Goal: Task Accomplishment & Management: Manage account settings

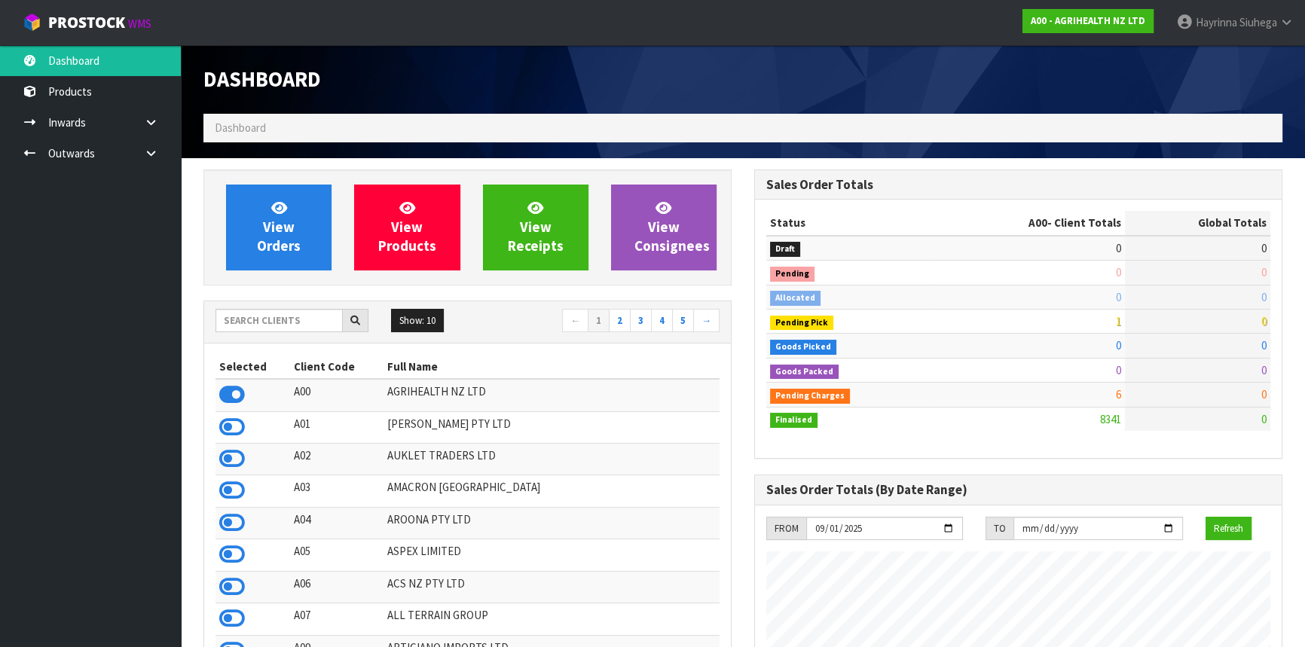
scroll to position [1140, 550]
click at [253, 317] on input "text" at bounding box center [279, 320] width 127 height 23
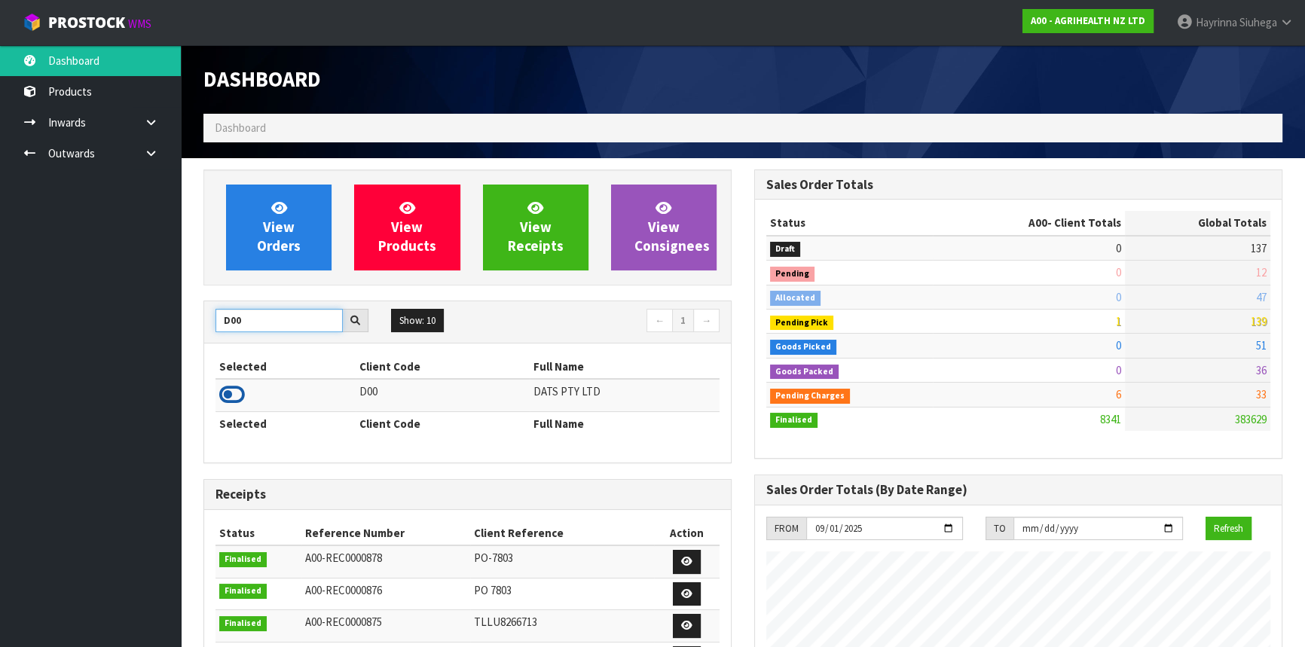
type input "D00"
click at [231, 393] on icon at bounding box center [232, 395] width 26 height 23
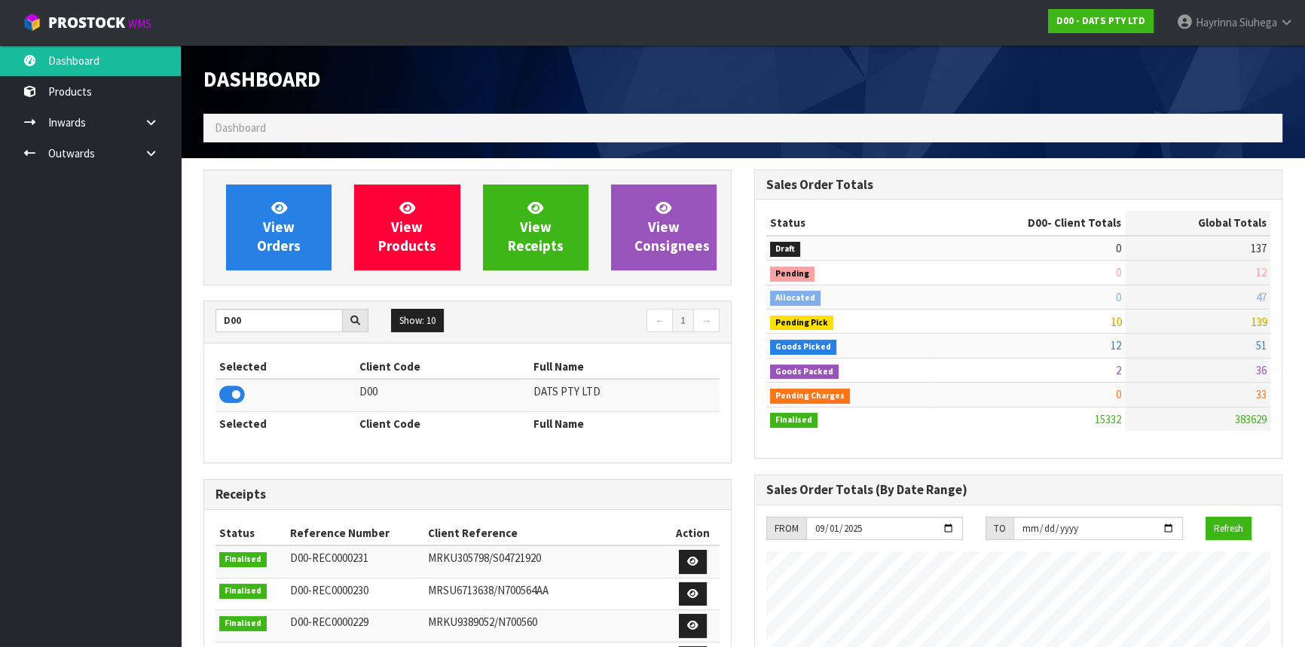
scroll to position [1188, 550]
drag, startPoint x: 249, startPoint y: 325, endPoint x: 48, endPoint y: 321, distance: 200.5
click at [48, 321] on body "Toggle navigation ProStock WMS D00 - DATS PTY LTD Hayrinna Siuhega Logout Dashb…" at bounding box center [652, 323] width 1305 height 647
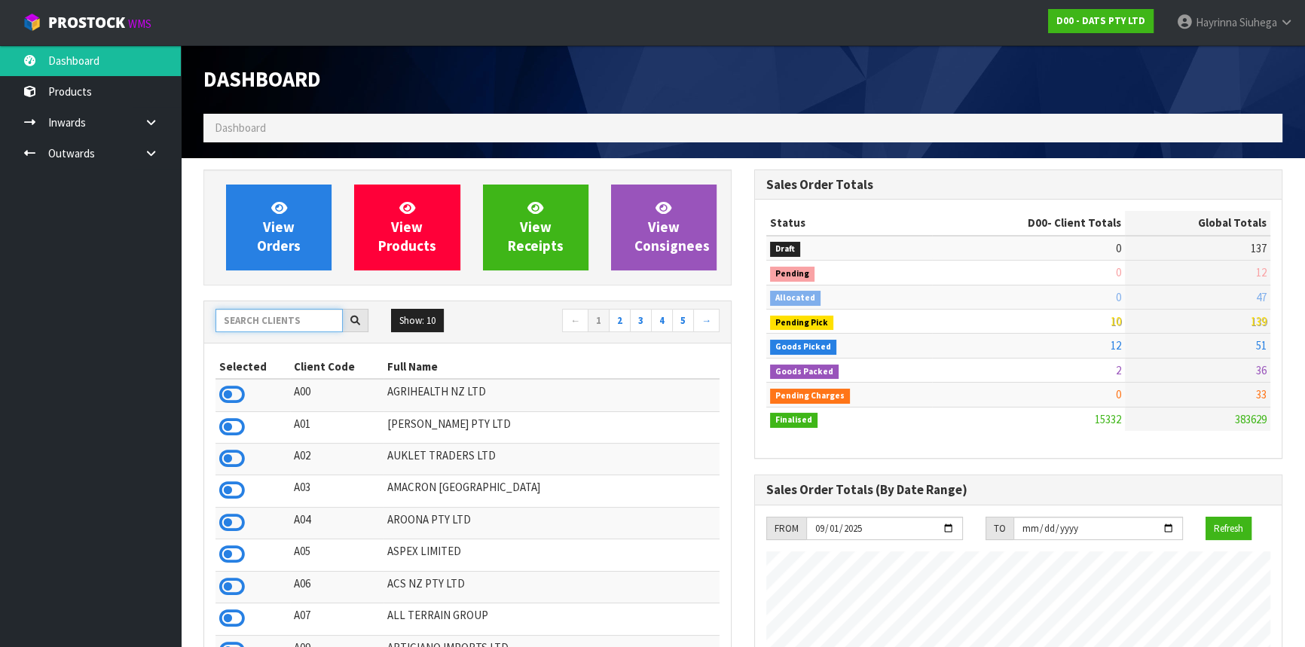
click at [274, 313] on input "text" at bounding box center [279, 320] width 127 height 23
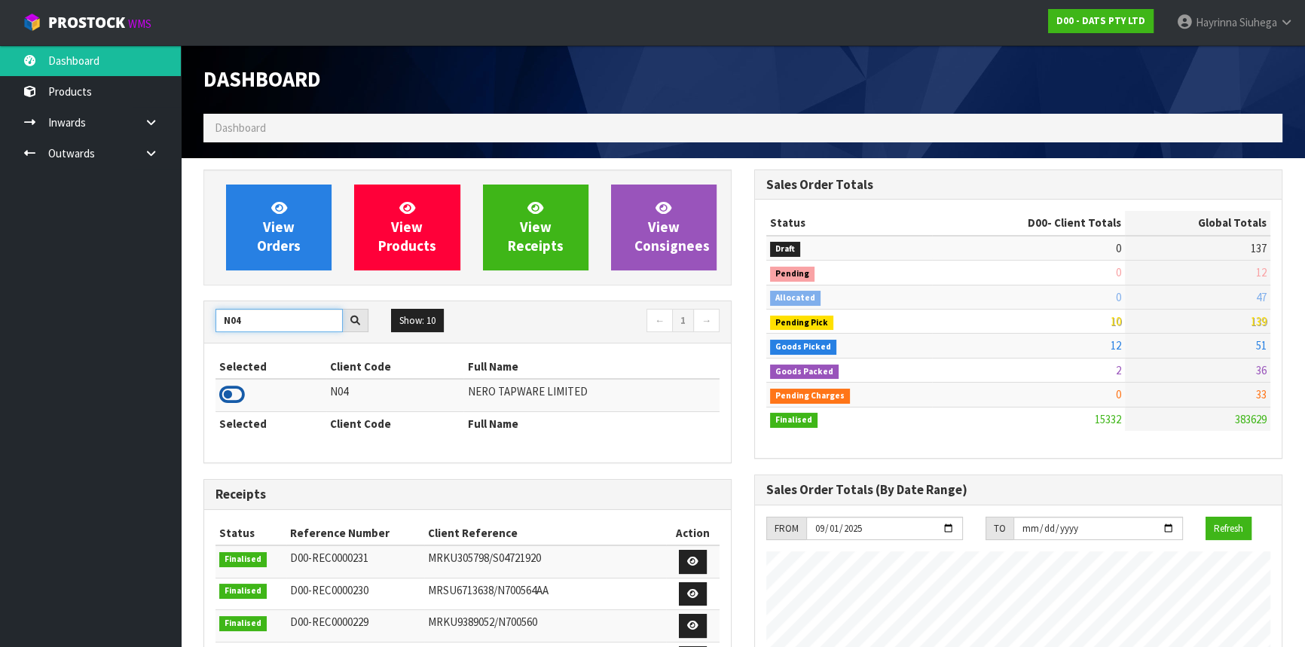
type input "N04"
click at [228, 396] on icon at bounding box center [232, 395] width 26 height 23
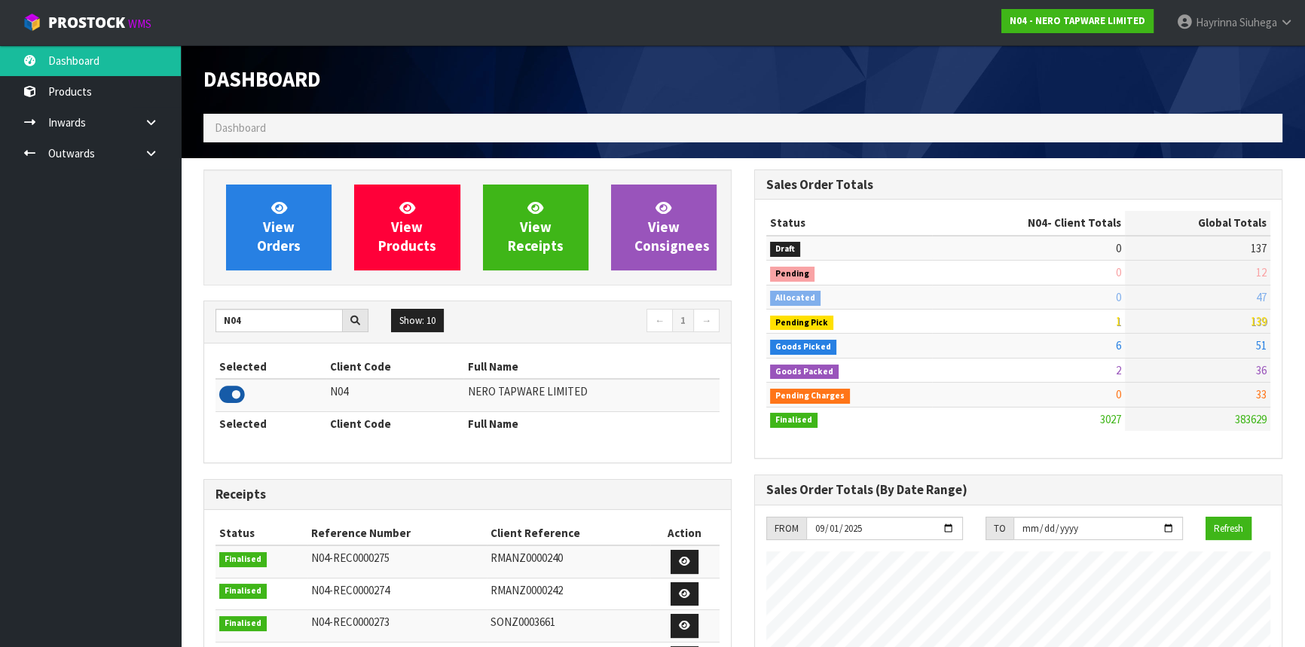
scroll to position [1204, 550]
click at [167, 162] on link at bounding box center [157, 153] width 48 height 31
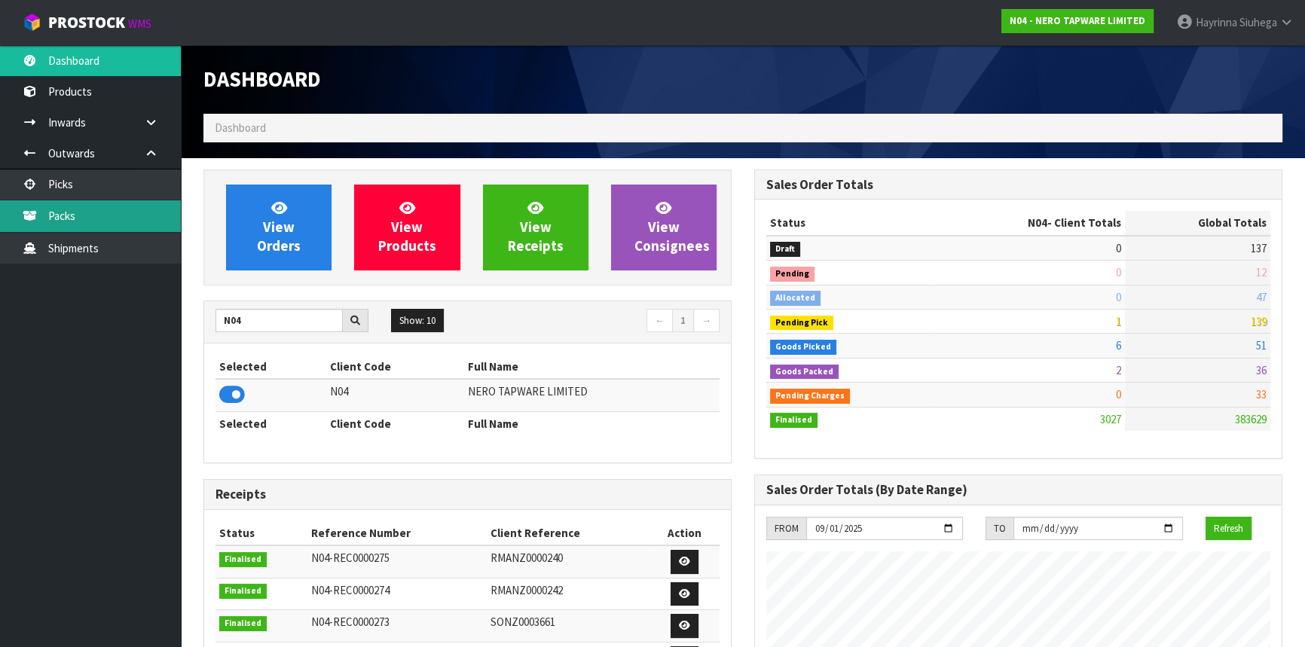
click at [121, 219] on link "Packs" at bounding box center [90, 215] width 181 height 31
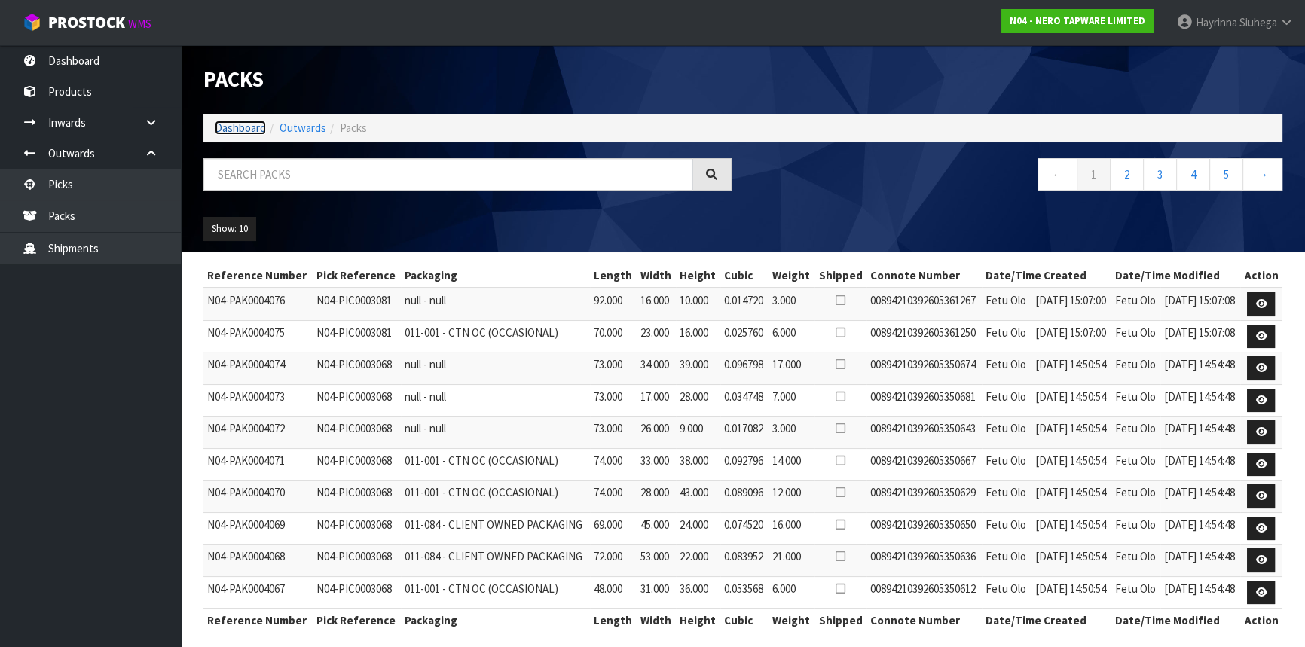
click at [239, 133] on link "Dashboard" at bounding box center [240, 128] width 51 height 14
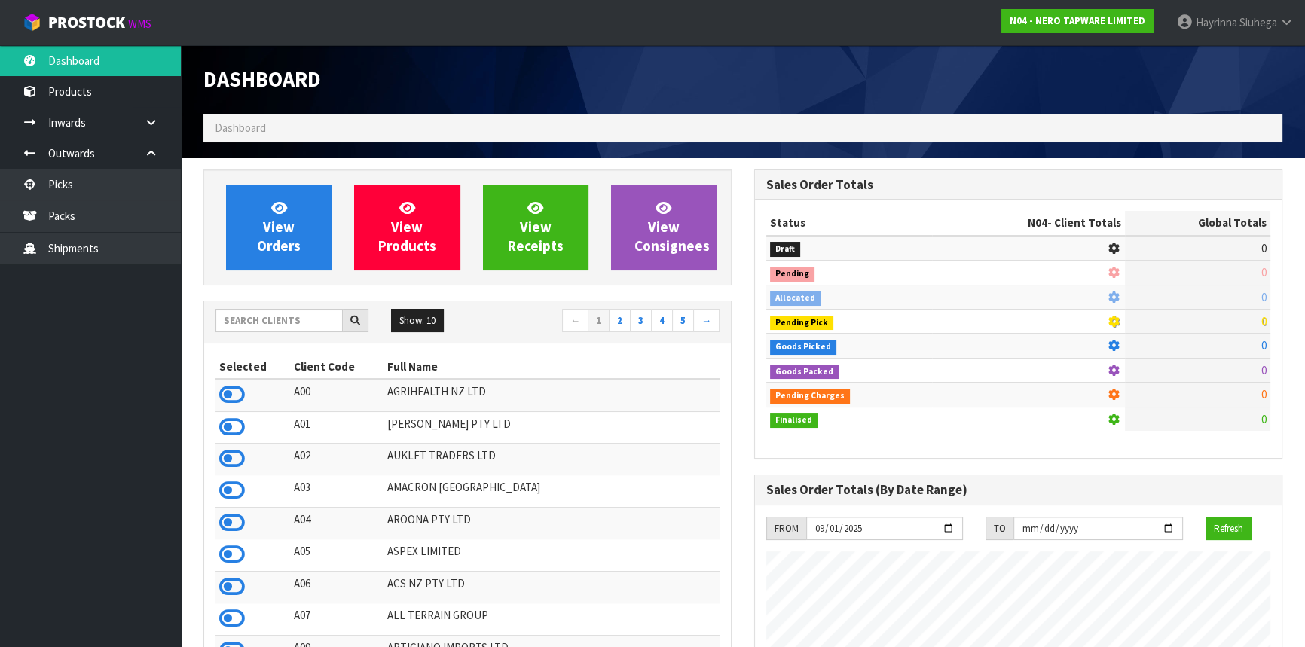
scroll to position [1204, 550]
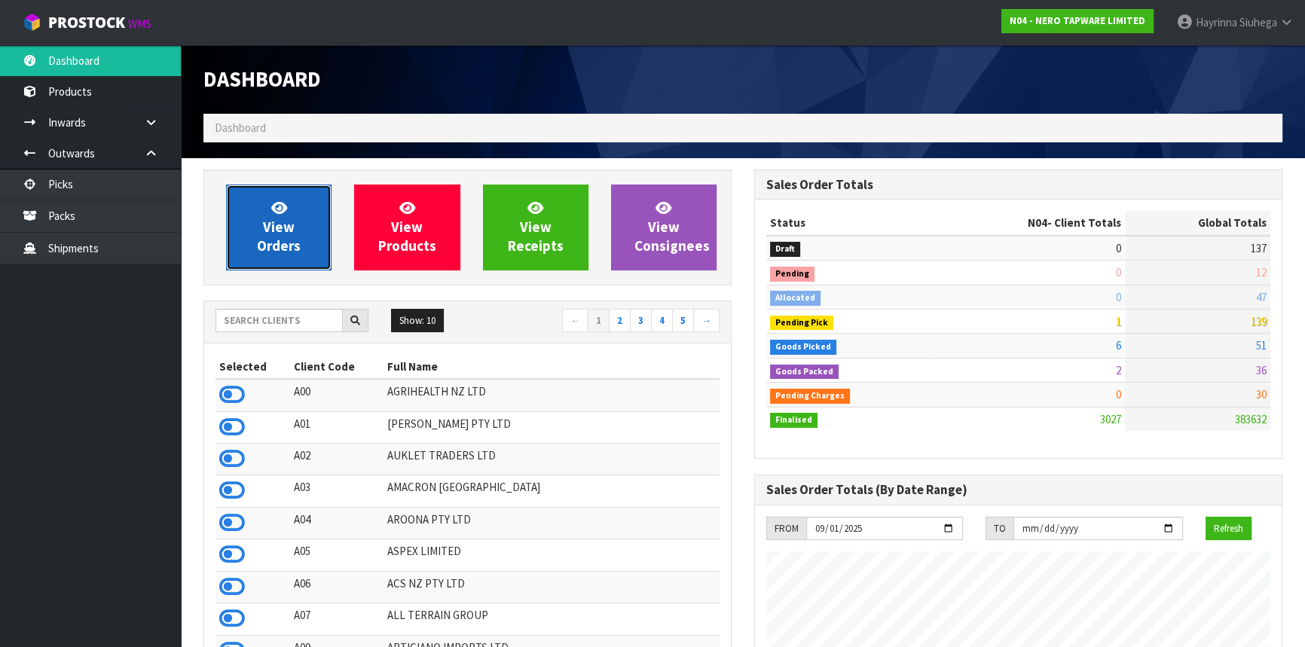
click at [279, 211] on icon at bounding box center [279, 207] width 16 height 14
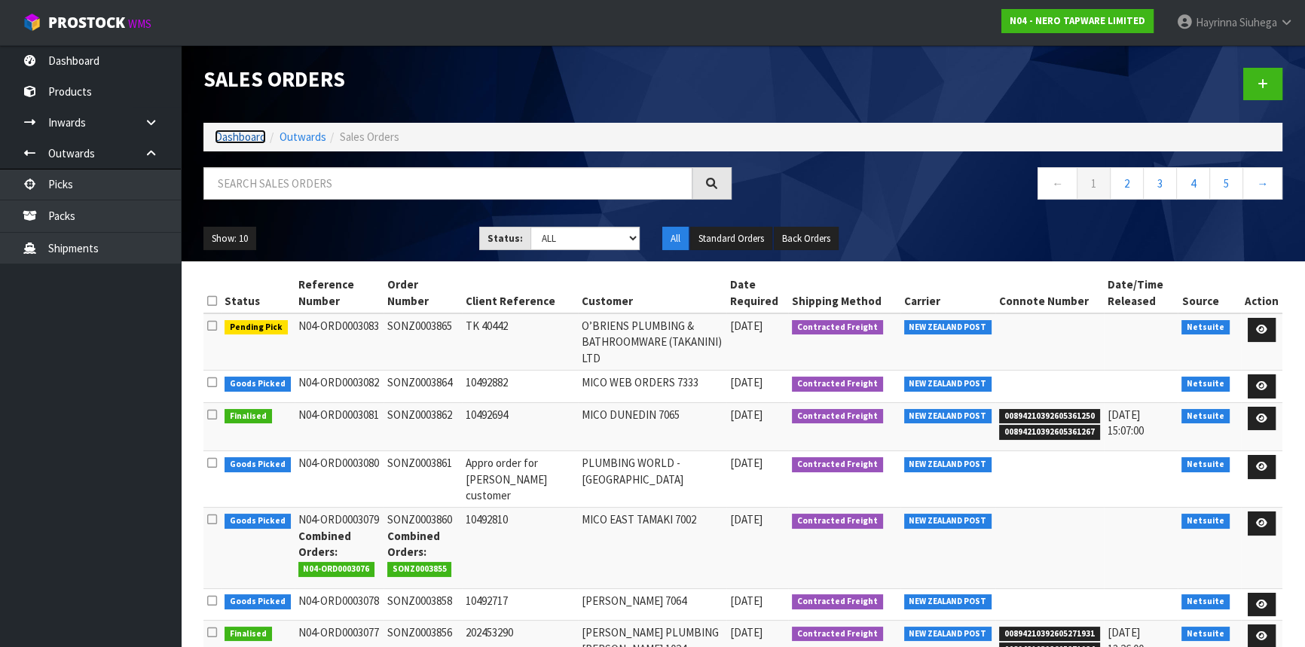
click at [248, 132] on link "Dashboard" at bounding box center [240, 137] width 51 height 14
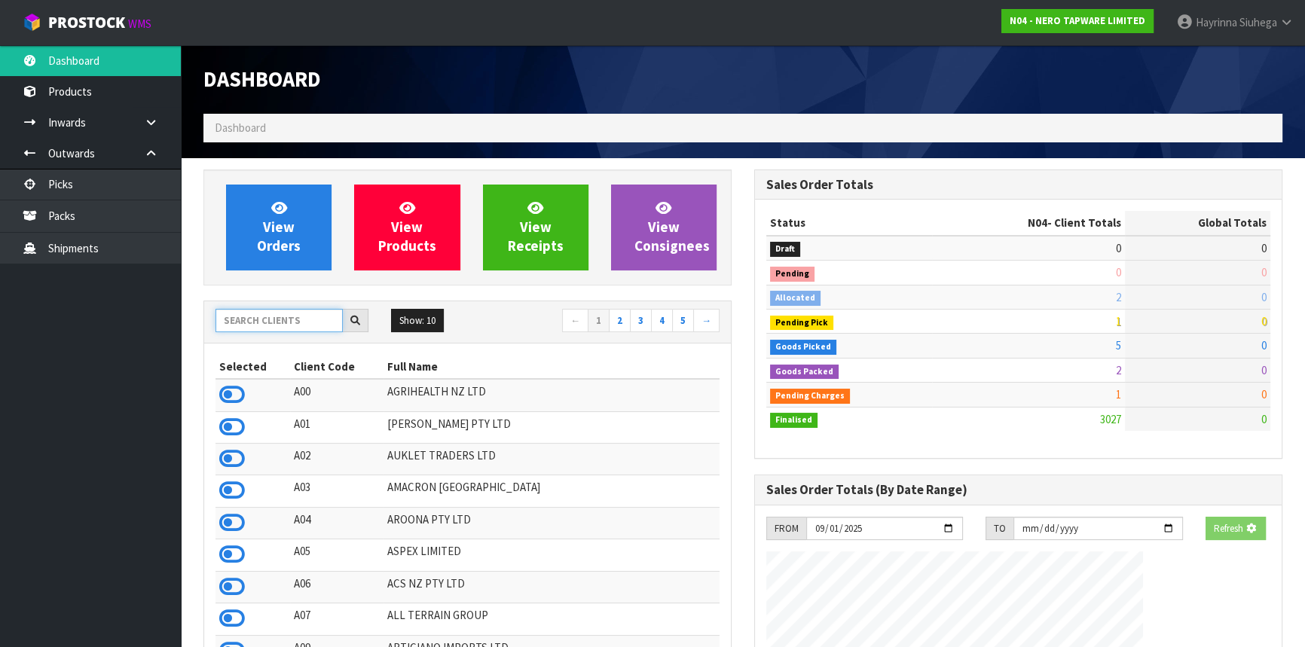
click at [290, 317] on input "text" at bounding box center [279, 320] width 127 height 23
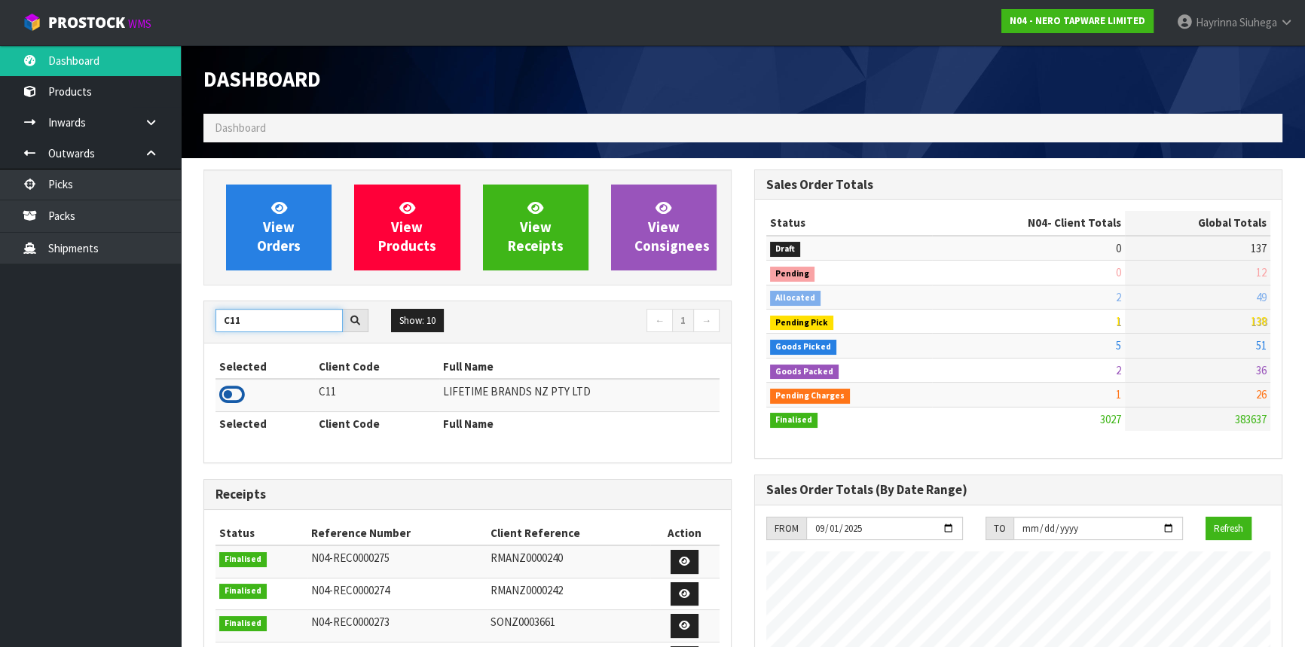
type input "C11"
click at [235, 392] on icon at bounding box center [232, 395] width 26 height 23
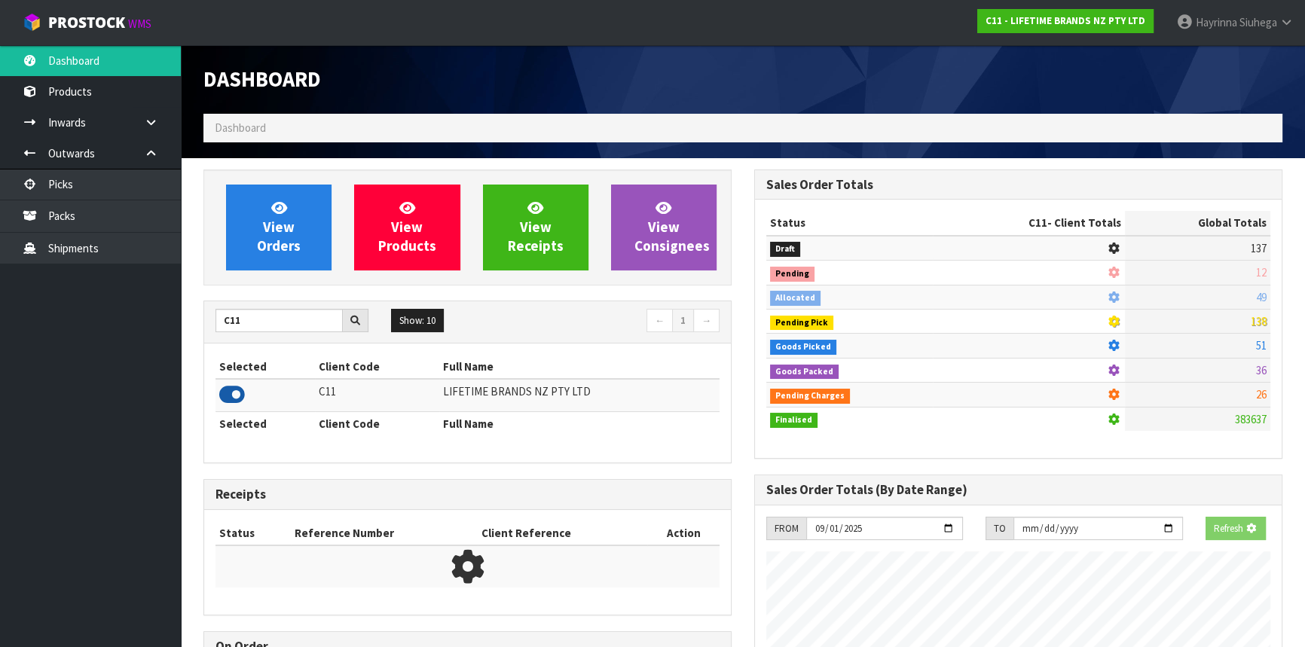
scroll to position [1140, 550]
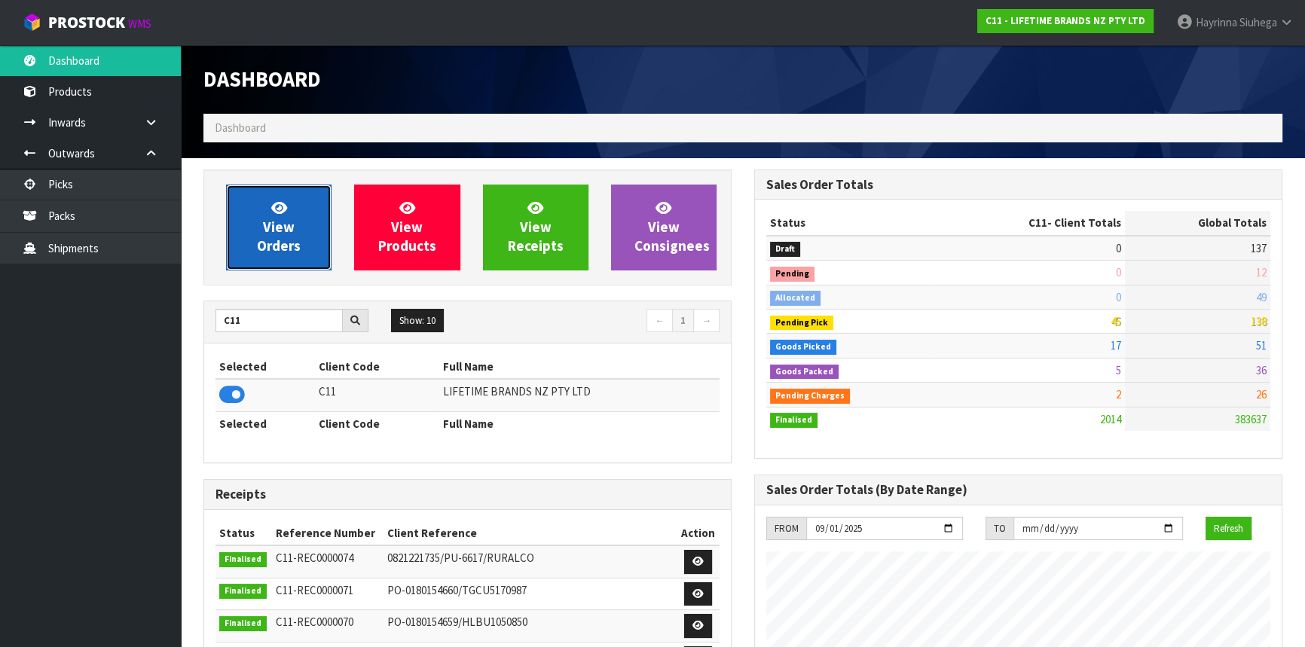
click at [306, 210] on link "View Orders" at bounding box center [279, 228] width 106 height 86
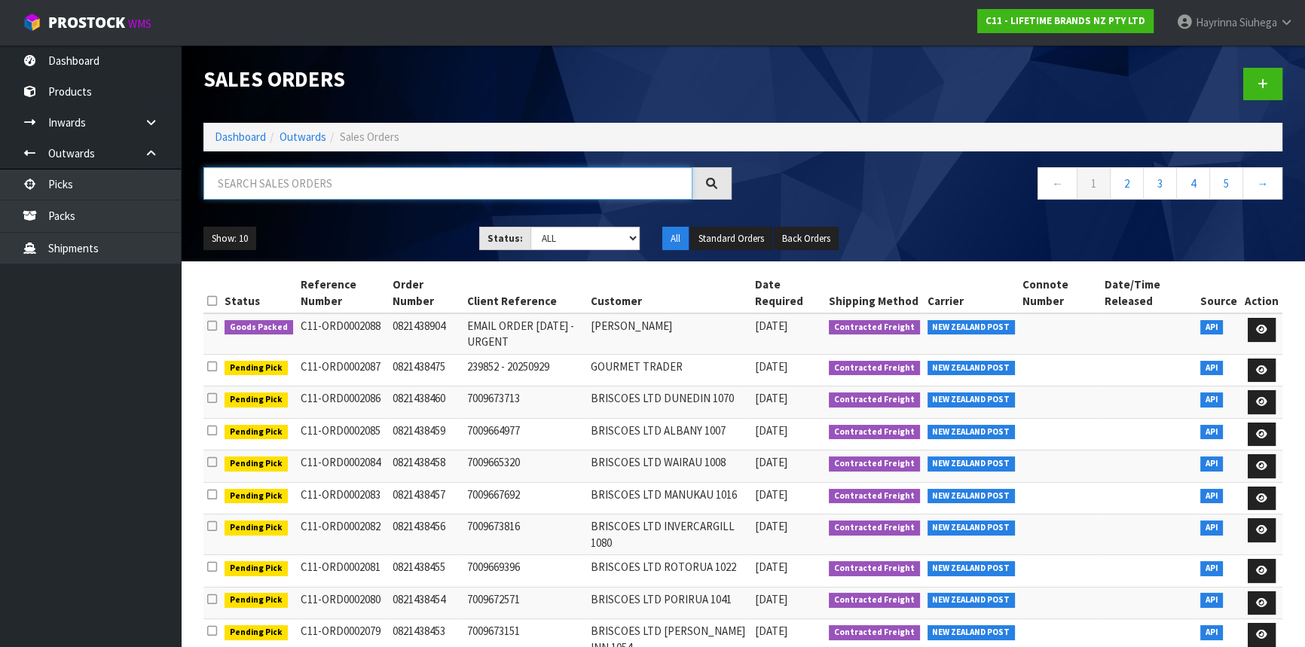
click at [273, 187] on input "text" at bounding box center [448, 183] width 489 height 32
click at [584, 230] on select "Draft Pending Allocated Pending Pick Goods Picked Goods Packed Pending Charges …" at bounding box center [586, 238] width 110 height 23
select select "string:4"
click at [531, 227] on select "Draft Pending Allocated Pending Pick Goods Picked Goods Packed Pending Charges …" at bounding box center [586, 238] width 110 height 23
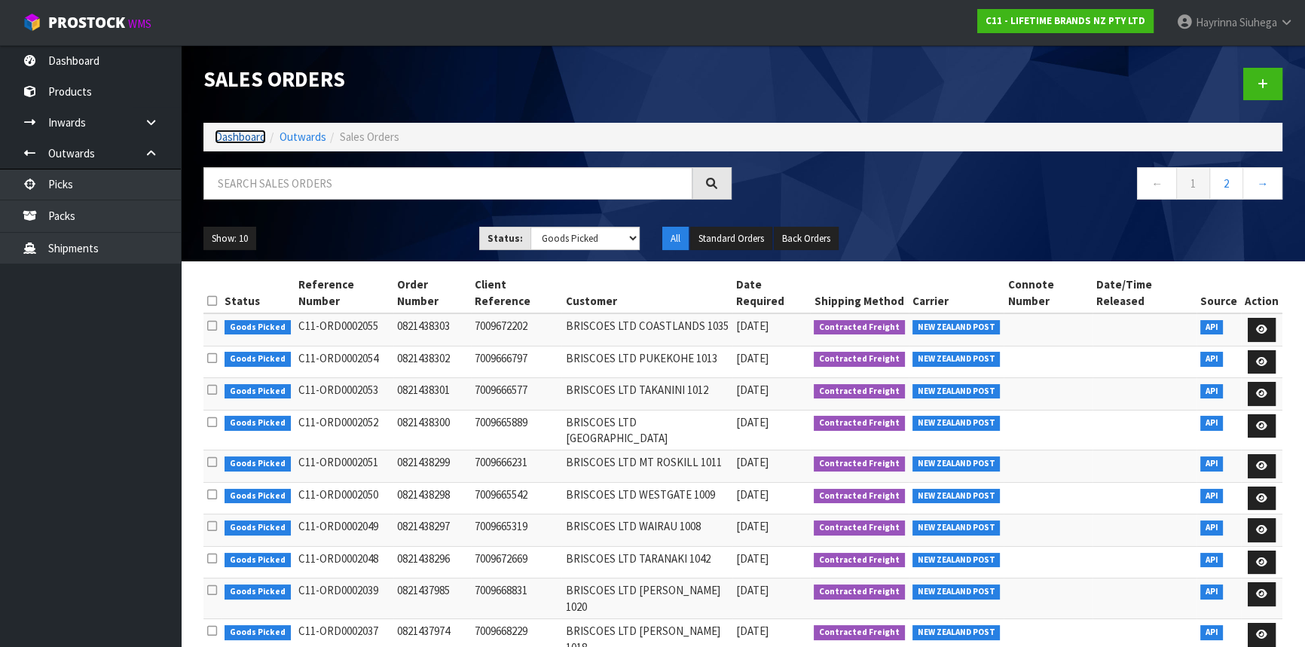
click at [246, 136] on link "Dashboard" at bounding box center [240, 137] width 51 height 14
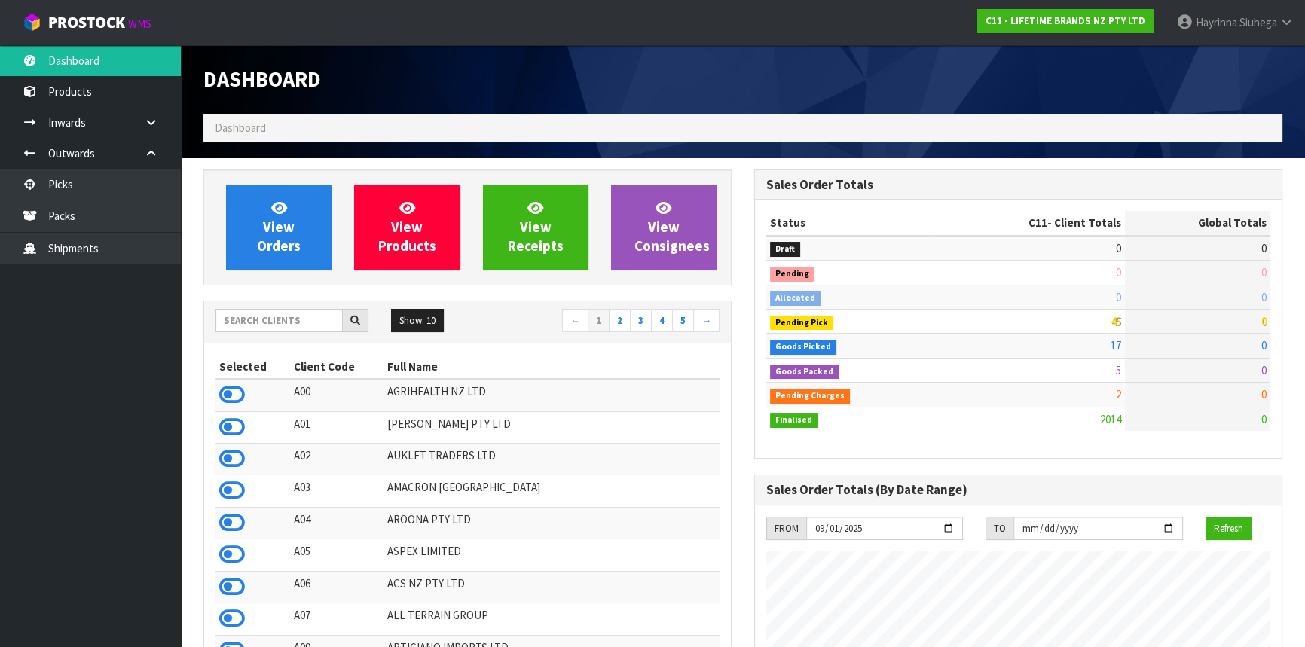
scroll to position [1140, 550]
click at [287, 323] on input "text" at bounding box center [279, 320] width 127 height 23
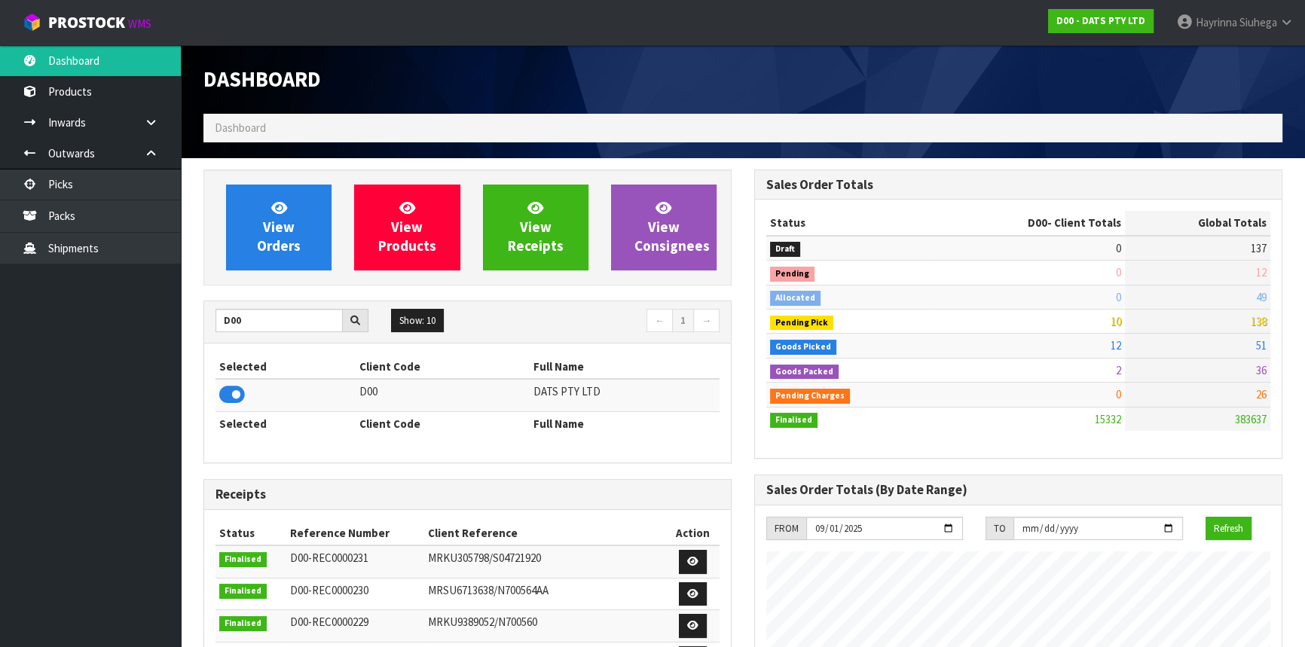
scroll to position [1188, 550]
drag, startPoint x: 228, startPoint y: 324, endPoint x: 10, endPoint y: 335, distance: 218.1
click at [19, 335] on body "Toggle navigation ProStock WMS D00 - DATS PTY LTD Hayrinna Siuhega Logout Dashb…" at bounding box center [652, 323] width 1305 height 647
type input "C11"
click at [230, 399] on icon at bounding box center [232, 395] width 26 height 23
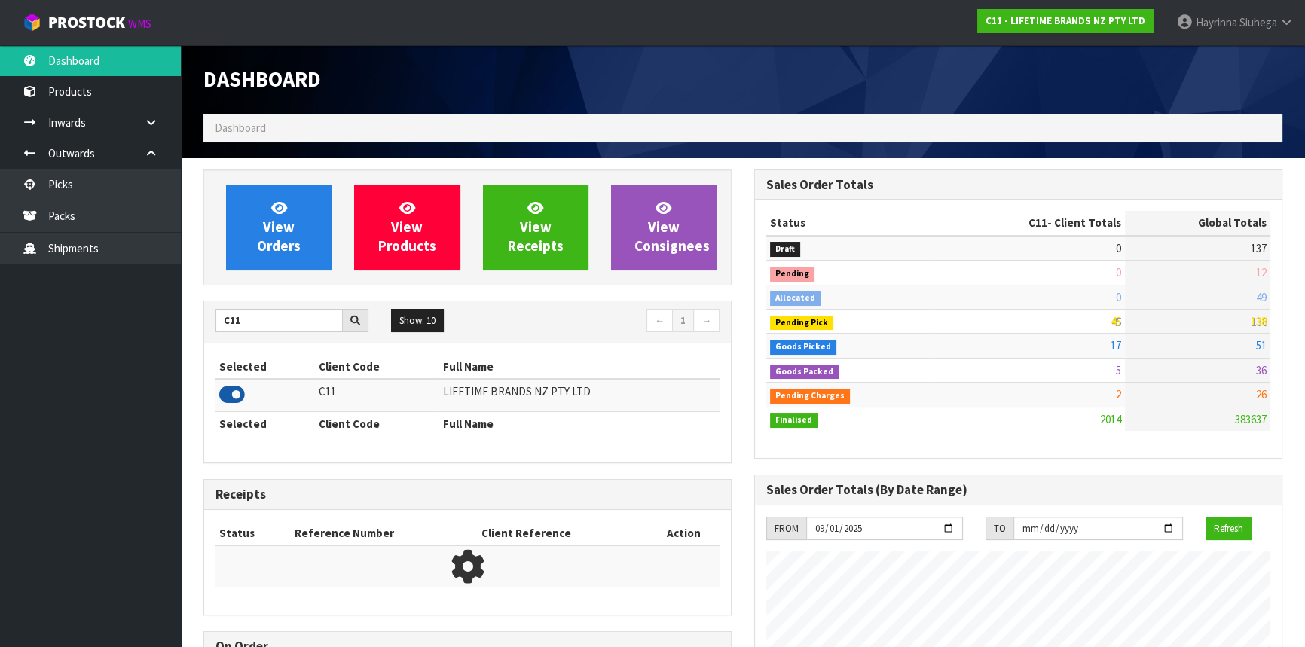
scroll to position [1140, 550]
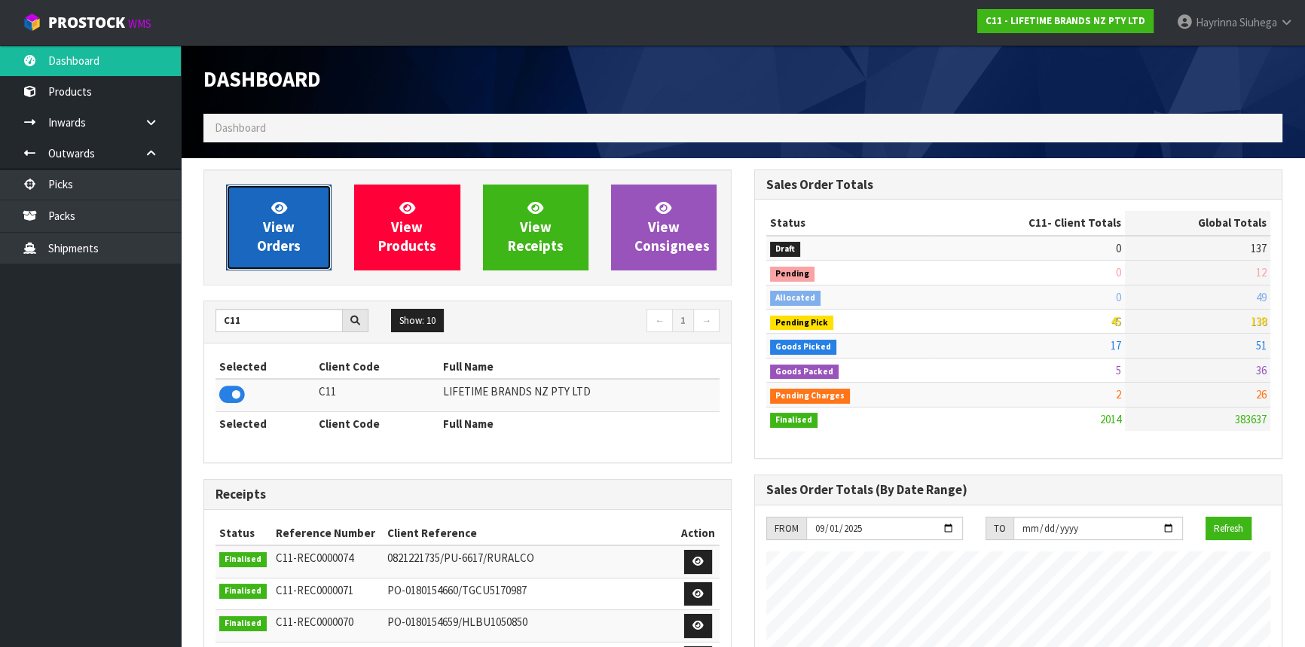
click at [301, 270] on link "View Orders" at bounding box center [279, 228] width 106 height 86
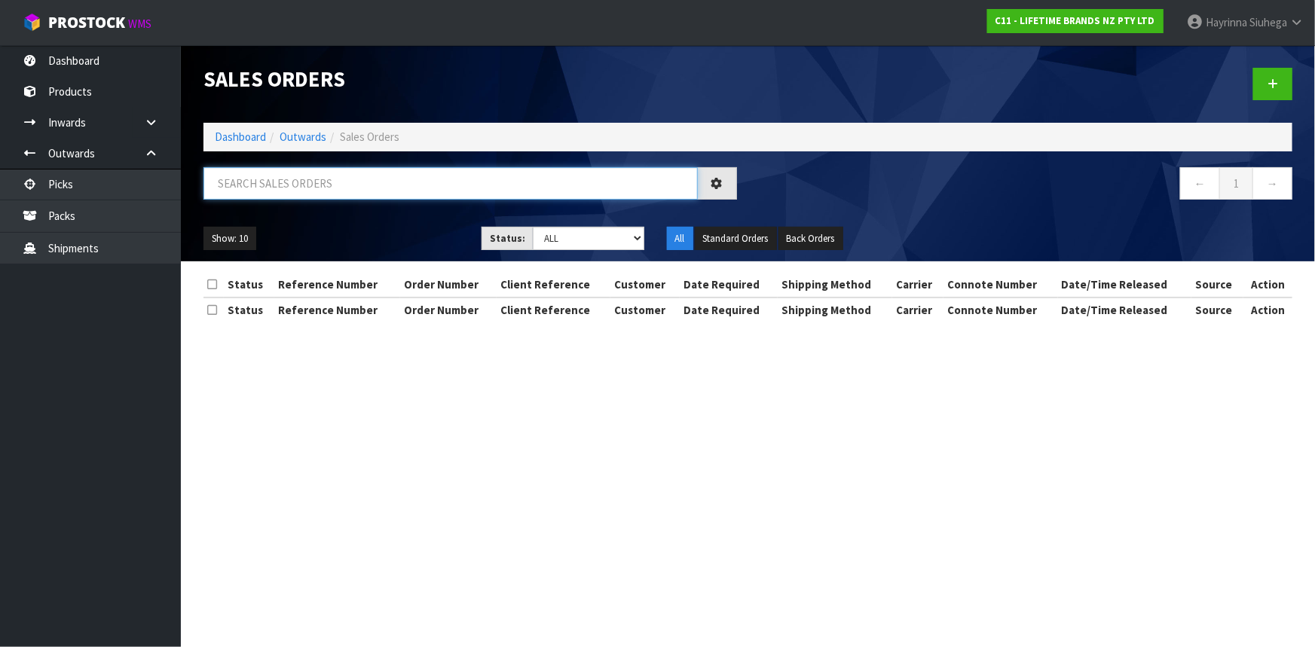
click at [309, 188] on input "text" at bounding box center [451, 183] width 494 height 32
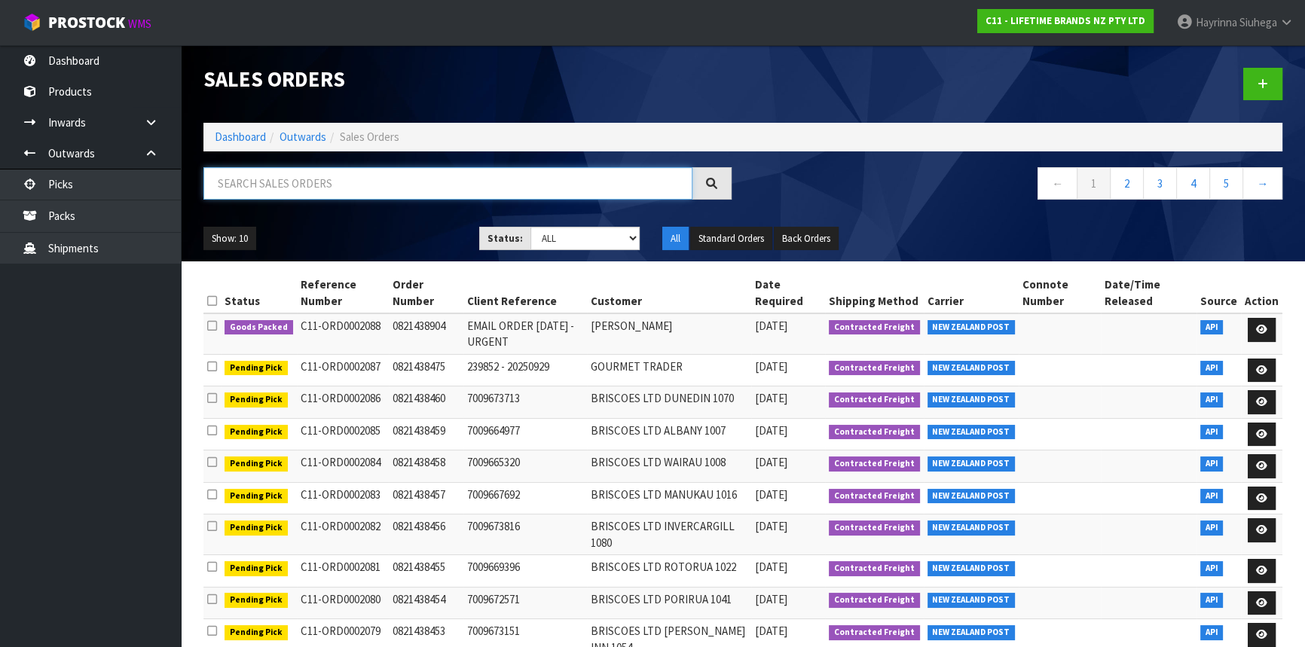
click at [368, 182] on input "text" at bounding box center [448, 183] width 489 height 32
click at [234, 132] on link "Dashboard" at bounding box center [240, 137] width 51 height 14
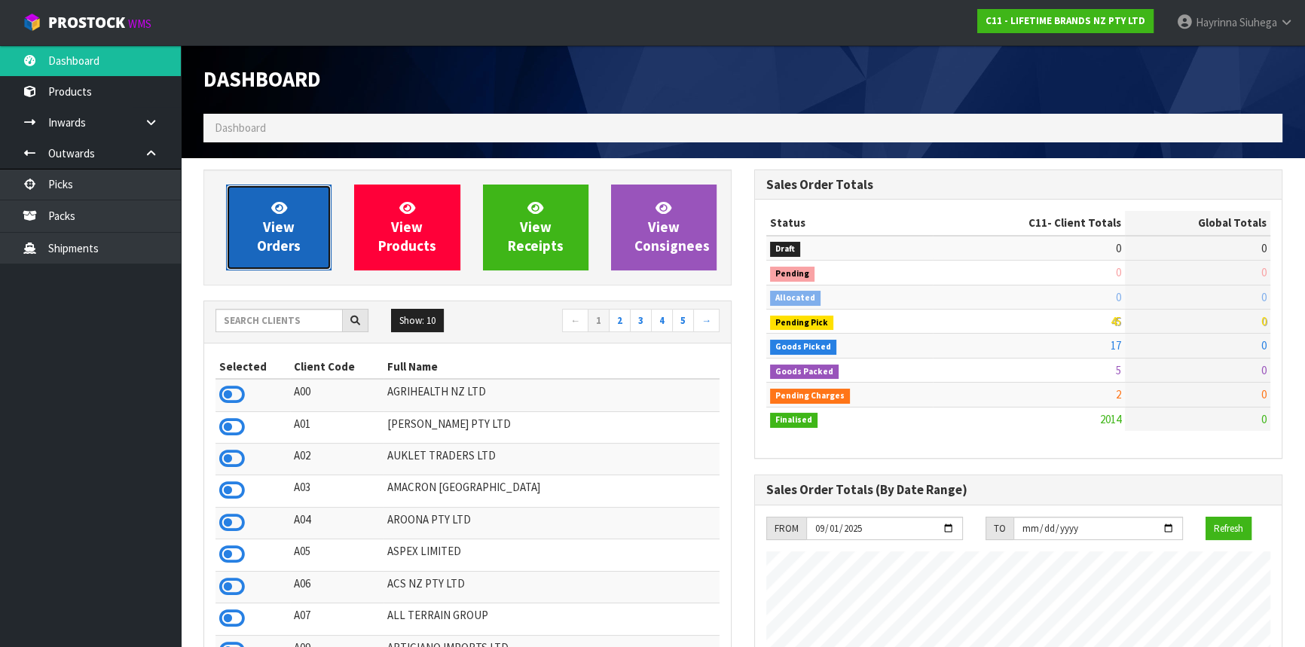
click at [268, 227] on span "View Orders" at bounding box center [279, 227] width 44 height 57
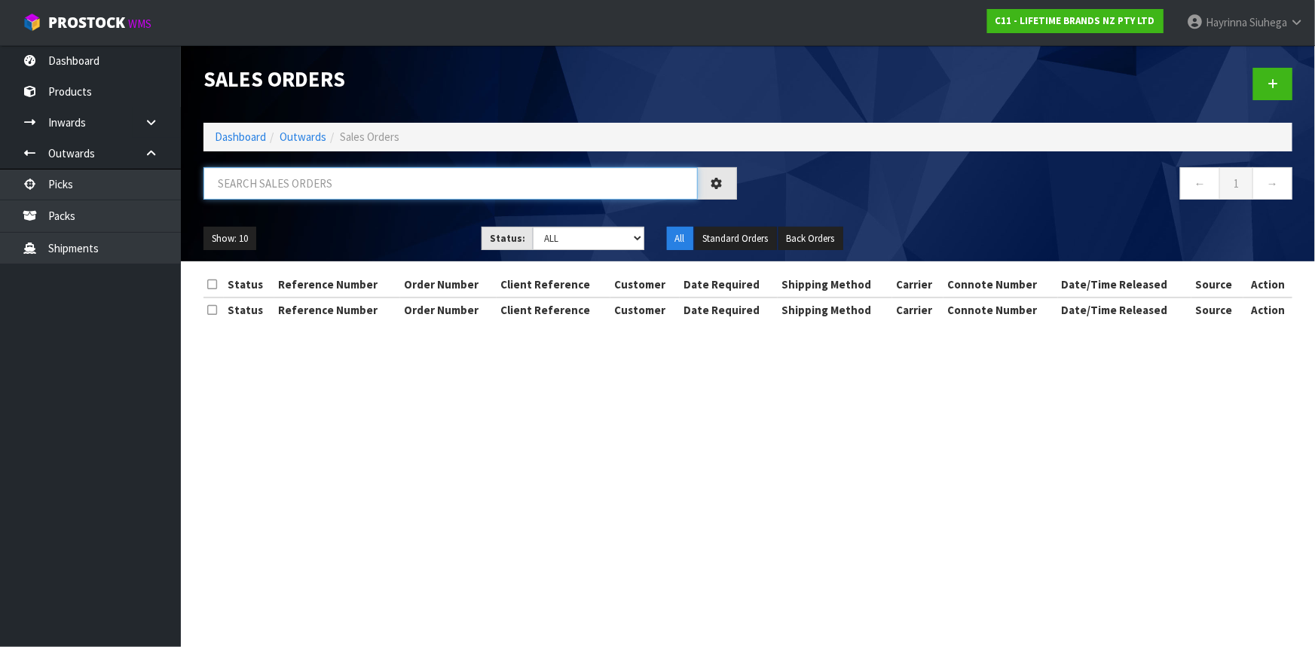
click at [295, 188] on input "text" at bounding box center [451, 183] width 494 height 32
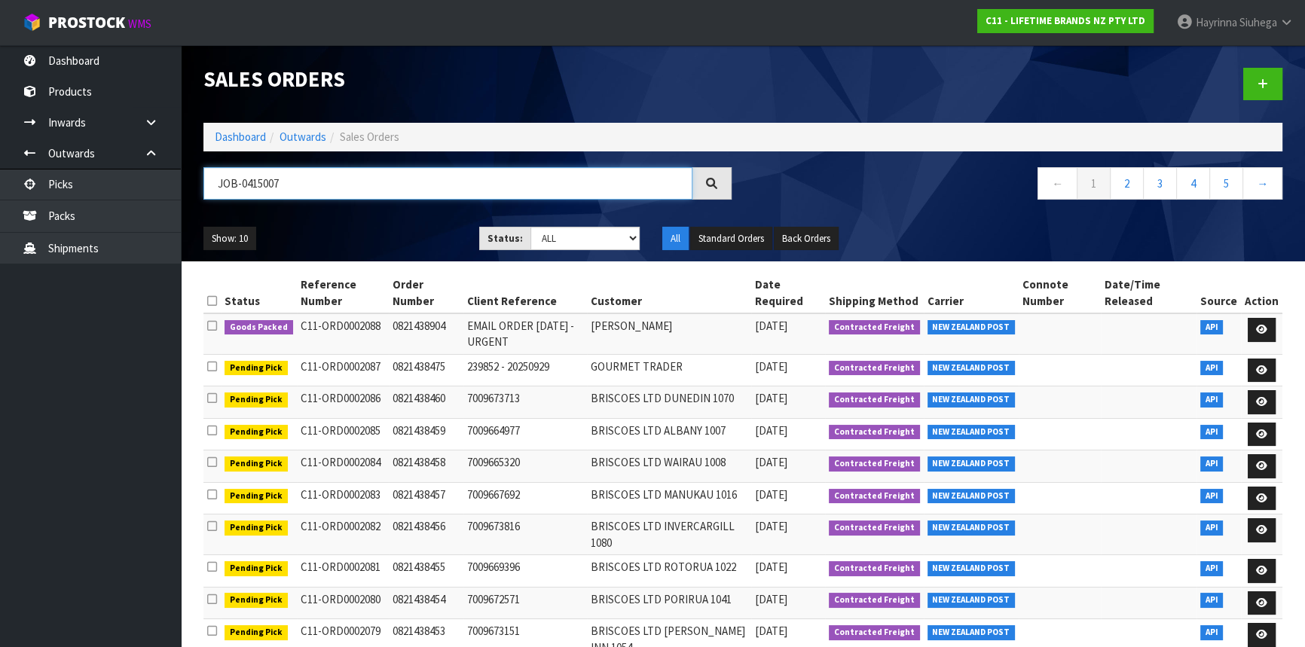
type input "JOB-0415007"
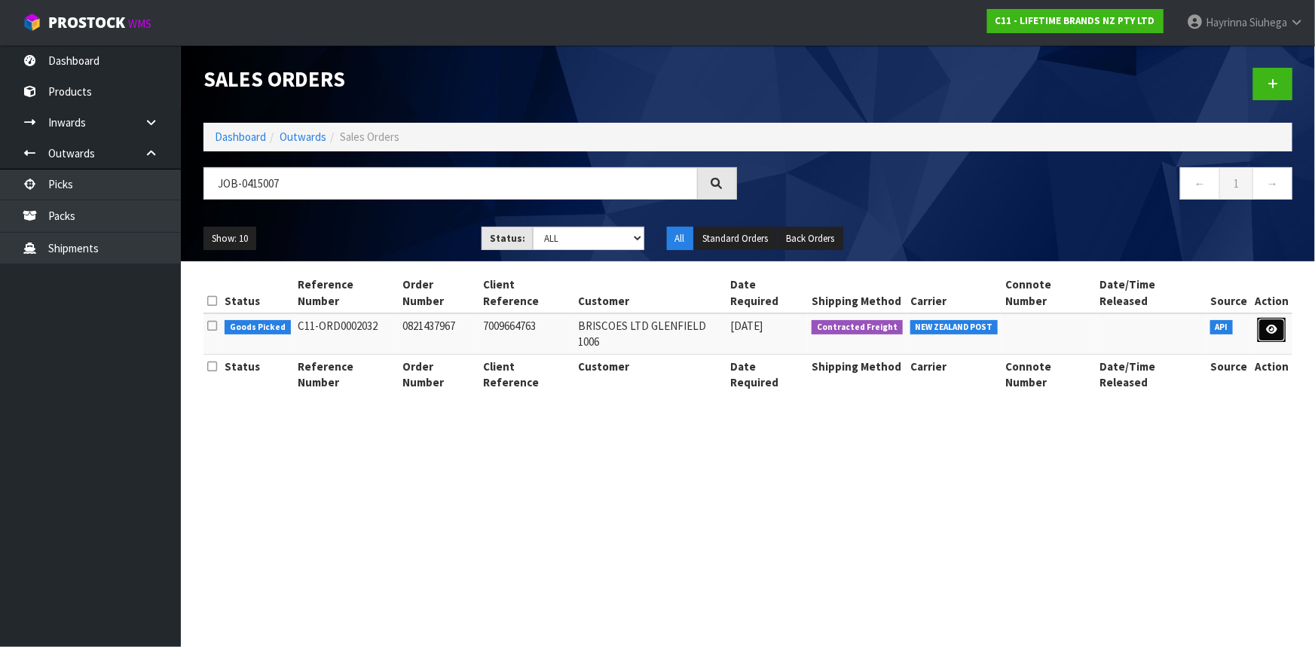
click at [1267, 325] on icon at bounding box center [1271, 330] width 11 height 10
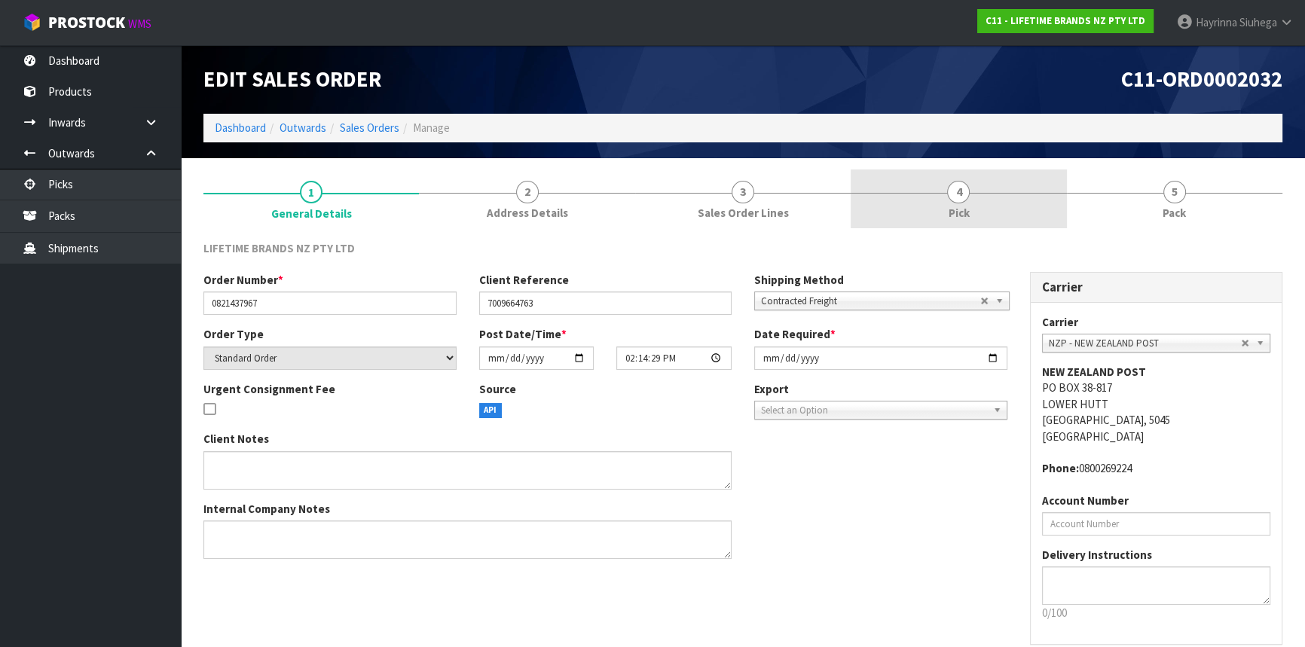
click at [1001, 213] on link "4 Pick" at bounding box center [959, 200] width 216 height 60
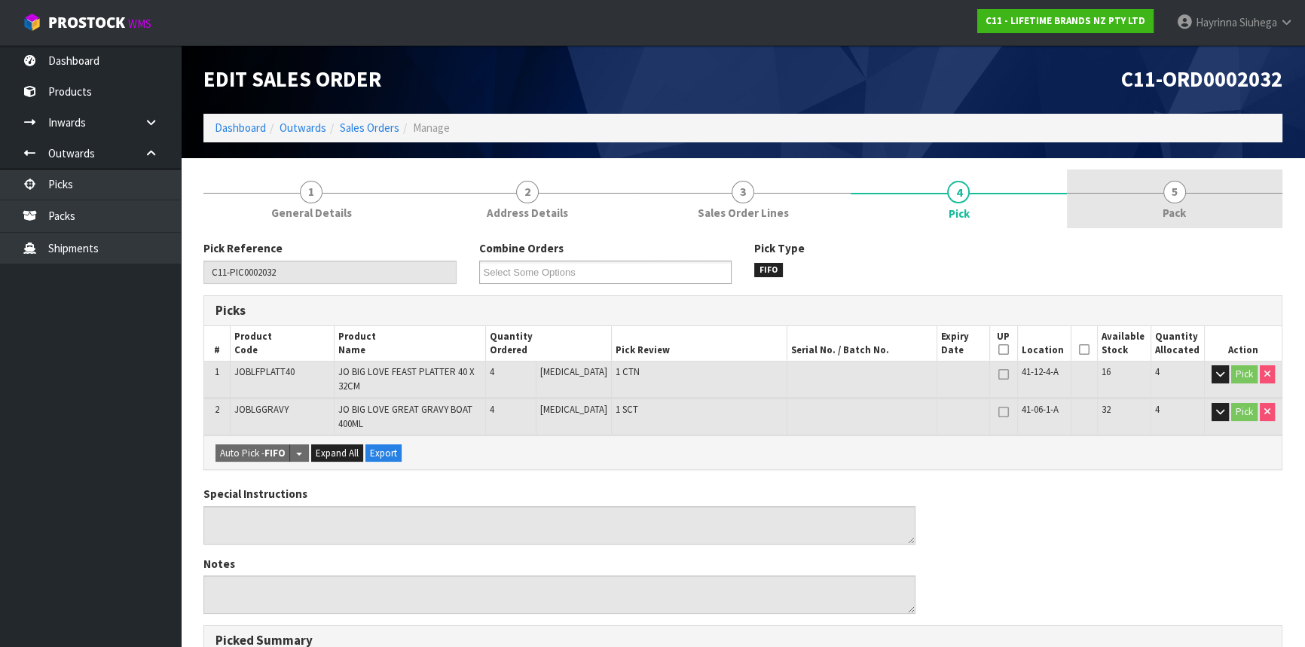
click at [1113, 194] on link "5 Pack" at bounding box center [1175, 200] width 216 height 60
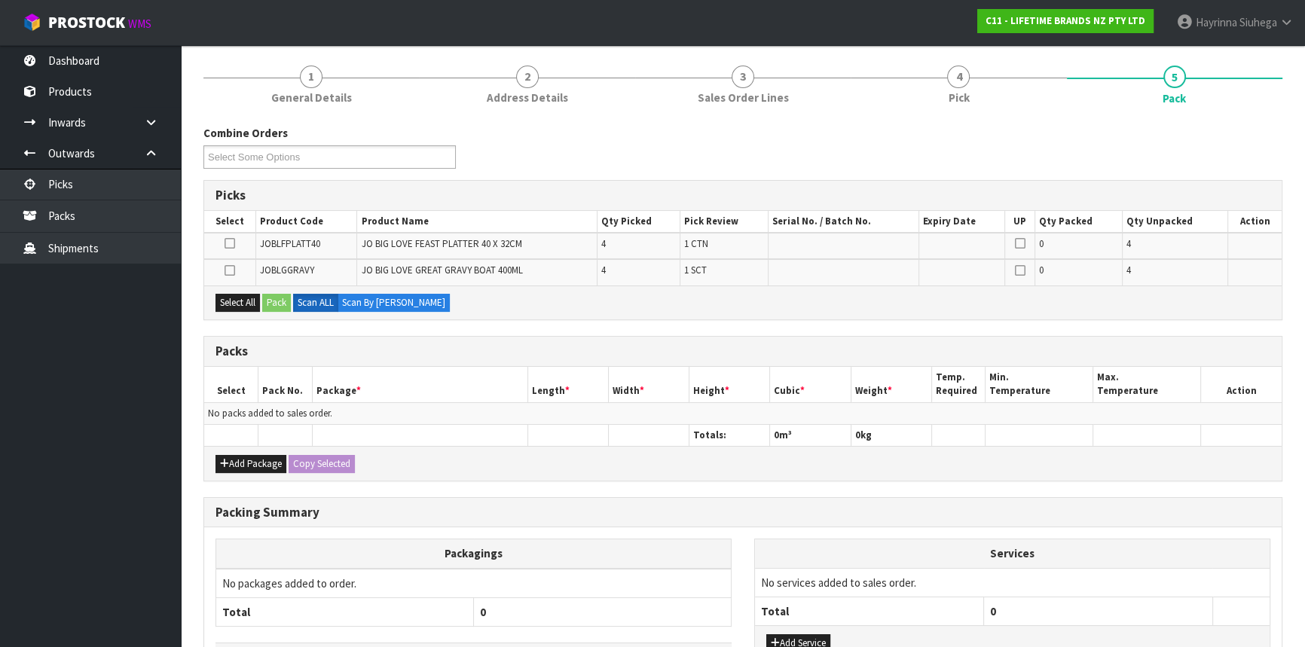
scroll to position [136, 0]
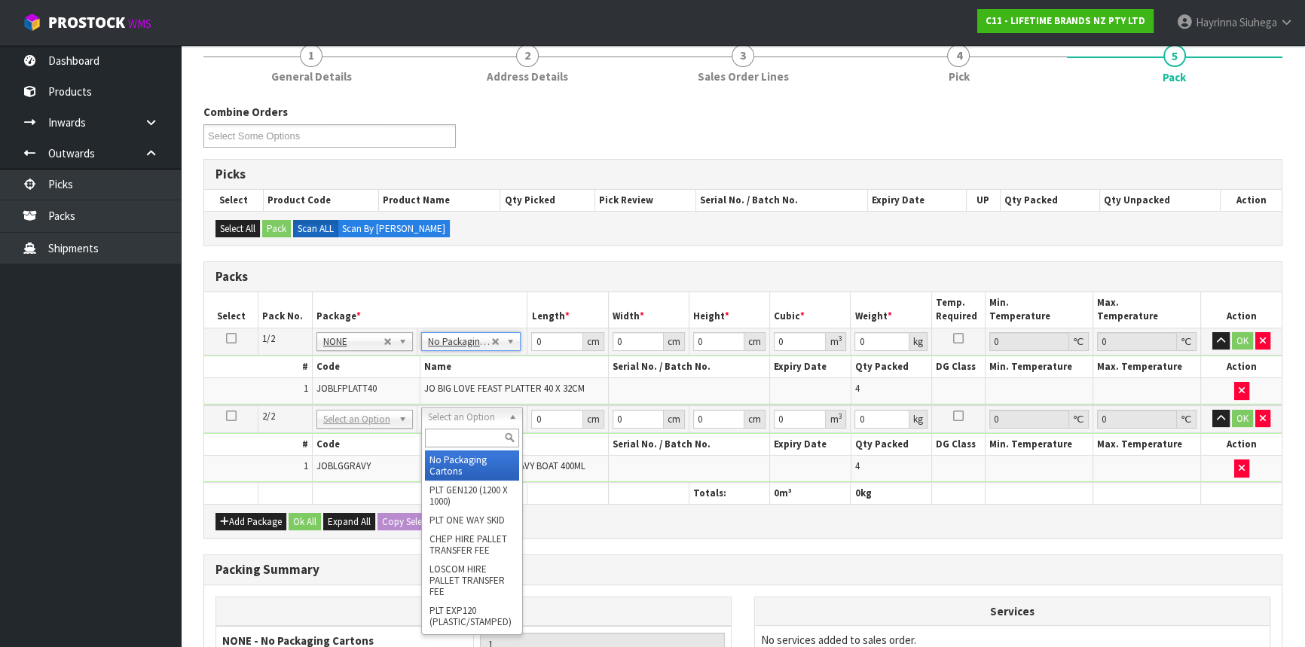
type input "2"
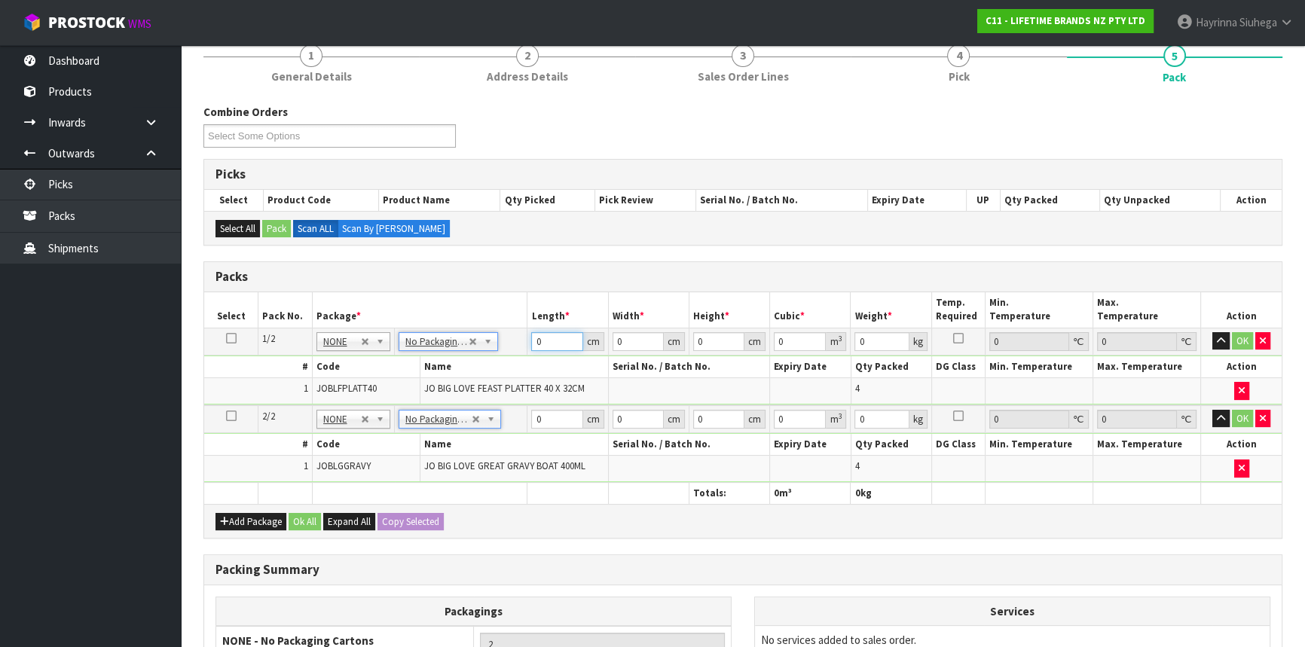
click at [535, 336] on input "0" at bounding box center [556, 341] width 51 height 19
click at [536, 336] on input "0" at bounding box center [556, 341] width 51 height 19
type input "50"
type input "42"
type input "3"
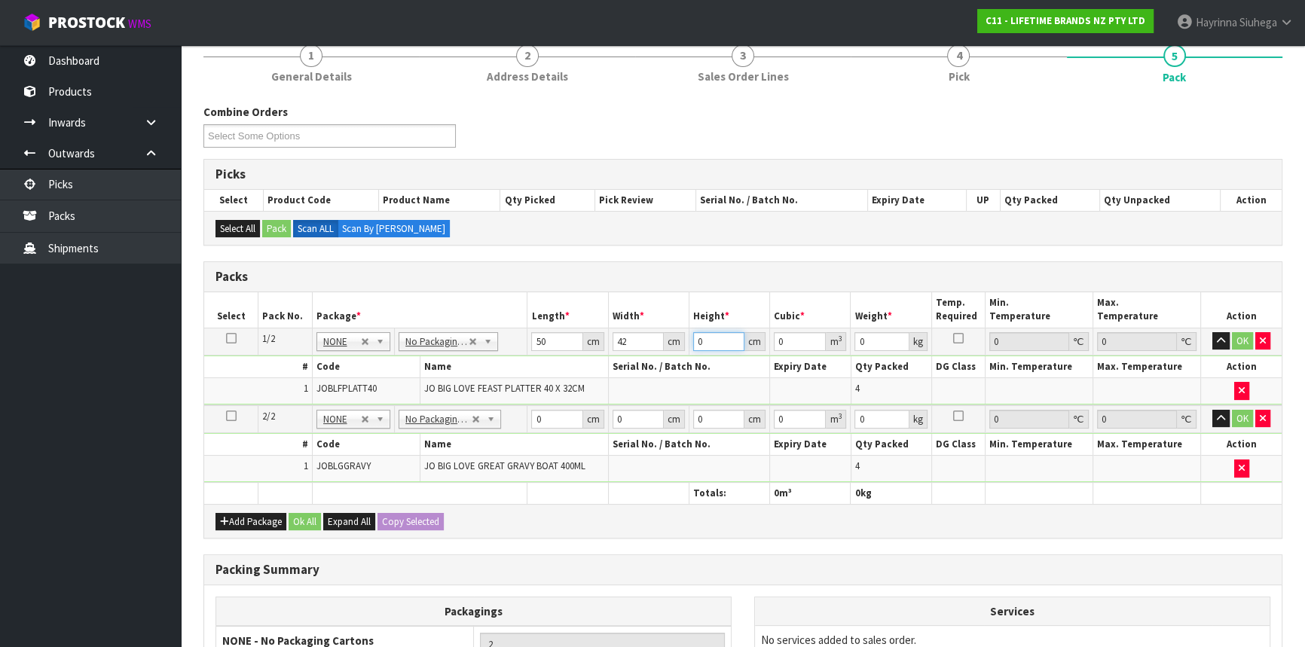
type input "0.0063"
type input "30"
type input "0.063"
type input "30"
type input "13"
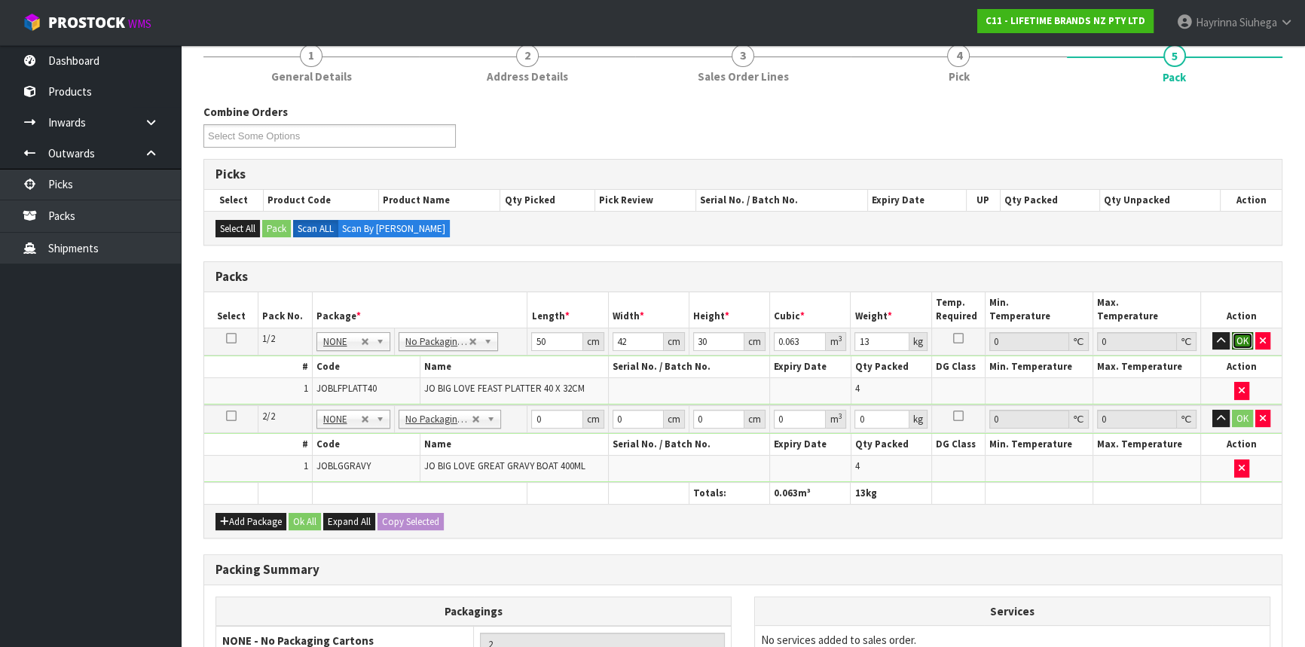
click button "OK" at bounding box center [1242, 341] width 21 height 18
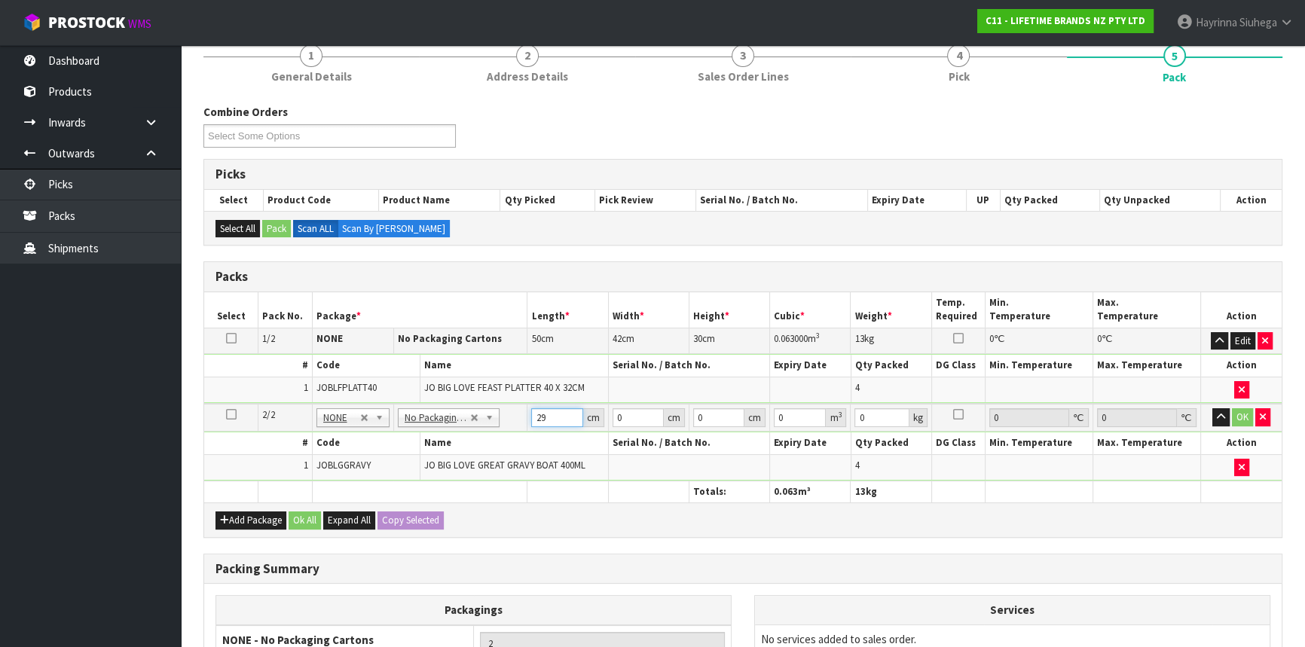
type input "29"
type input "2"
type input "0.001682"
type input "28"
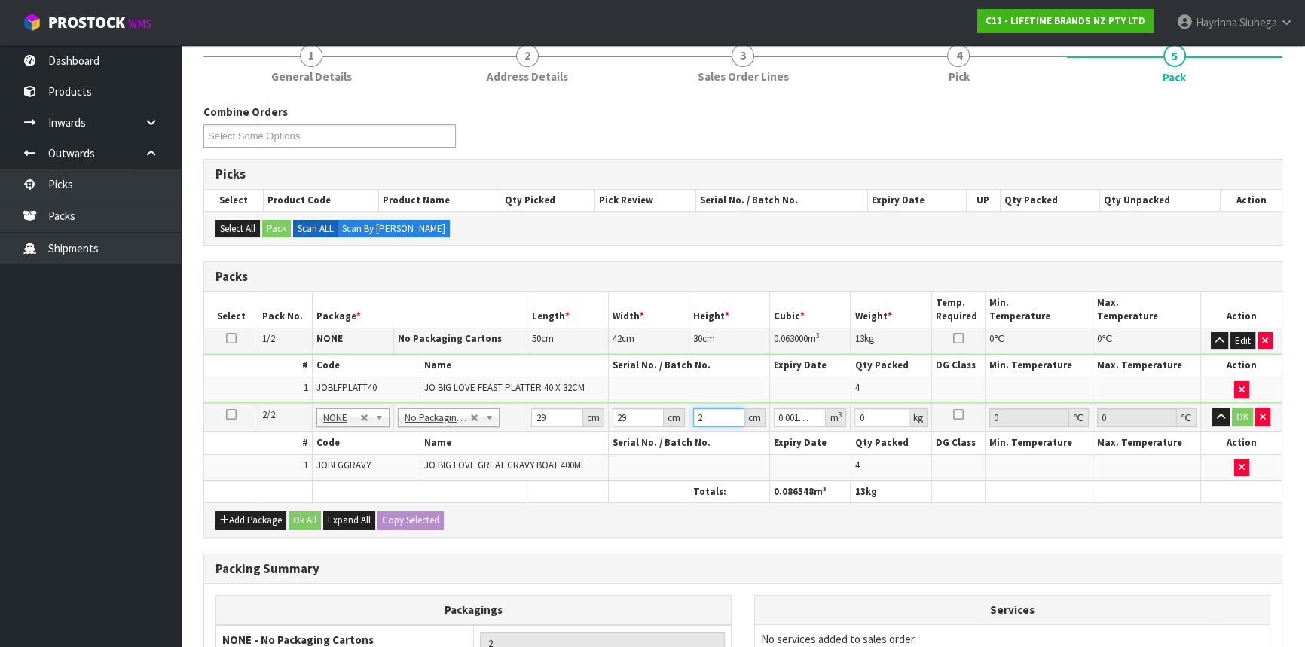
type input "0.023548"
type input "28"
type input "4"
click button "OK" at bounding box center [1242, 418] width 21 height 18
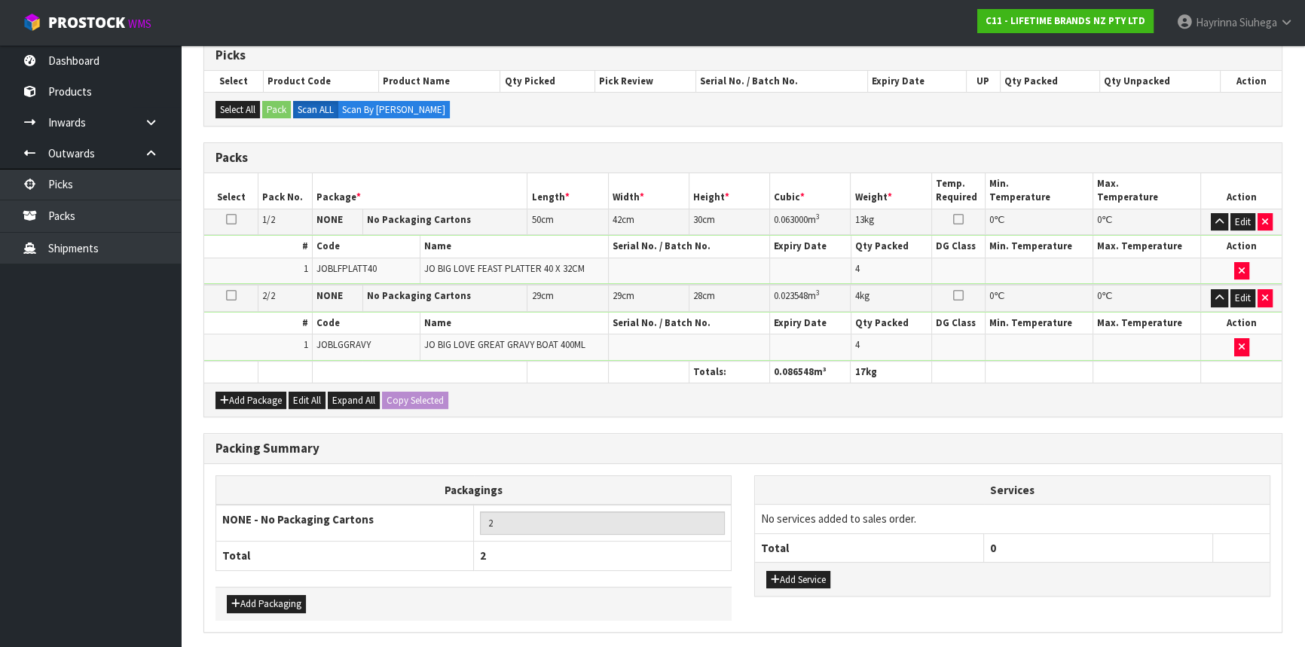
scroll to position [308, 0]
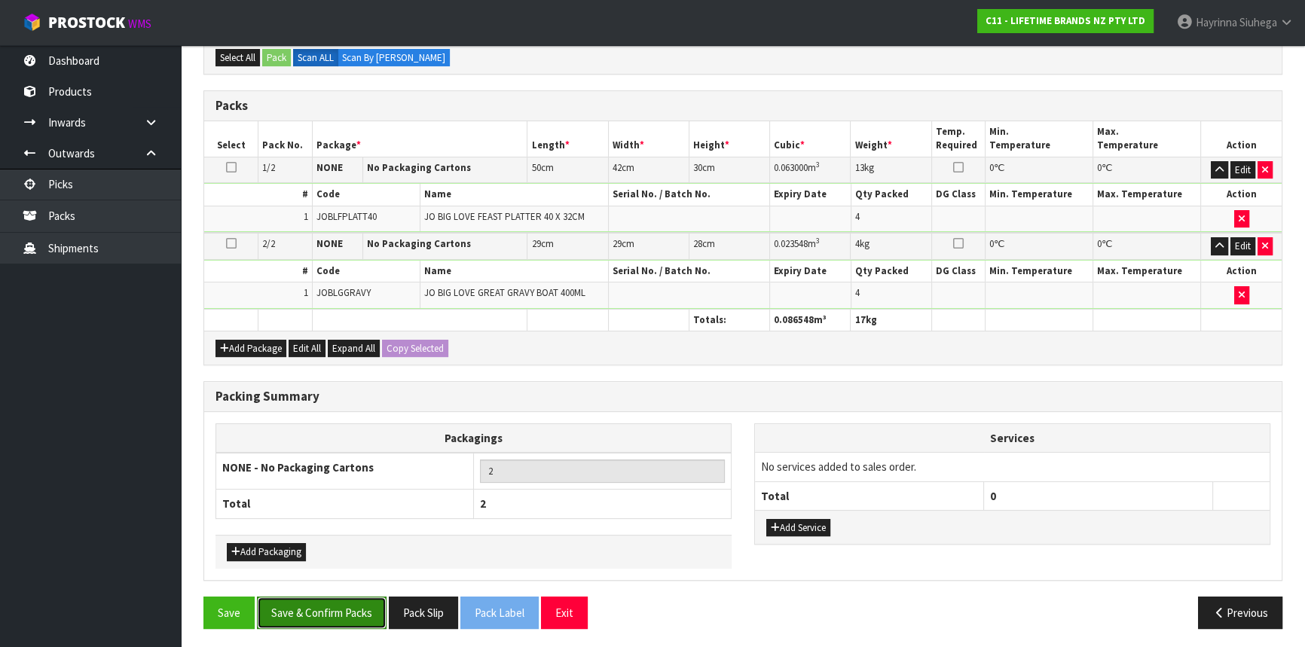
click at [343, 611] on button "Save & Confirm Packs" at bounding box center [322, 613] width 130 height 32
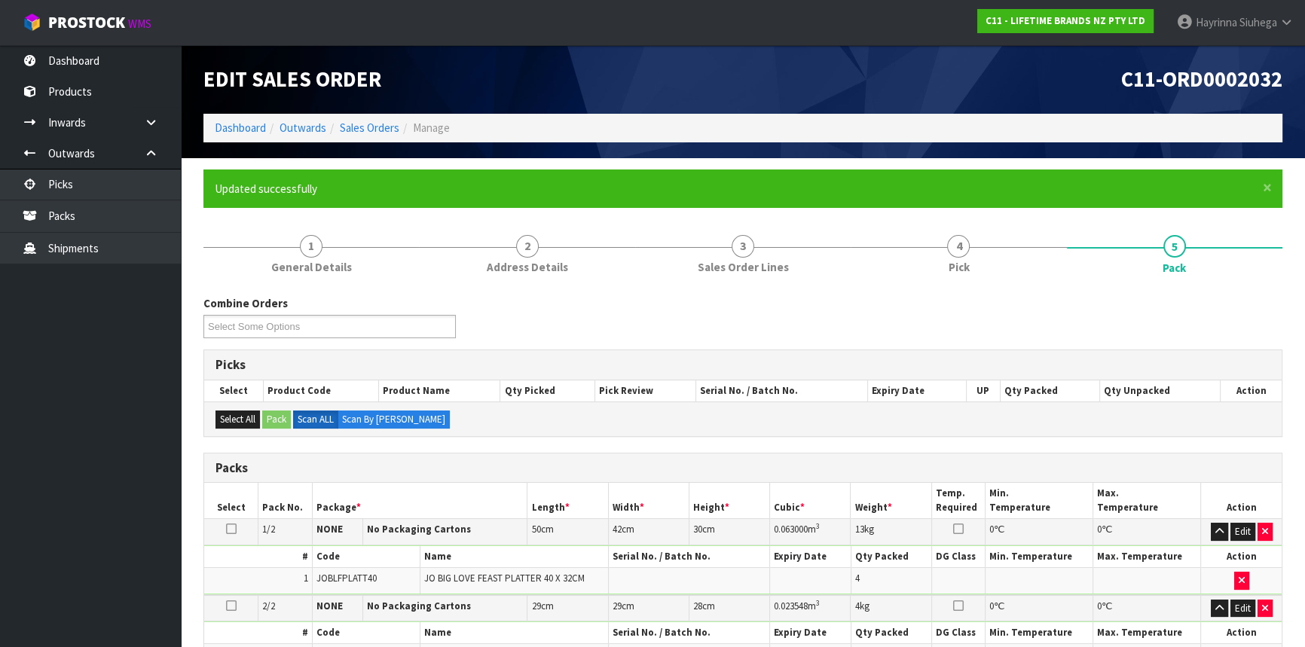
scroll to position [231, 0]
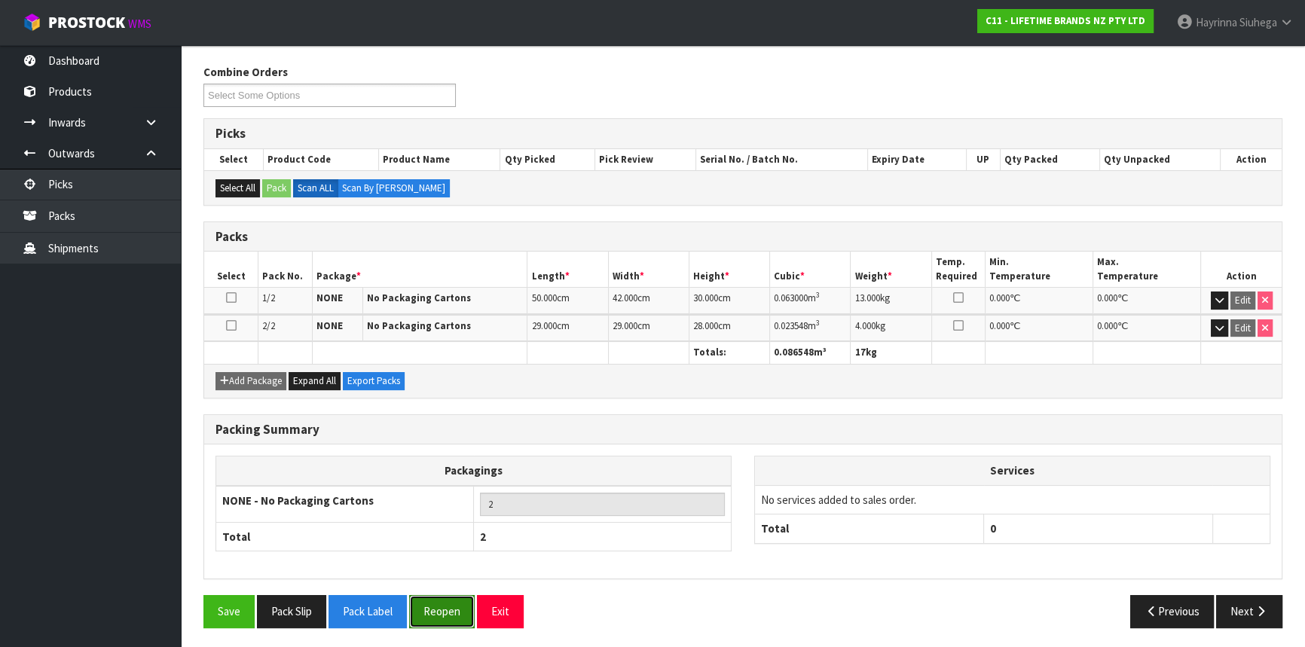
click at [451, 618] on button "Reopen" at bounding box center [442, 611] width 66 height 32
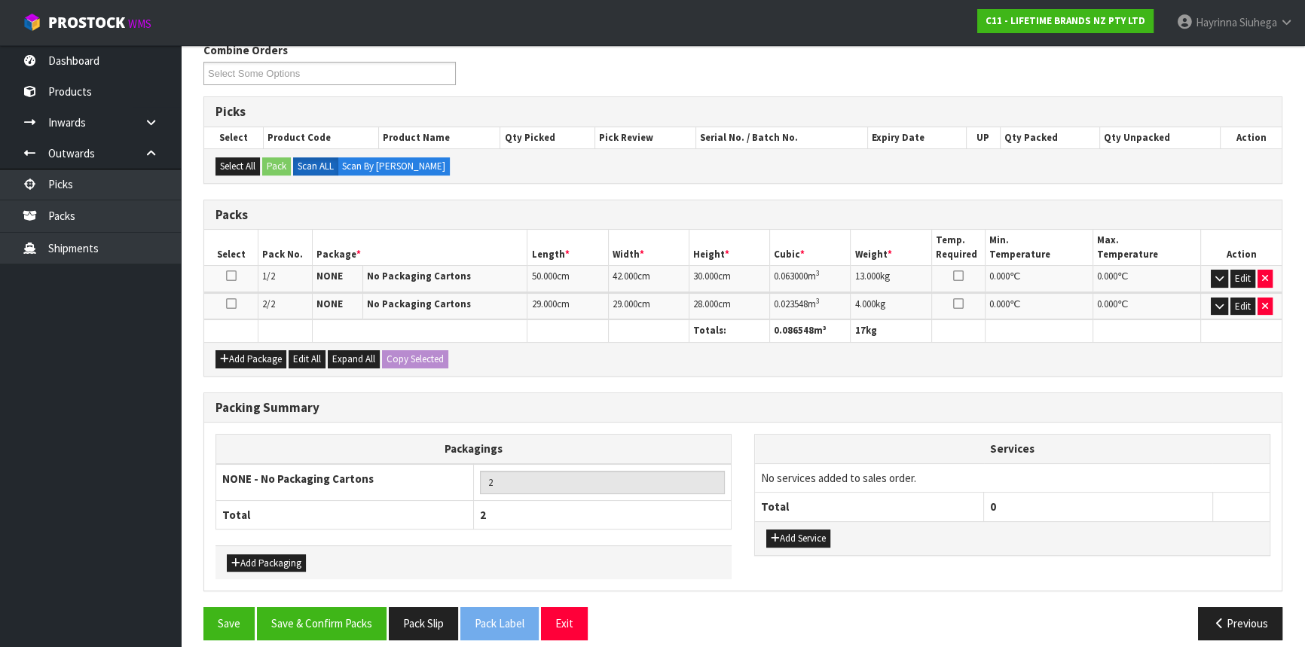
scroll to position [265, 0]
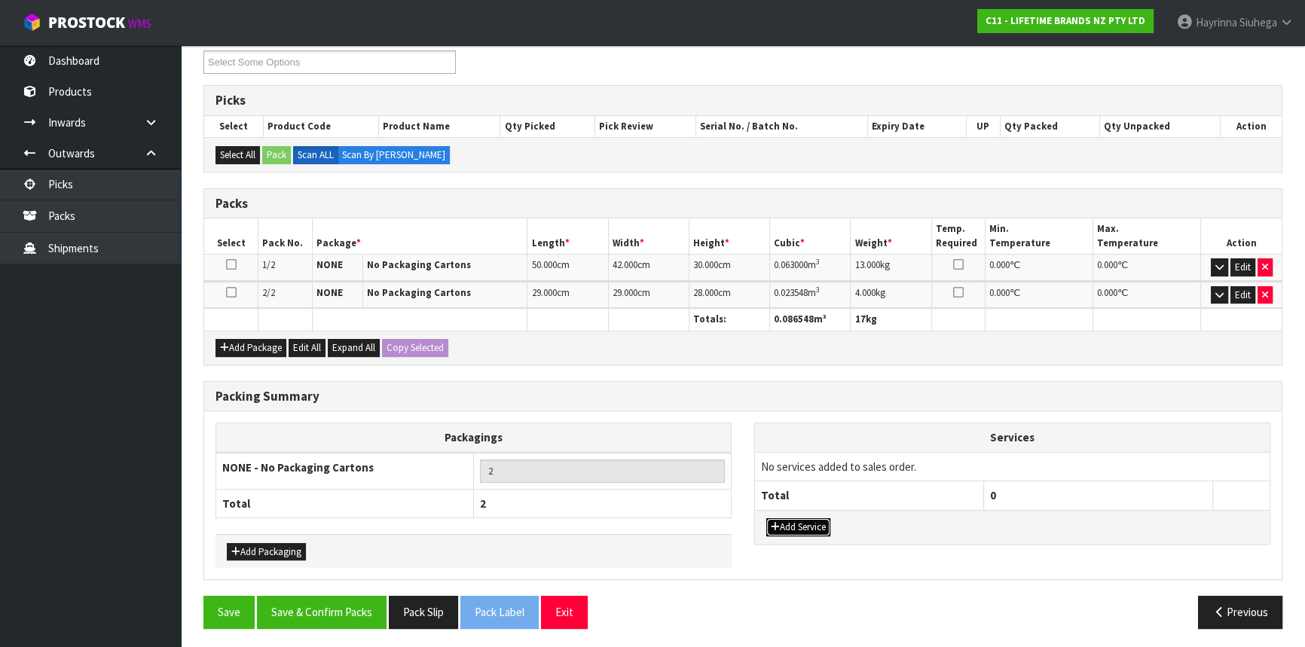
click at [798, 527] on button "Add Service" at bounding box center [799, 528] width 64 height 18
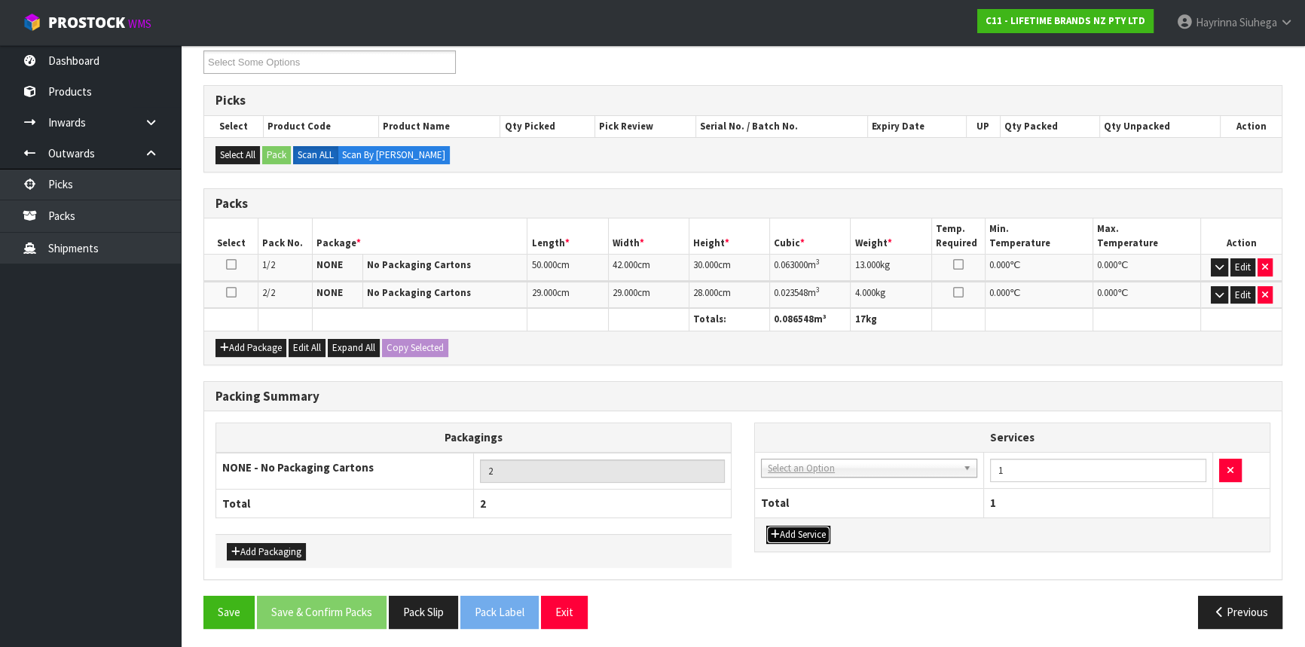
drag, startPoint x: 828, startPoint y: 461, endPoint x: 813, endPoint y: 476, distance: 21.3
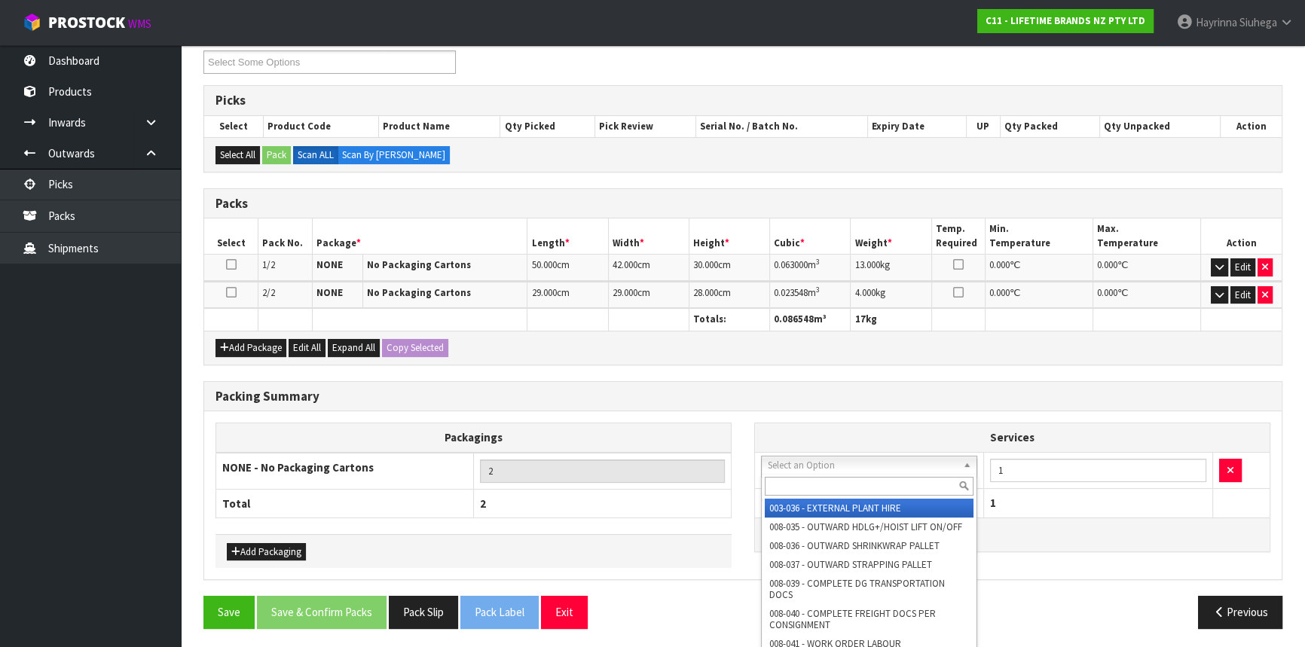
click at [803, 479] on input "text" at bounding box center [869, 486] width 209 height 19
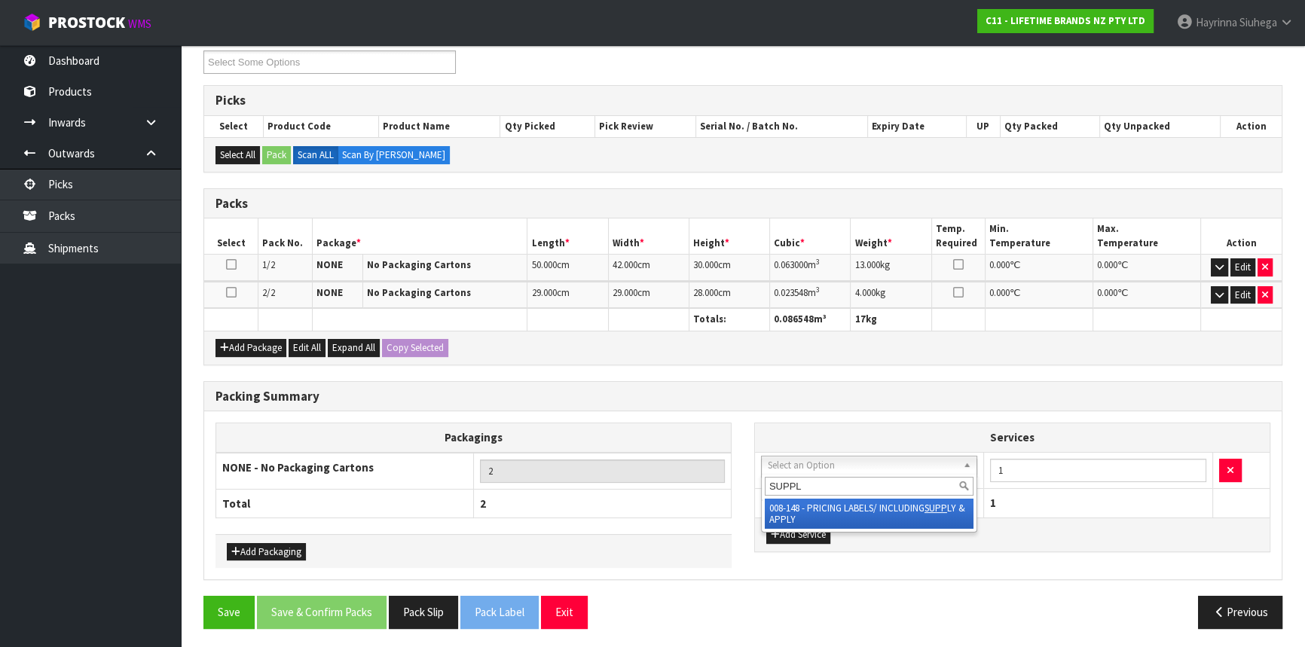
type input "SUPPLY"
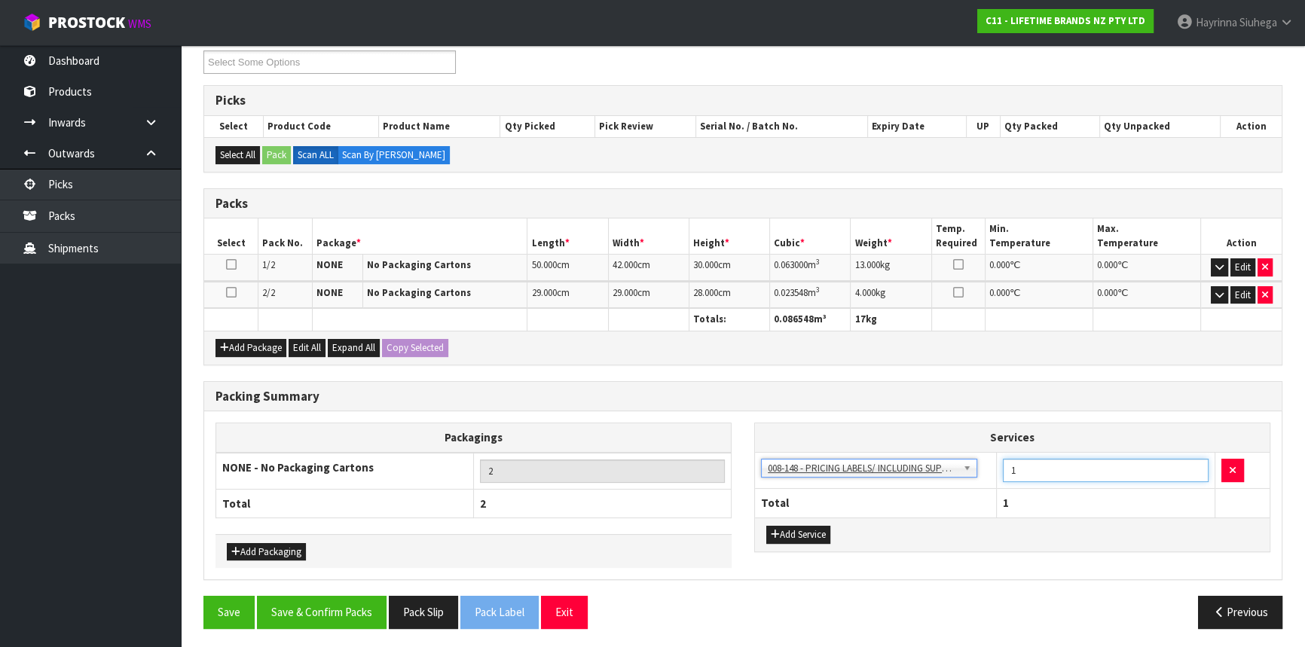
drag, startPoint x: 1026, startPoint y: 469, endPoint x: 986, endPoint y: 476, distance: 40.7
click at [986, 476] on tr "003-036 - EXTERNAL PLANT HIRE 008-035 - OUTWARD HDLG+/HOIST LIFT ON/OFF 008-036…" at bounding box center [1012, 470] width 515 height 37
type input "8"
click at [332, 607] on button "Save & Confirm Packs" at bounding box center [322, 612] width 130 height 32
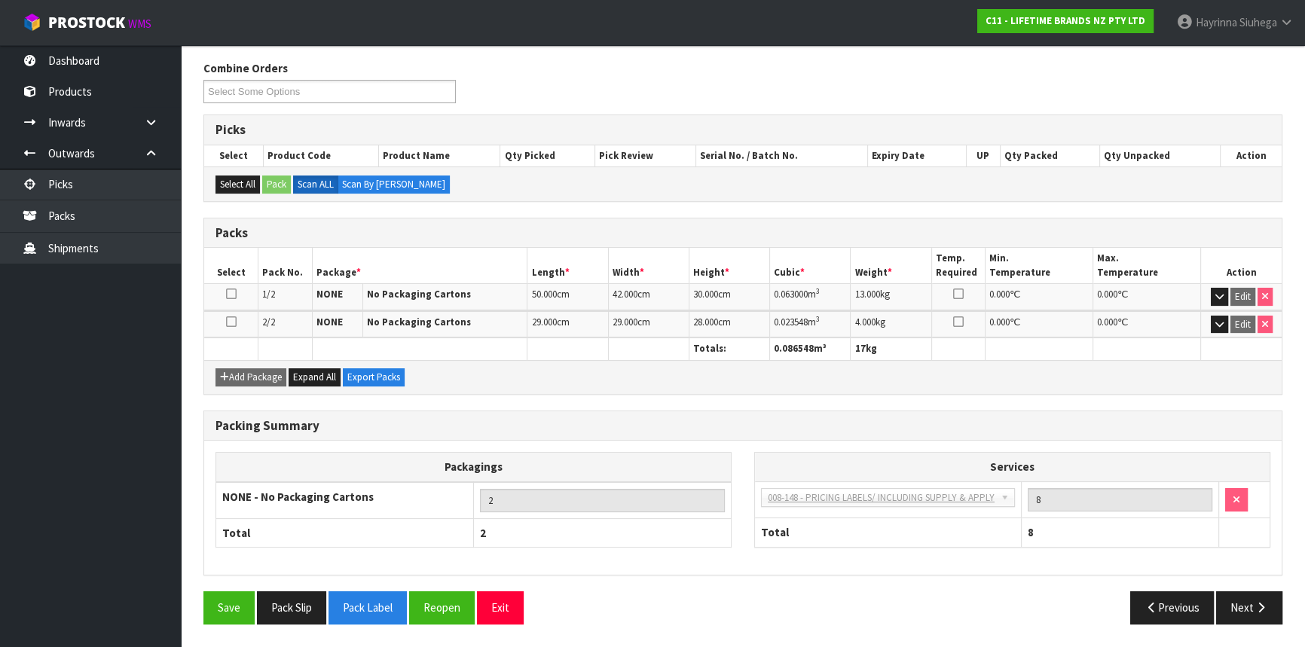
scroll to position [231, 0]
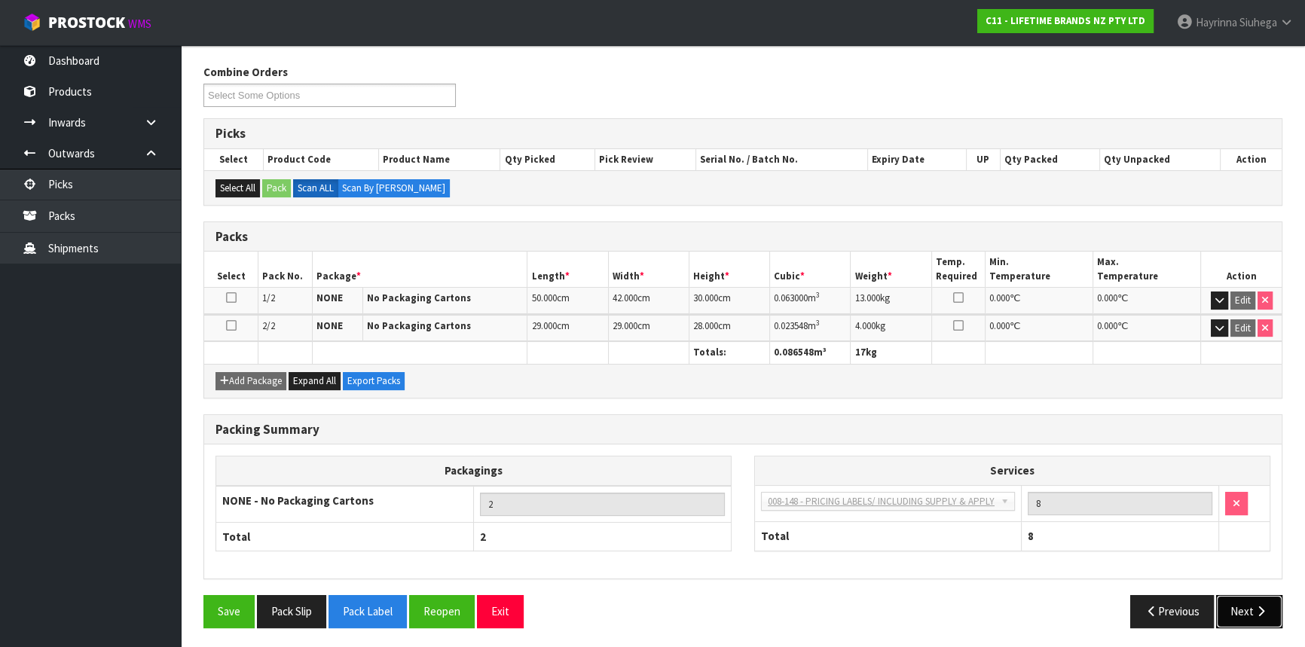
click at [1250, 620] on button "Next" at bounding box center [1249, 611] width 66 height 32
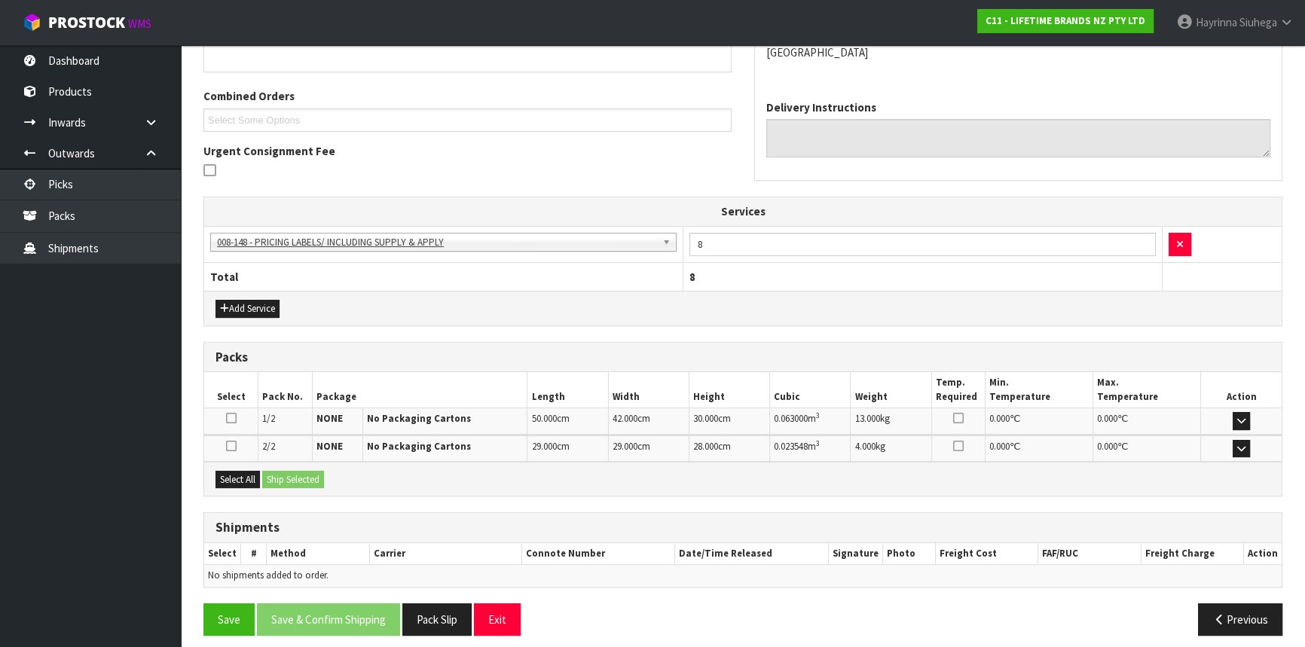
scroll to position [365, 0]
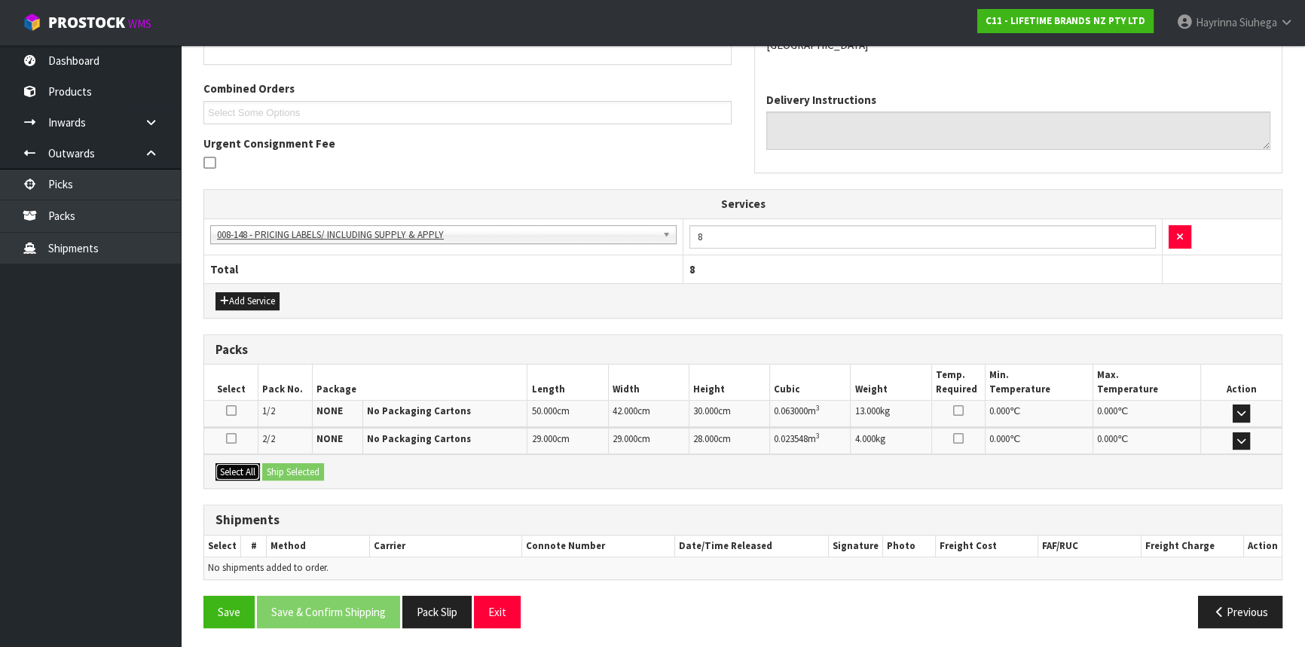
drag, startPoint x: 251, startPoint y: 469, endPoint x: 284, endPoint y: 472, distance: 33.3
click at [256, 470] on button "Select All" at bounding box center [238, 473] width 44 height 18
click at [290, 472] on button "Ship Selected" at bounding box center [293, 473] width 62 height 18
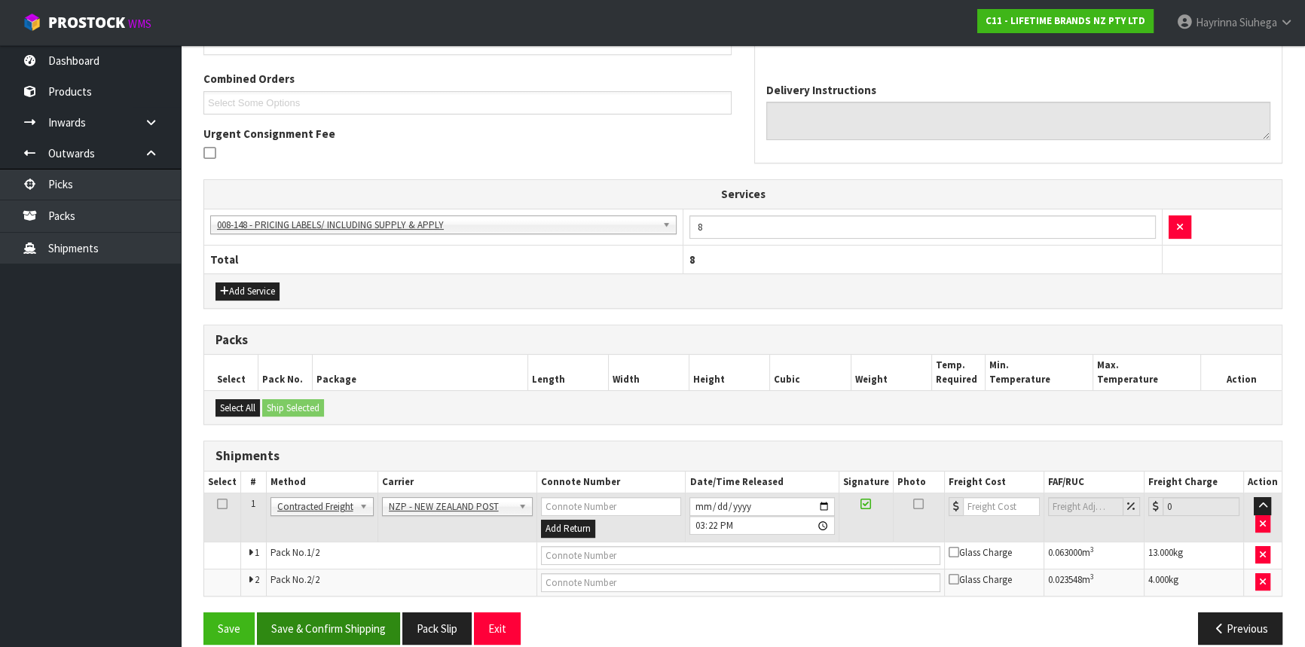
scroll to position [392, 0]
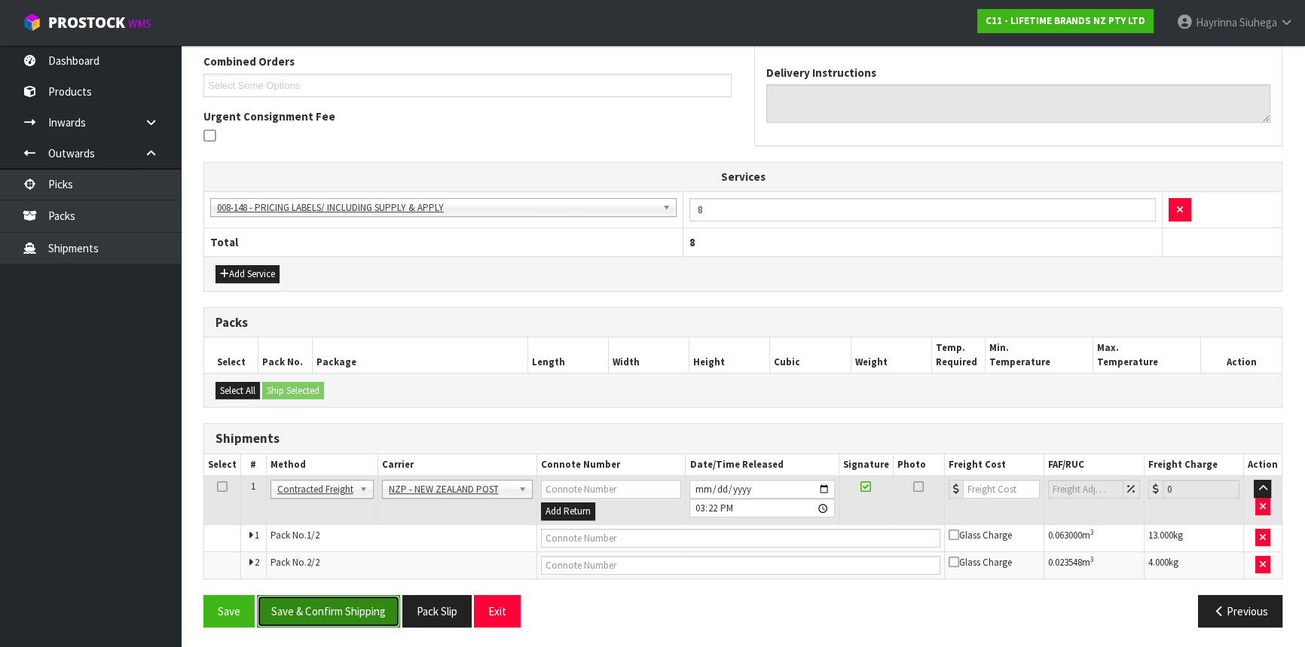
click at [363, 601] on button "Save & Confirm Shipping" at bounding box center [328, 611] width 143 height 32
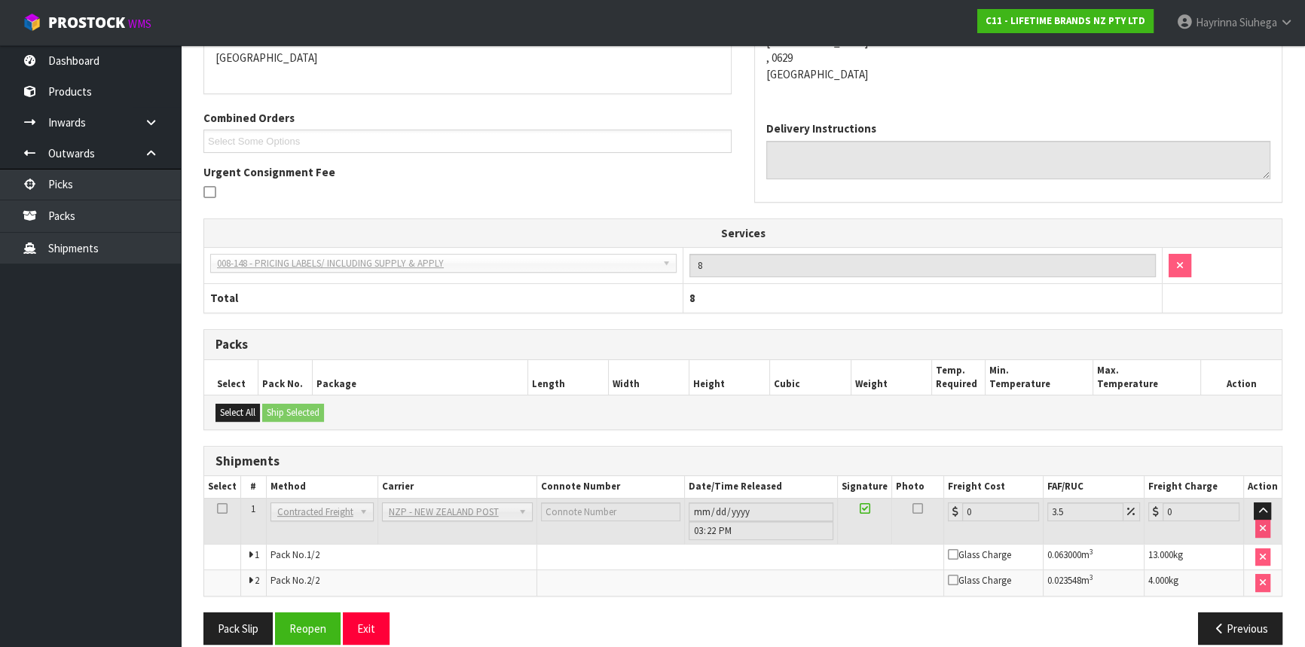
scroll to position [369, 0]
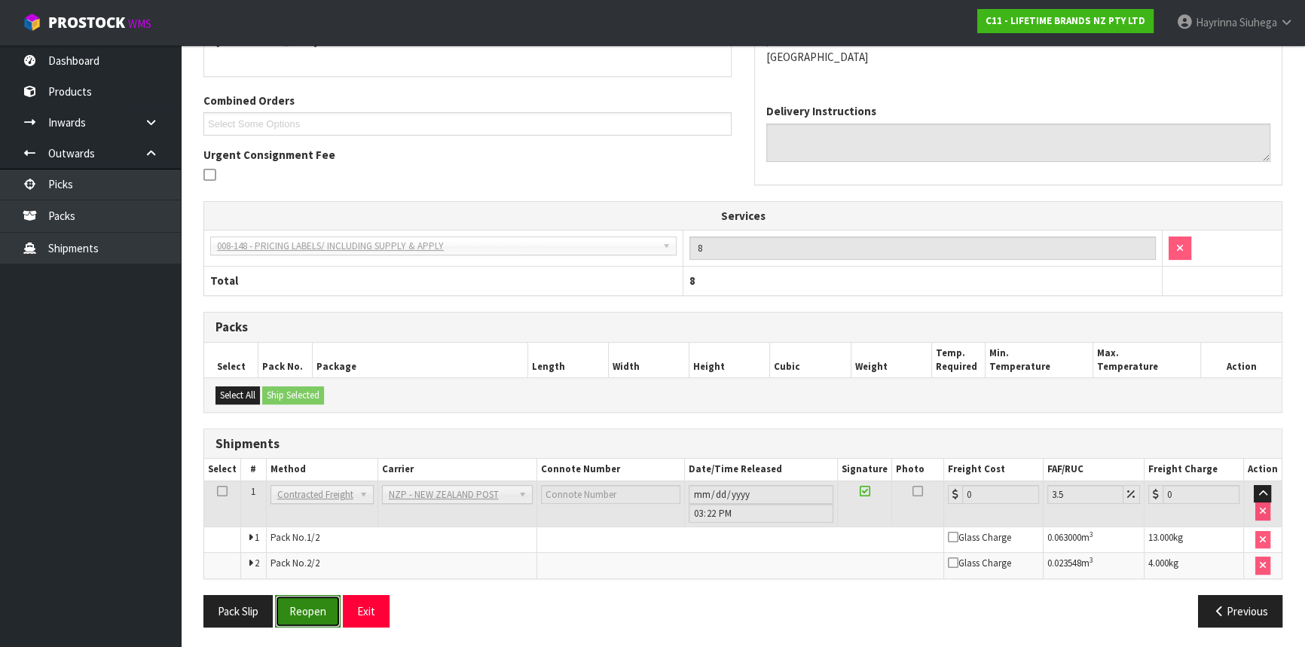
click at [303, 600] on button "Reopen" at bounding box center [308, 611] width 66 height 32
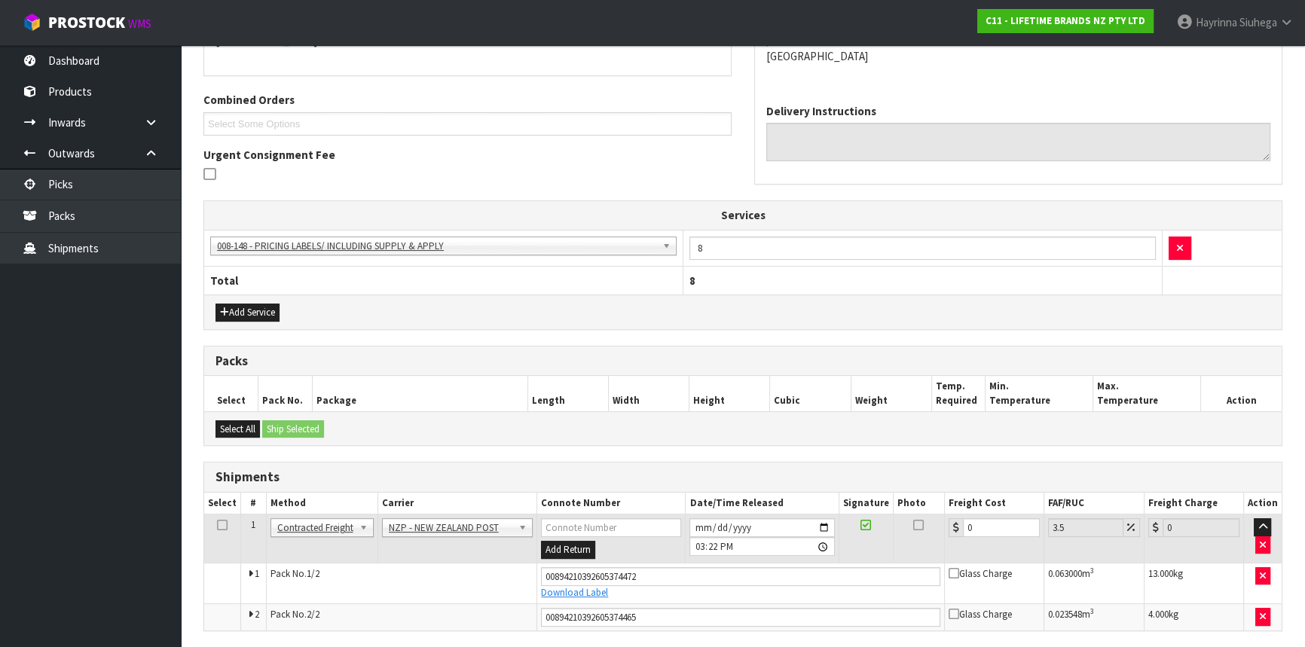
scroll to position [405, 0]
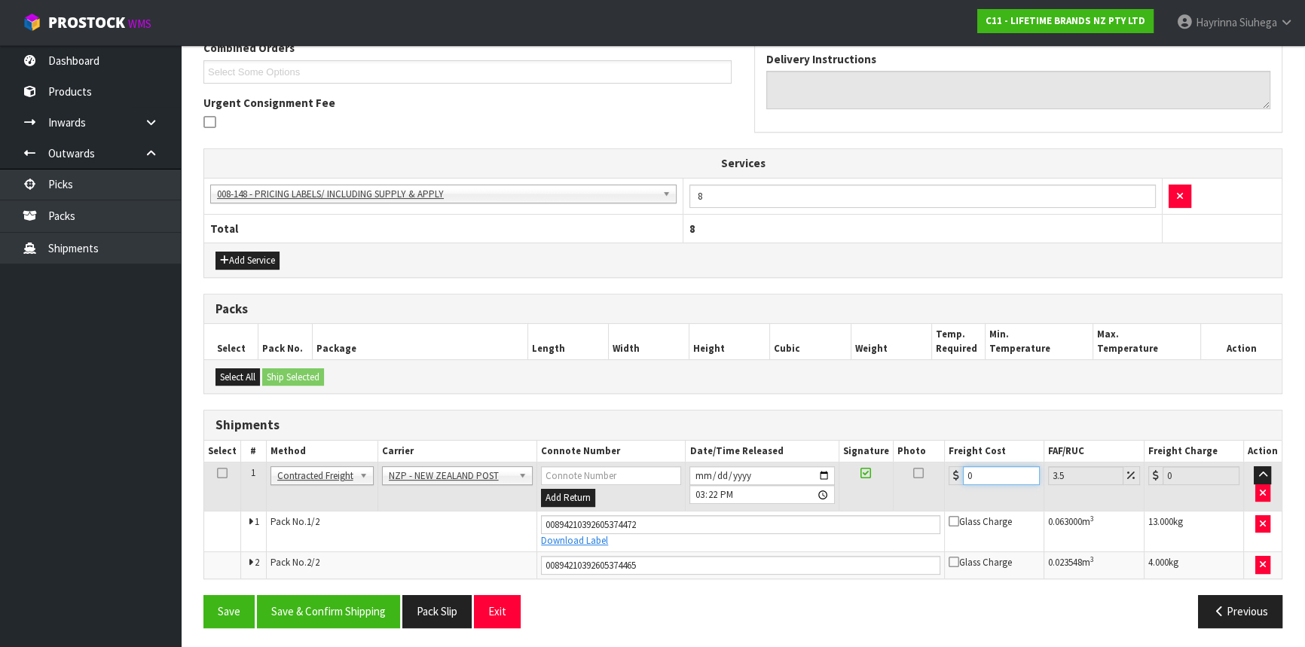
drag, startPoint x: 991, startPoint y: 468, endPoint x: 779, endPoint y: 434, distance: 215.2
click at [780, 434] on div "Shipments Select # Method Carrier Connote Number Date/Time Released Signature P…" at bounding box center [743, 495] width 1079 height 170
type input "8"
type input "8.28"
type input "8.6"
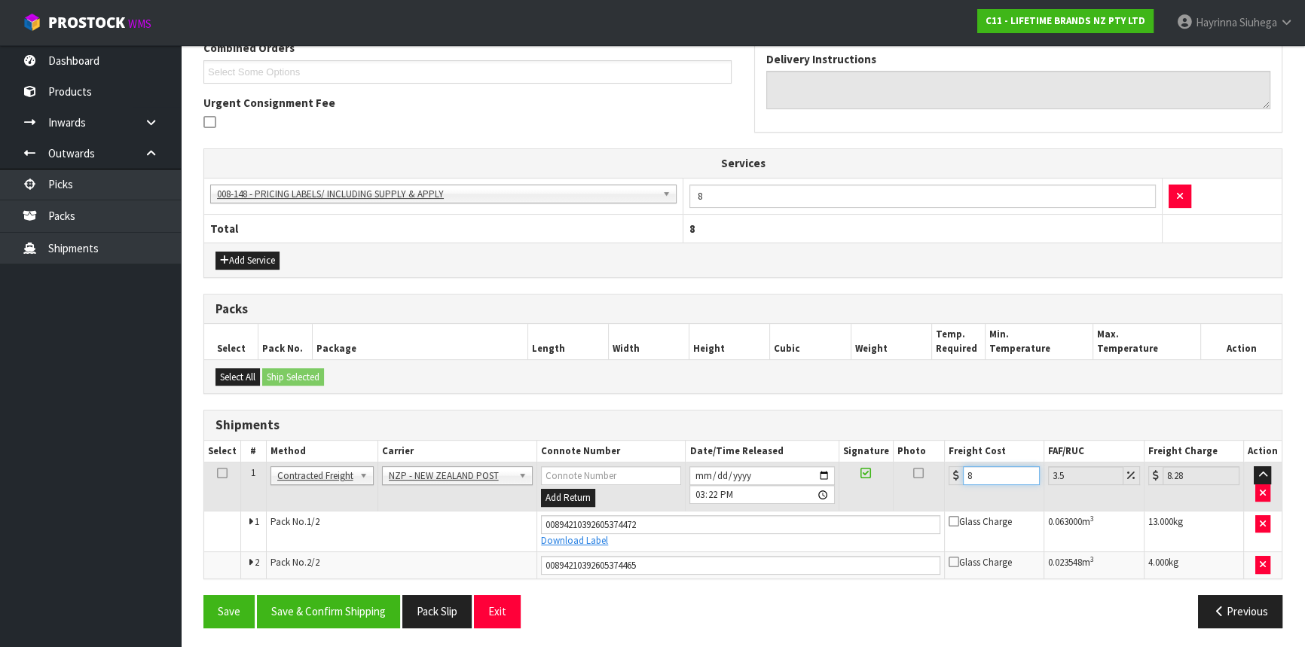
type input "8.9"
type input "8.66"
type input "8.96"
type input "8.66"
click at [204, 595] on button "Save" at bounding box center [229, 611] width 51 height 32
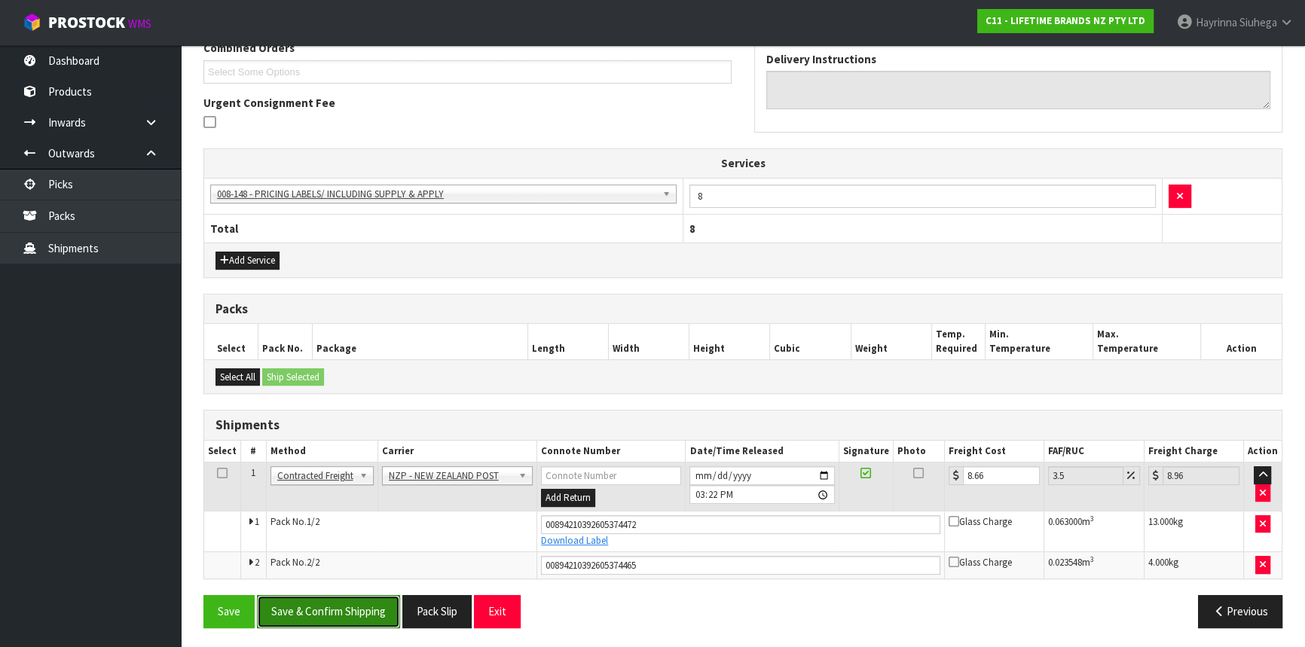
click at [341, 601] on button "Save & Confirm Shipping" at bounding box center [328, 611] width 143 height 32
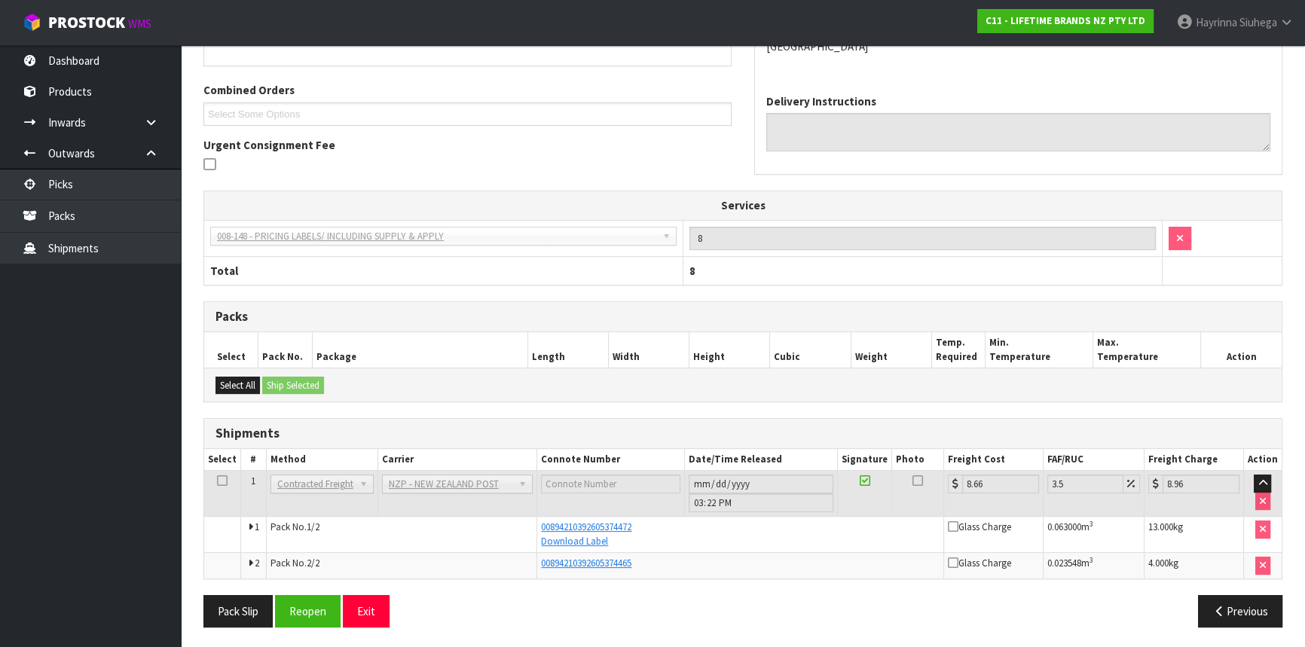
scroll to position [0, 0]
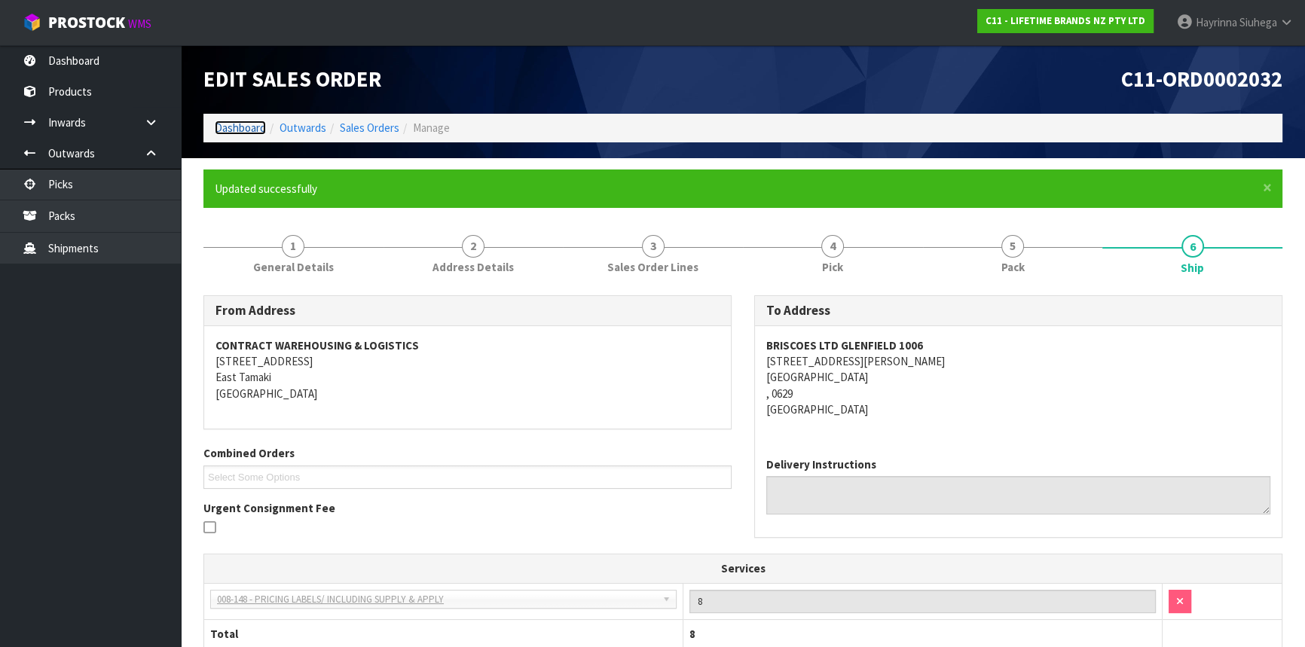
click at [246, 133] on link "Dashboard" at bounding box center [240, 128] width 51 height 14
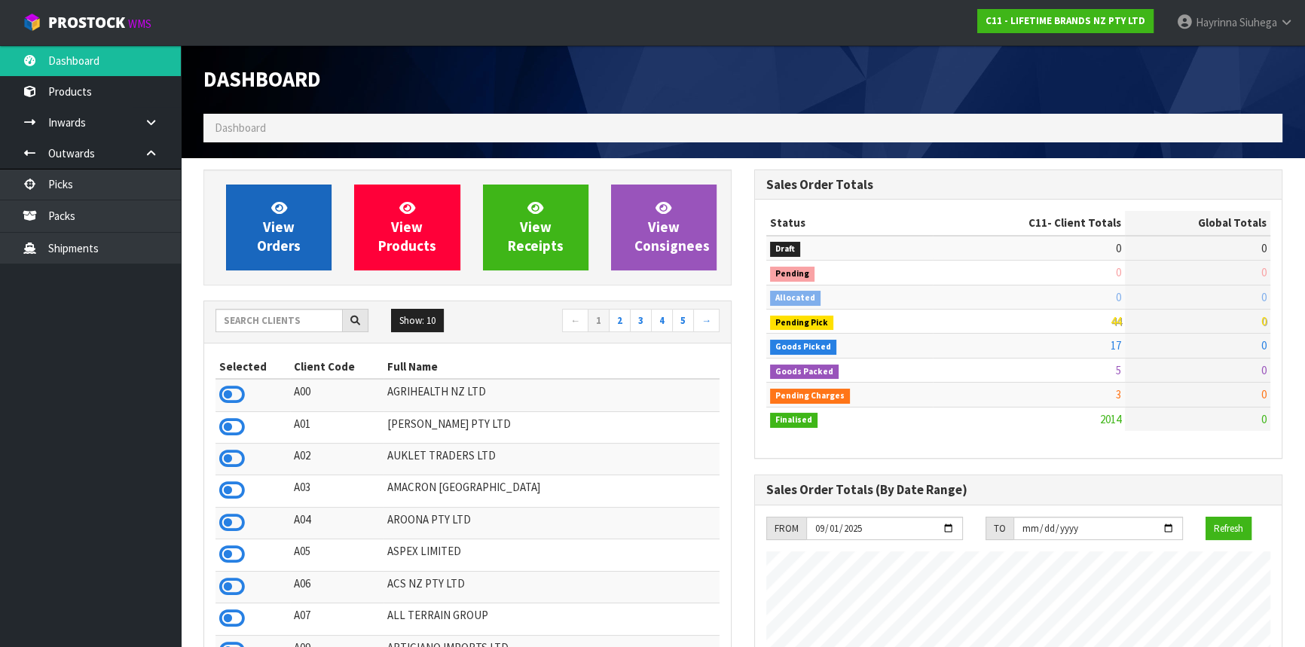
scroll to position [1140, 550]
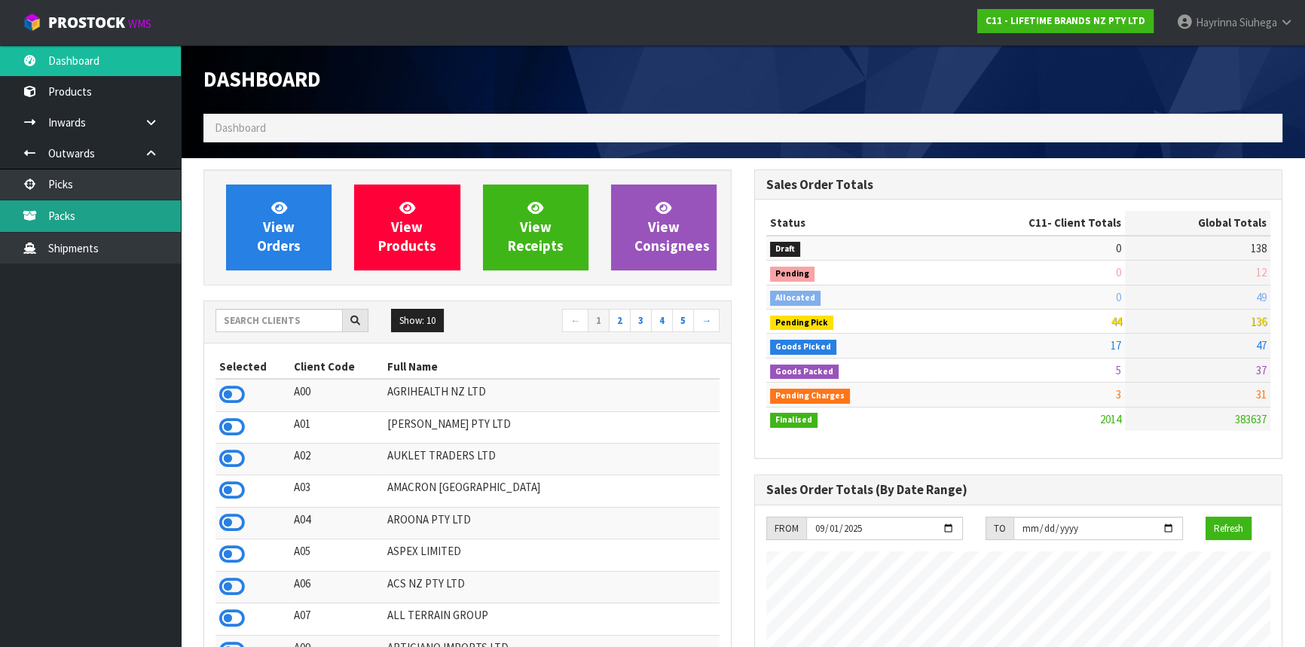
click at [73, 217] on link "Packs" at bounding box center [90, 215] width 181 height 31
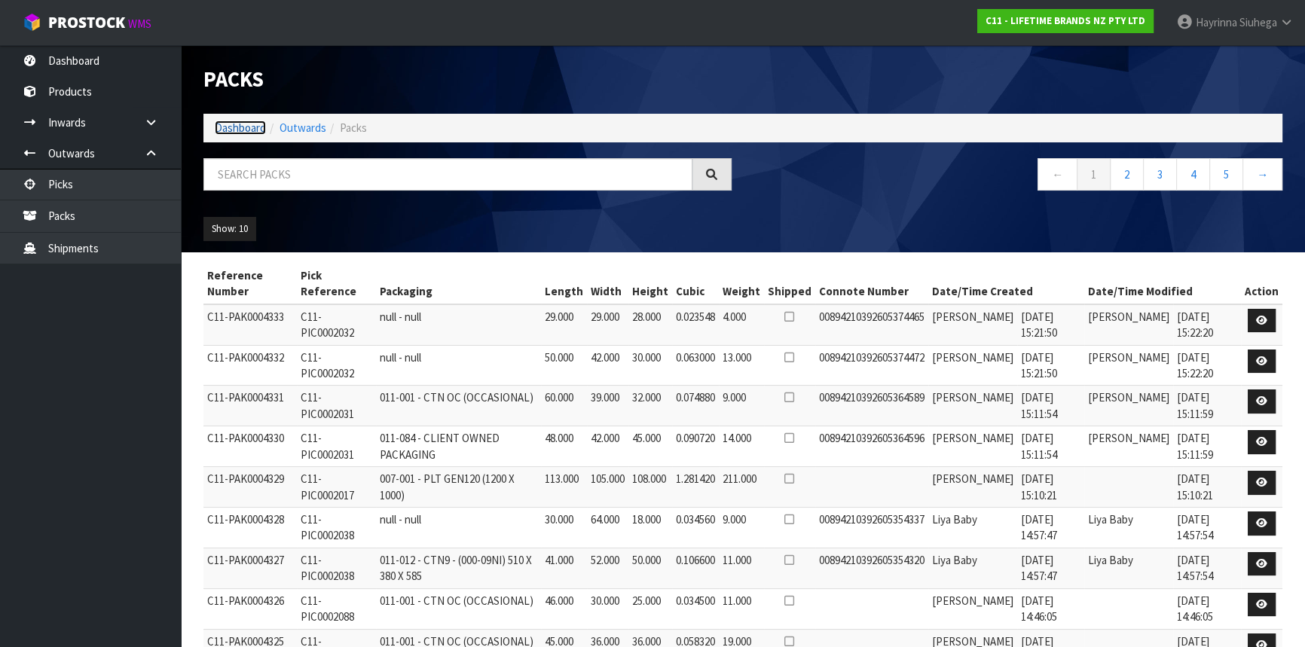
click at [235, 124] on link "Dashboard" at bounding box center [240, 128] width 51 height 14
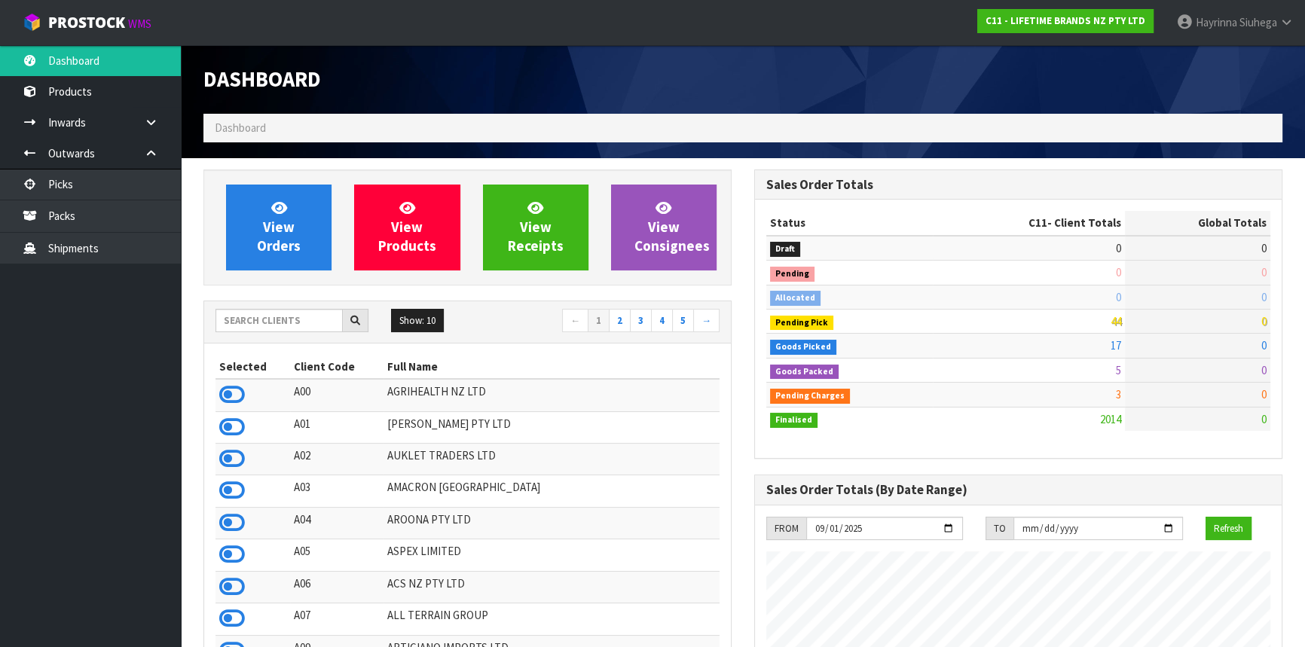
scroll to position [1140, 550]
click at [282, 184] on div "View Orders View Products View Receipts View Consignees" at bounding box center [468, 228] width 528 height 116
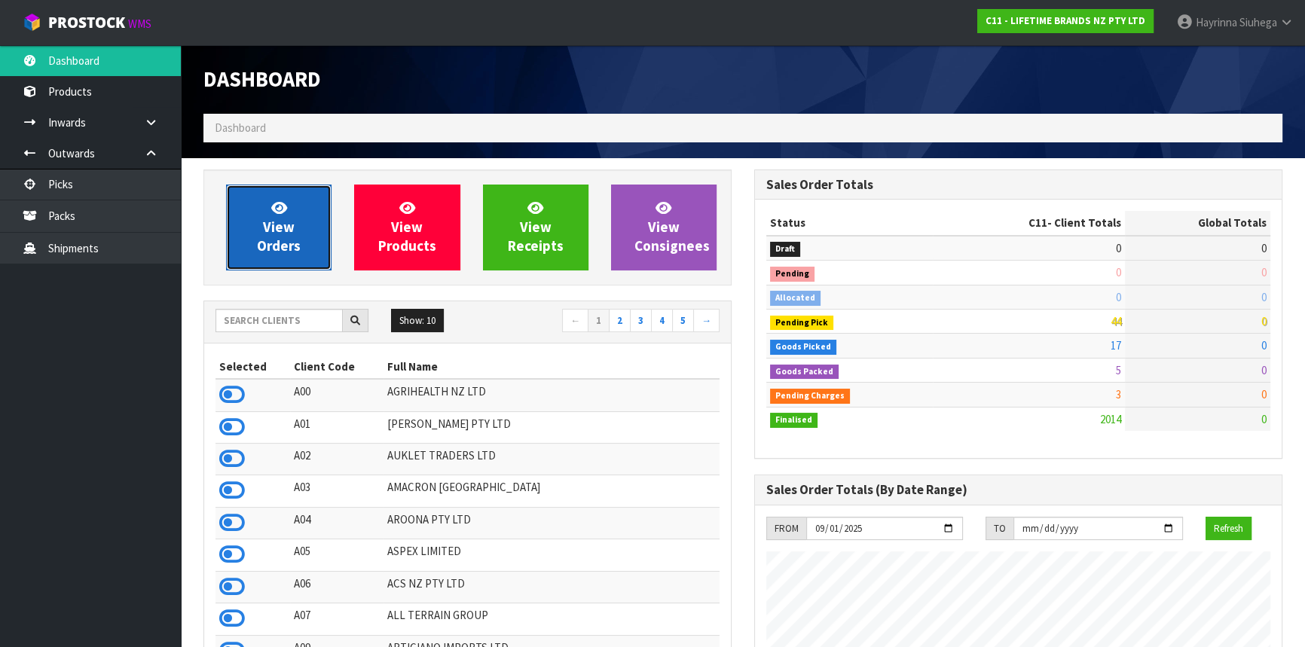
click at [280, 205] on icon at bounding box center [279, 207] width 16 height 14
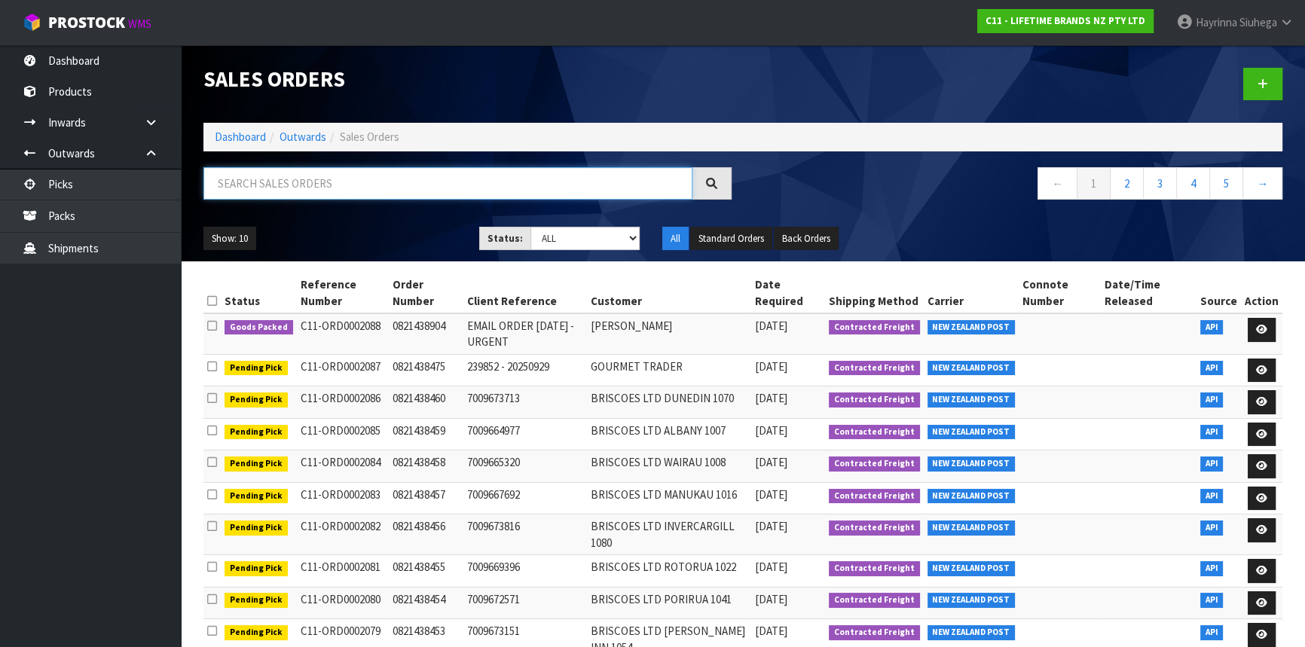
click at [343, 194] on input "text" at bounding box center [448, 183] width 489 height 32
click at [225, 139] on link "Dashboard" at bounding box center [240, 137] width 51 height 14
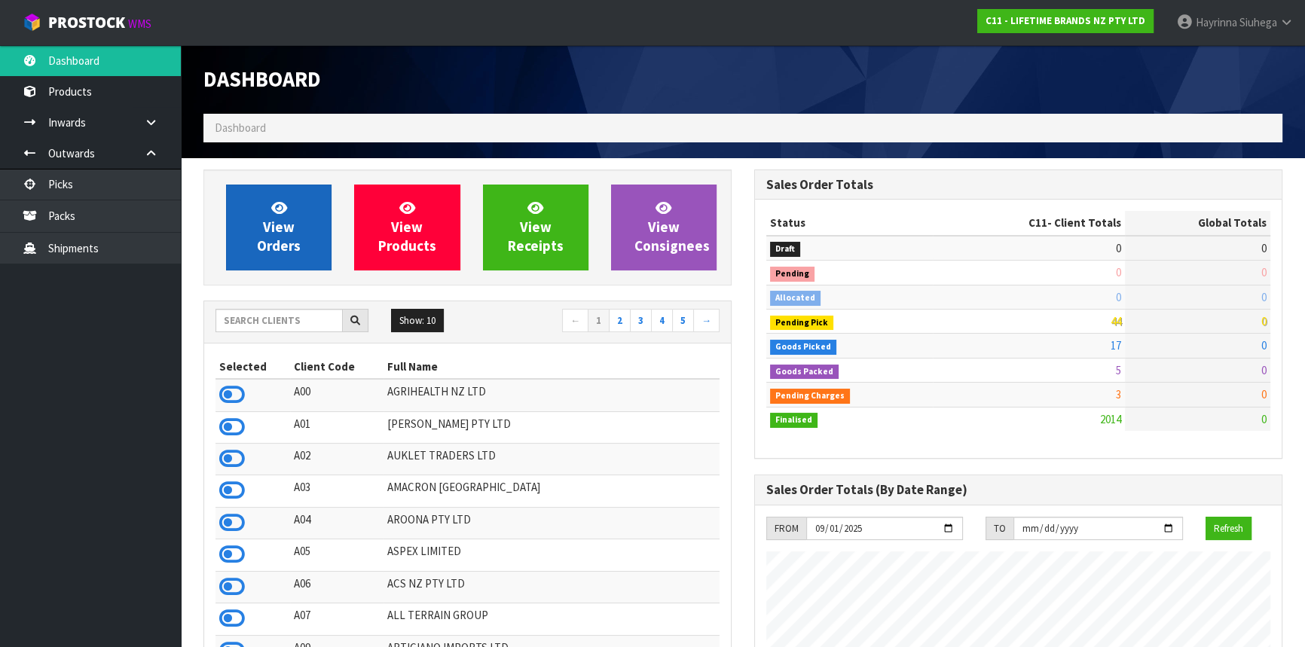
scroll to position [1140, 550]
click at [257, 219] on link "View Orders" at bounding box center [279, 228] width 106 height 86
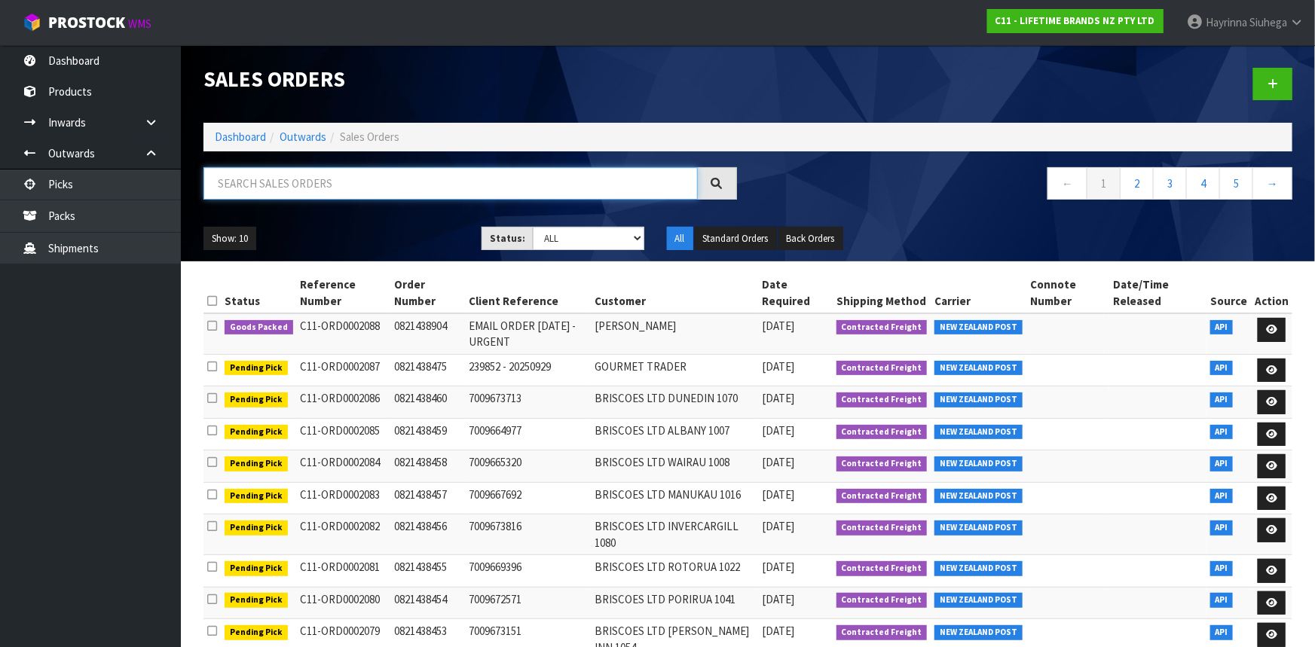
click at [280, 182] on input "text" at bounding box center [451, 183] width 494 height 32
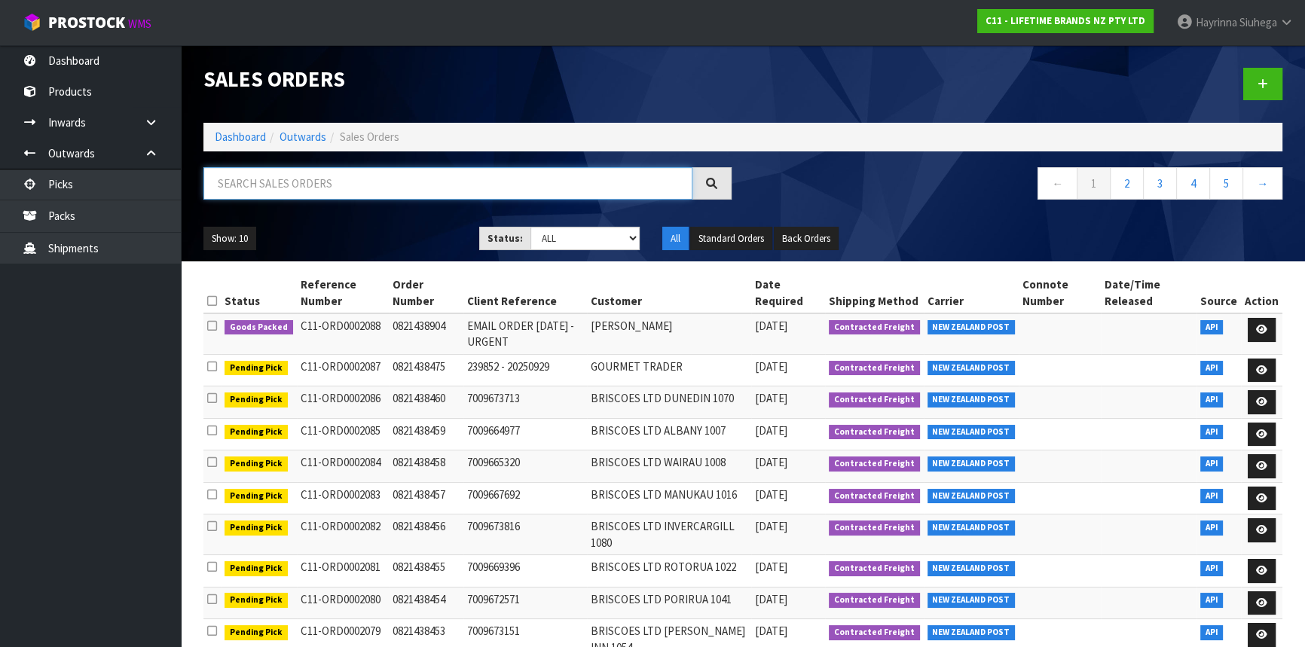
click at [277, 179] on input "text" at bounding box center [448, 183] width 489 height 32
type input "JOB-0415017"
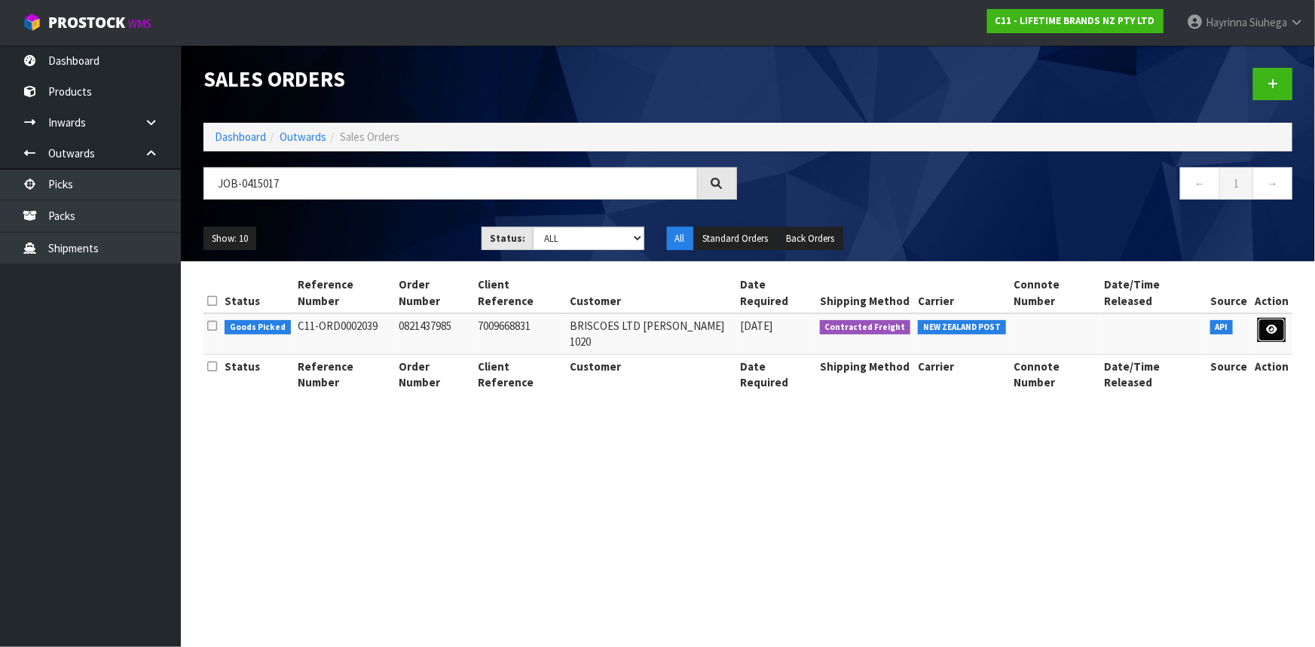
click at [1281, 318] on link at bounding box center [1272, 330] width 28 height 24
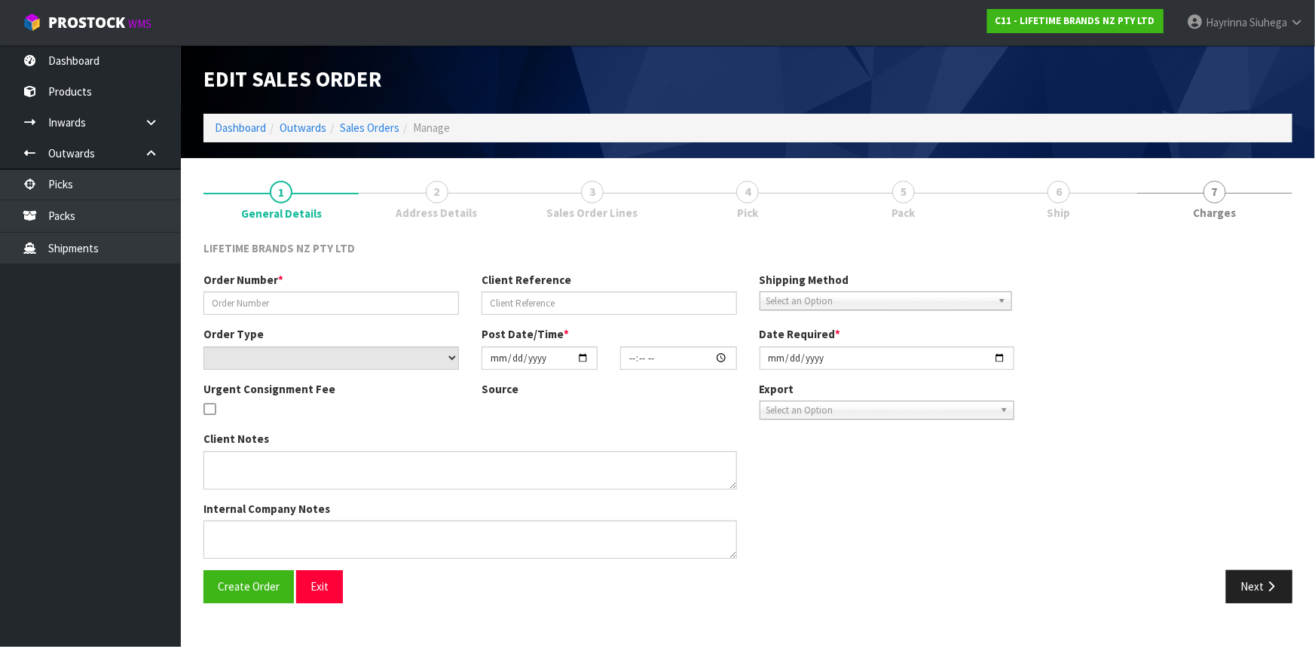
type input "0821437985"
type input "7009668831"
select select "number:0"
type input "2025-09-29"
type input "14:24:29.000"
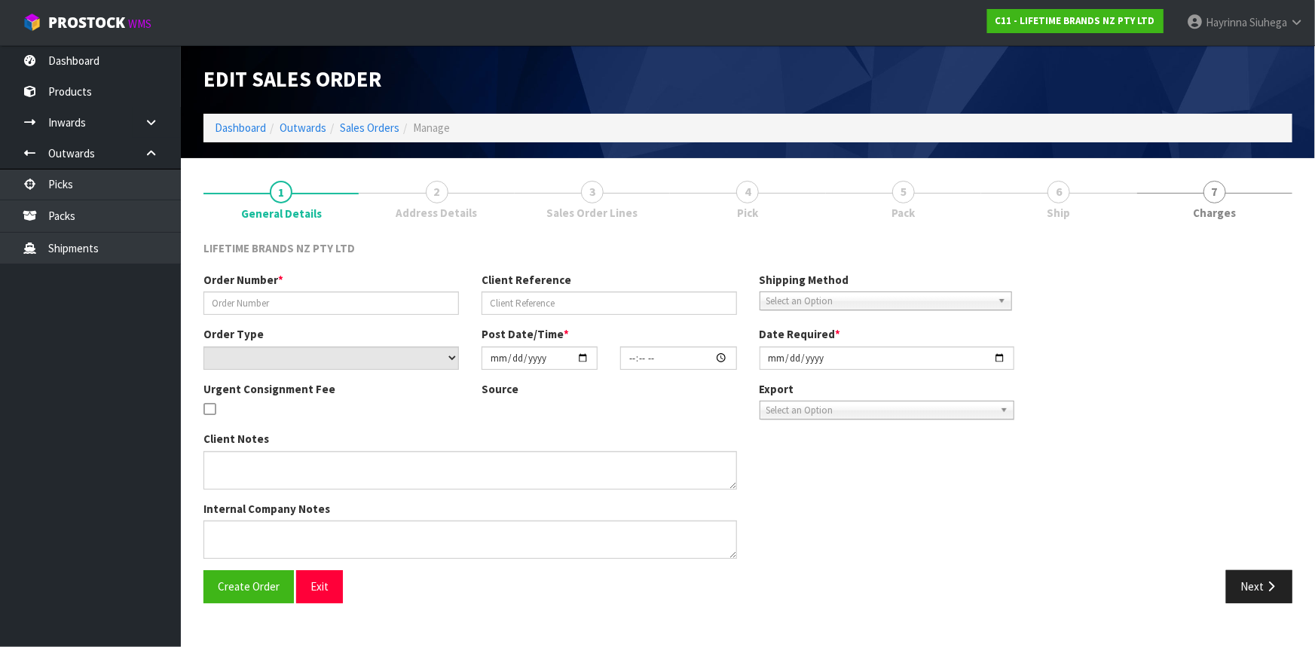
type input "2025-09-30"
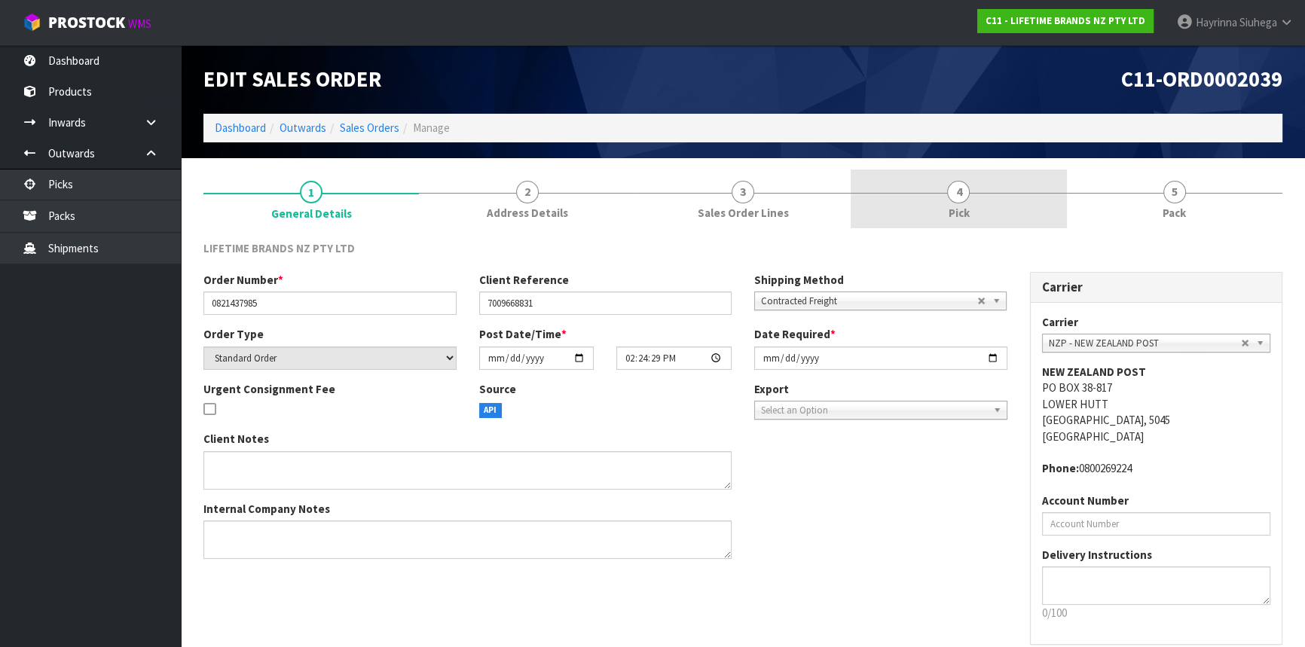
click at [995, 189] on link "4 Pick" at bounding box center [959, 200] width 216 height 60
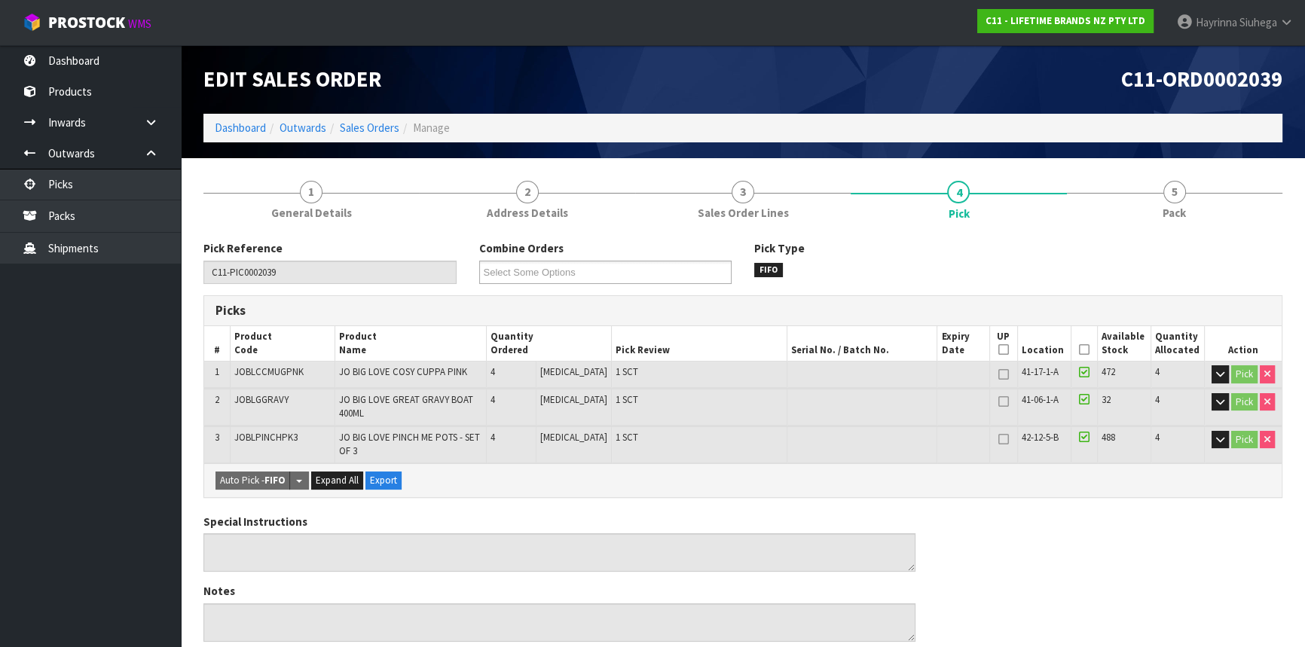
click at [1168, 228] on li "5 Pack" at bounding box center [1175, 200] width 216 height 60
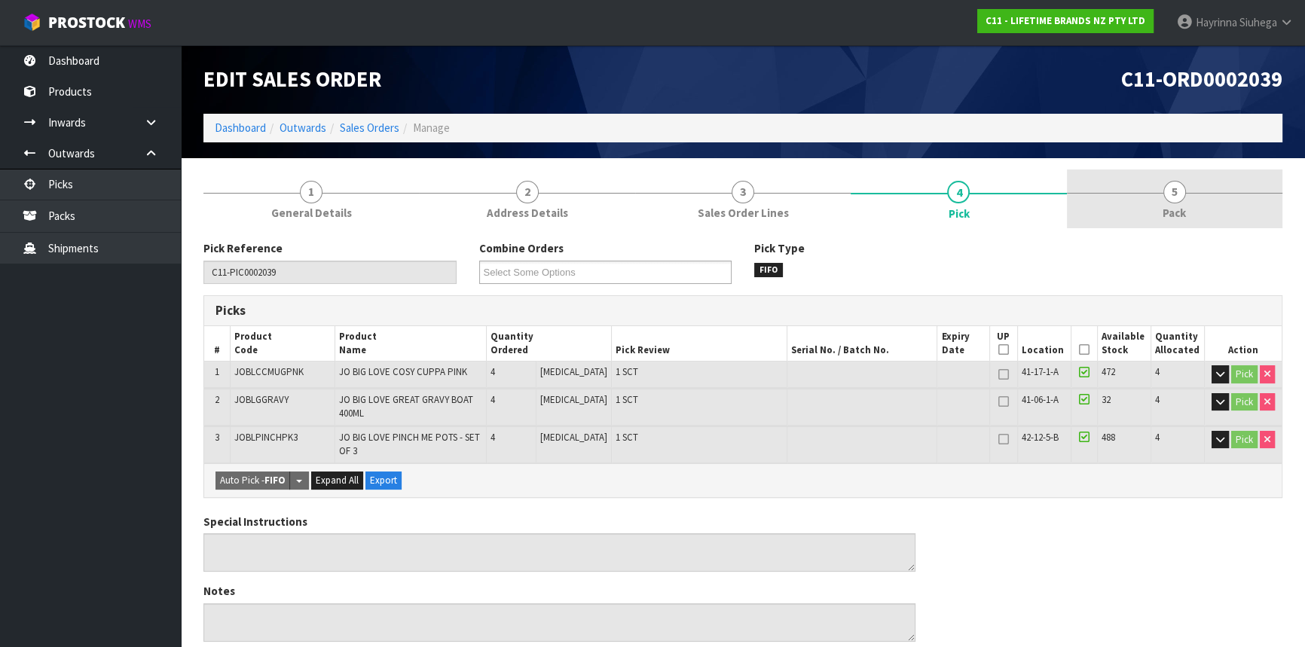
click at [1146, 207] on link "5 Pack" at bounding box center [1175, 200] width 216 height 60
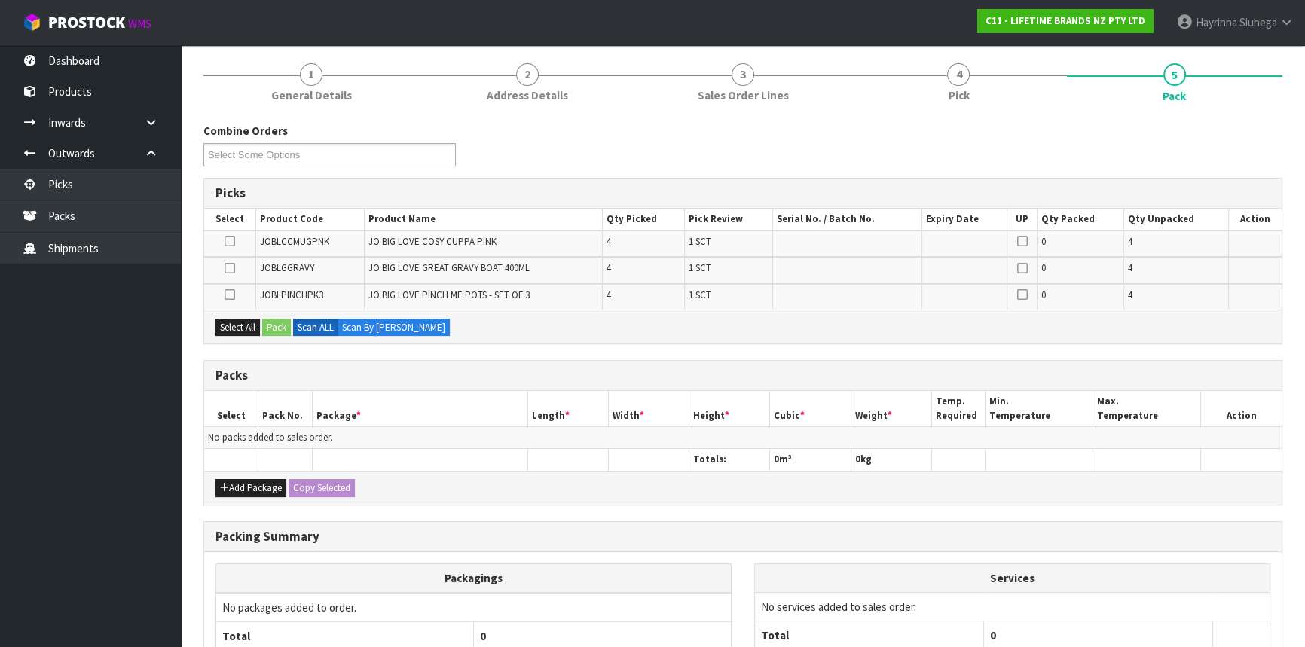
scroll to position [136, 0]
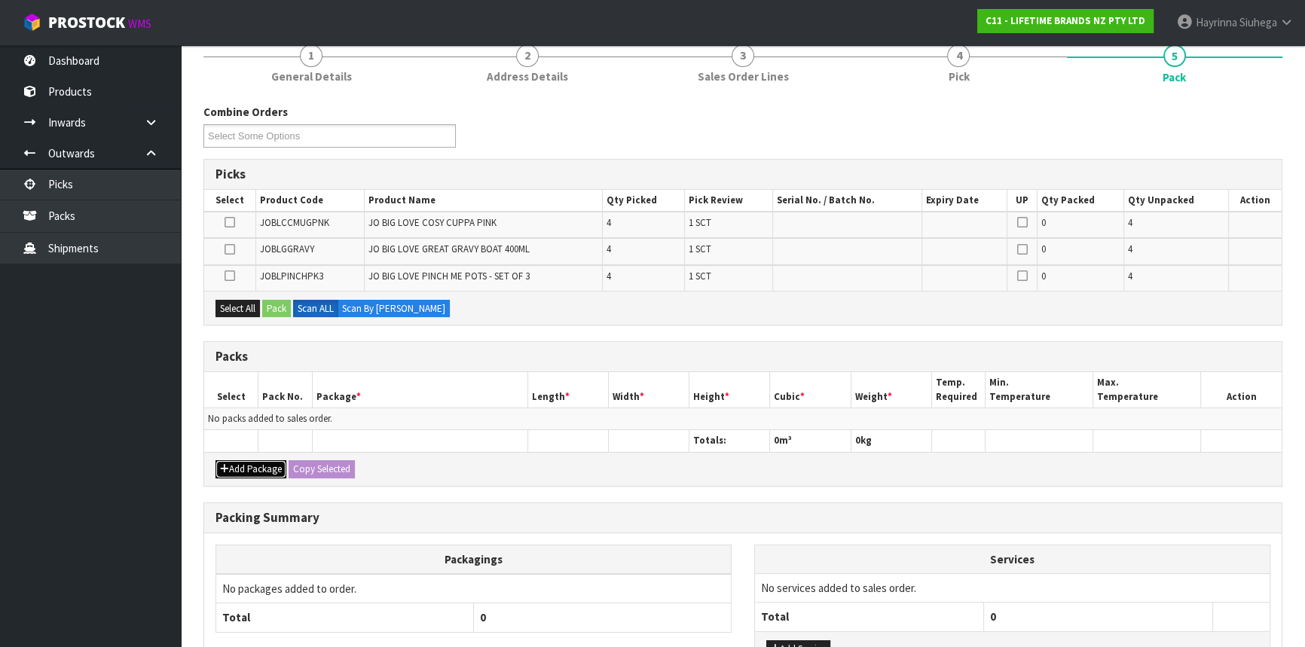
click at [252, 466] on button "Add Package" at bounding box center [251, 470] width 71 height 18
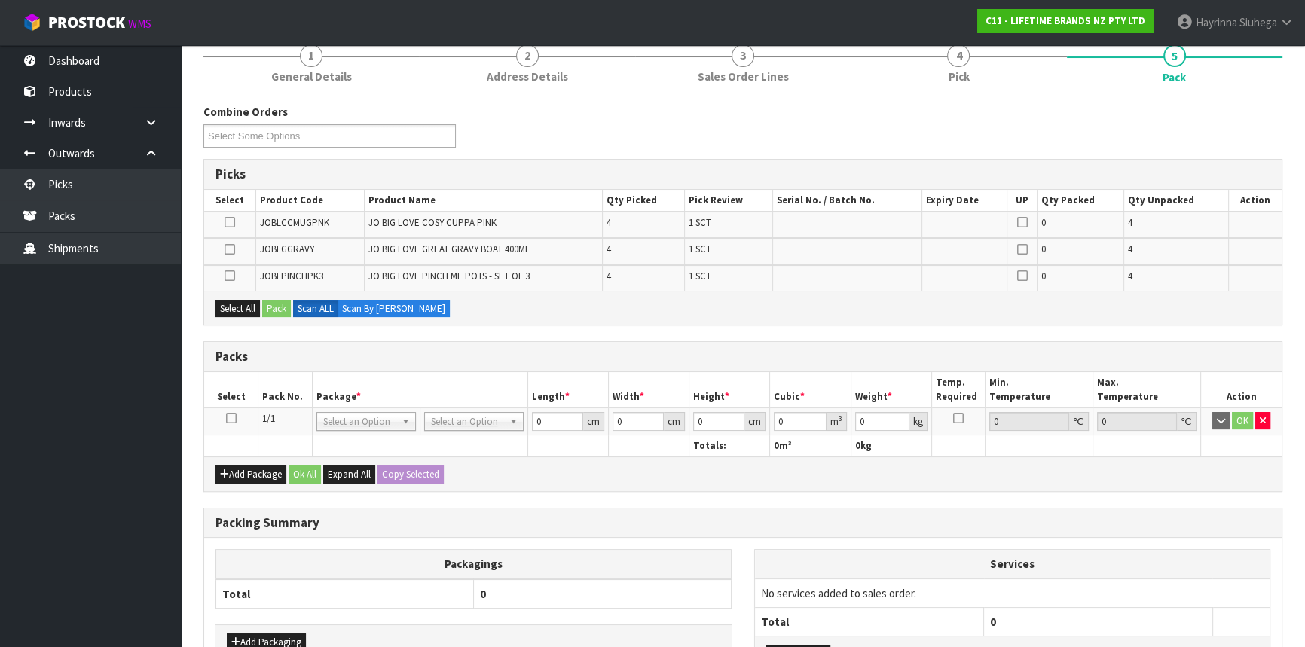
click at [235, 418] on icon at bounding box center [231, 418] width 11 height 1
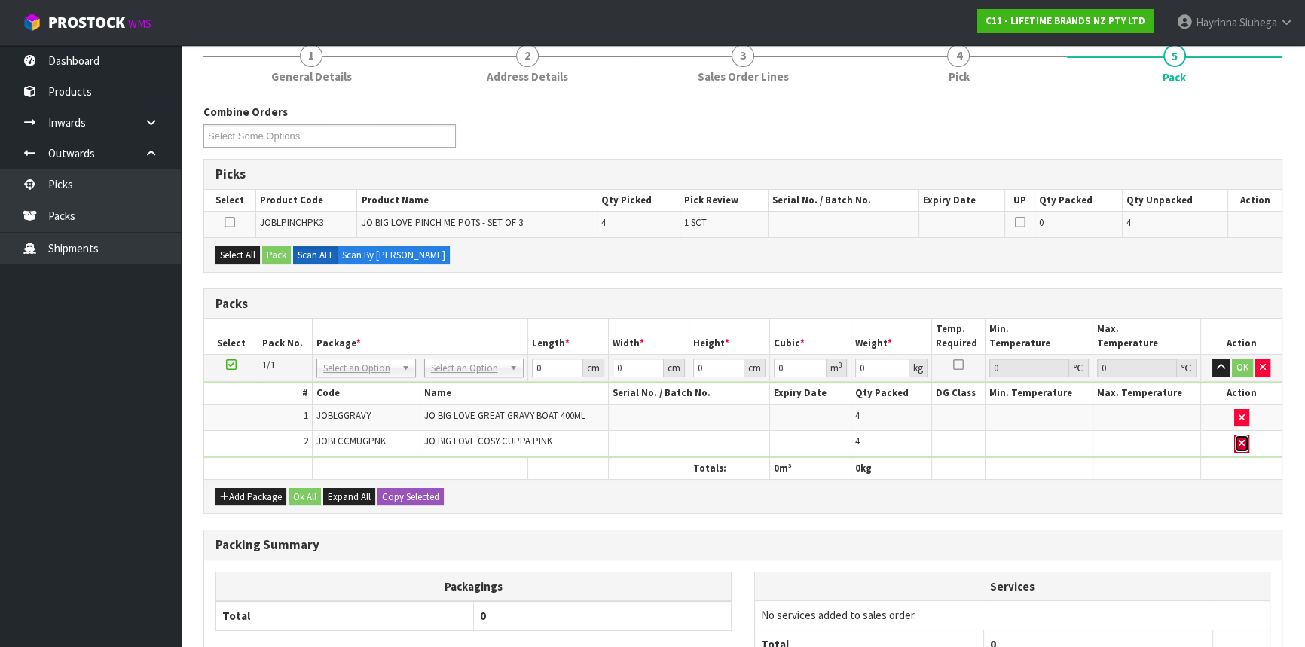
click at [1247, 439] on button "button" at bounding box center [1242, 444] width 15 height 18
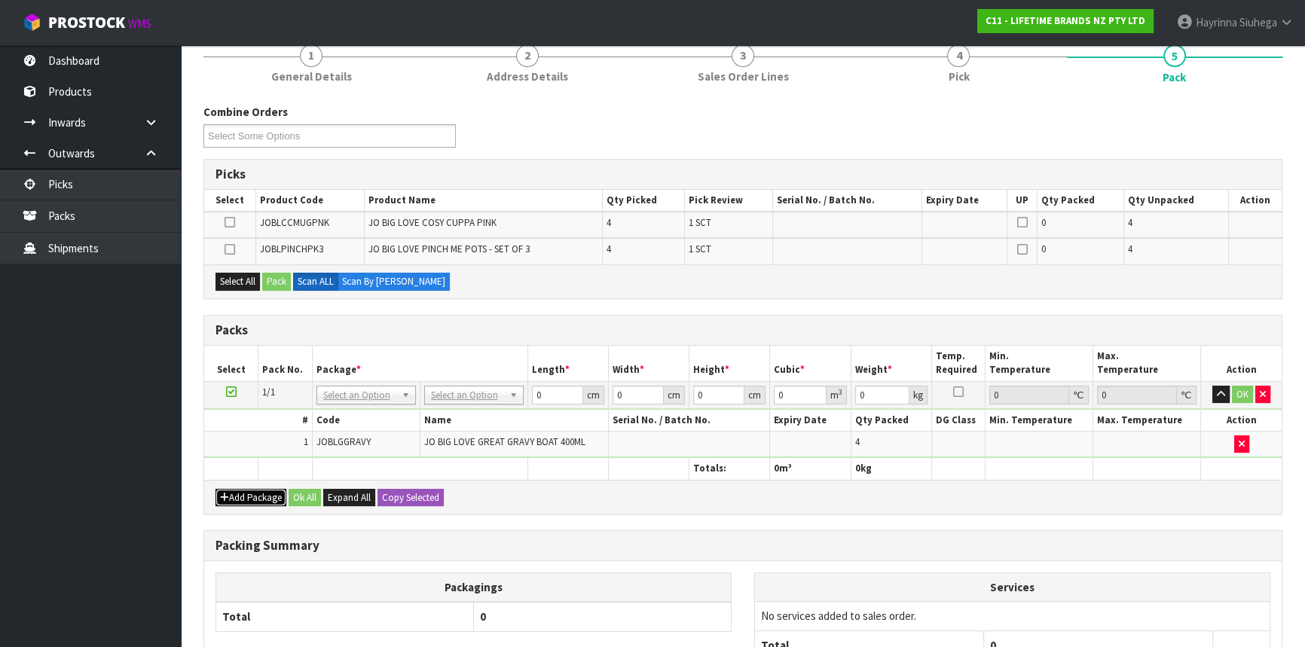
click at [228, 491] on button "Add Package" at bounding box center [251, 498] width 71 height 18
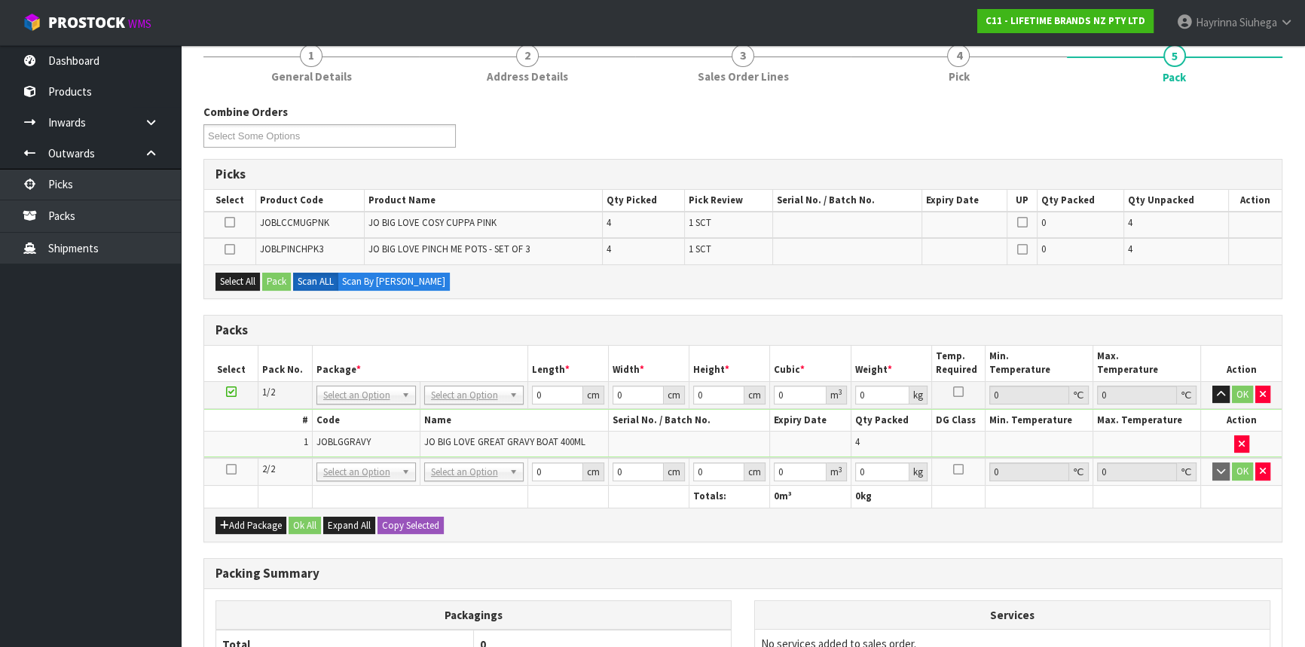
click at [229, 470] on icon at bounding box center [231, 470] width 11 height 1
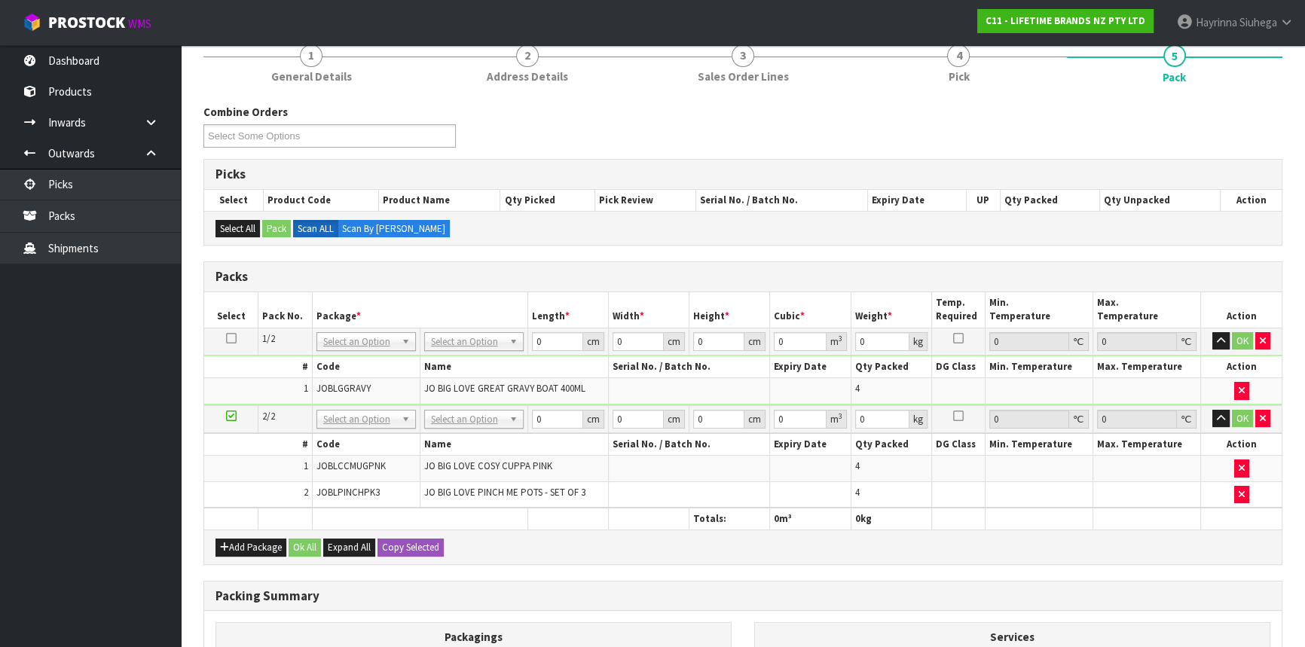
click at [480, 350] on td "No Packaging Cartons PLT GEN120 (1200 X 1000) PLT ONE WAY SKID CHEP HIRE PALLET…" at bounding box center [474, 341] width 108 height 27
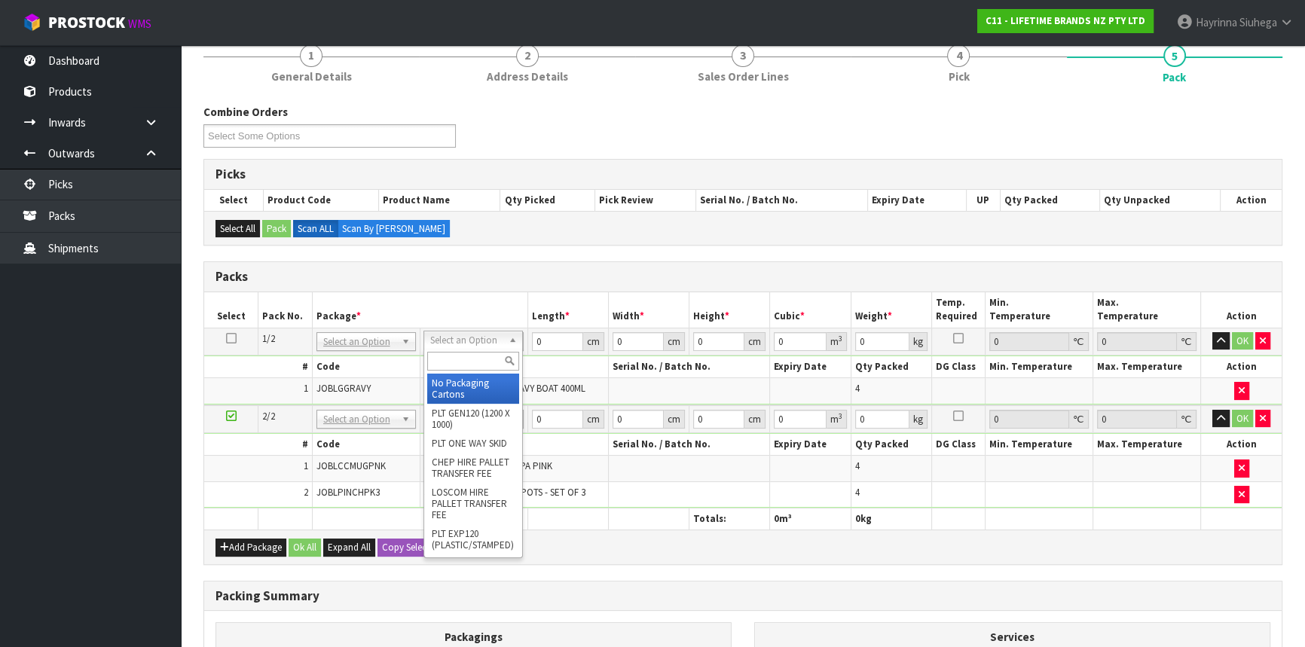
drag, startPoint x: 456, startPoint y: 387, endPoint x: 455, endPoint y: 399, distance: 12.1
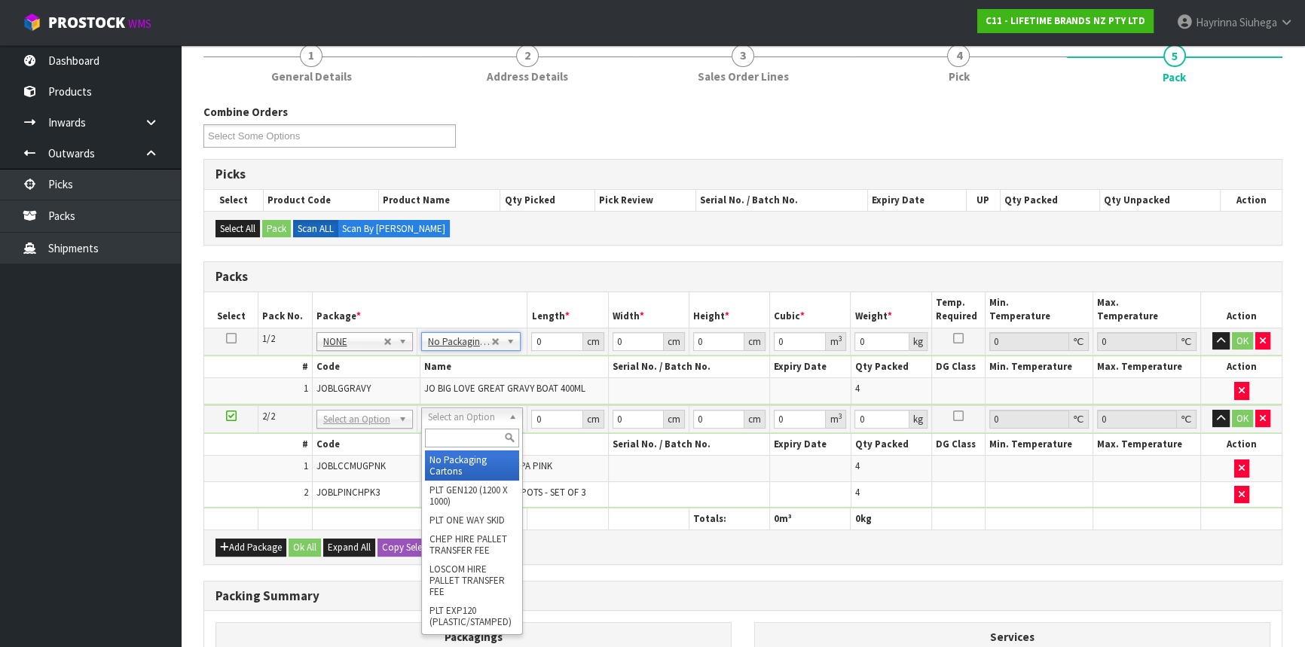
click at [459, 429] on input "text" at bounding box center [472, 438] width 94 height 19
type input "CTN5"
type input "43"
type input "33"
type input "25.5"
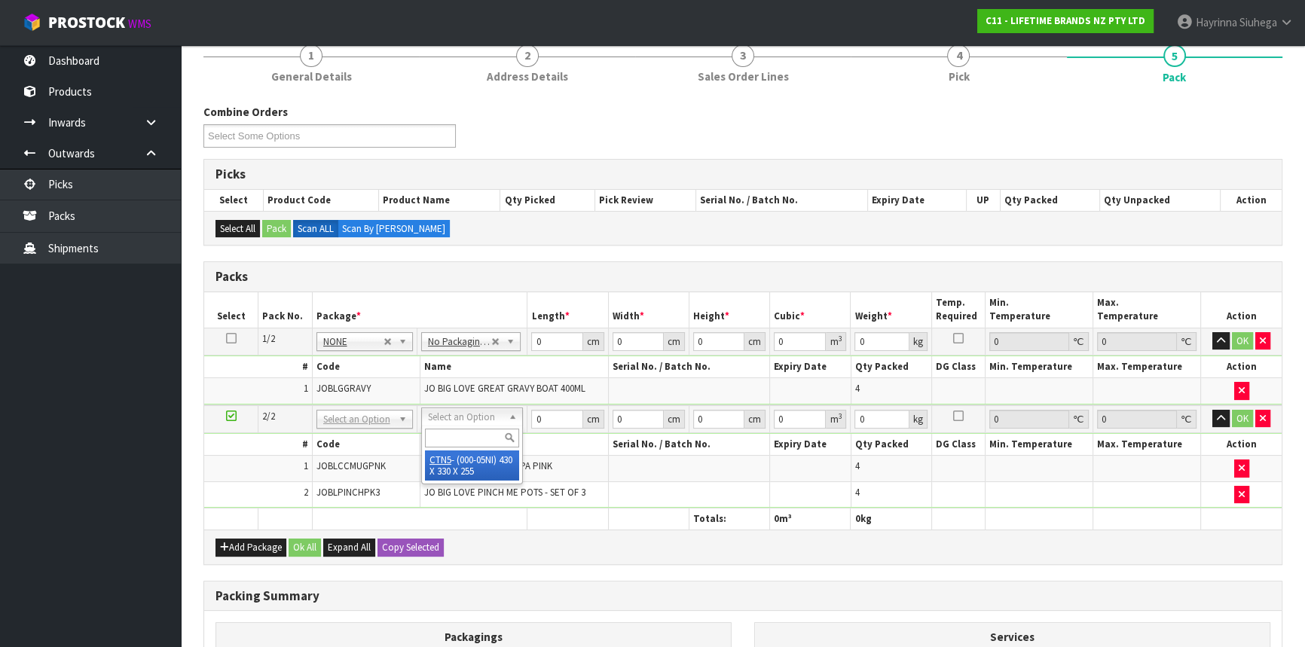
type input "0.036185"
type input "4.92"
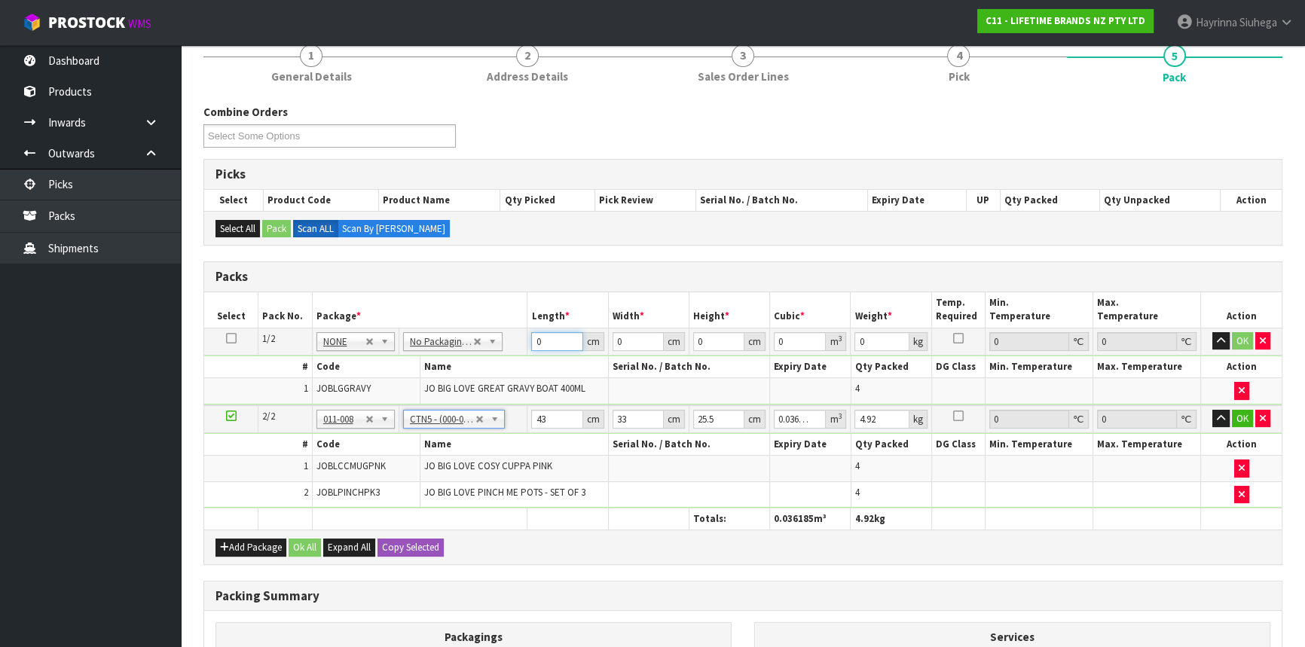
click at [534, 333] on input "0" at bounding box center [556, 341] width 51 height 19
type input "29"
type input "2"
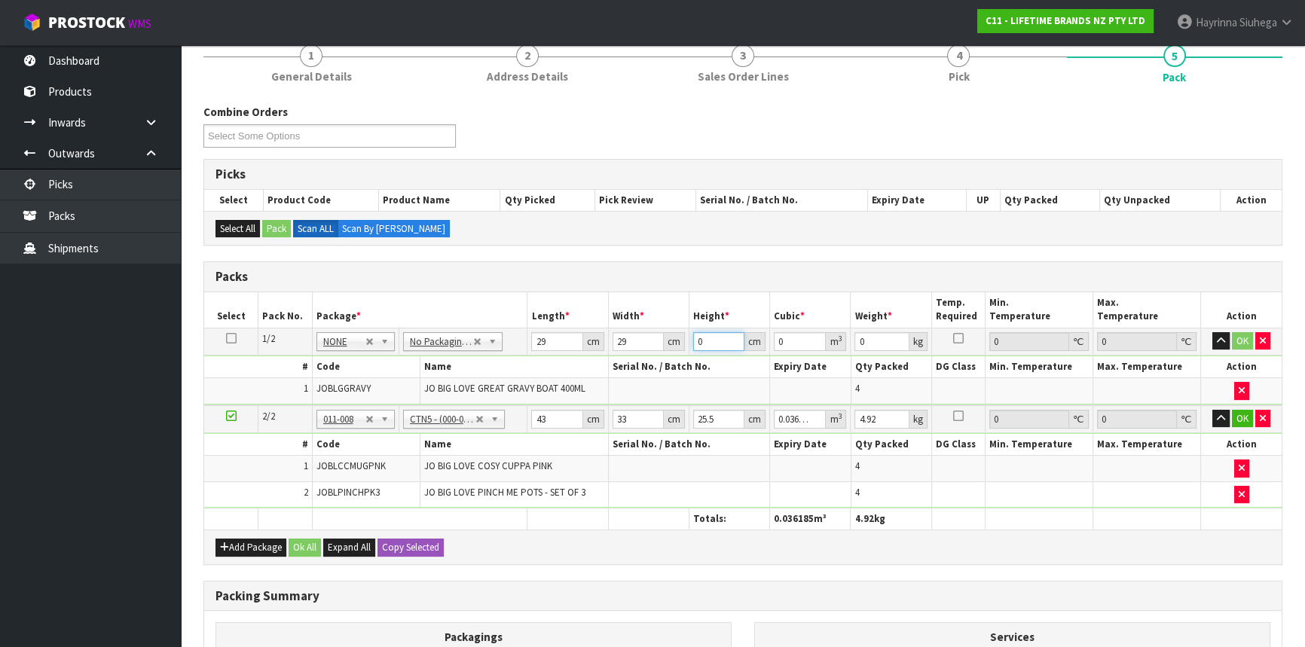
type input "0.001682"
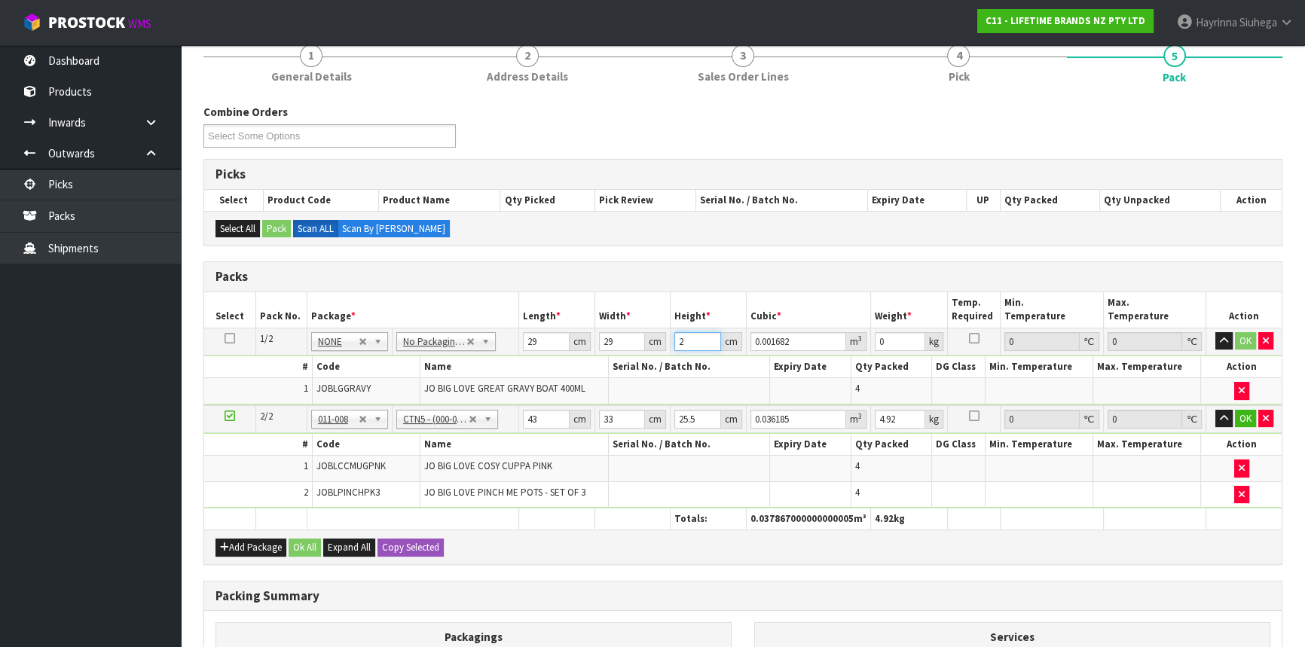
type input "28"
type input "0.023548"
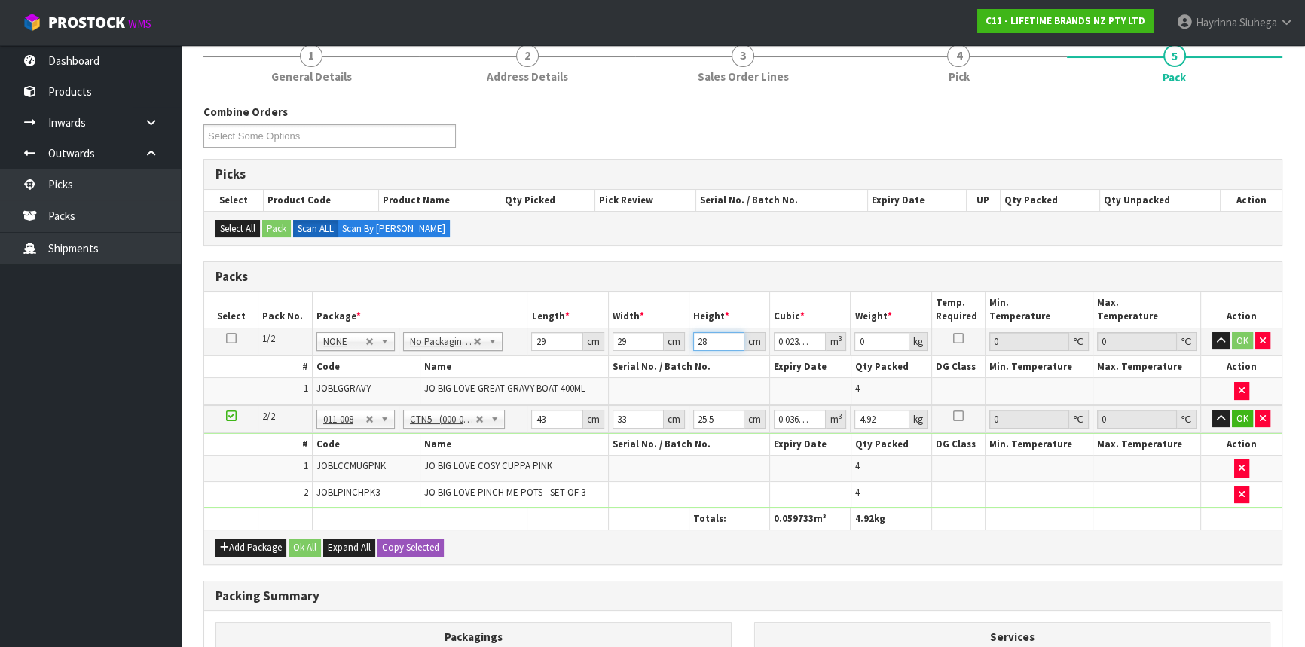
type input "28"
type input "4"
click button "OK" at bounding box center [1242, 341] width 21 height 18
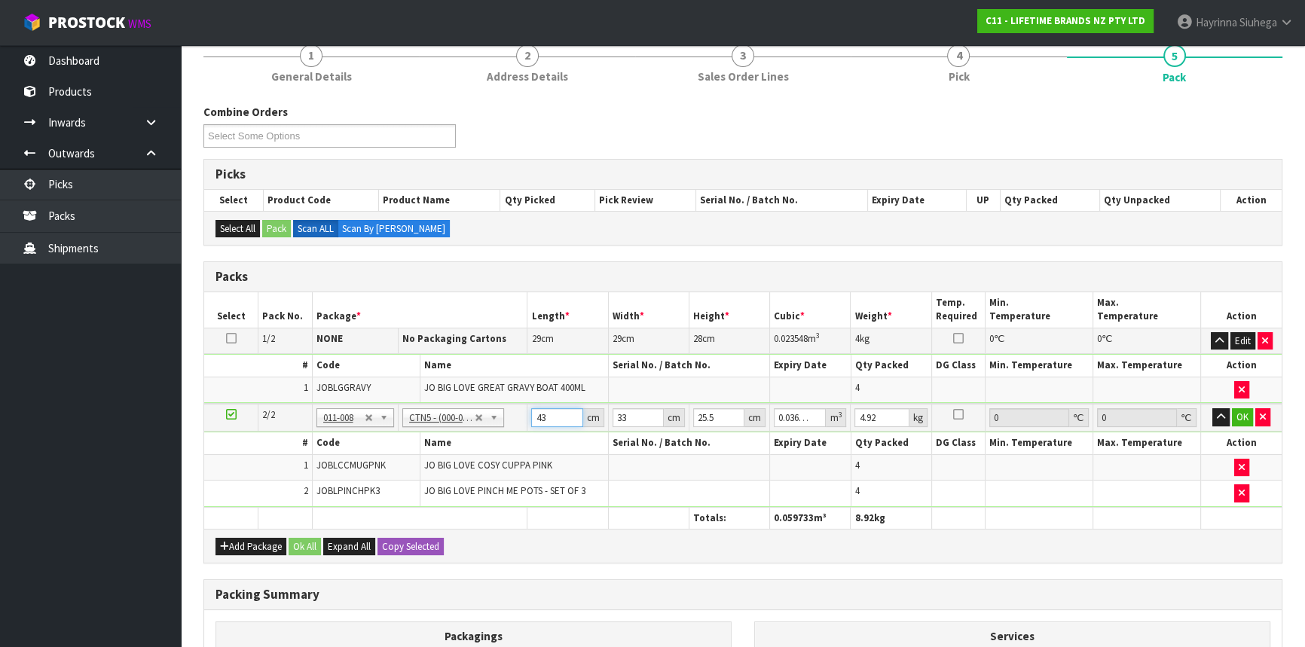
type input "4"
type input "0.003366"
type input "44"
type input "0.037026"
type input "44"
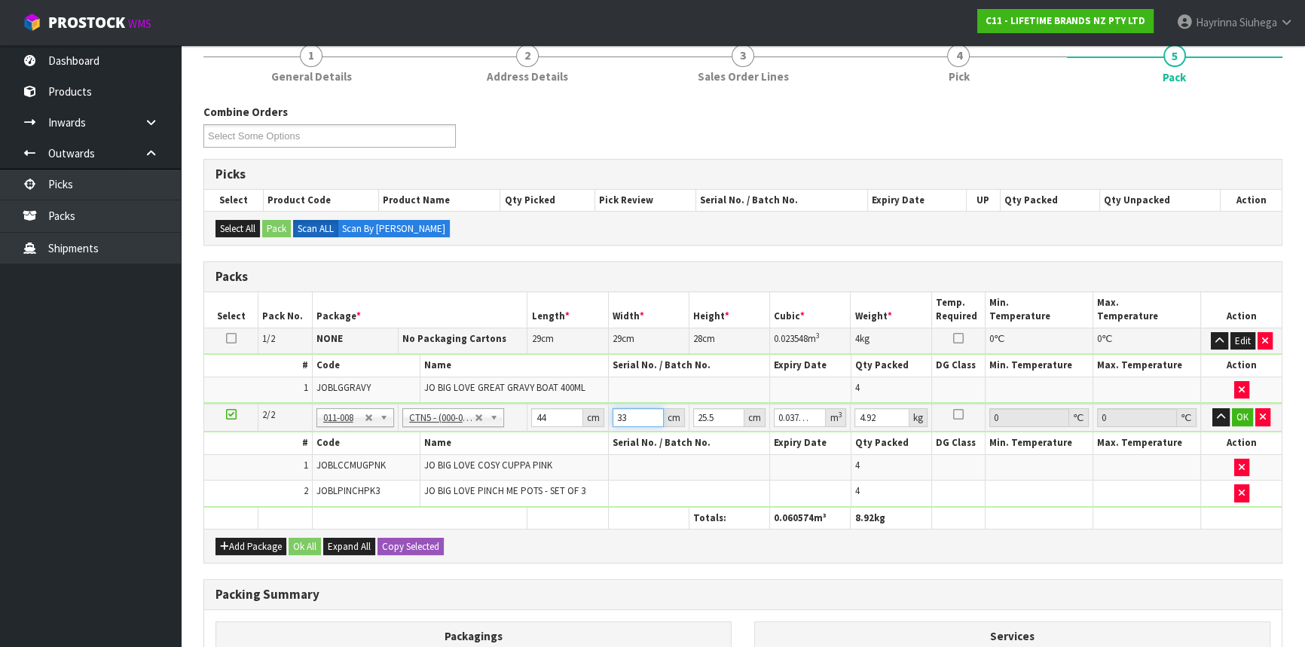
type input "3"
type input "0.003366"
type input "35"
type input "0.03927"
type input "35"
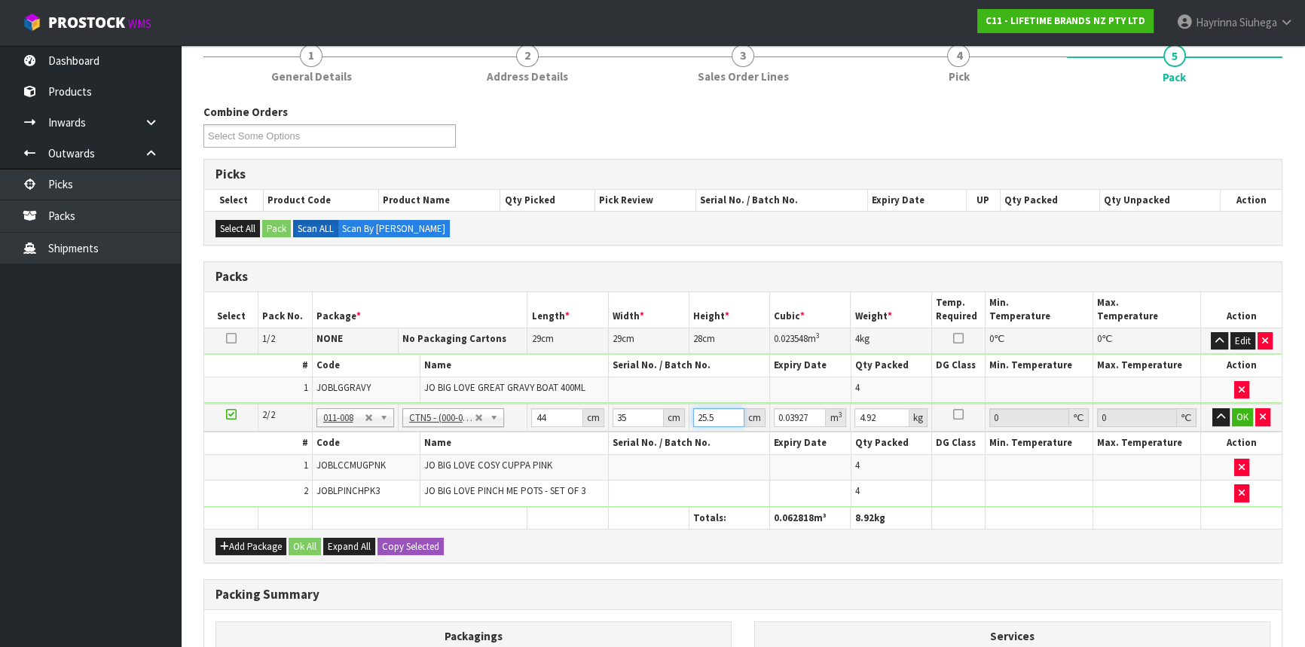
type input "2"
type input "0.00308"
type input "21"
type input "0.03234"
type input "21"
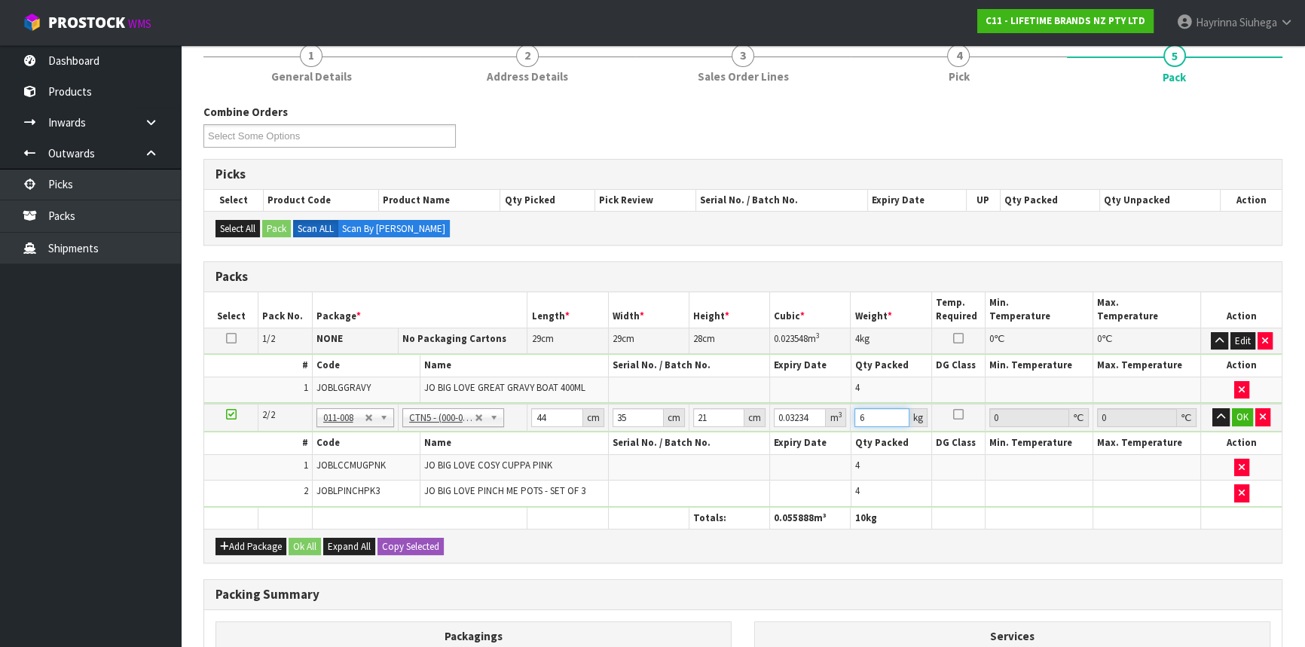
type input "6"
click button "OK" at bounding box center [1242, 418] width 21 height 18
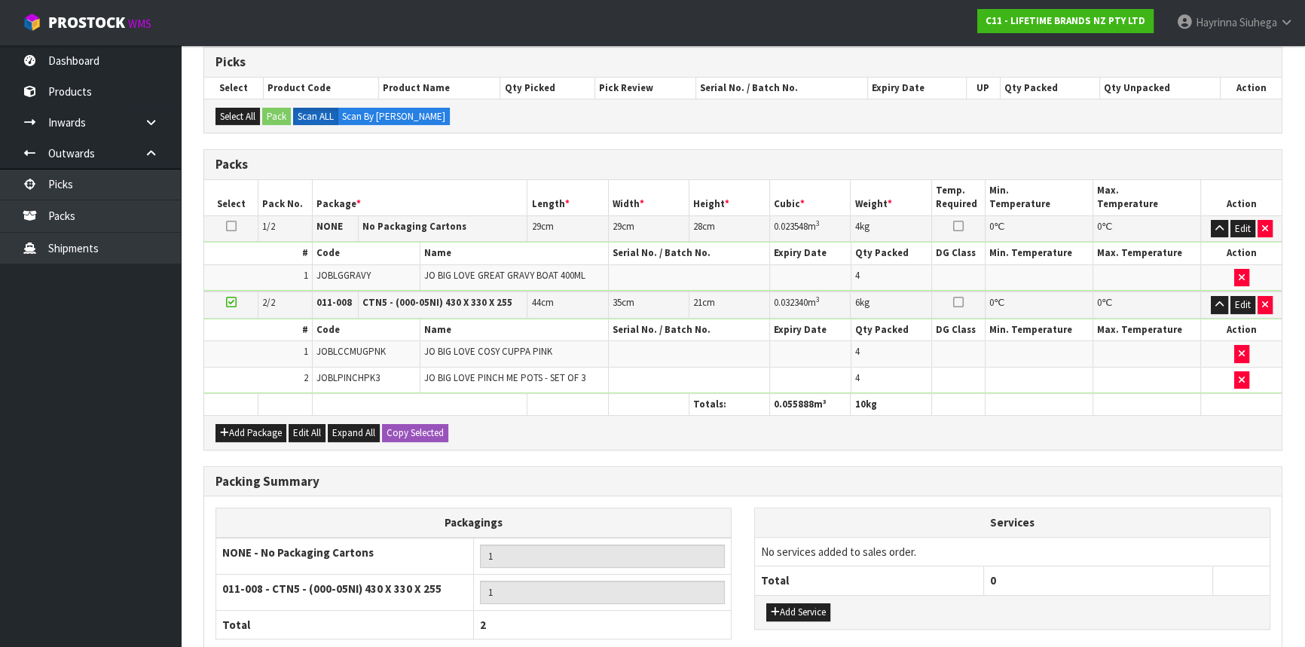
scroll to position [369, 0]
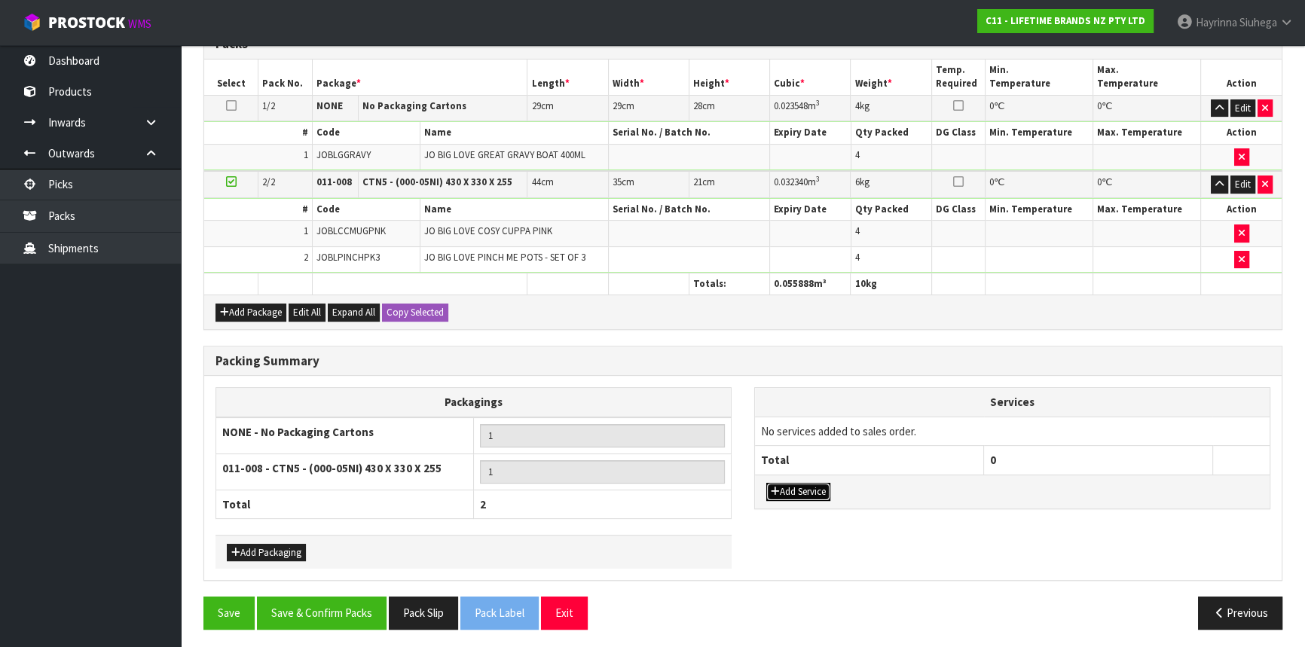
click at [820, 483] on button "Add Service" at bounding box center [799, 492] width 64 height 18
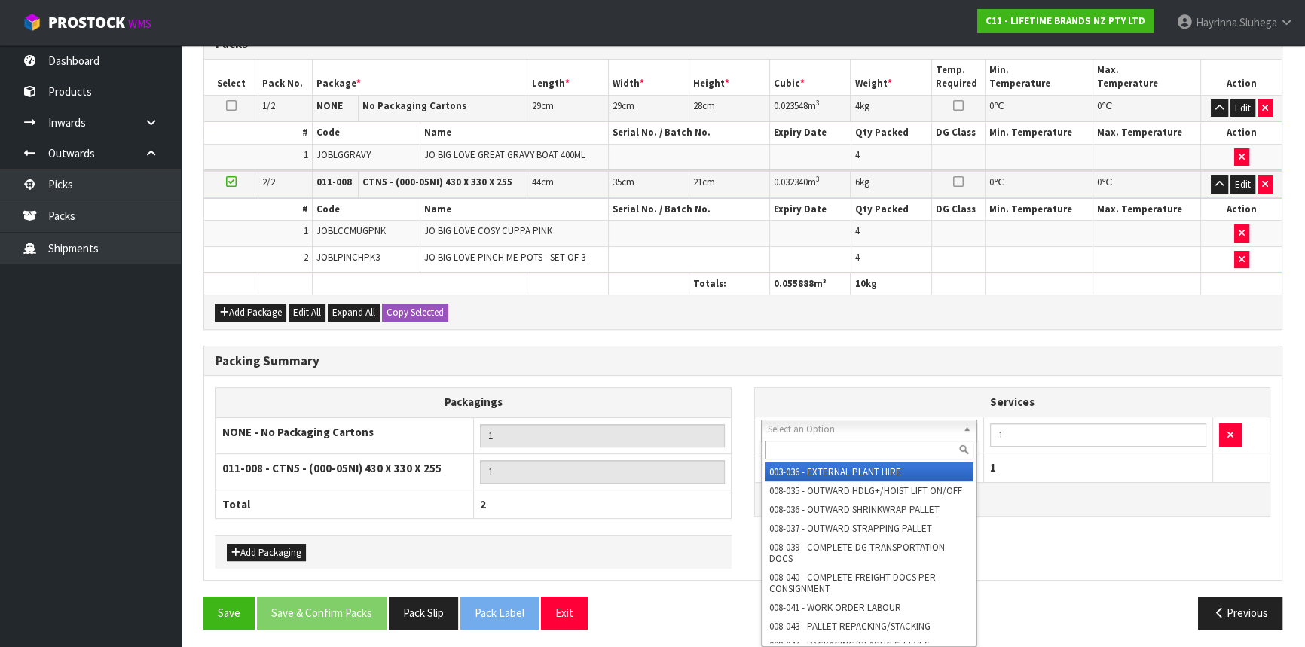
click at [831, 455] on input "text" at bounding box center [869, 450] width 209 height 19
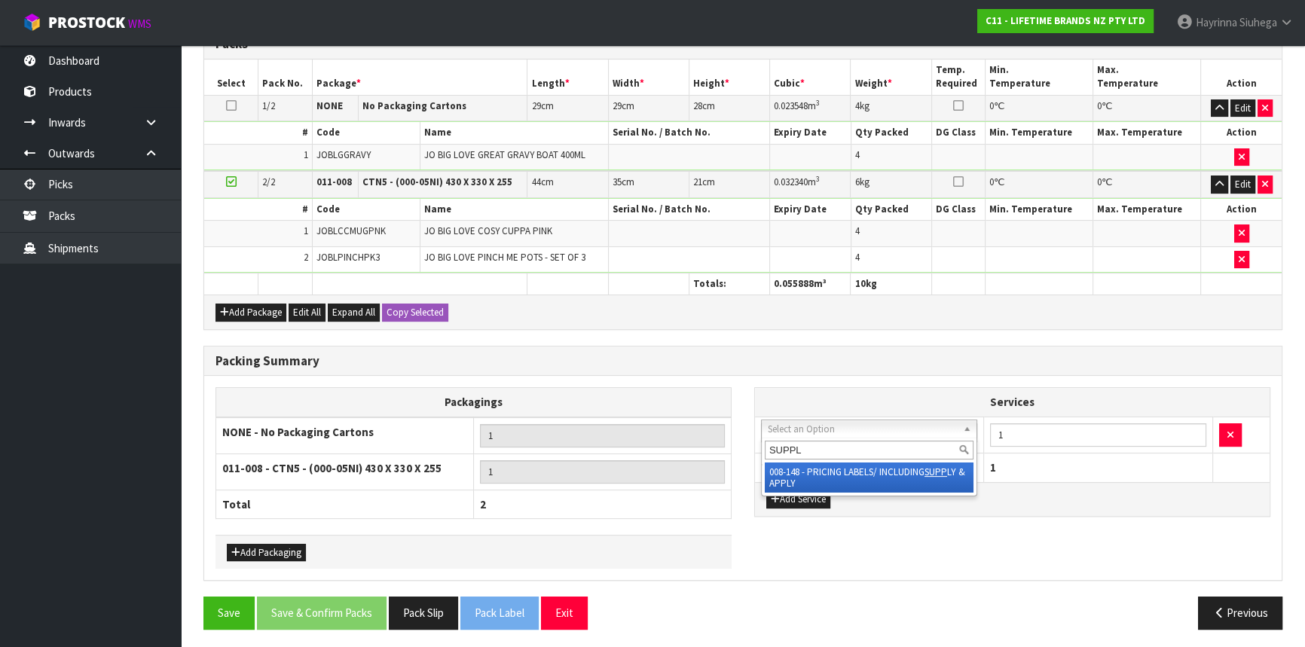
type input "SUPPLY"
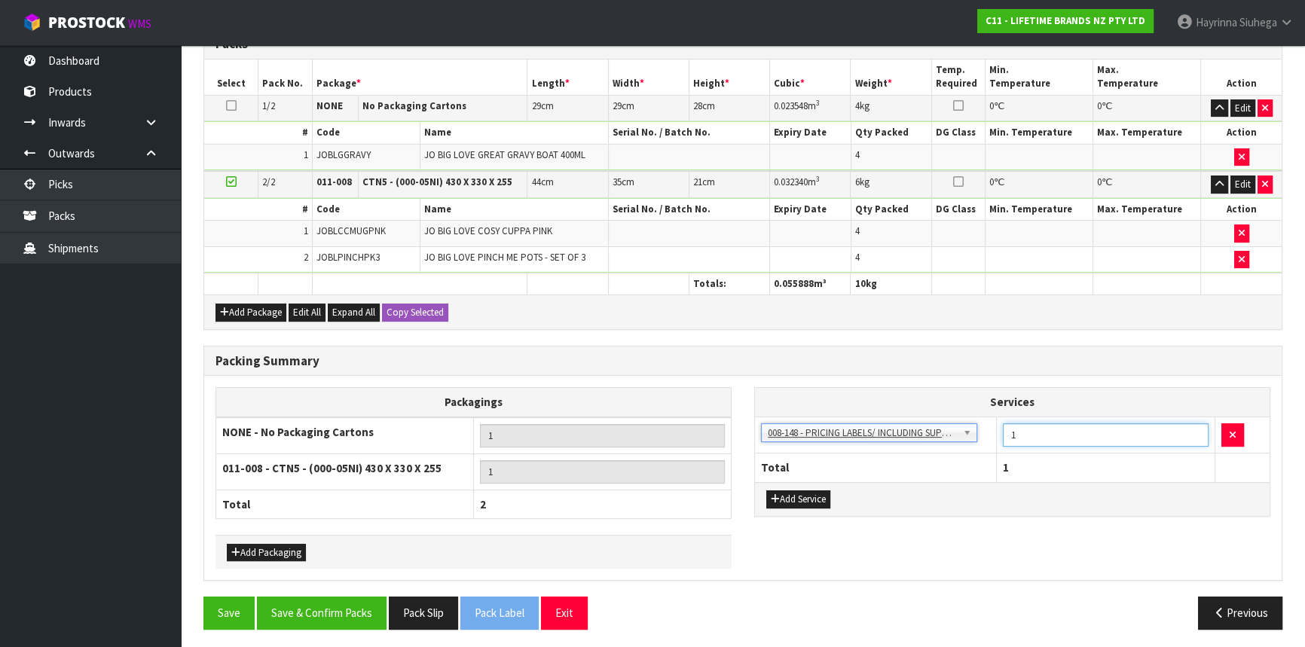
drag, startPoint x: 1033, startPoint y: 432, endPoint x: 974, endPoint y: 433, distance: 58.8
click at [975, 433] on tr "003-036 - EXTERNAL PLANT HIRE 008-035 - OUTWARD HDLG+/HOIST LIFT ON/OFF 008-036…" at bounding box center [1012, 435] width 515 height 37
type input "12"
click at [309, 598] on button "Save & Confirm Packs" at bounding box center [322, 613] width 130 height 32
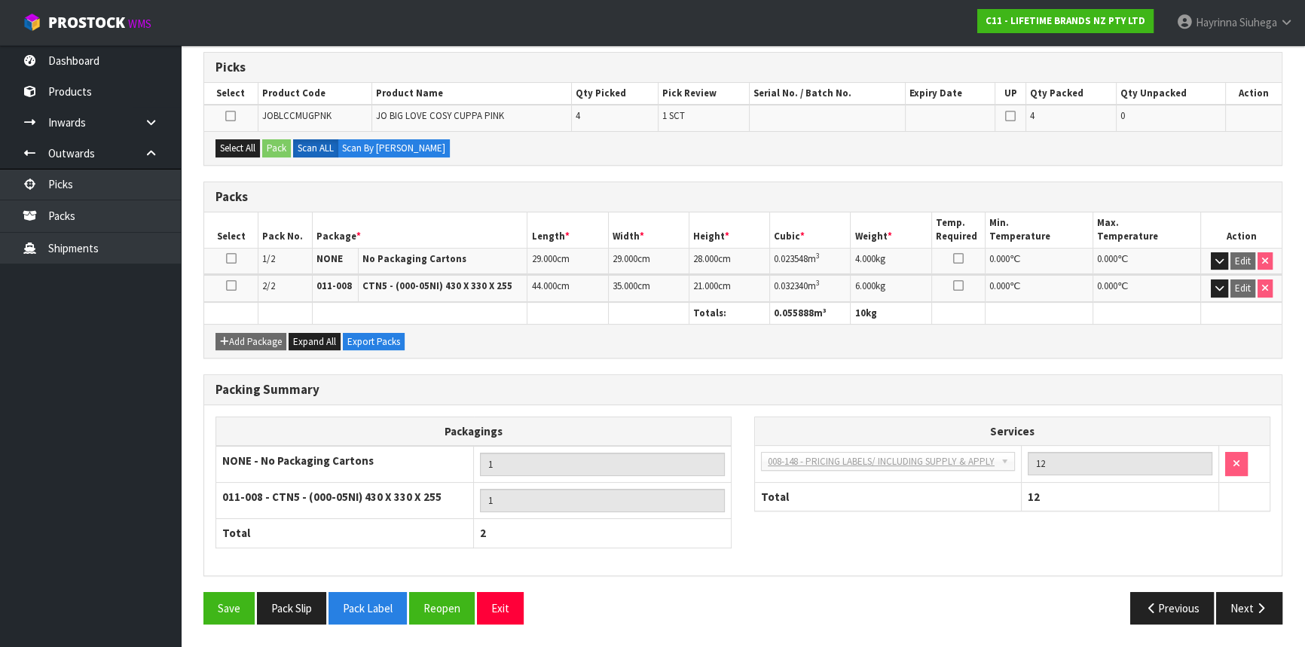
scroll to position [268, 0]
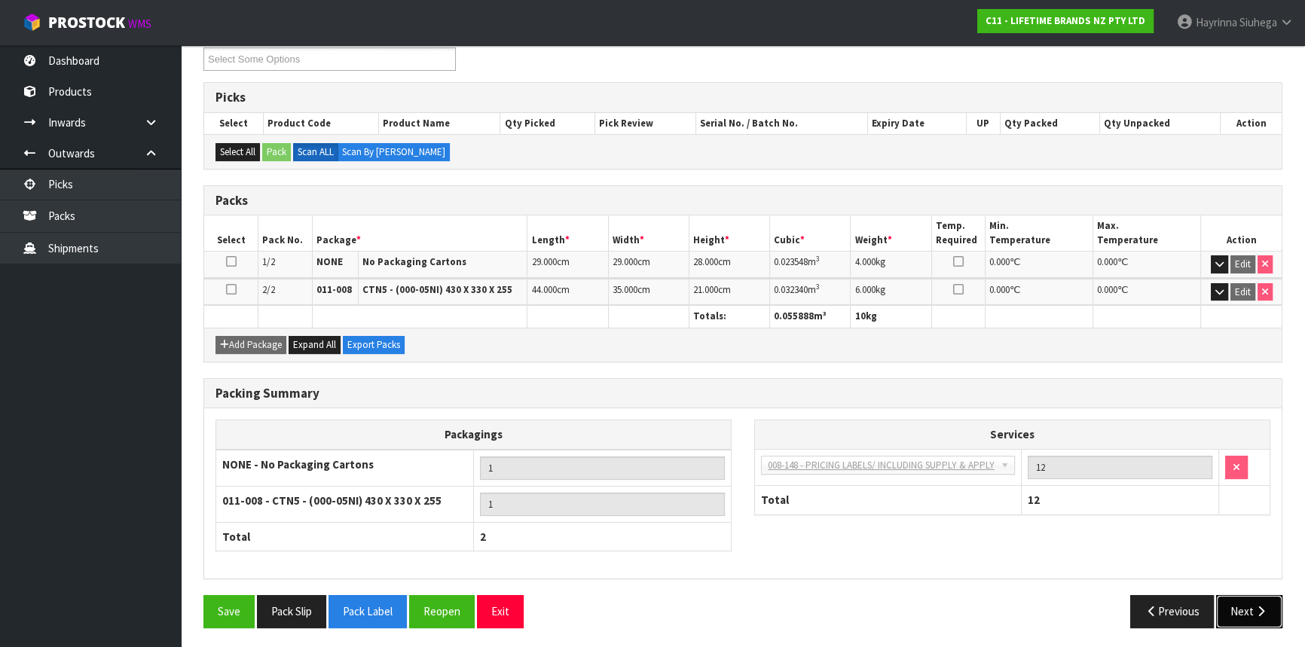
click at [1269, 607] on button "Next" at bounding box center [1249, 611] width 66 height 32
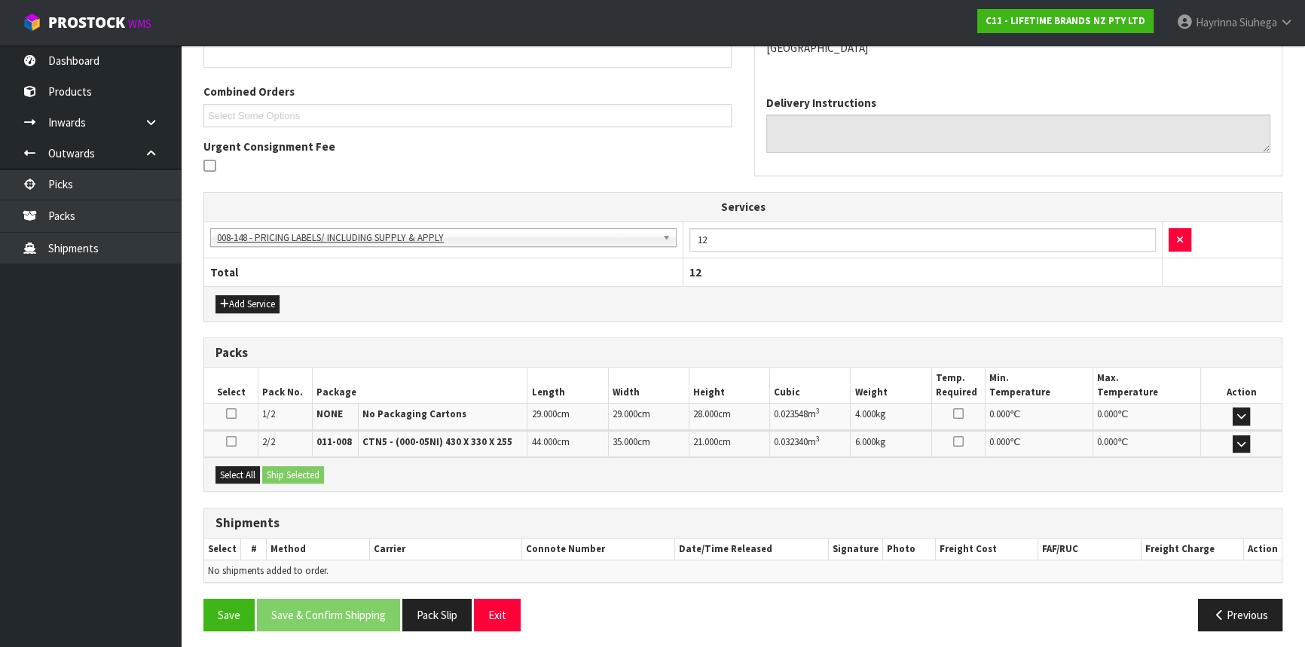
scroll to position [365, 0]
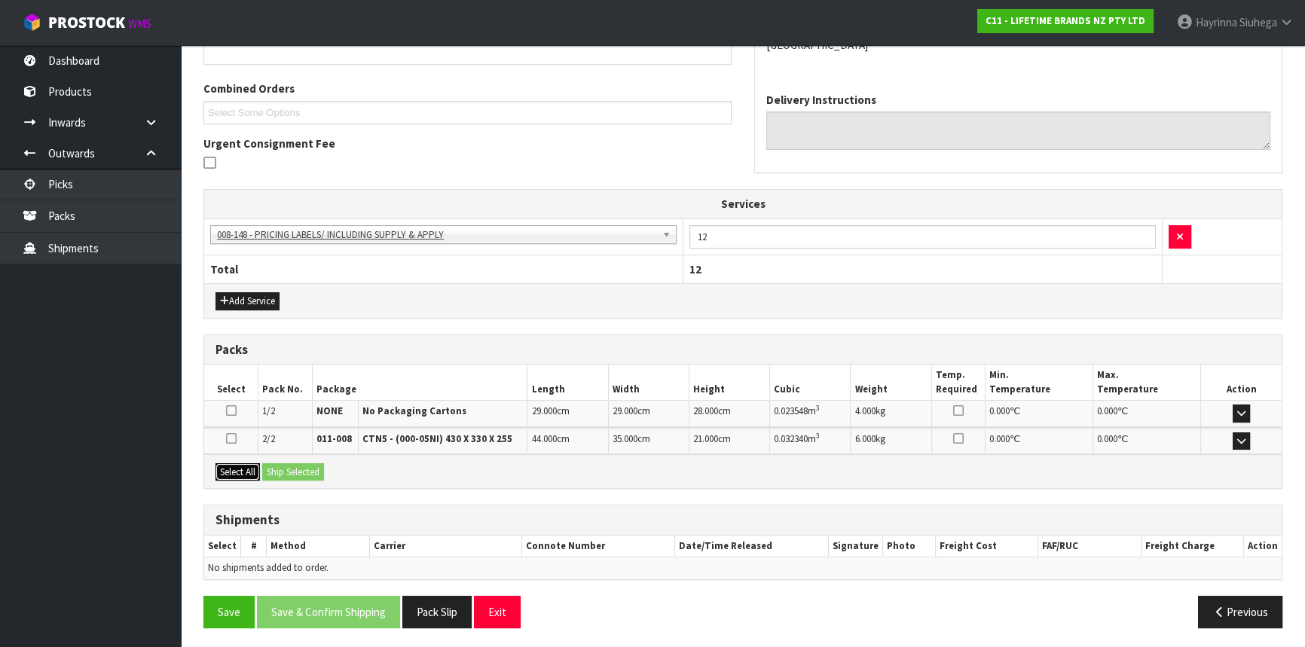
click at [241, 464] on button "Select All" at bounding box center [238, 473] width 44 height 18
click at [320, 464] on button "Ship Selected" at bounding box center [293, 473] width 62 height 18
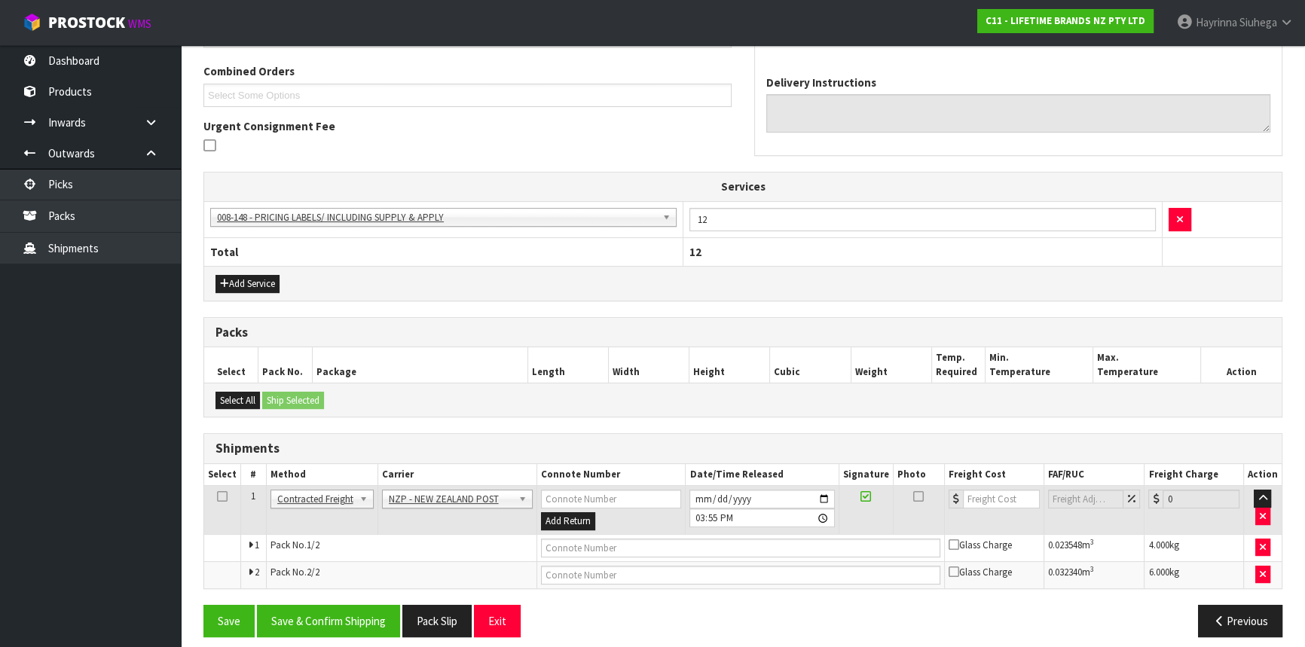
scroll to position [392, 0]
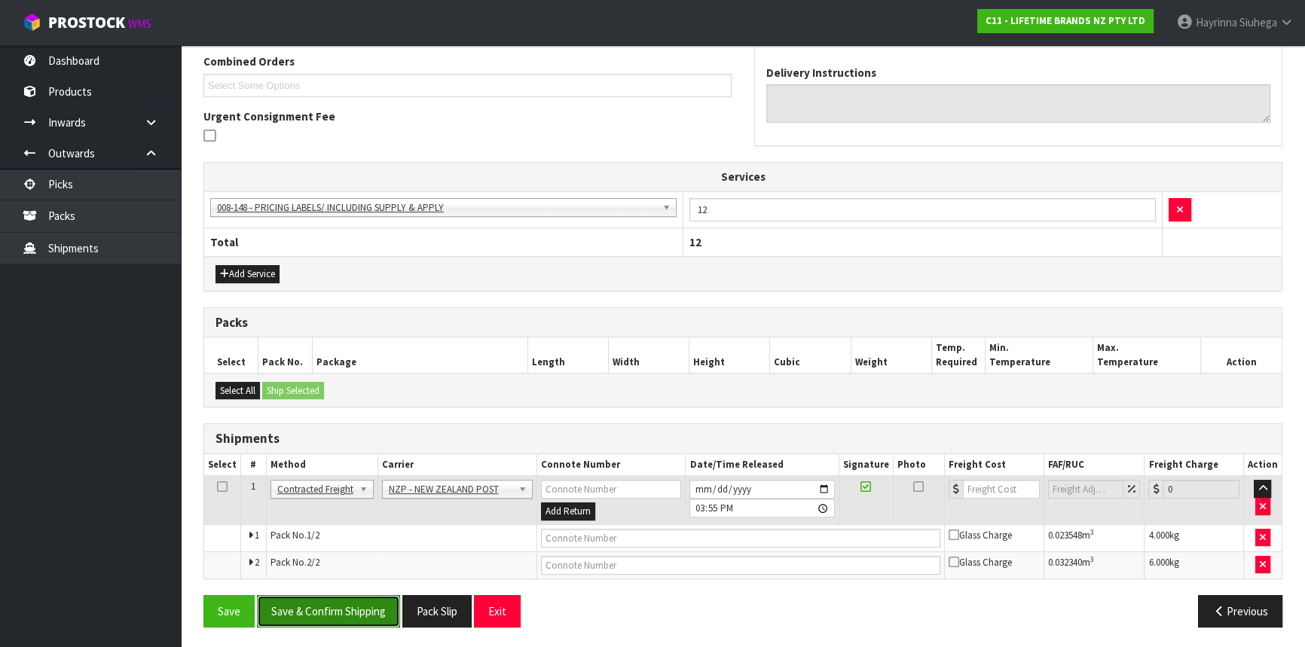
drag, startPoint x: 309, startPoint y: 601, endPoint x: 317, endPoint y: 601, distance: 8.3
click at [310, 601] on button "Save & Confirm Shipping" at bounding box center [328, 611] width 143 height 32
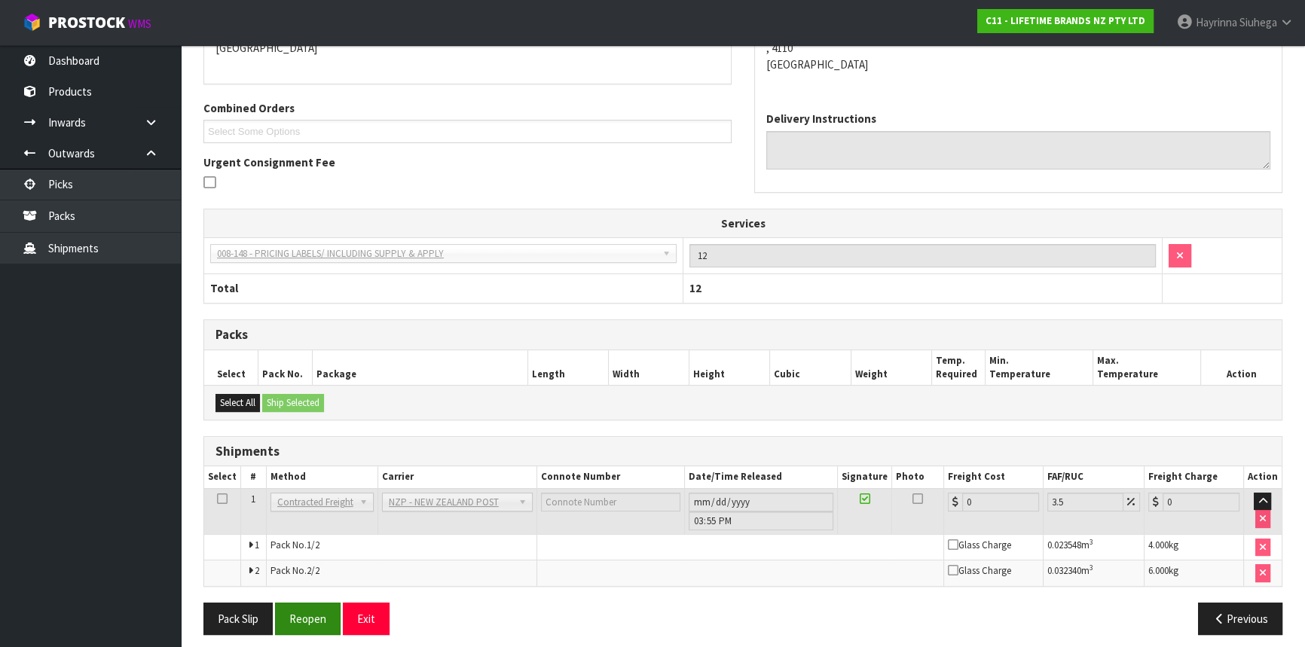
scroll to position [369, 0]
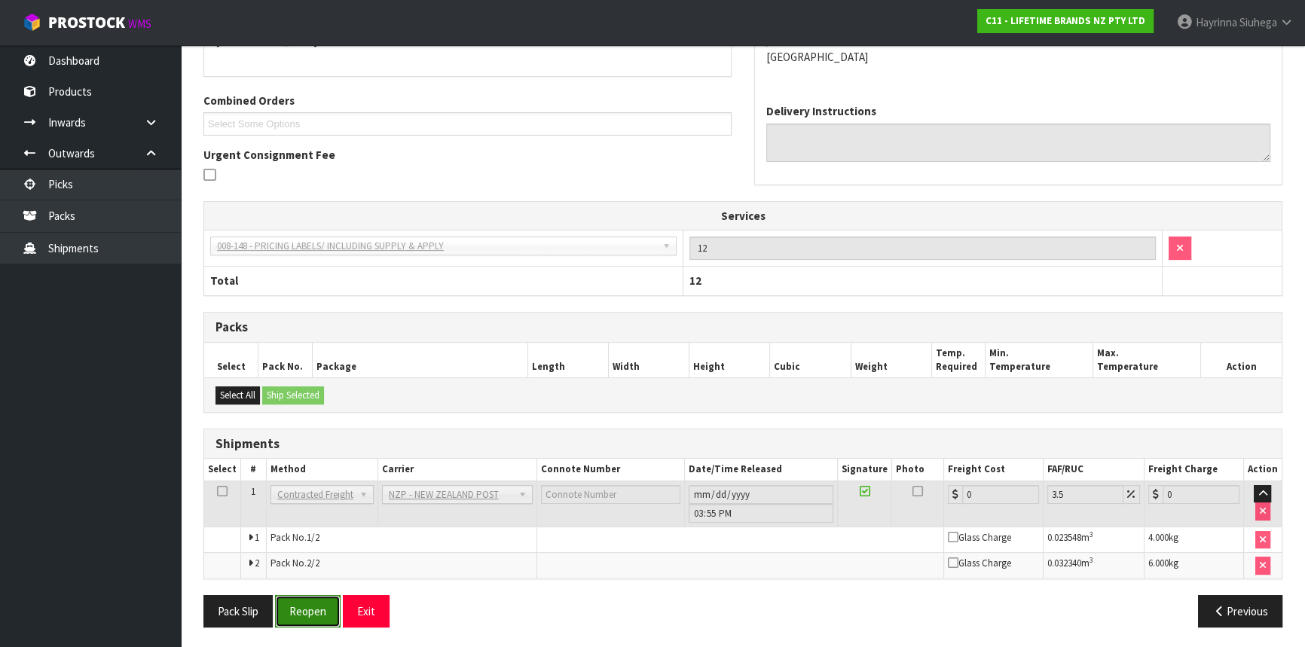
click at [317, 599] on button "Reopen" at bounding box center [308, 611] width 66 height 32
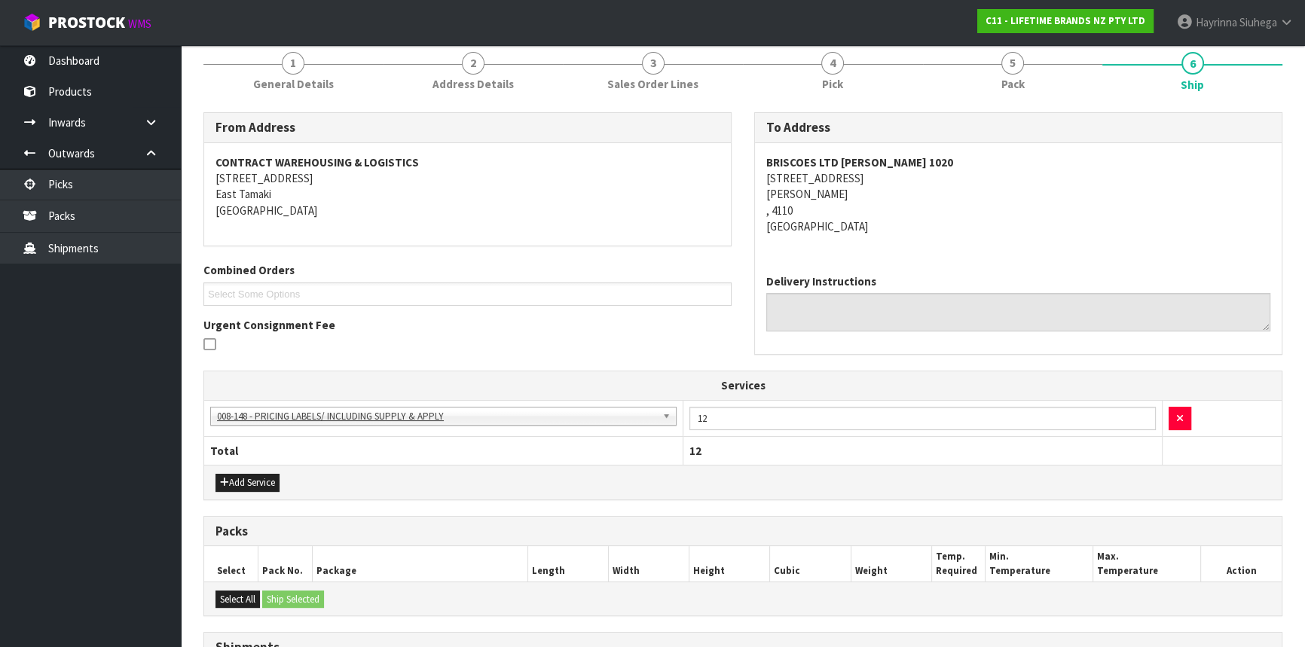
scroll to position [405, 0]
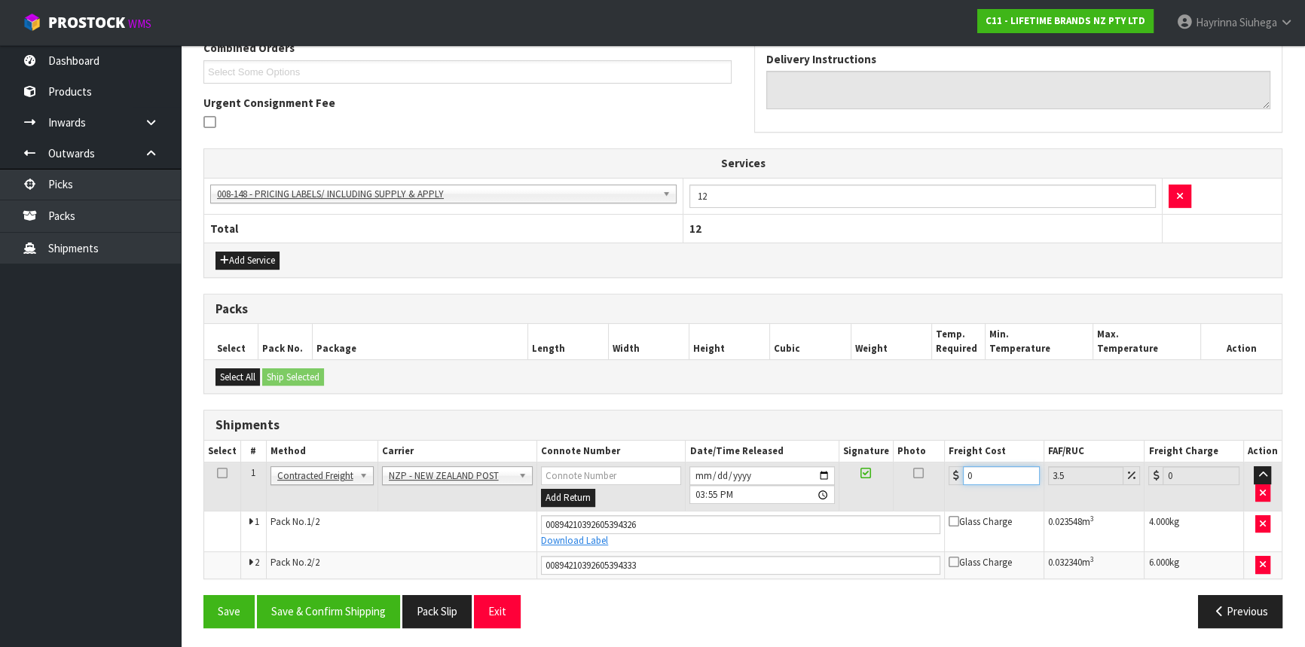
drag, startPoint x: 987, startPoint y: 475, endPoint x: 552, endPoint y: 446, distance: 436.6
click at [604, 463] on tr "1 Client Local Pickup Customer Local Pickup Company Freight Contracted Freight …" at bounding box center [743, 487] width 1078 height 49
type input "1"
type input "1.03"
type input "16"
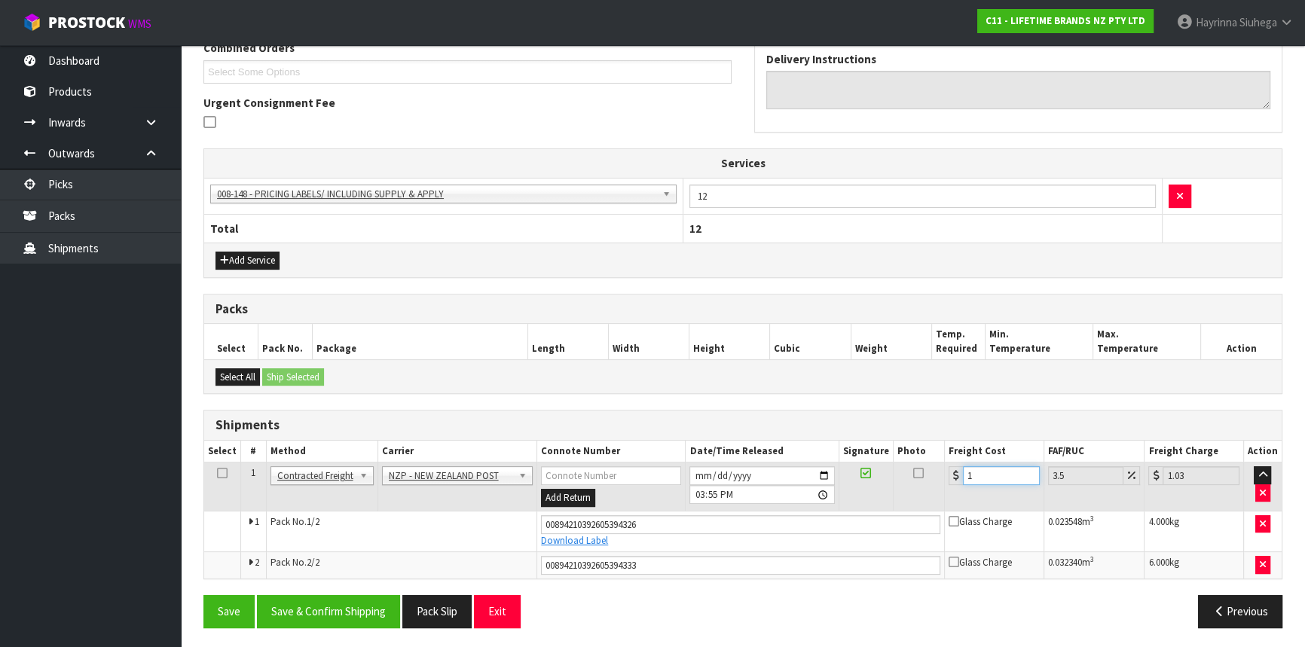
type input "16.56"
type input "16.9"
type input "17.49"
type input "16.90"
click at [204, 595] on button "Save" at bounding box center [229, 611] width 51 height 32
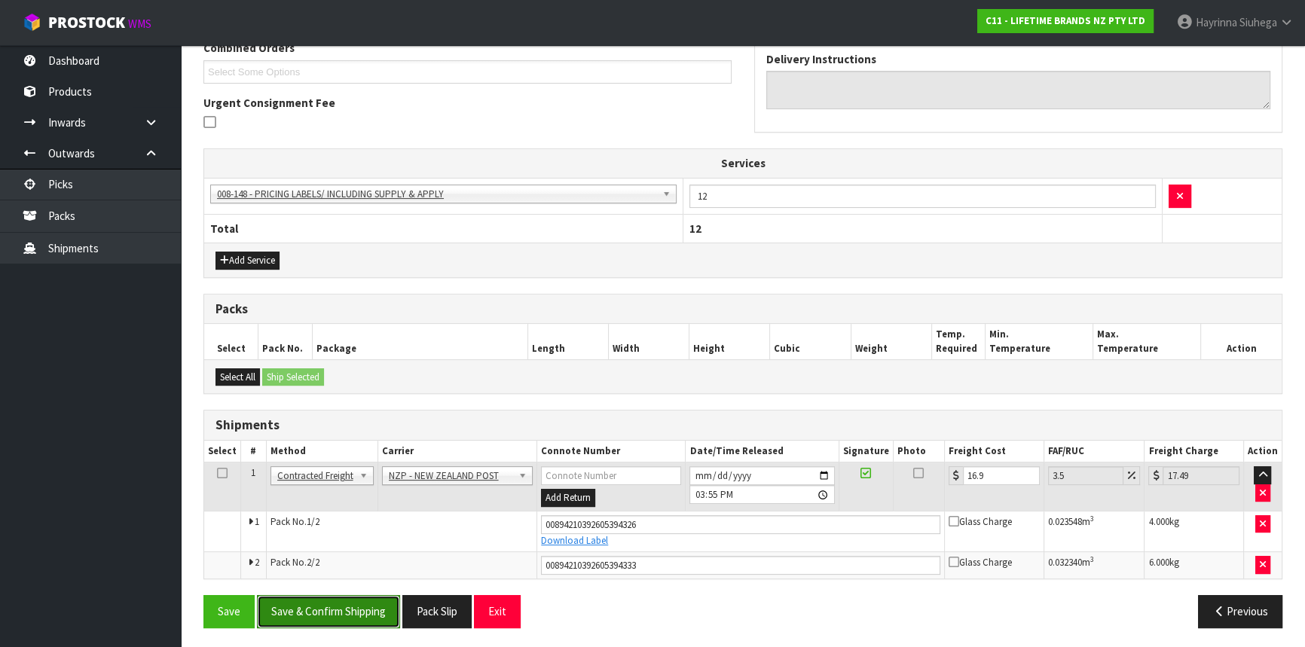
click at [344, 611] on button "Save & Confirm Shipping" at bounding box center [328, 611] width 143 height 32
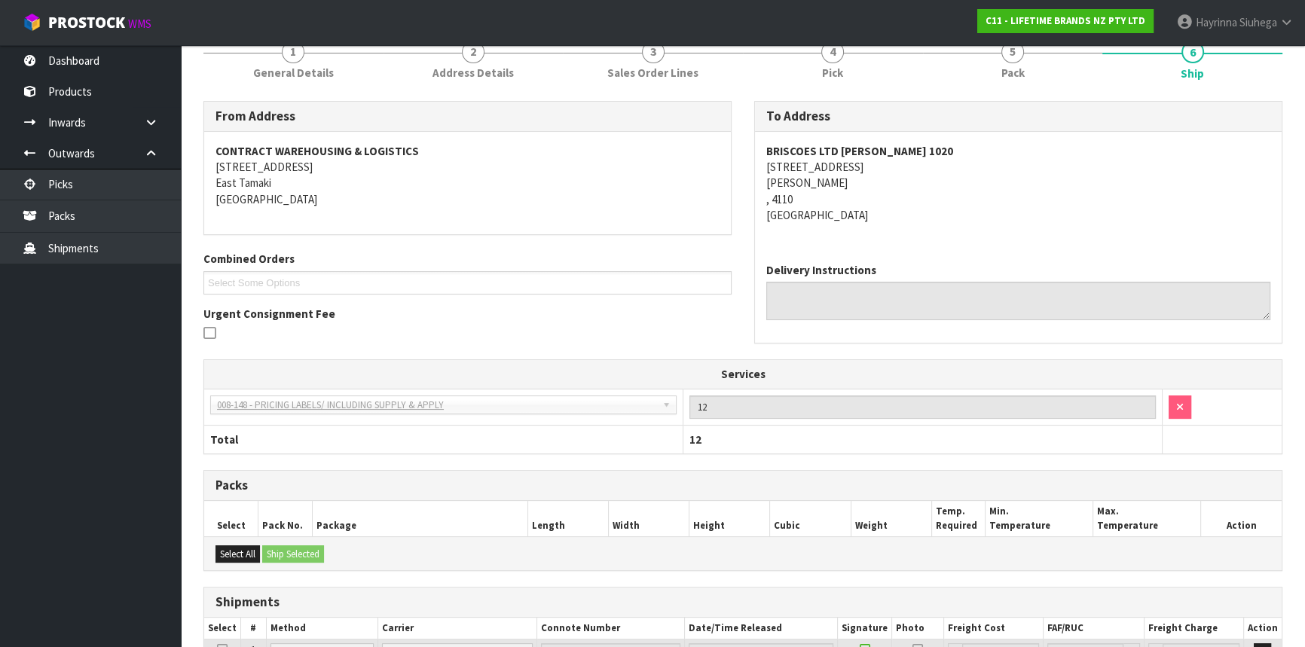
scroll to position [0, 0]
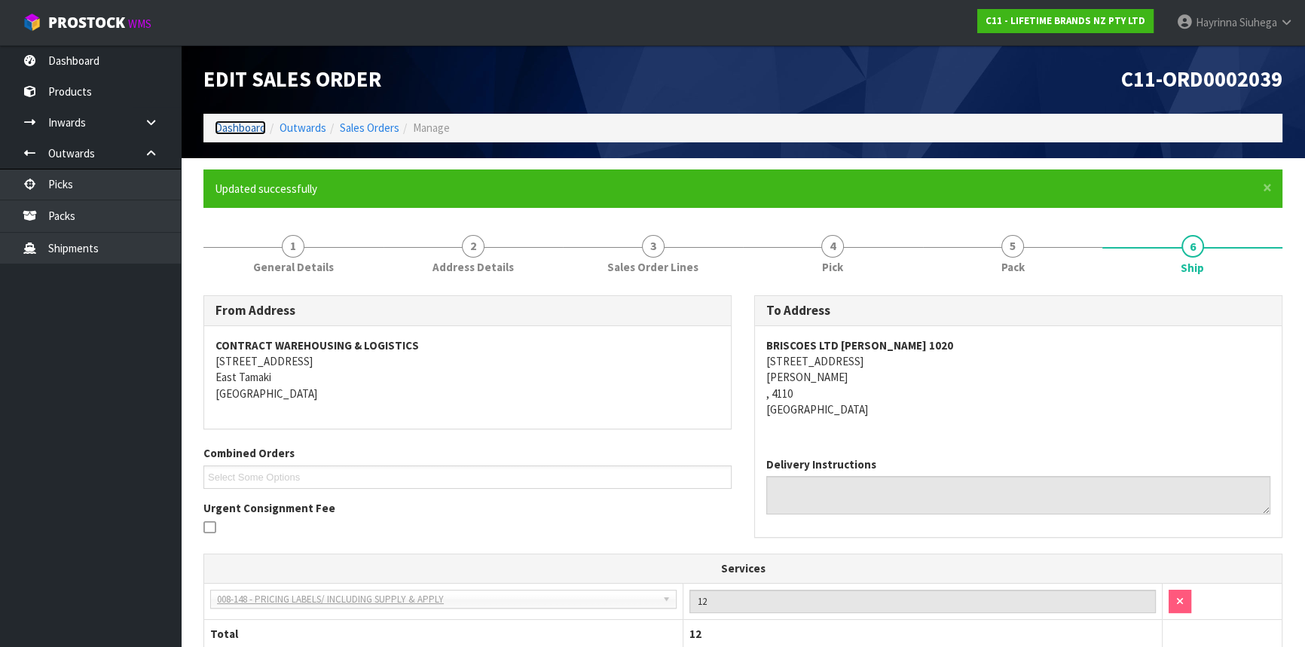
click at [243, 128] on link "Dashboard" at bounding box center [240, 128] width 51 height 14
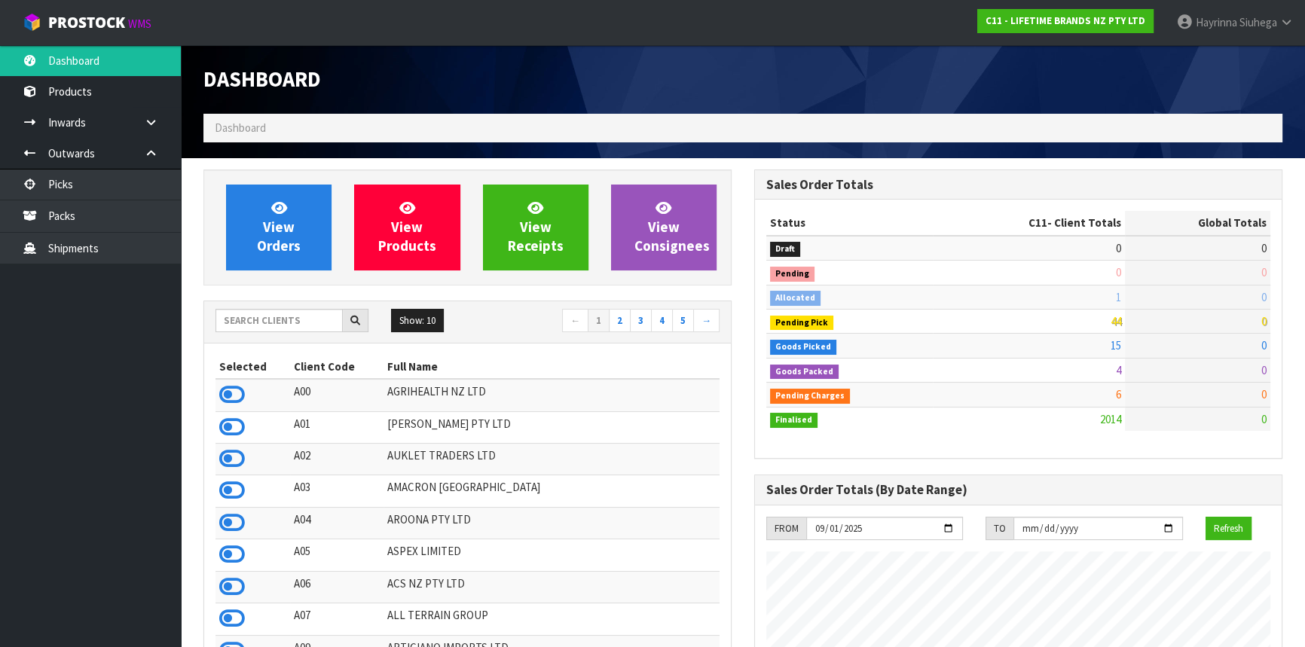
scroll to position [1140, 550]
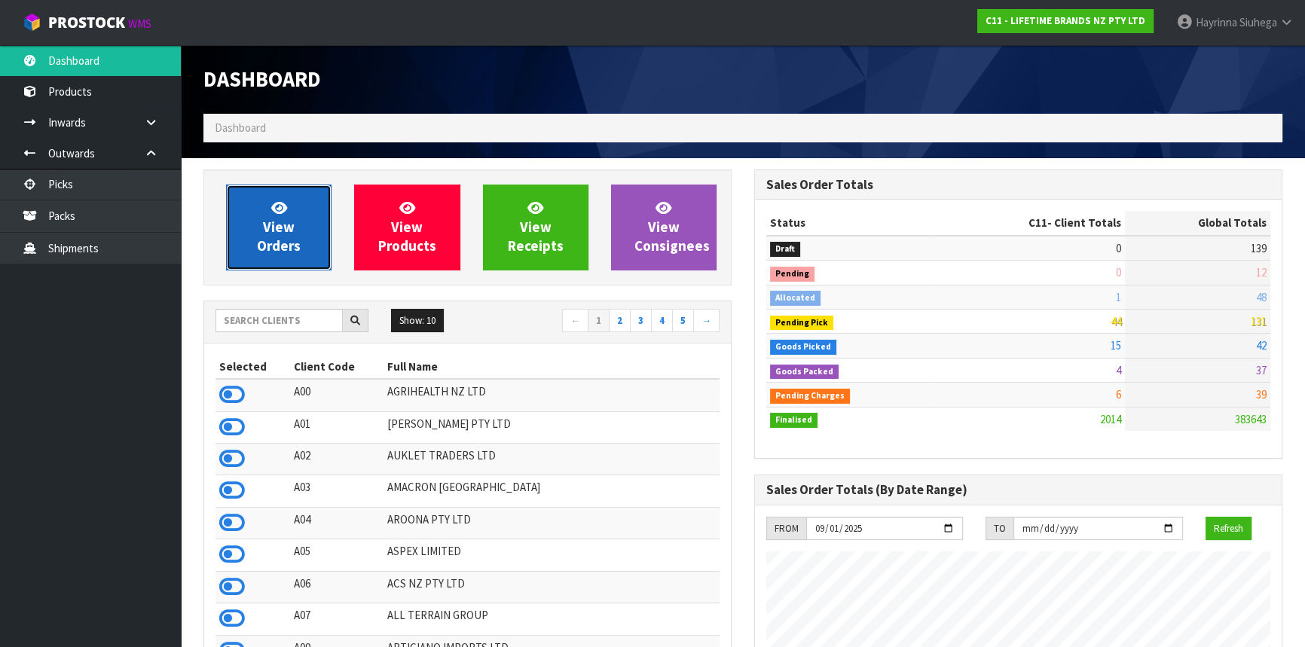
click at [311, 234] on link "View Orders" at bounding box center [279, 228] width 106 height 86
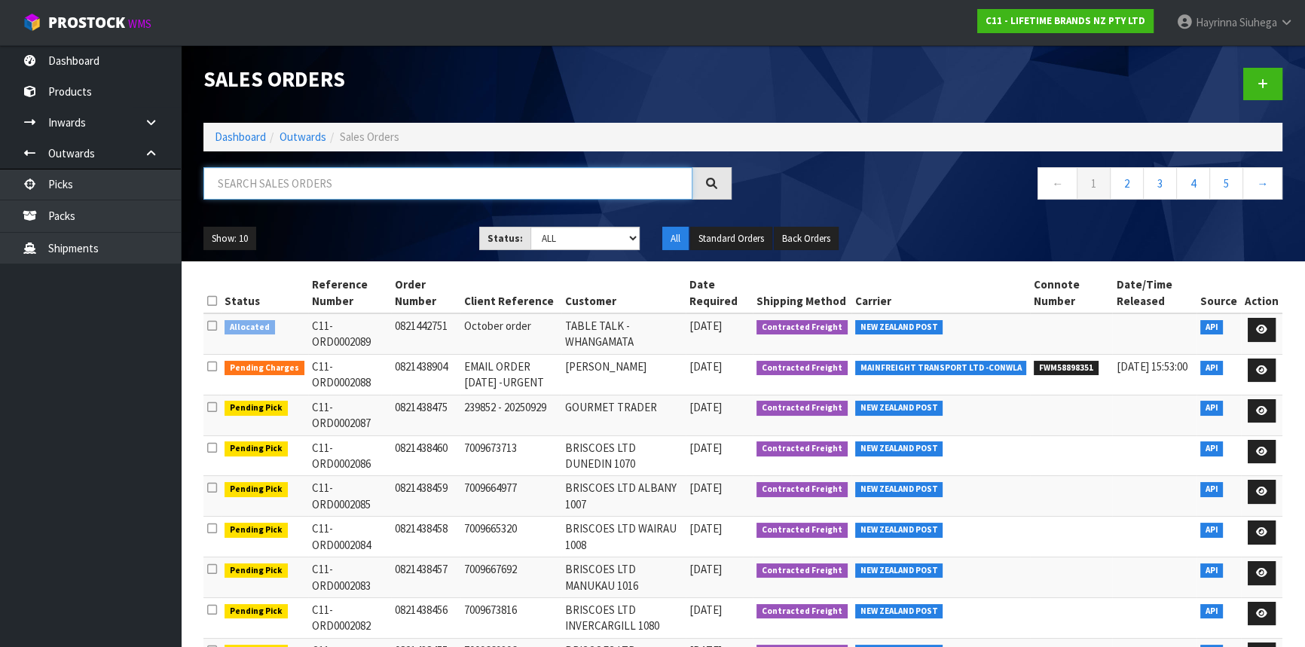
click at [309, 196] on input "text" at bounding box center [448, 183] width 489 height 32
type input "JOB-0415013"
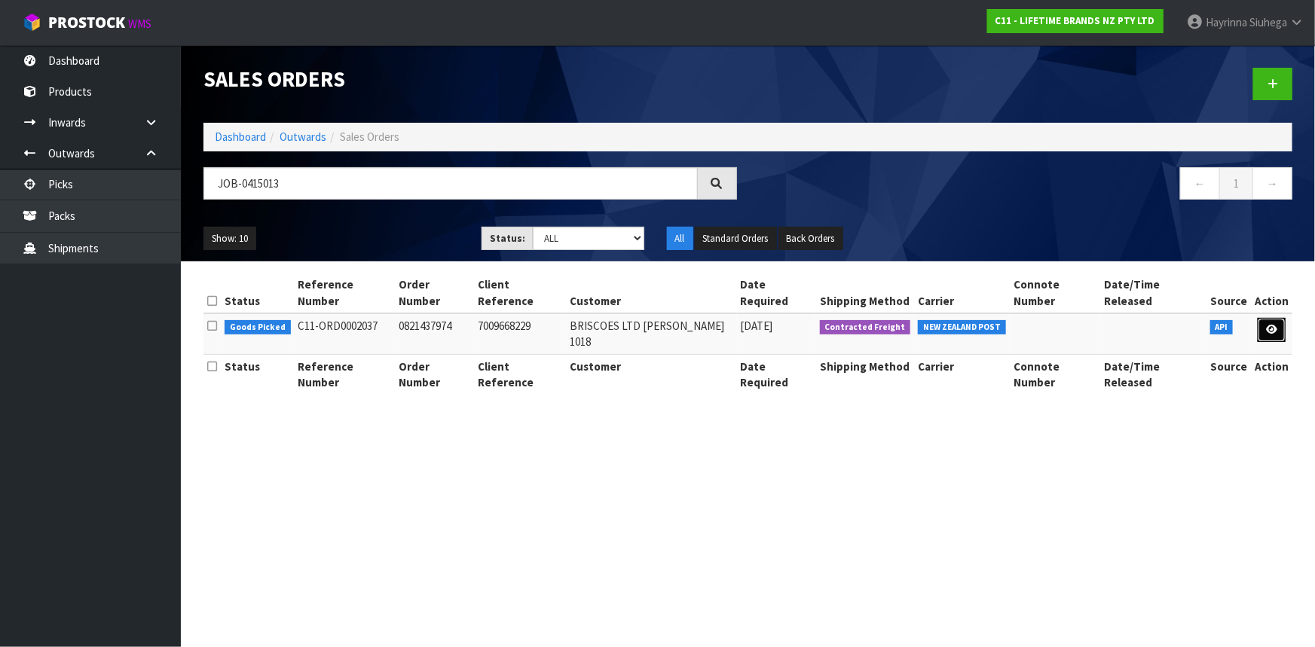
click at [1269, 319] on link at bounding box center [1272, 330] width 28 height 24
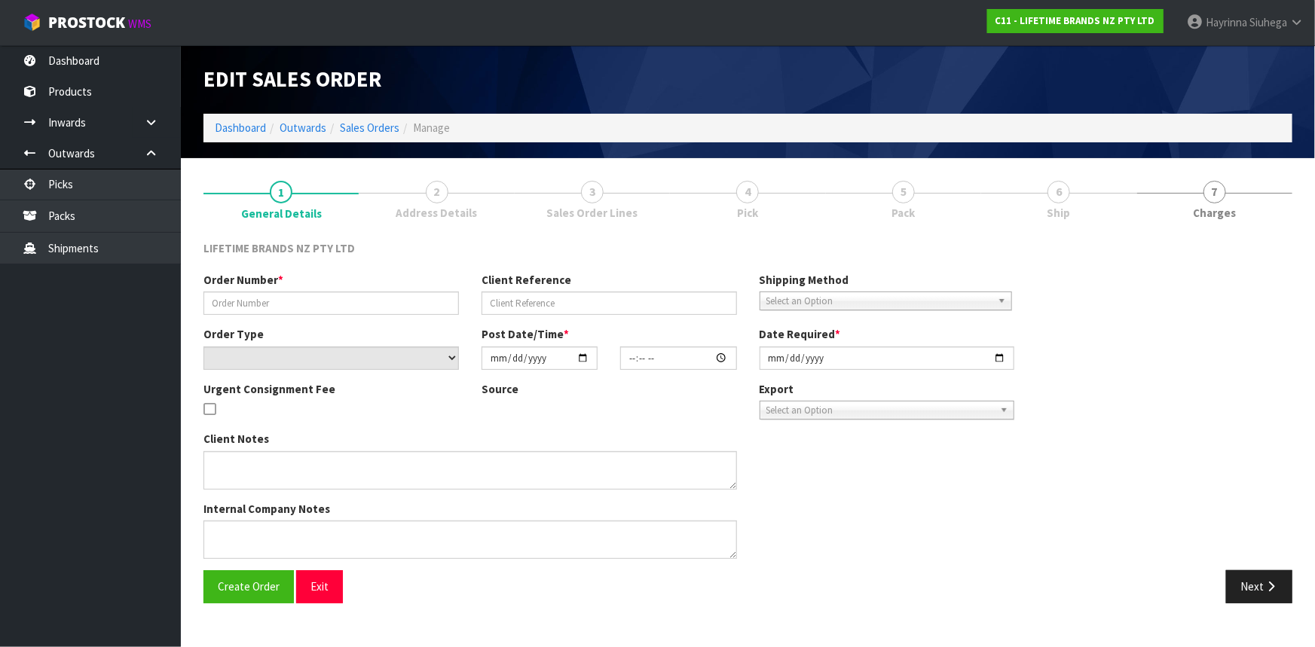
type input "0821437974"
type input "7009668229"
select select "number:0"
type input "2025-09-29"
type input "14:19:36.000"
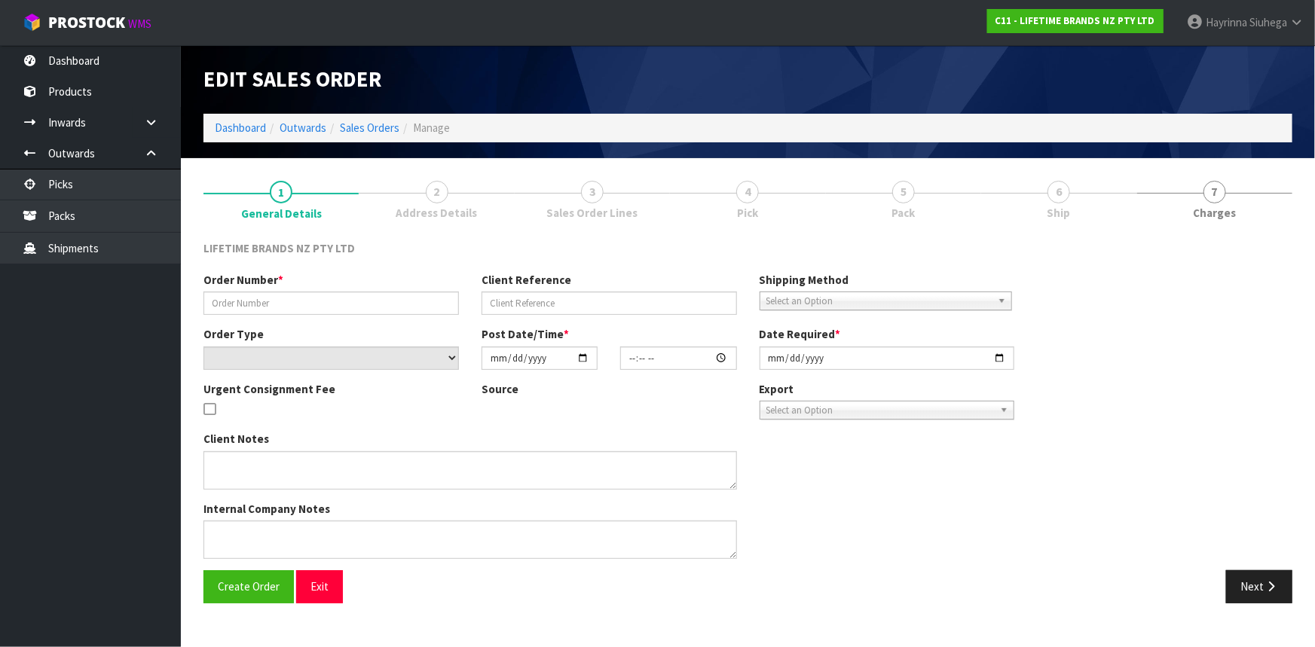
type input "2025-09-30"
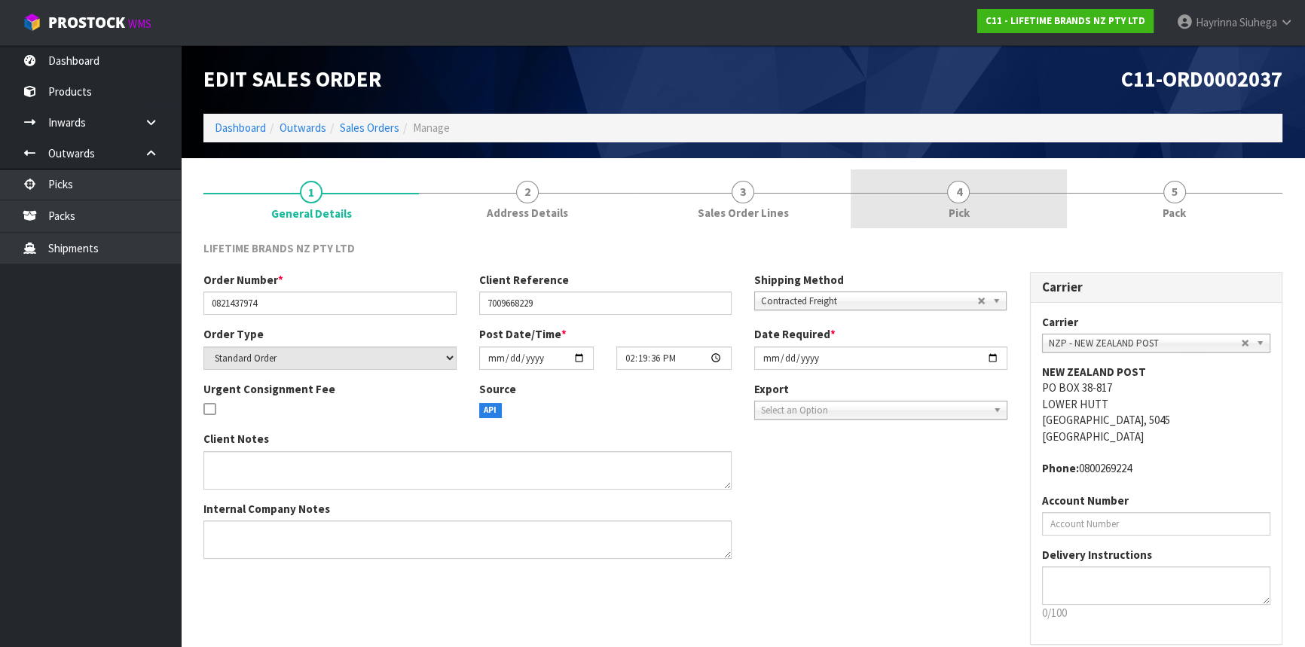
click at [1024, 208] on link "4 Pick" at bounding box center [959, 200] width 216 height 60
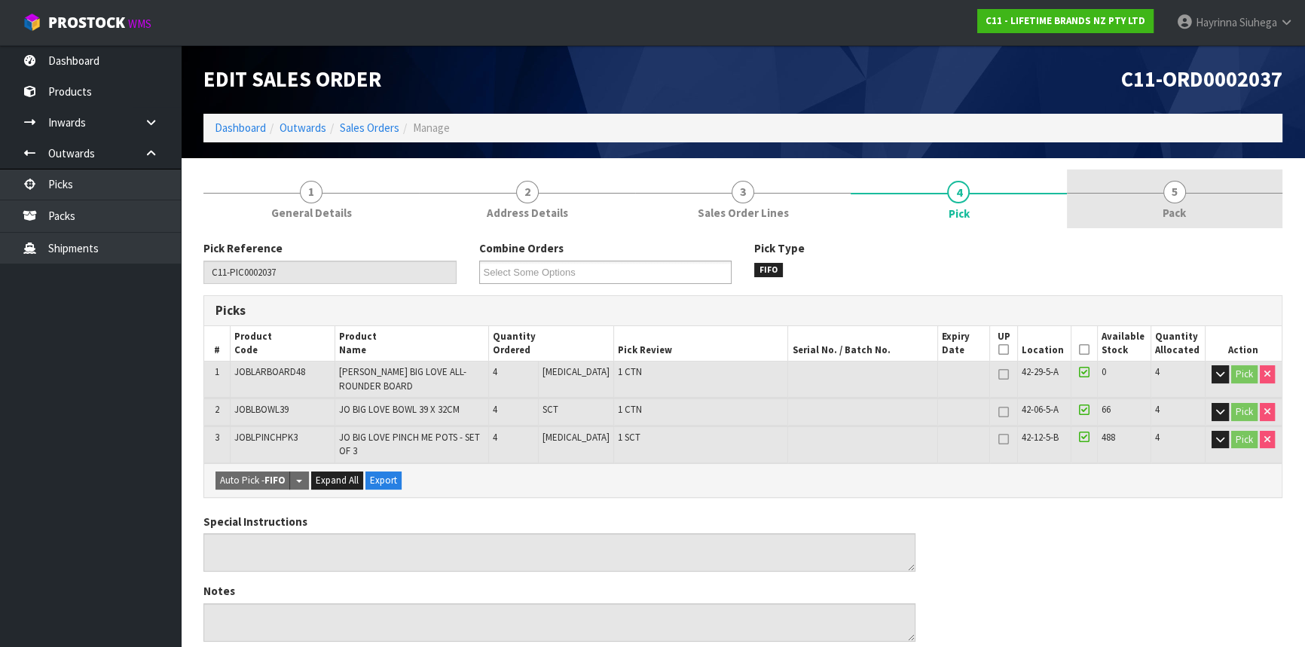
click at [1108, 211] on link "5 Pack" at bounding box center [1175, 200] width 216 height 60
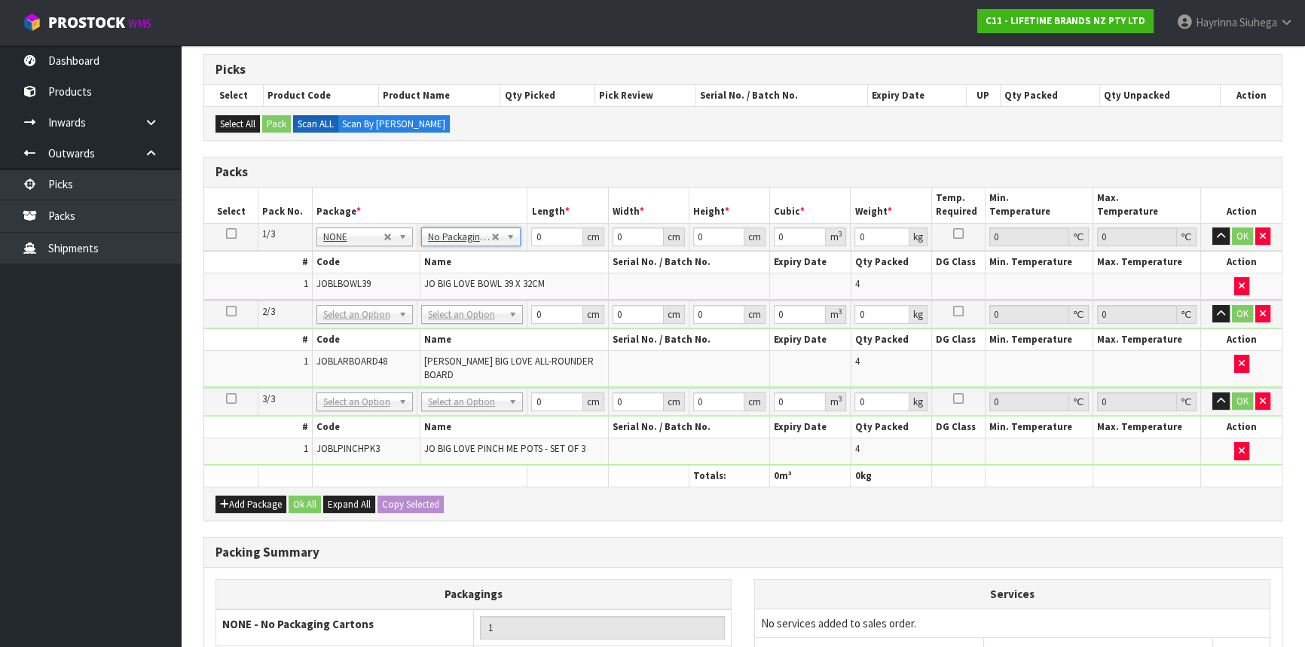
scroll to position [342, 0]
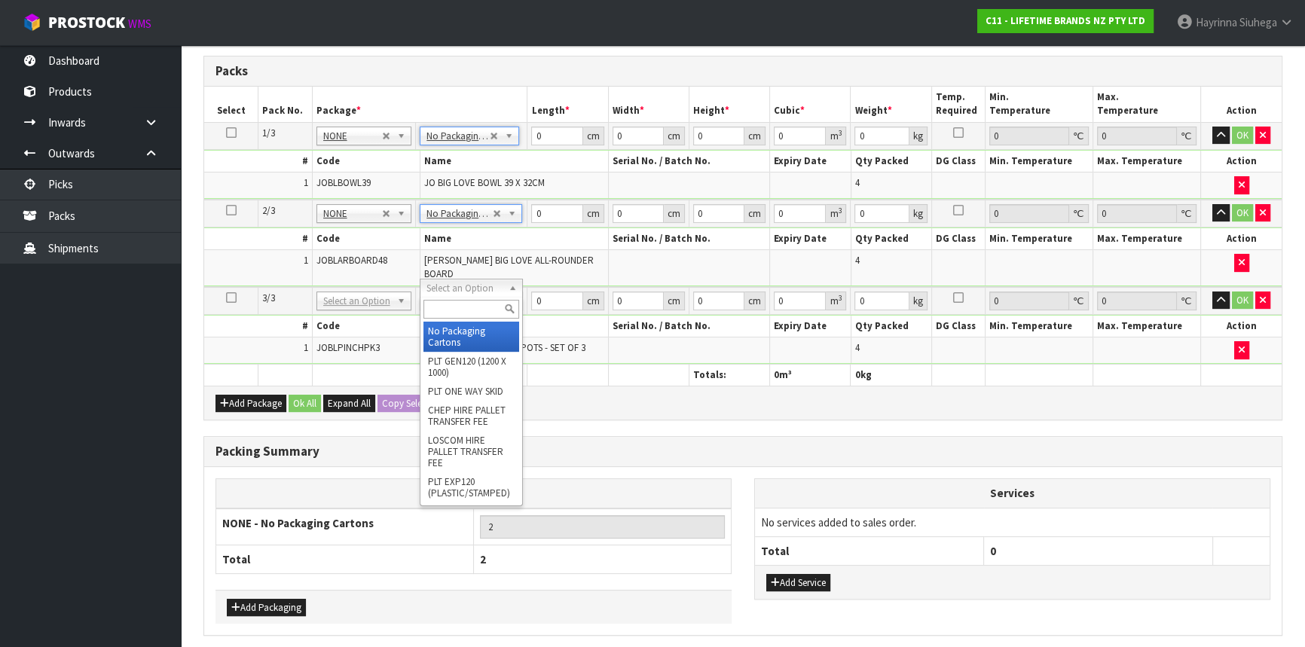
type input "3"
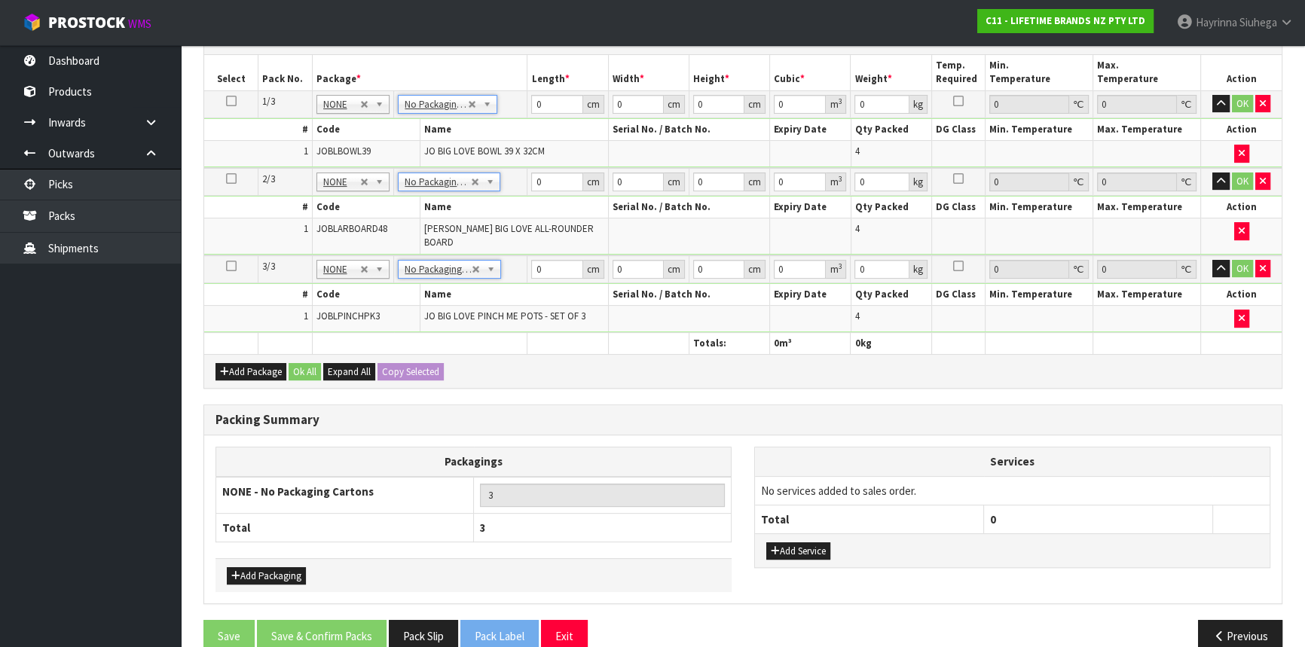
scroll to position [387, 0]
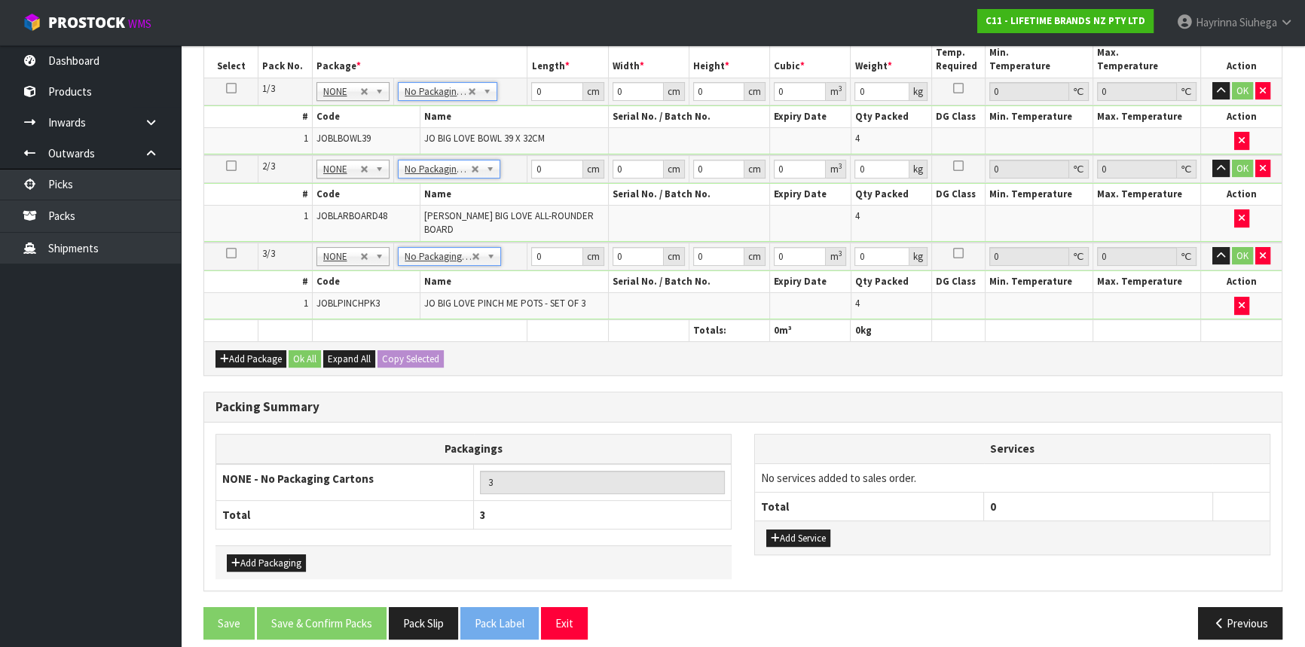
click at [792, 521] on div "Add Service" at bounding box center [1012, 538] width 515 height 34
click at [790, 530] on button "Add Service" at bounding box center [799, 539] width 64 height 18
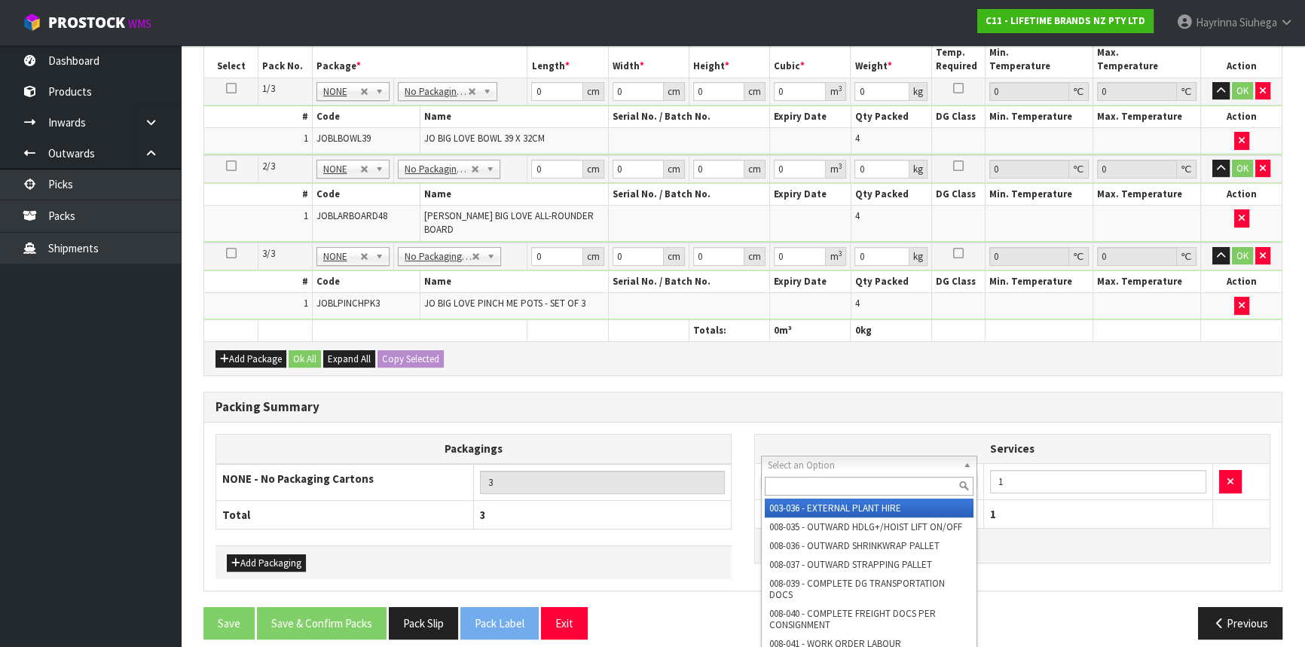
click at [788, 483] on input "text" at bounding box center [869, 486] width 209 height 19
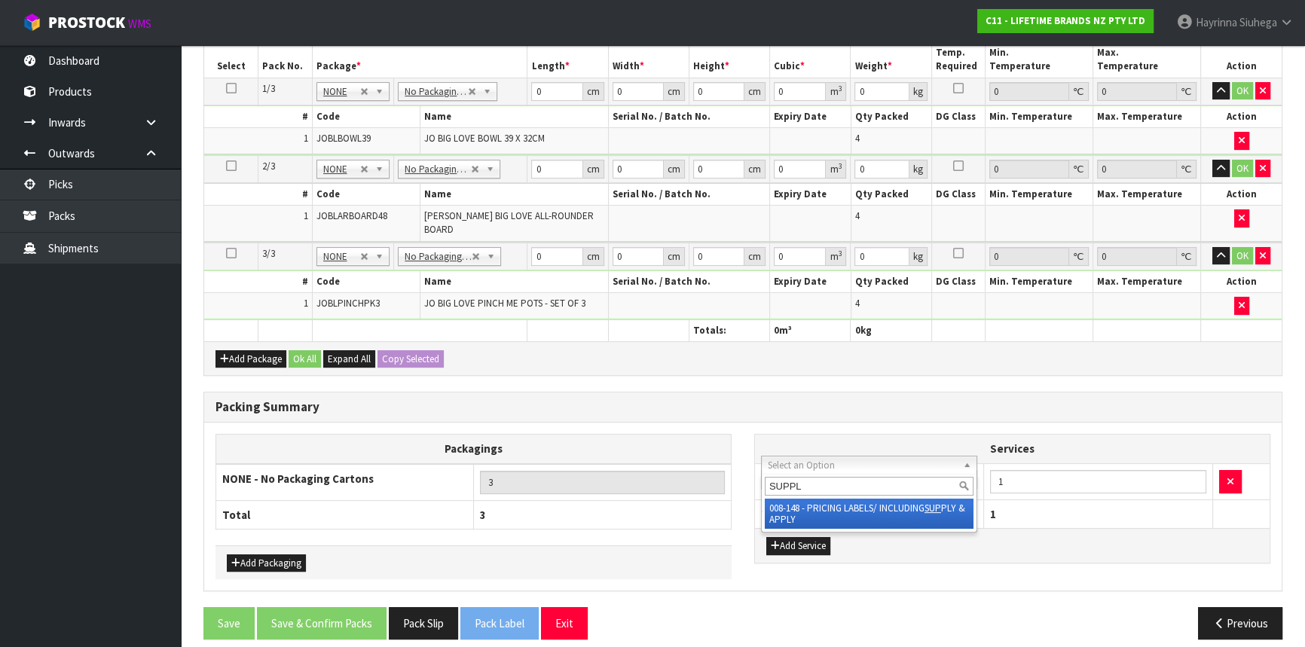
type input "SUPPLY"
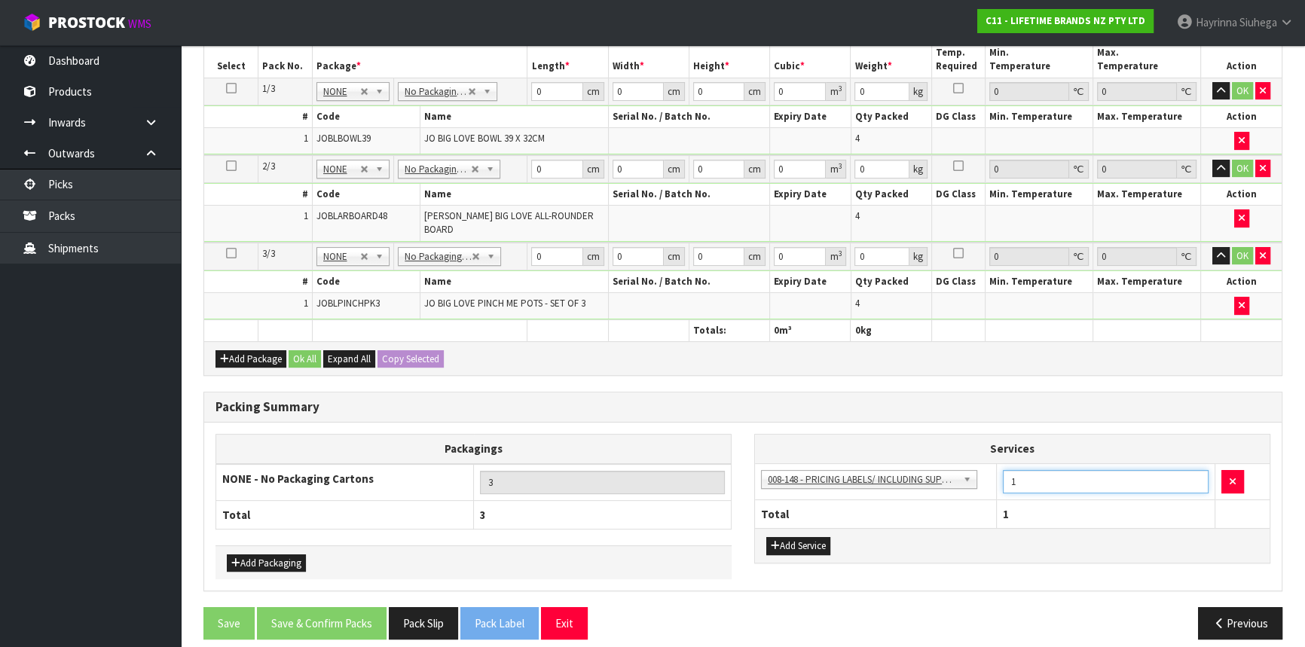
drag, startPoint x: 1048, startPoint y: 476, endPoint x: 926, endPoint y: 476, distance: 121.3
click at [929, 476] on tr "003-036 - EXTERNAL PLANT HIRE 008-035 - OUTWARD HDLG+/HOIST LIFT ON/OFF 008-036…" at bounding box center [1012, 482] width 515 height 37
type input "12"
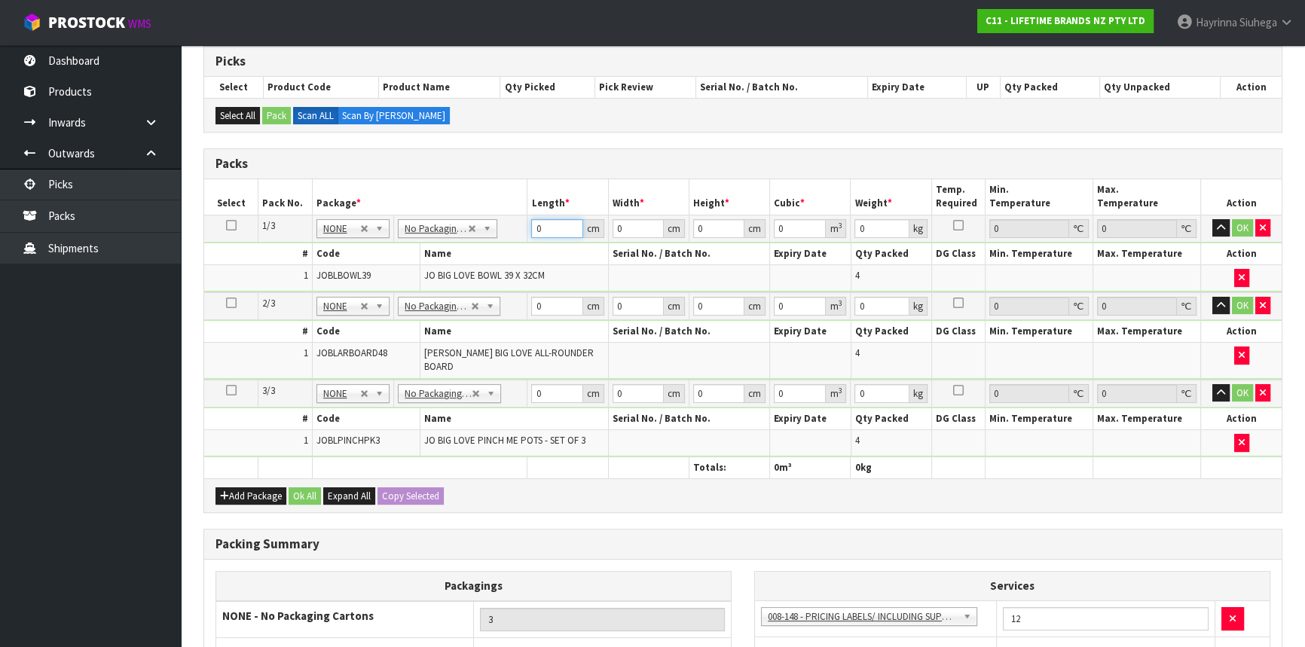
click at [534, 223] on input "0" at bounding box center [556, 228] width 51 height 19
type input "48"
type input "42"
type input "4"
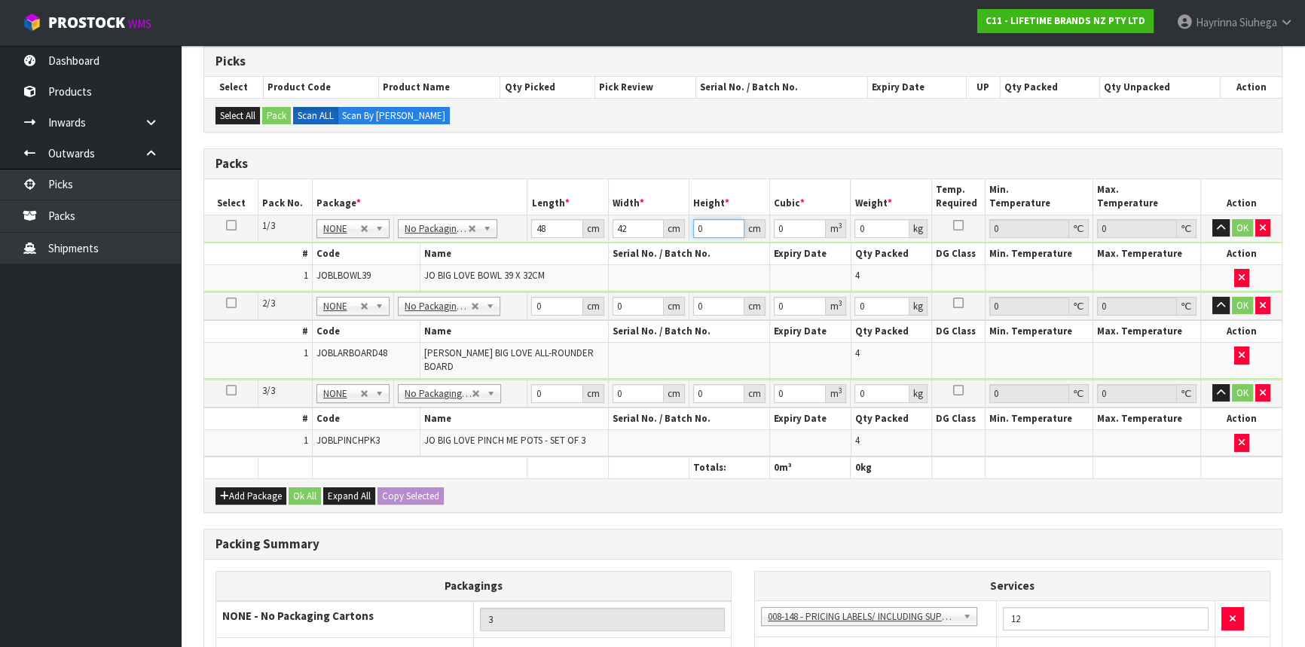
type input "0.008064"
type input "45"
type input "0.09072"
type input "45"
type input "14"
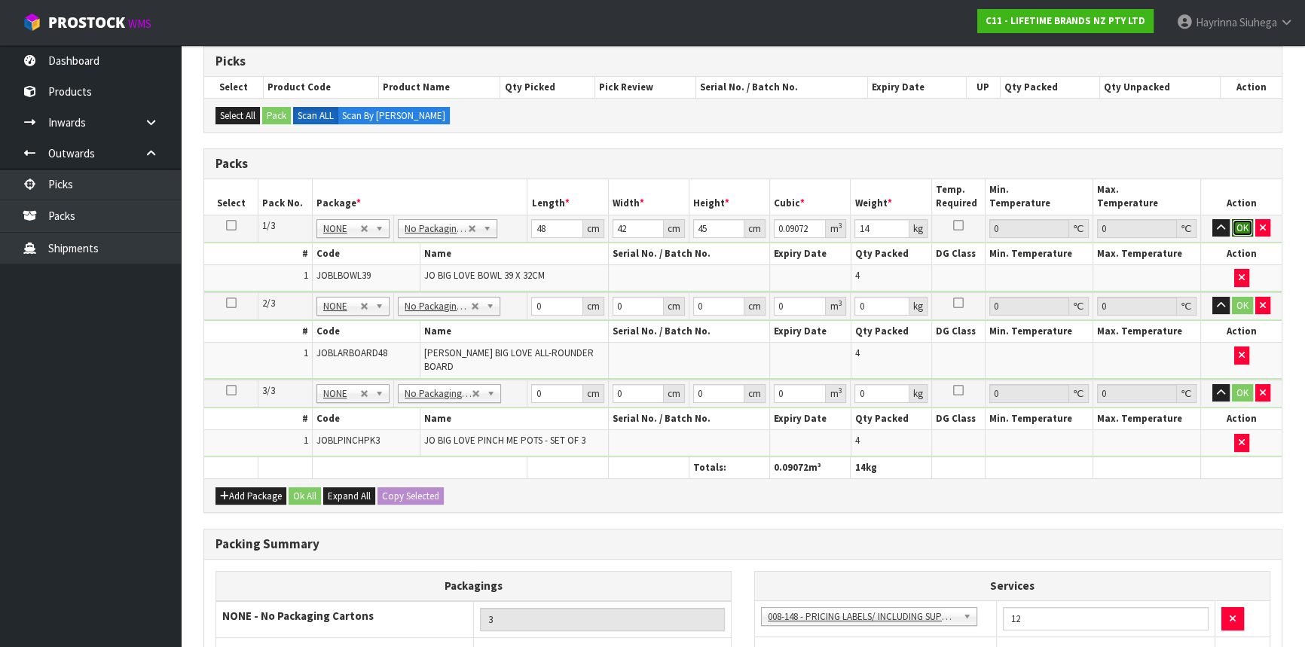
click button "OK" at bounding box center [1242, 228] width 21 height 18
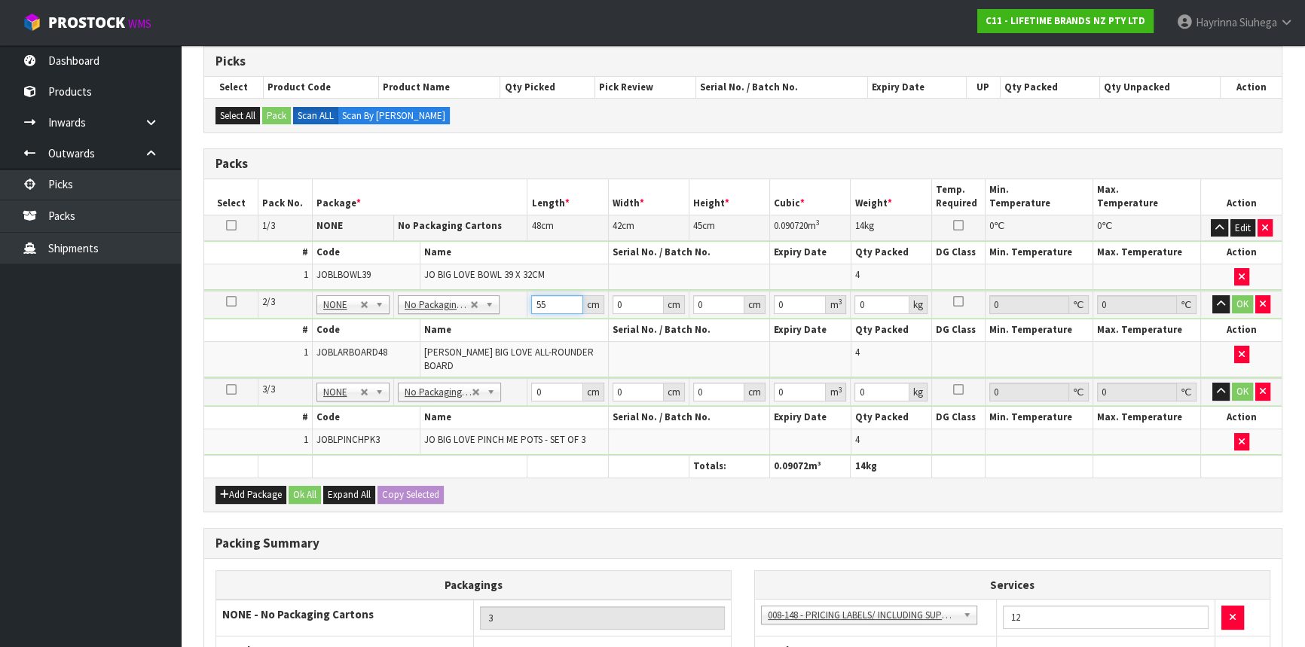
type input "55"
type input "54"
type input "1"
type input "0.00297"
type input "12"
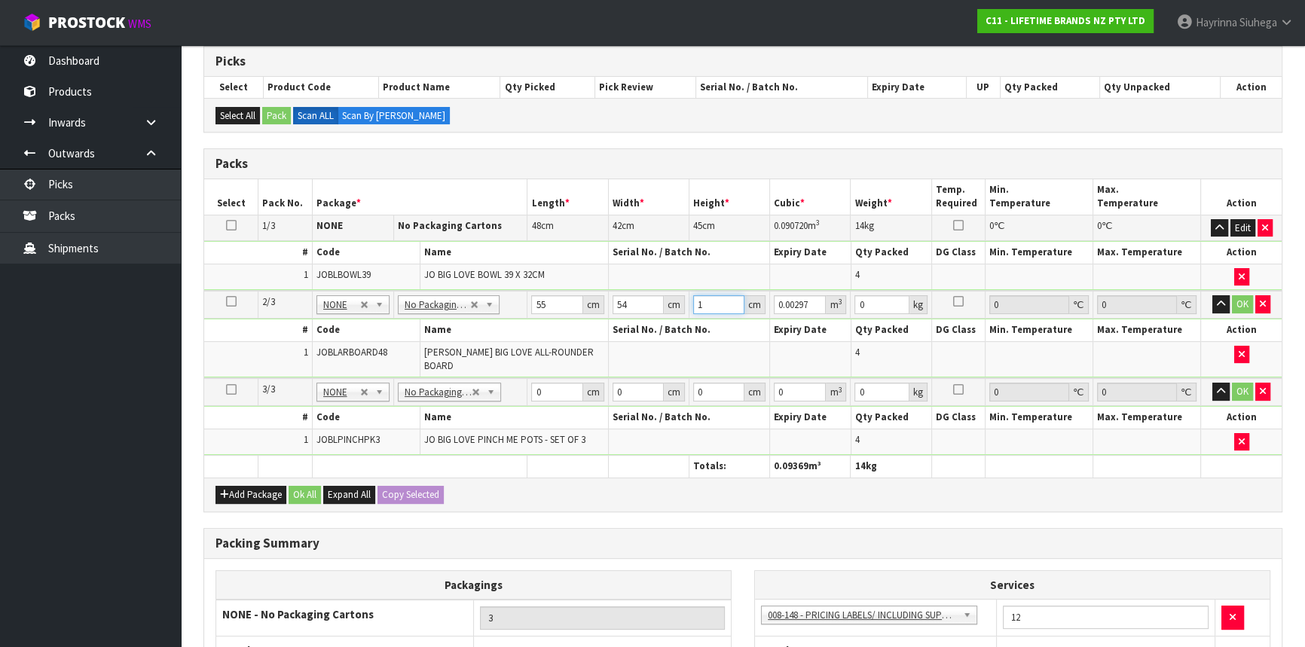
type input "0.03564"
type input "12"
type input "11"
click button "OK" at bounding box center [1242, 304] width 21 height 18
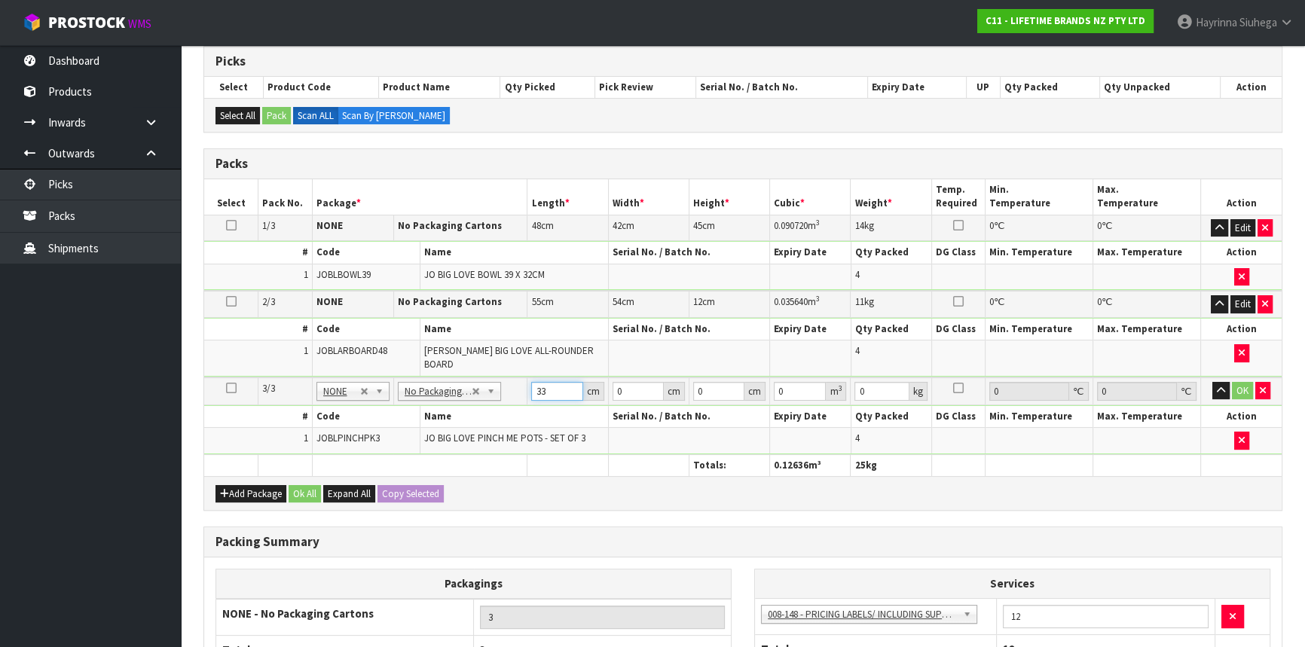
type input "33"
type input "19"
type input "1"
type input "0.000627"
type input "19"
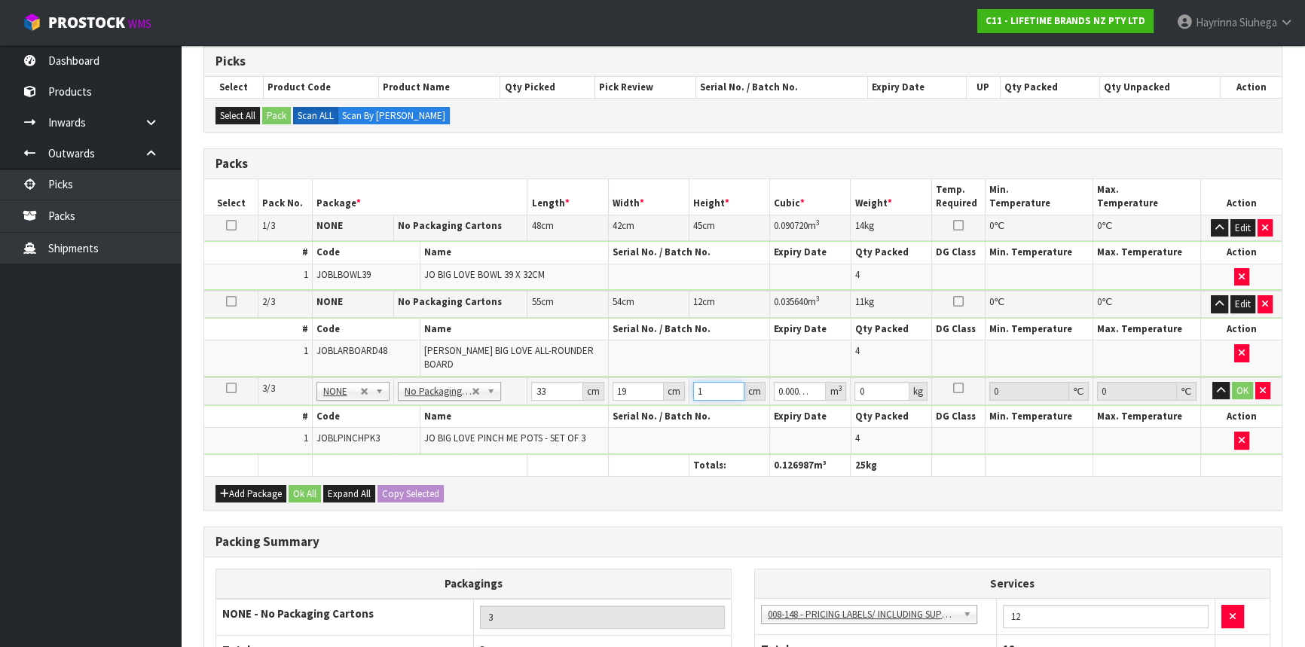
type input "0.011913"
type input "19"
type input "3"
click button "OK" at bounding box center [1242, 391] width 21 height 18
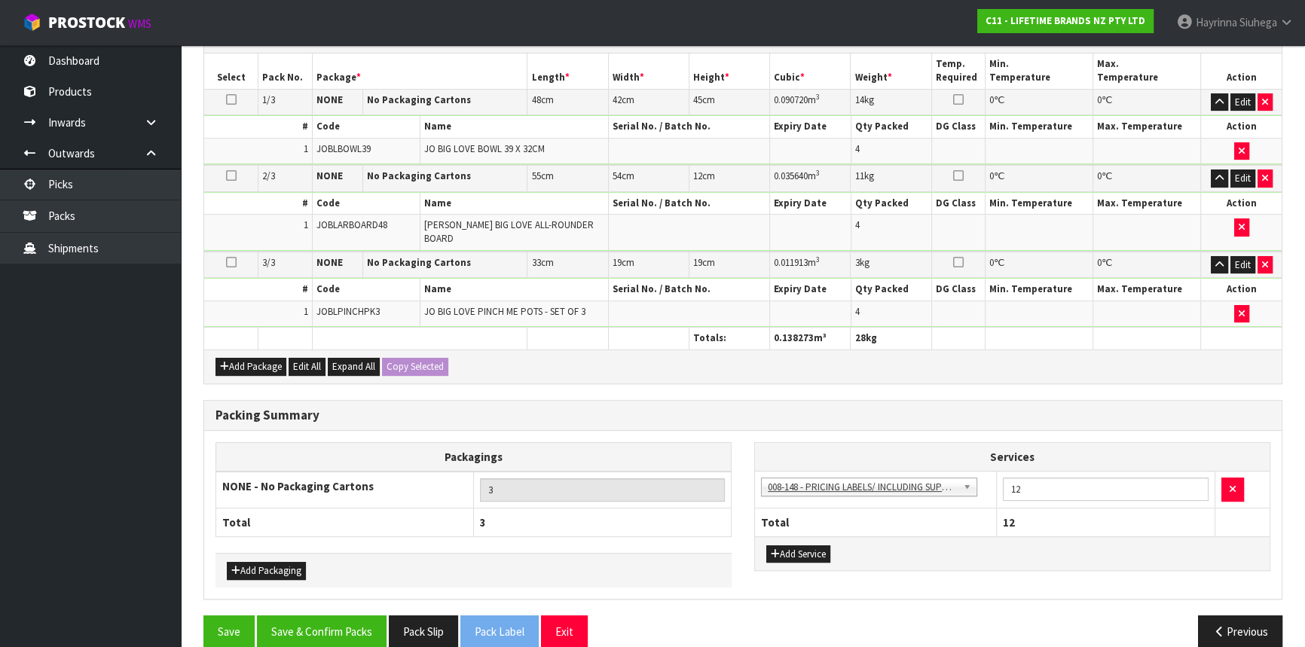
scroll to position [384, 0]
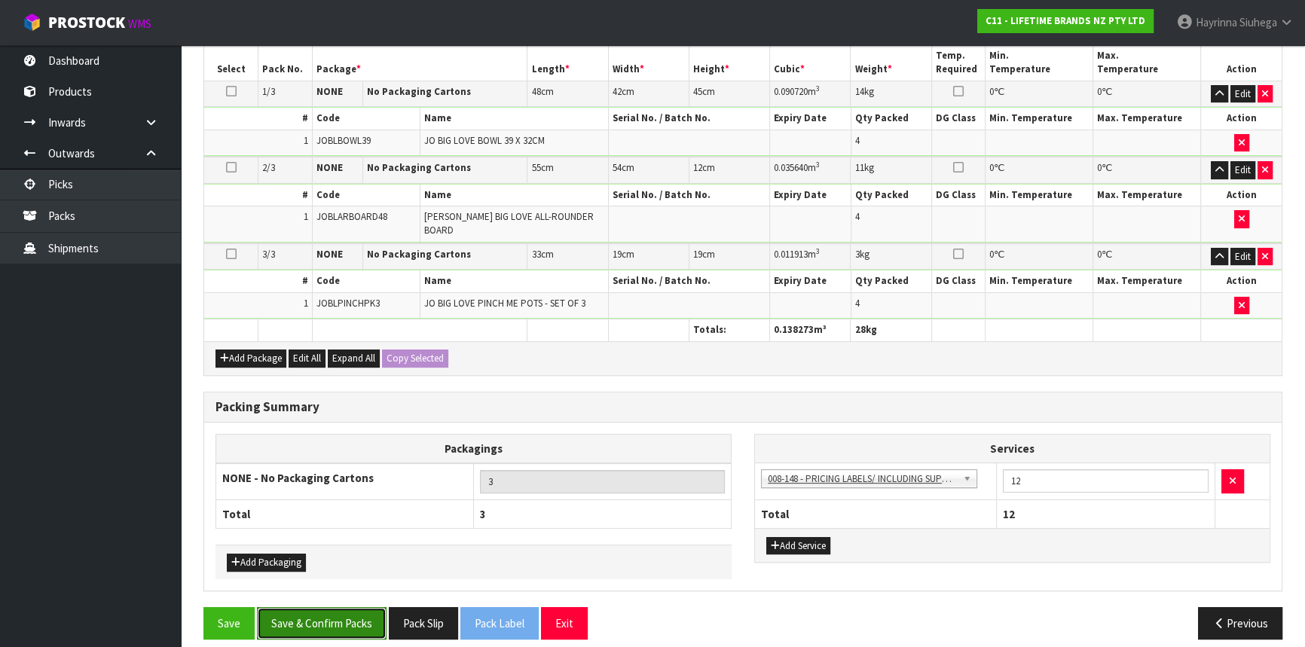
click at [351, 607] on button "Save & Confirm Packs" at bounding box center [322, 623] width 130 height 32
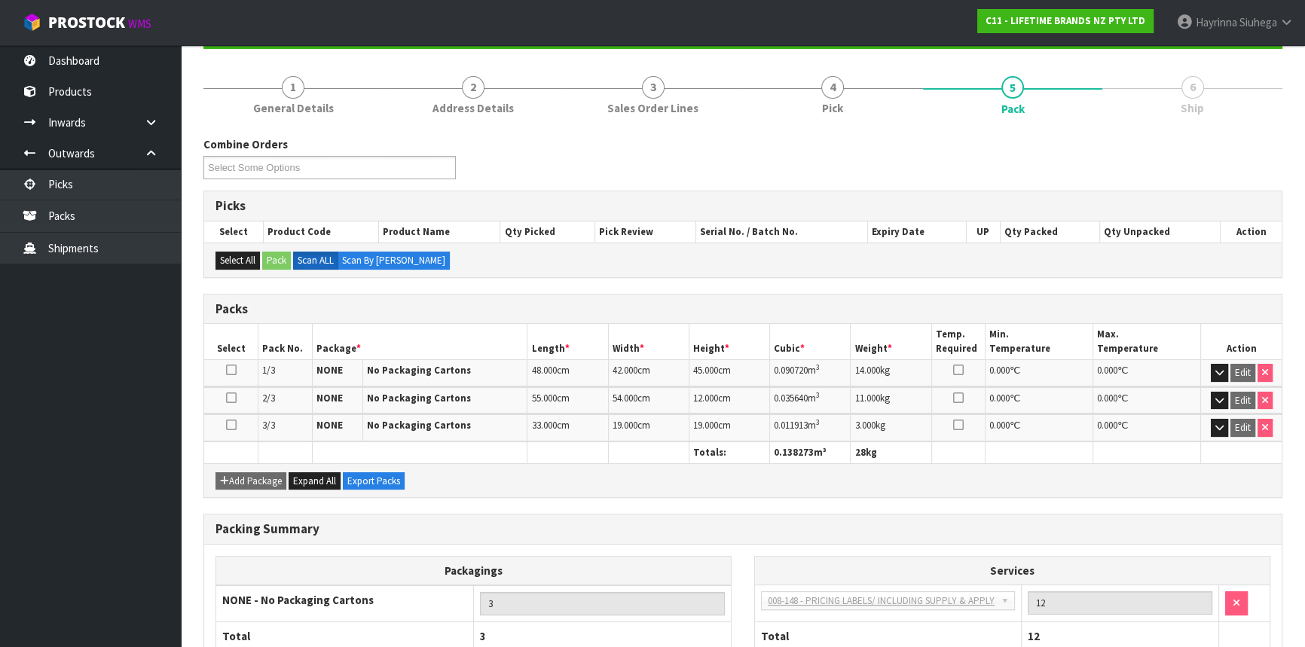
scroll to position [259, 0]
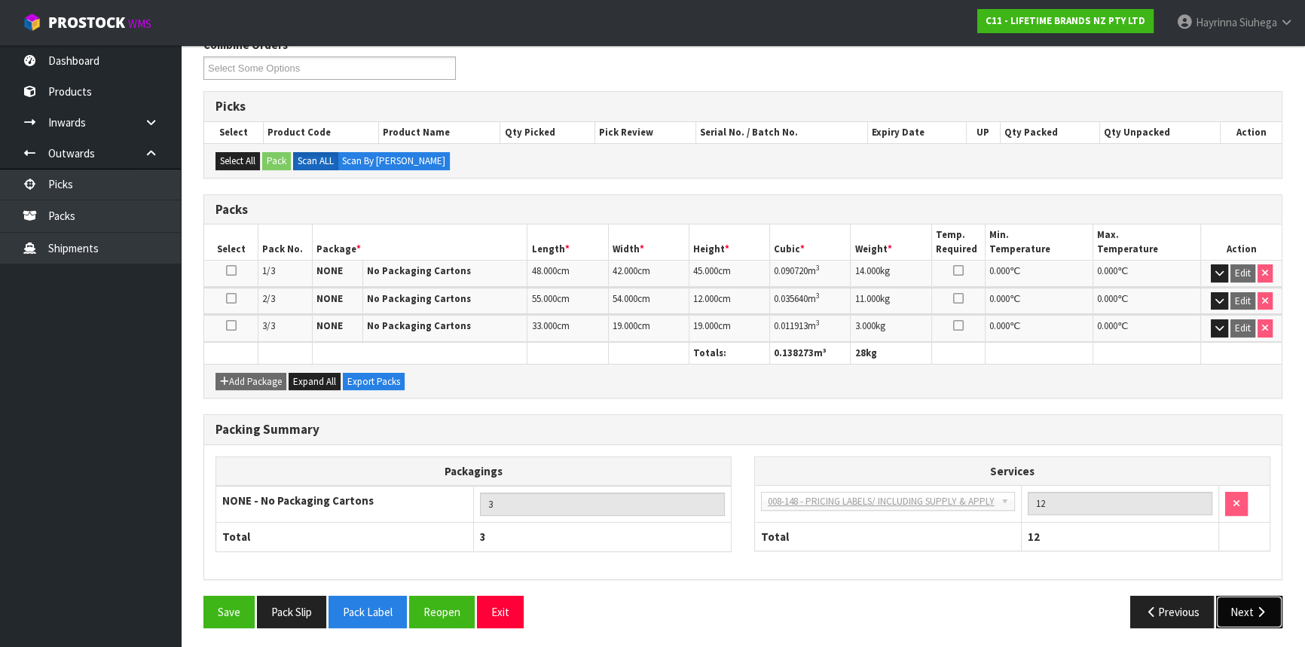
click at [1261, 612] on icon "button" at bounding box center [1261, 612] width 14 height 11
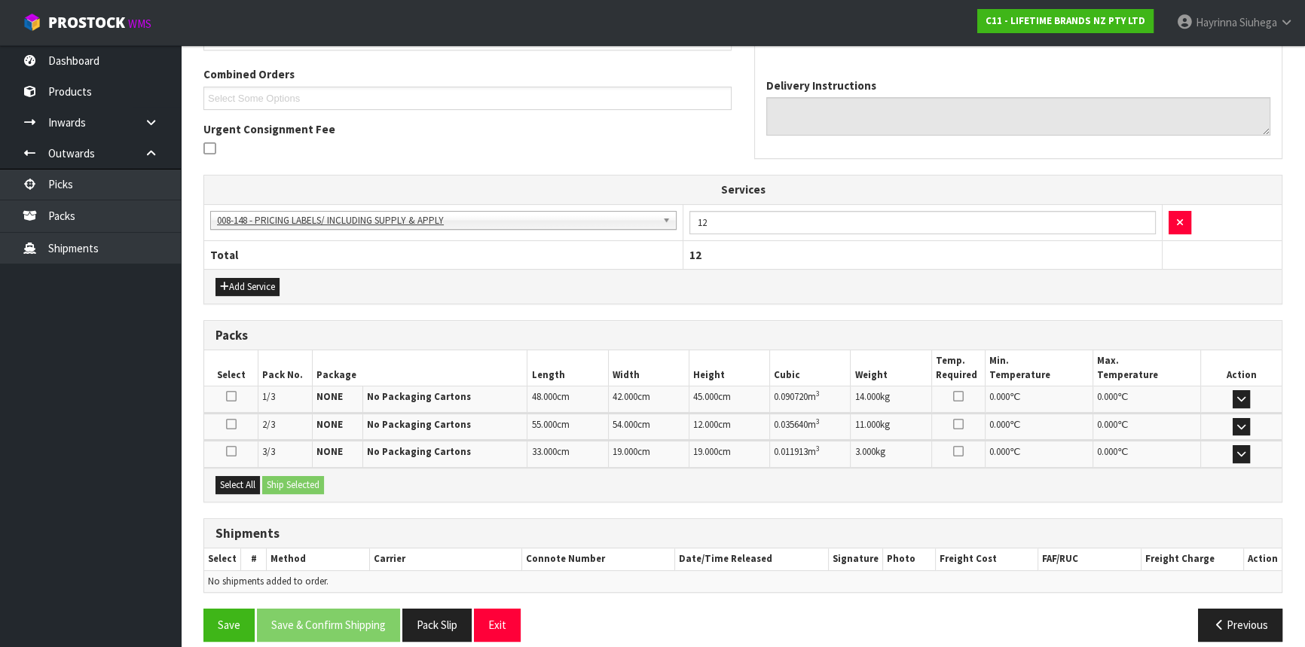
scroll to position [392, 0]
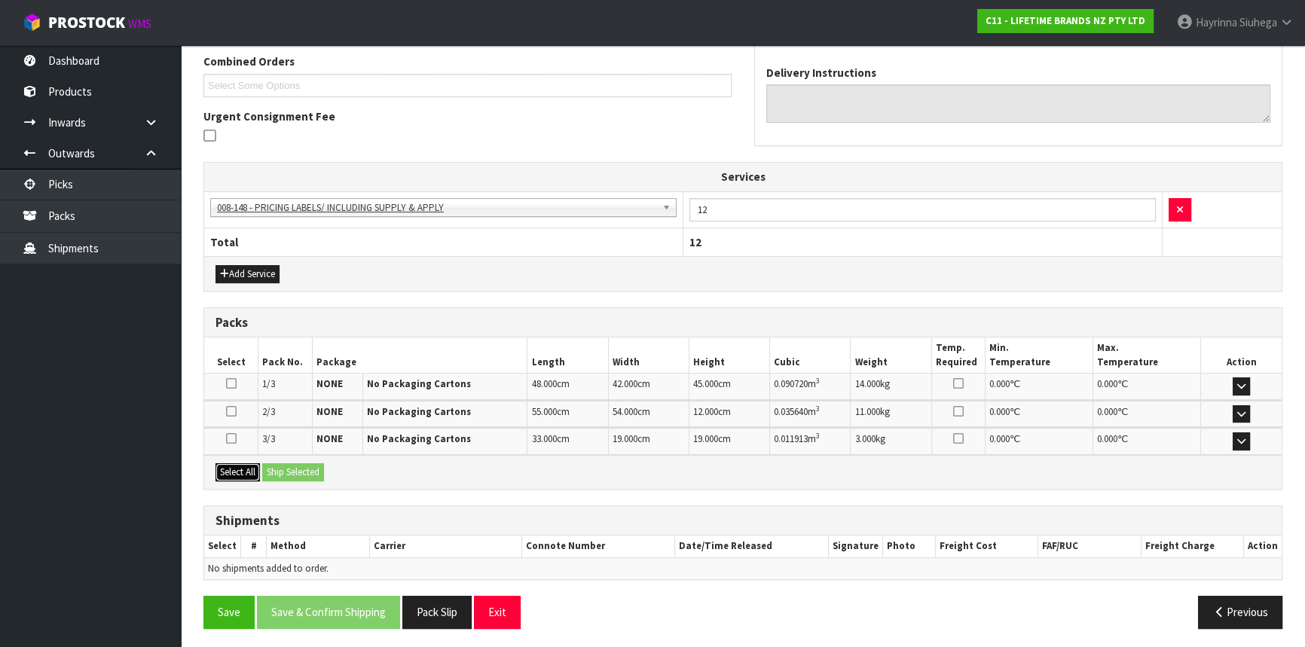
click at [231, 475] on button "Select All" at bounding box center [238, 473] width 44 height 18
click at [317, 471] on button "Ship Selected" at bounding box center [293, 473] width 62 height 18
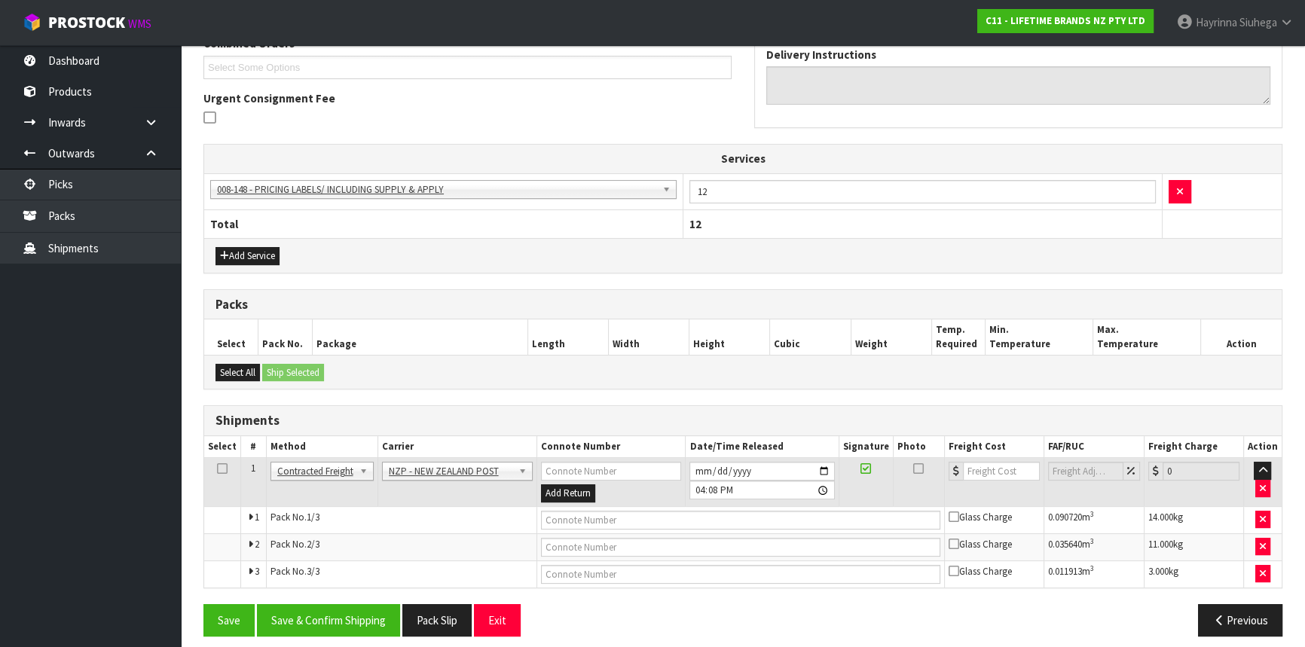
scroll to position [419, 0]
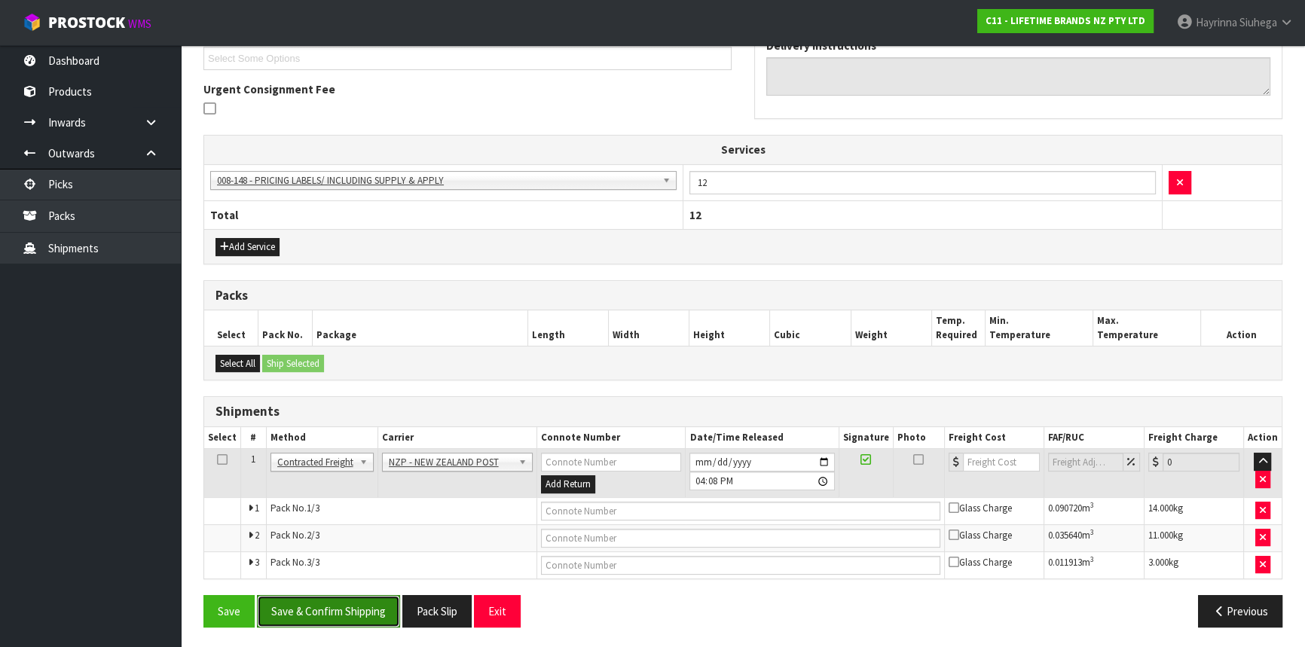
click at [317, 616] on button "Save & Confirm Shipping" at bounding box center [328, 611] width 143 height 32
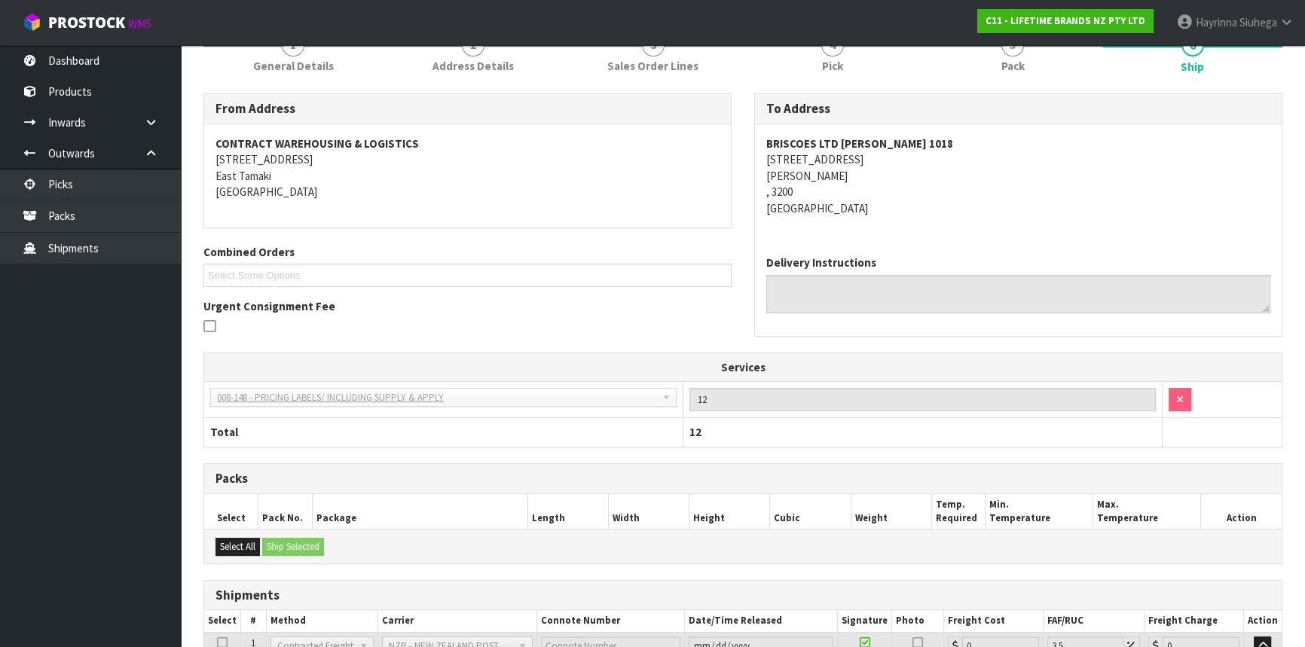
scroll to position [395, 0]
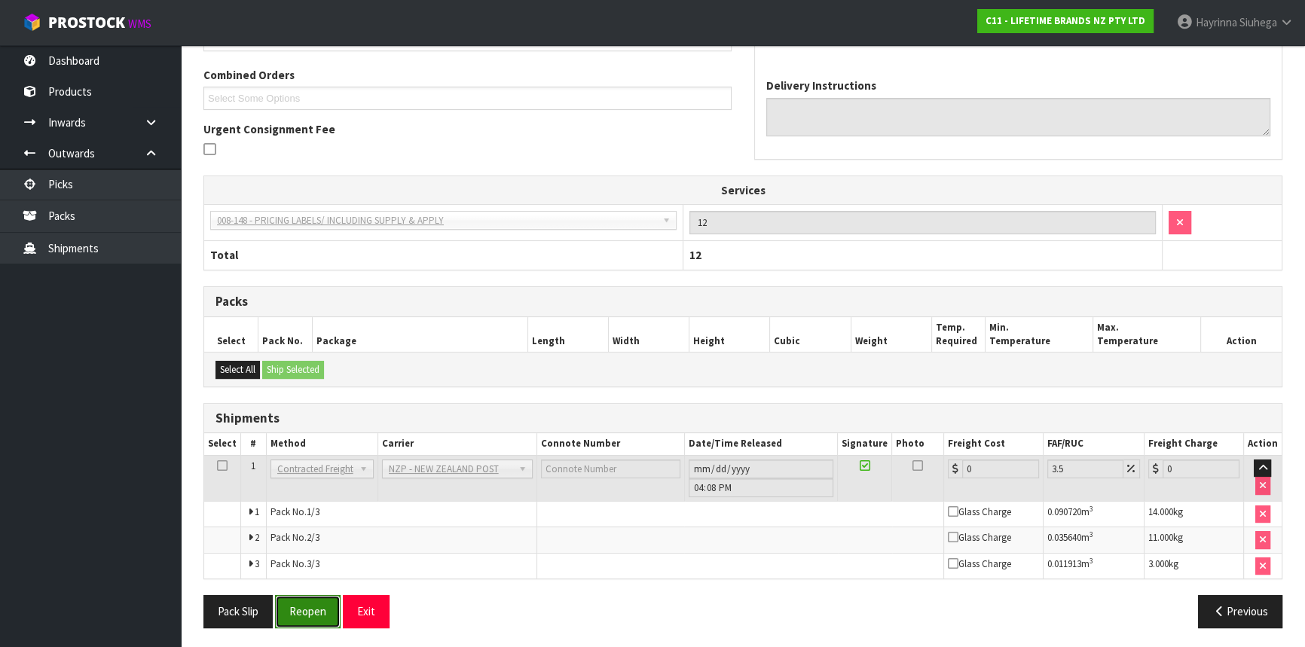
click at [320, 614] on button "Reopen" at bounding box center [308, 611] width 66 height 32
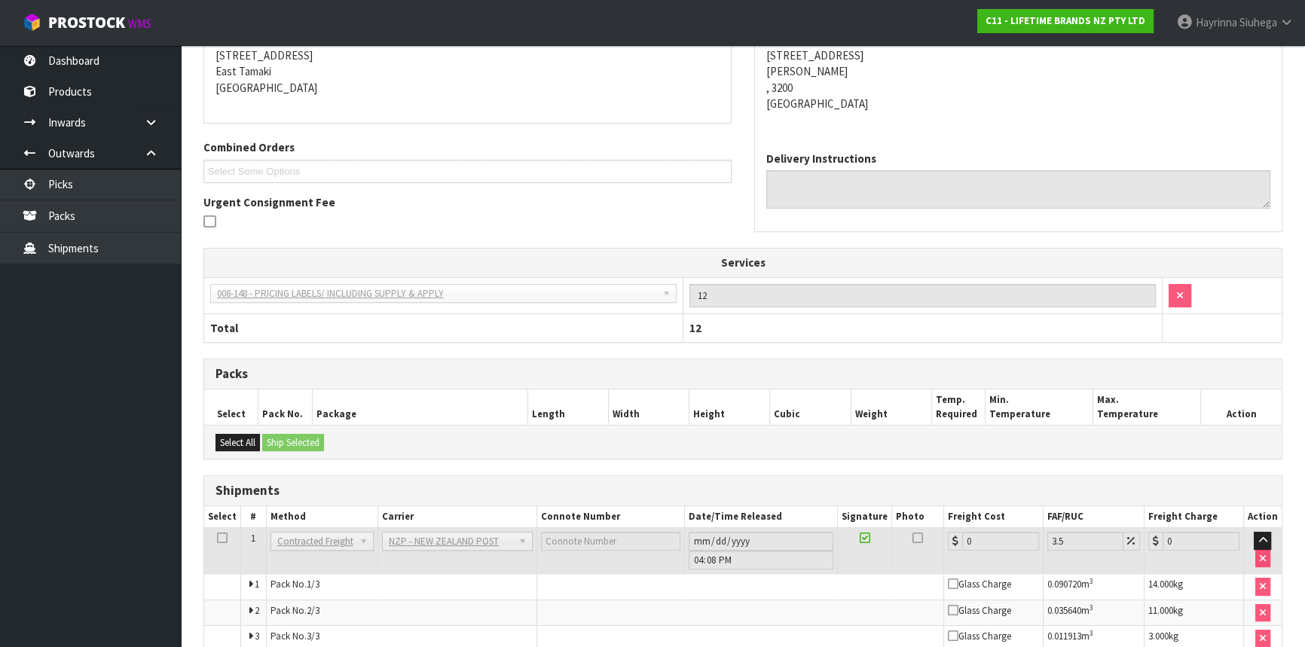
scroll to position [379, 0]
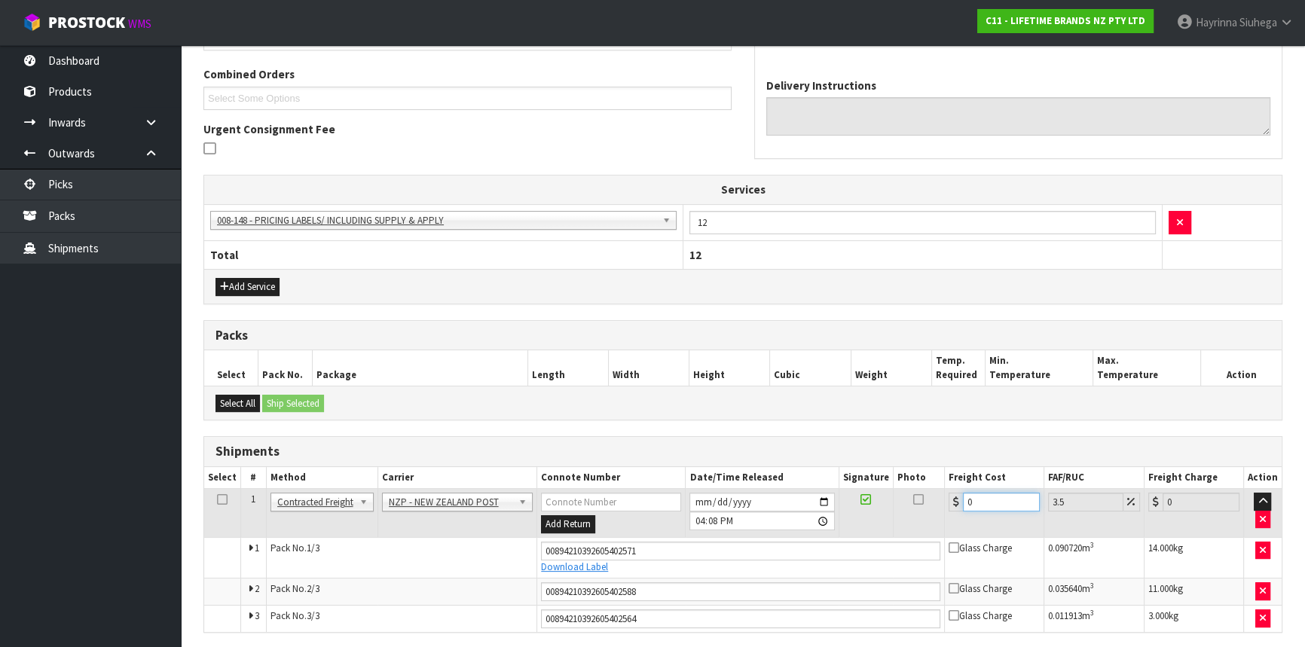
drag, startPoint x: 997, startPoint y: 501, endPoint x: 704, endPoint y: 512, distance: 293.4
click at [896, 497] on tr "1 Client Local Pickup Customer Local Pickup Company Freight Contracted Freight …" at bounding box center [743, 513] width 1078 height 49
type input "2"
type input "2.07"
type input "23"
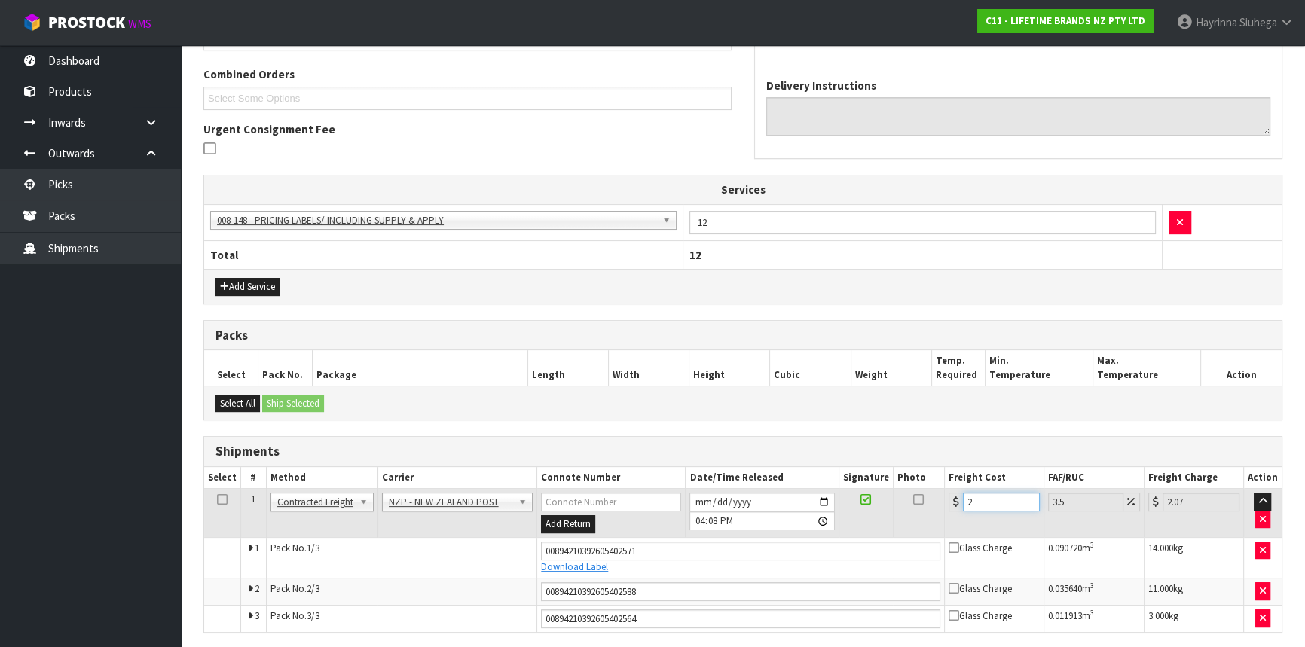
type input "23.8"
type input "23.5"
type input "24.32"
type input "23.55"
type input "24.37"
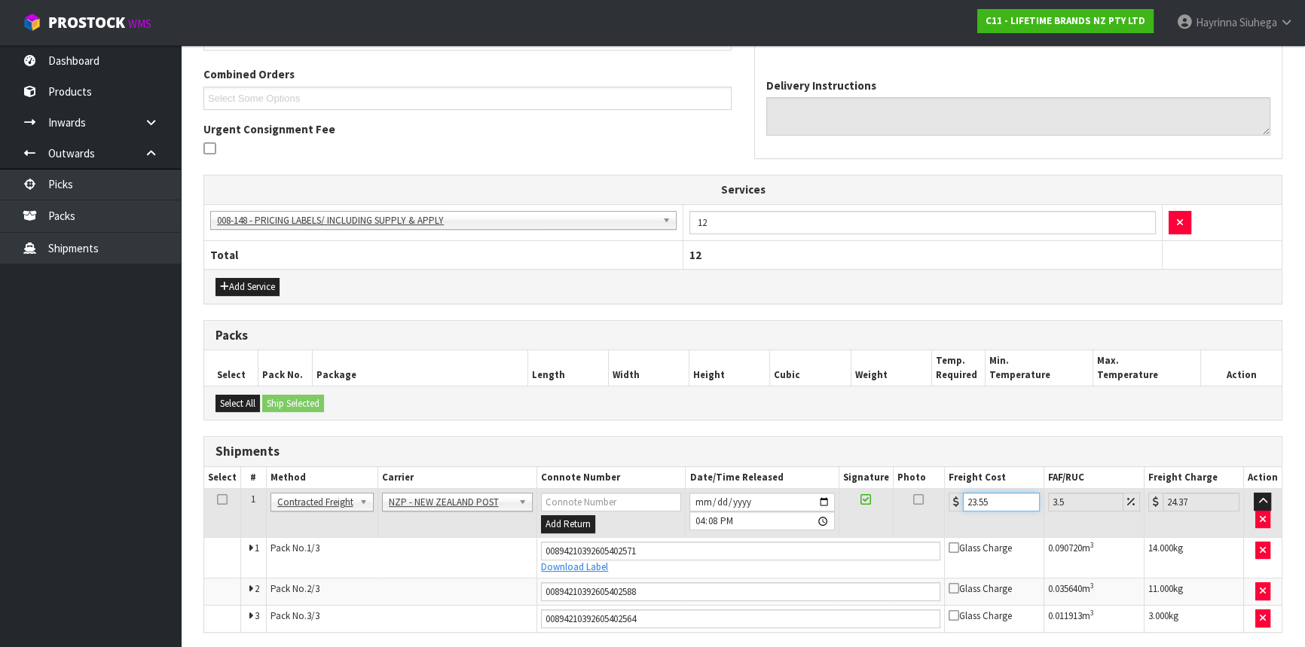
type input "23.55"
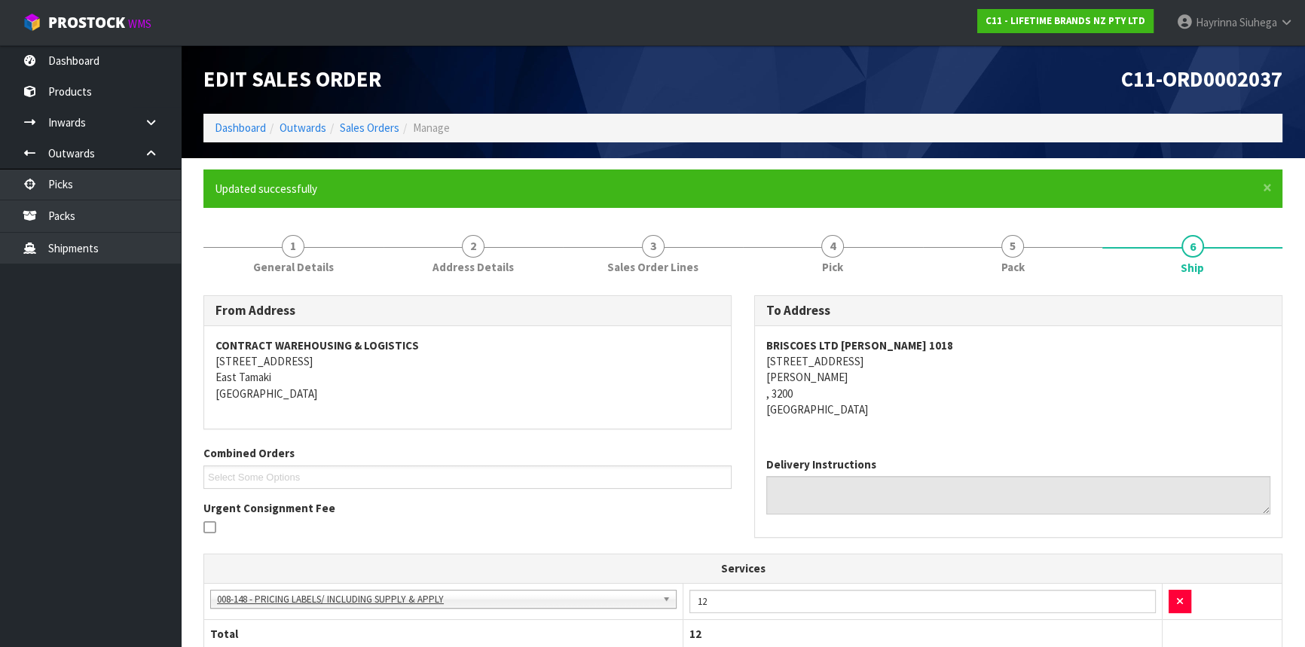
scroll to position [411, 0]
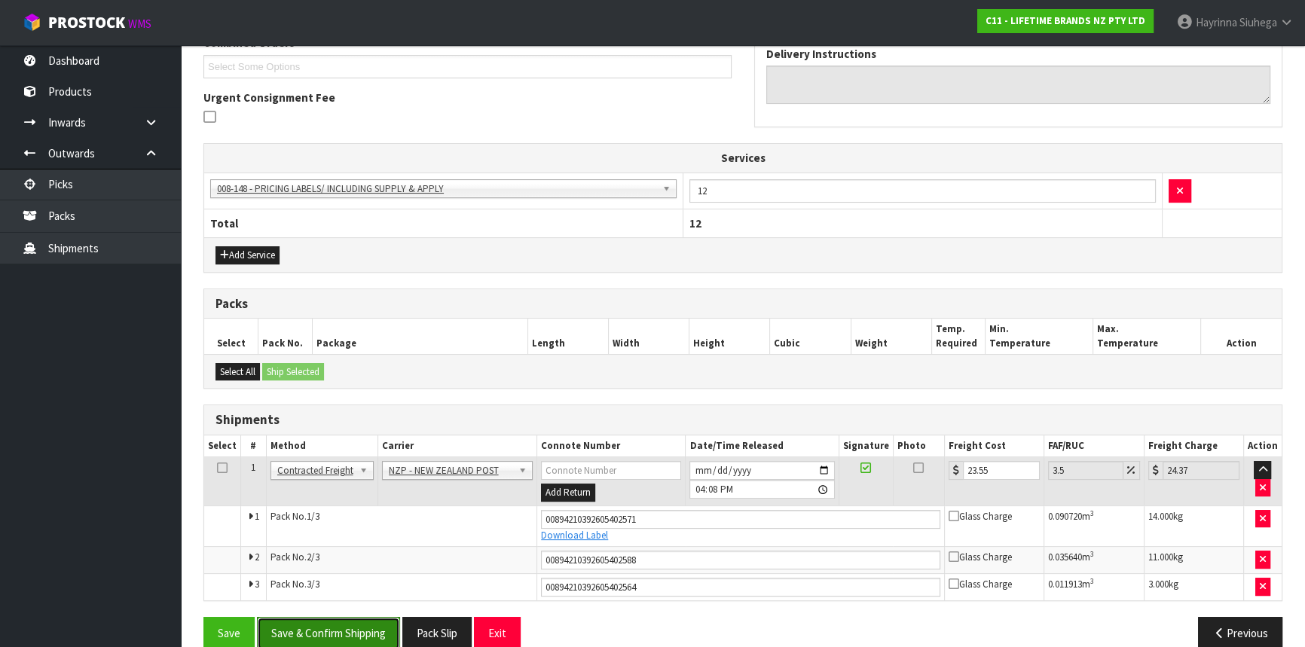
click at [336, 618] on button "Save & Confirm Shipping" at bounding box center [328, 633] width 143 height 32
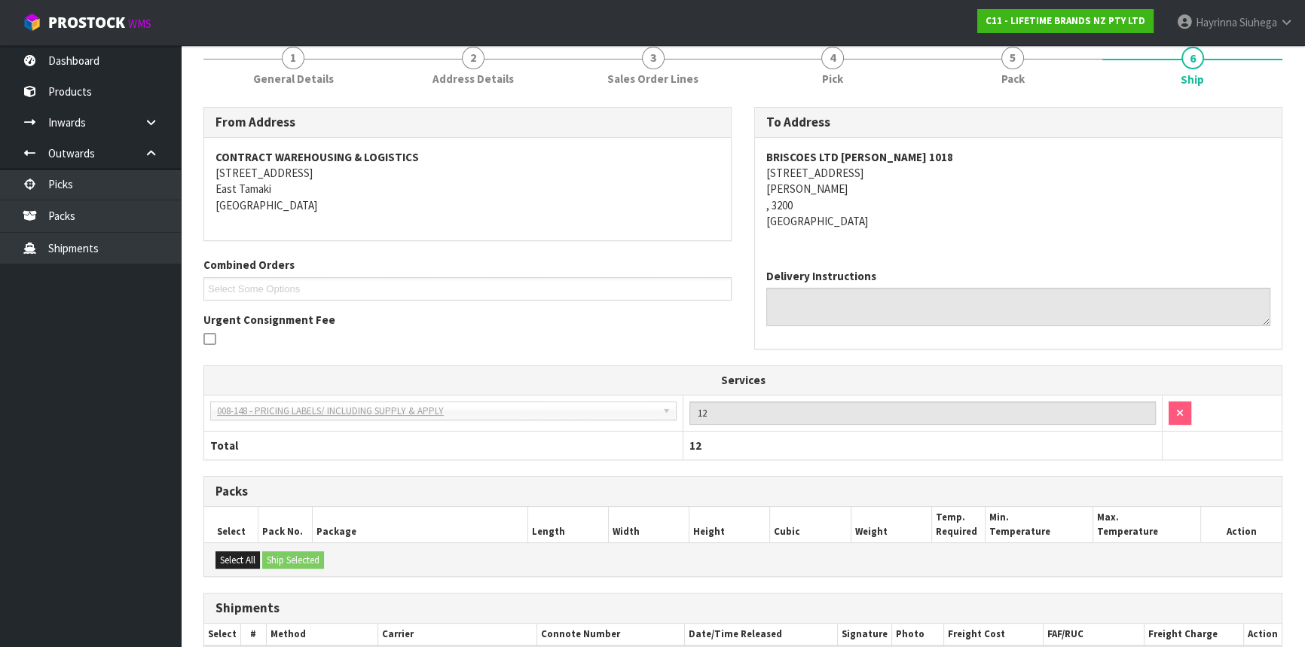
scroll to position [0, 0]
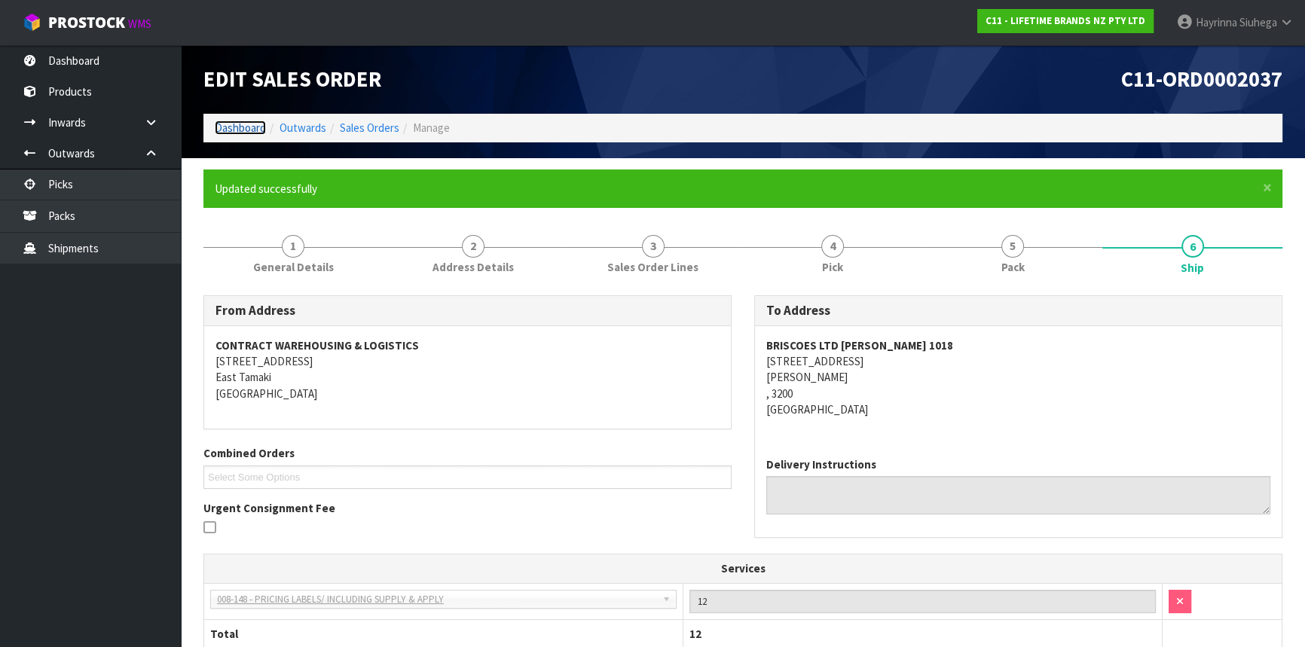
click at [240, 130] on link "Dashboard" at bounding box center [240, 128] width 51 height 14
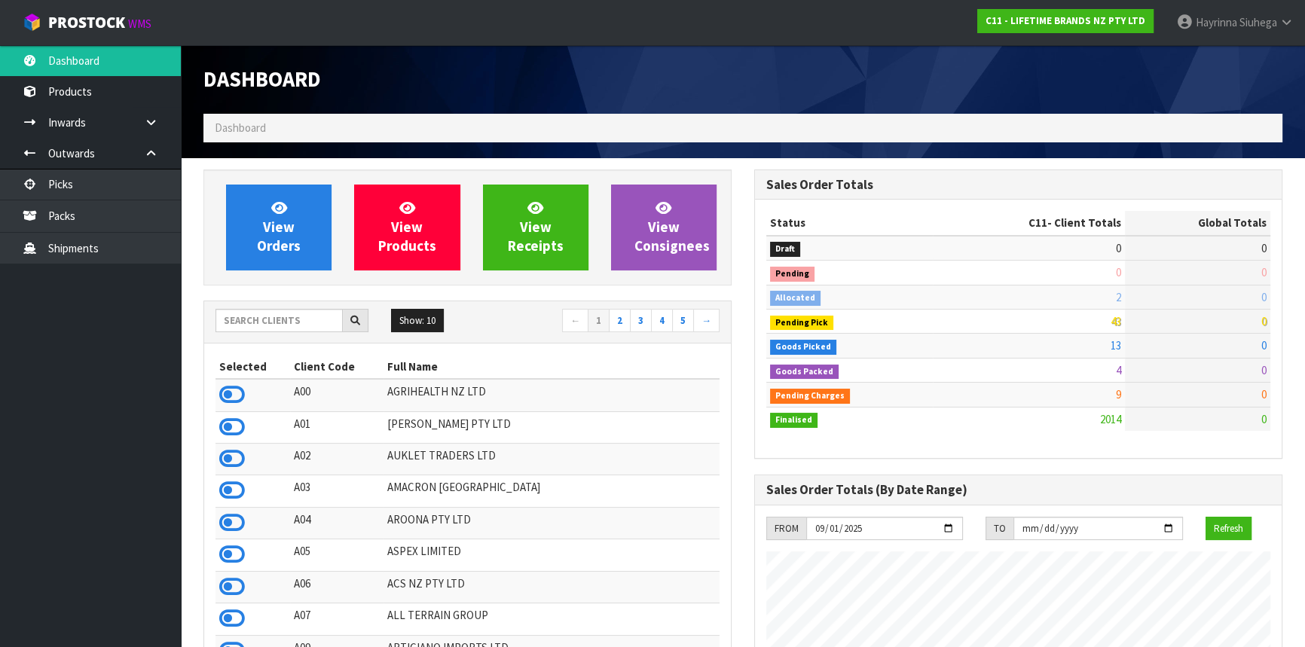
scroll to position [1140, 550]
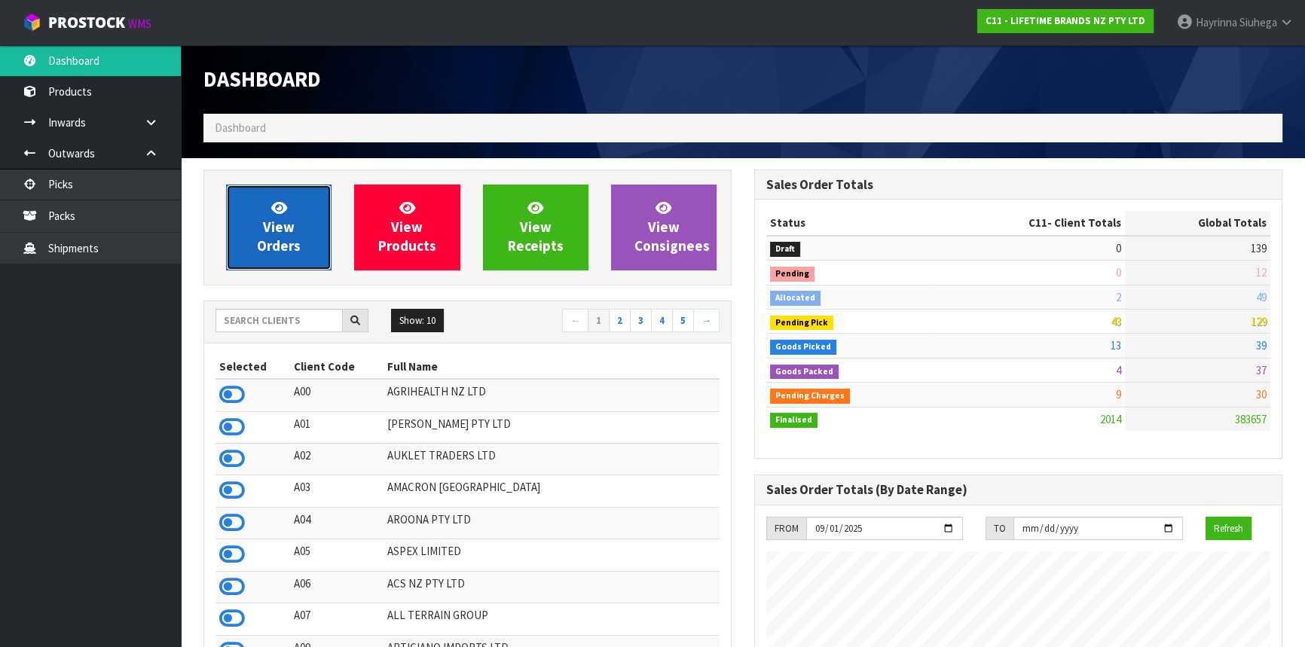
click at [294, 233] on link "View Orders" at bounding box center [279, 228] width 106 height 86
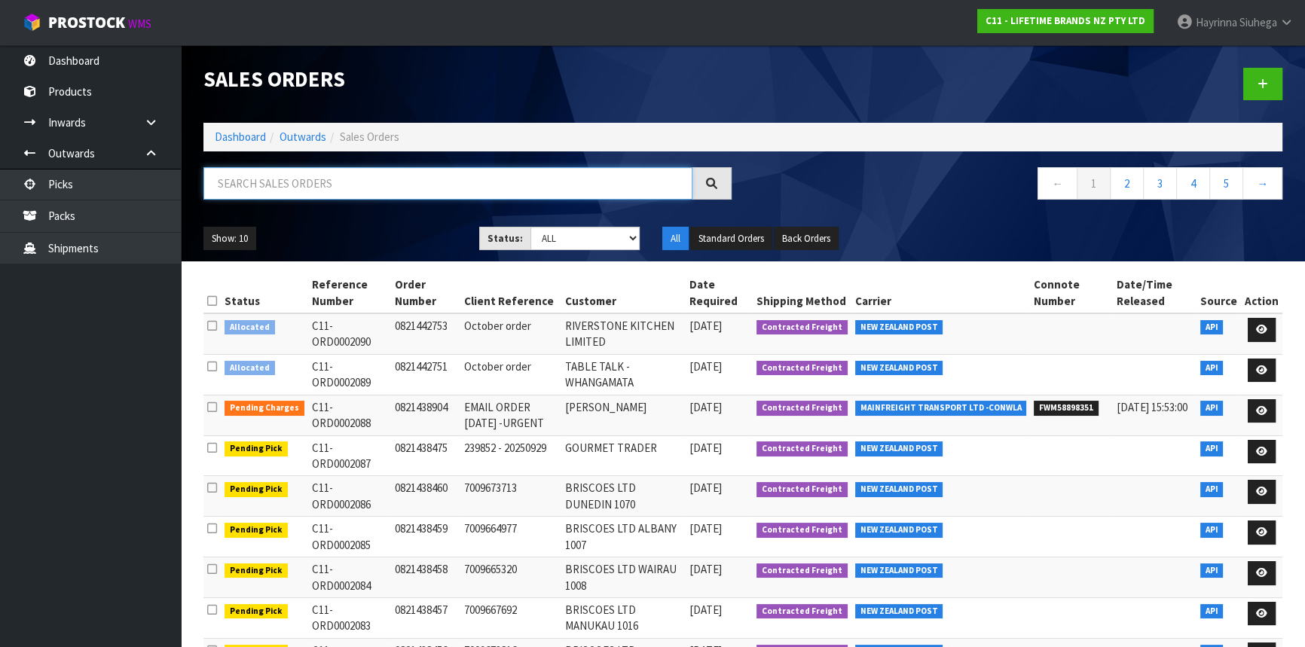
click at [302, 190] on input "text" at bounding box center [448, 183] width 489 height 32
click at [314, 184] on input "text" at bounding box center [448, 183] width 489 height 32
click at [322, 198] on input "text" at bounding box center [448, 183] width 489 height 32
type input "JOB-0414967"
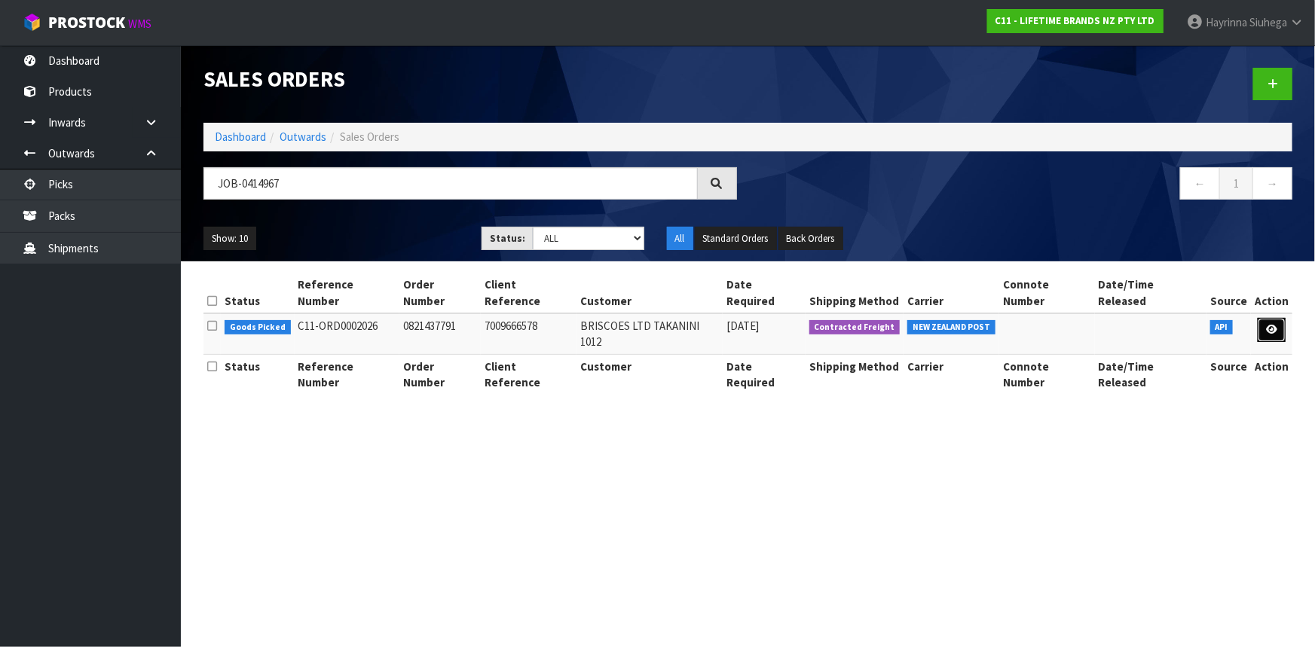
click at [1278, 318] on link at bounding box center [1272, 330] width 28 height 24
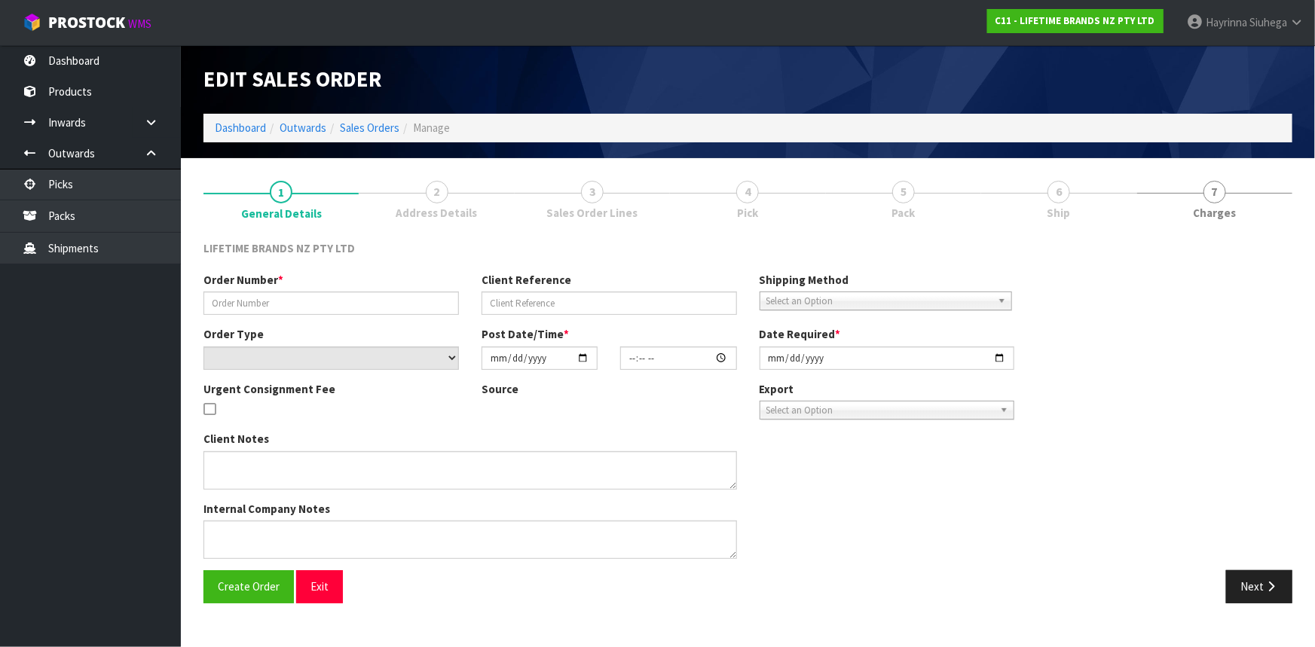
type input "0821437791"
type input "7009666578"
select select "number:0"
type input "2025-09-29"
type input "13:14:33.000"
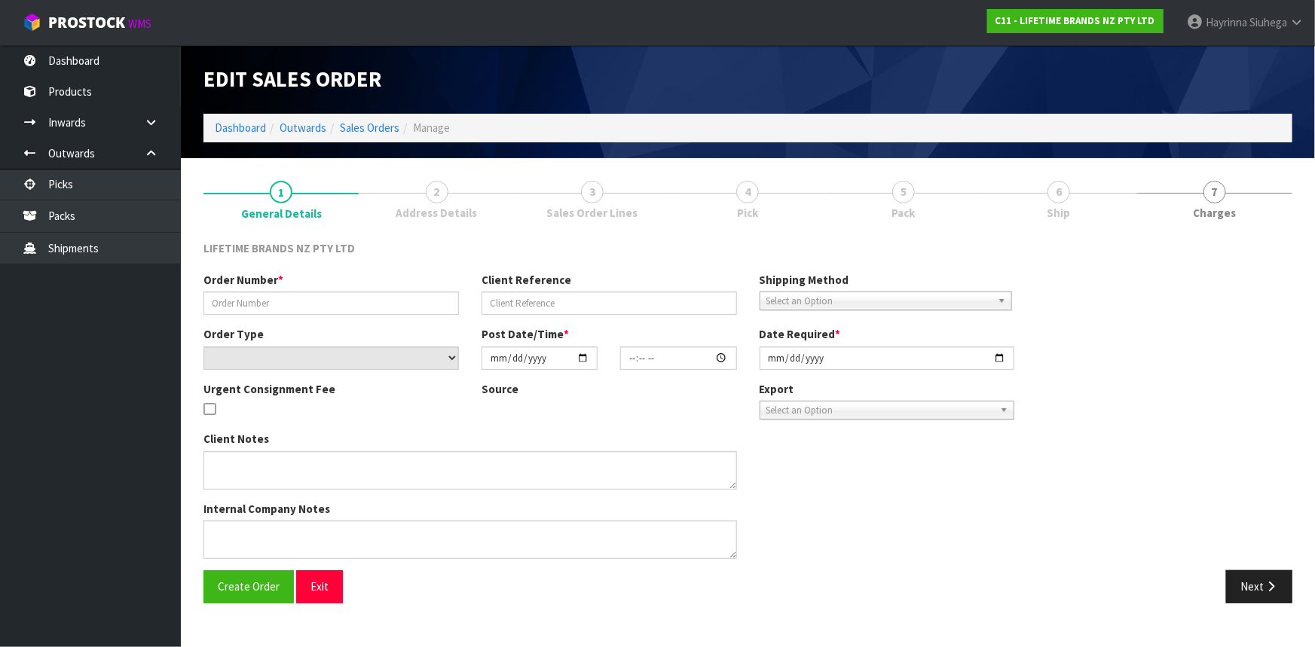
type input "2025-09-30"
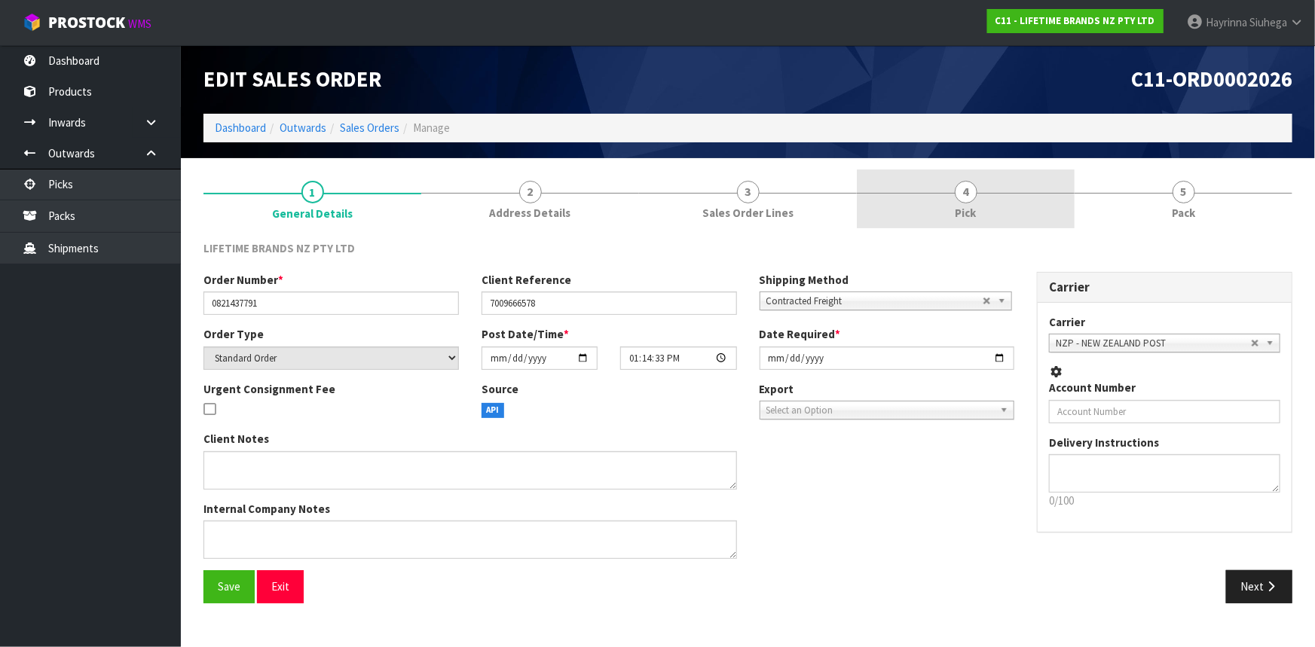
click at [1017, 188] on link "4 Pick" at bounding box center [966, 200] width 218 height 60
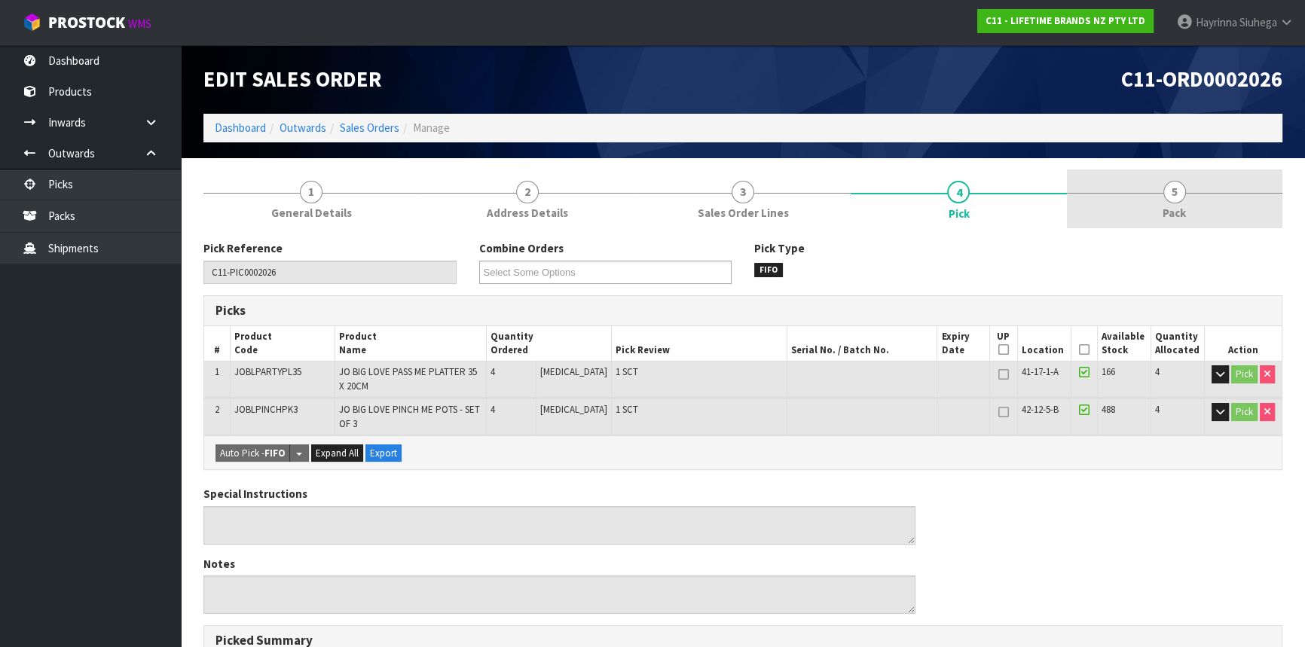
click at [1121, 196] on link "5 Pack" at bounding box center [1175, 200] width 216 height 60
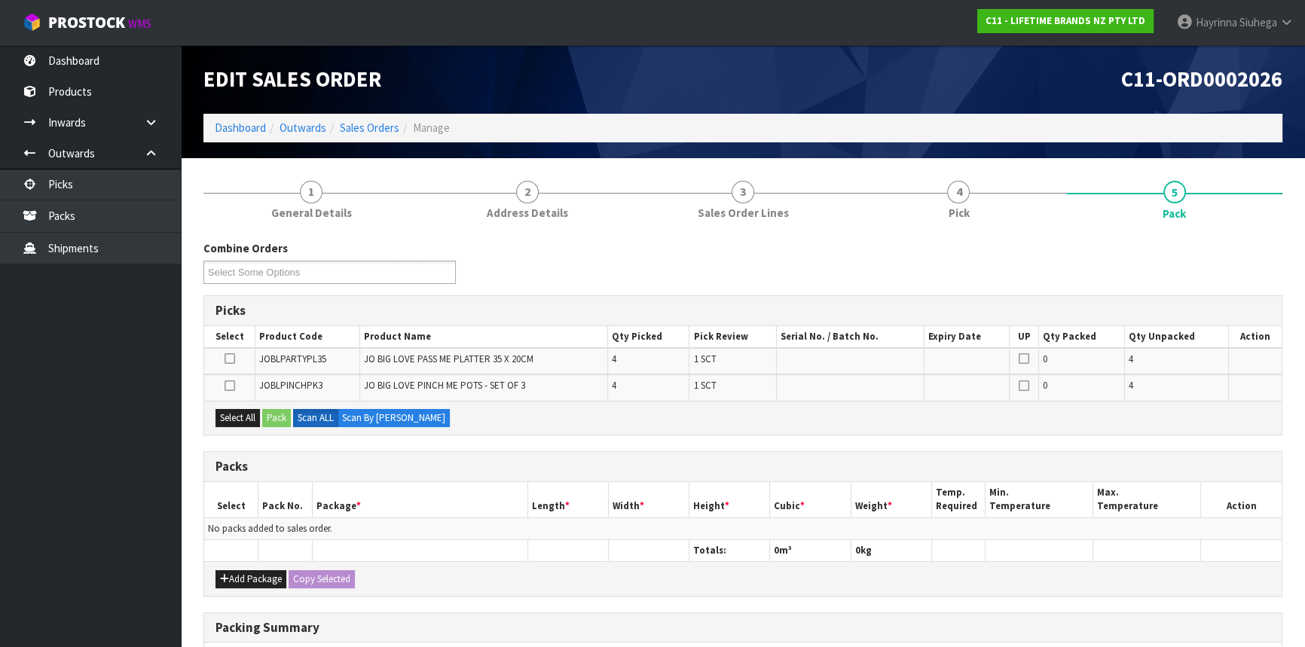
click at [241, 567] on div "Add Package Copy Selected" at bounding box center [743, 579] width 1078 height 34
click at [218, 571] on button "Add Package" at bounding box center [251, 580] width 71 height 18
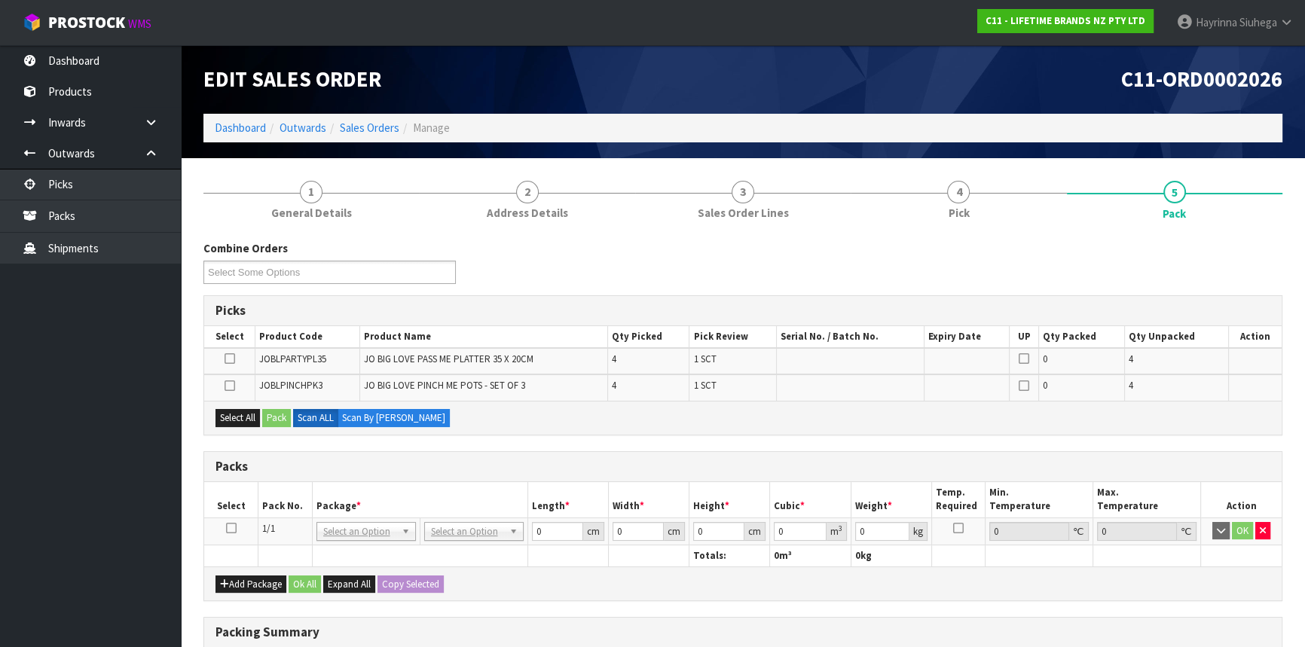
click at [232, 528] on icon at bounding box center [231, 528] width 11 height 1
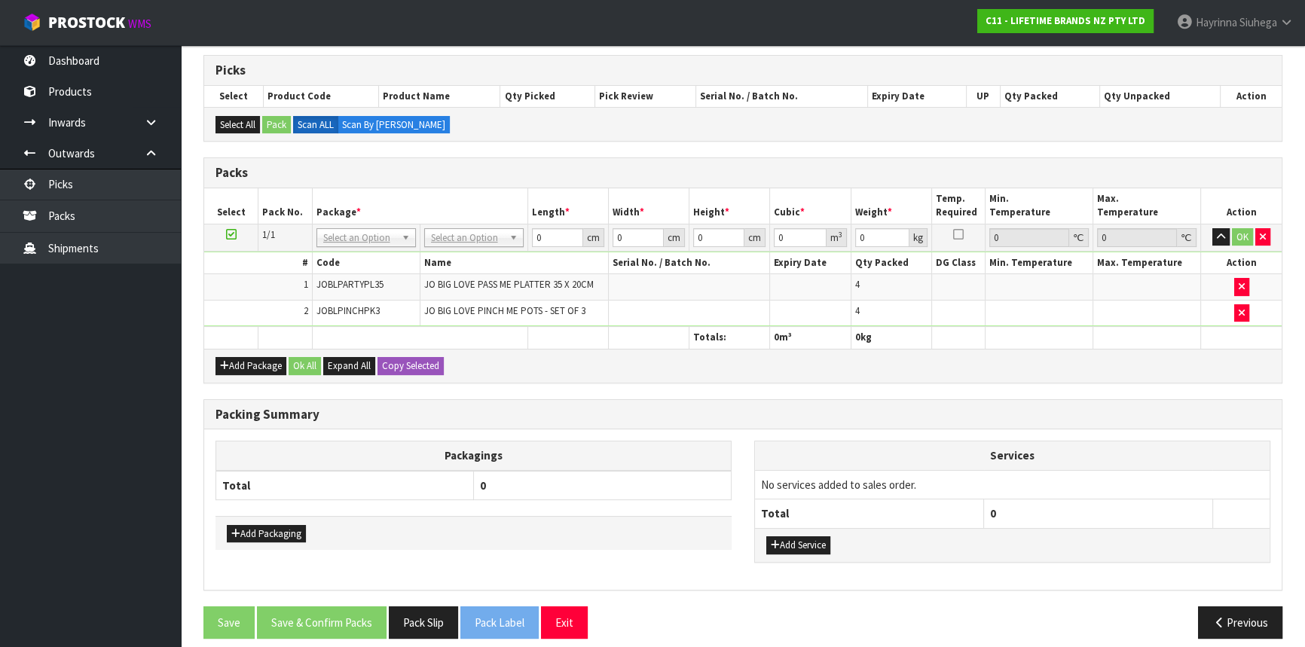
scroll to position [250, 0]
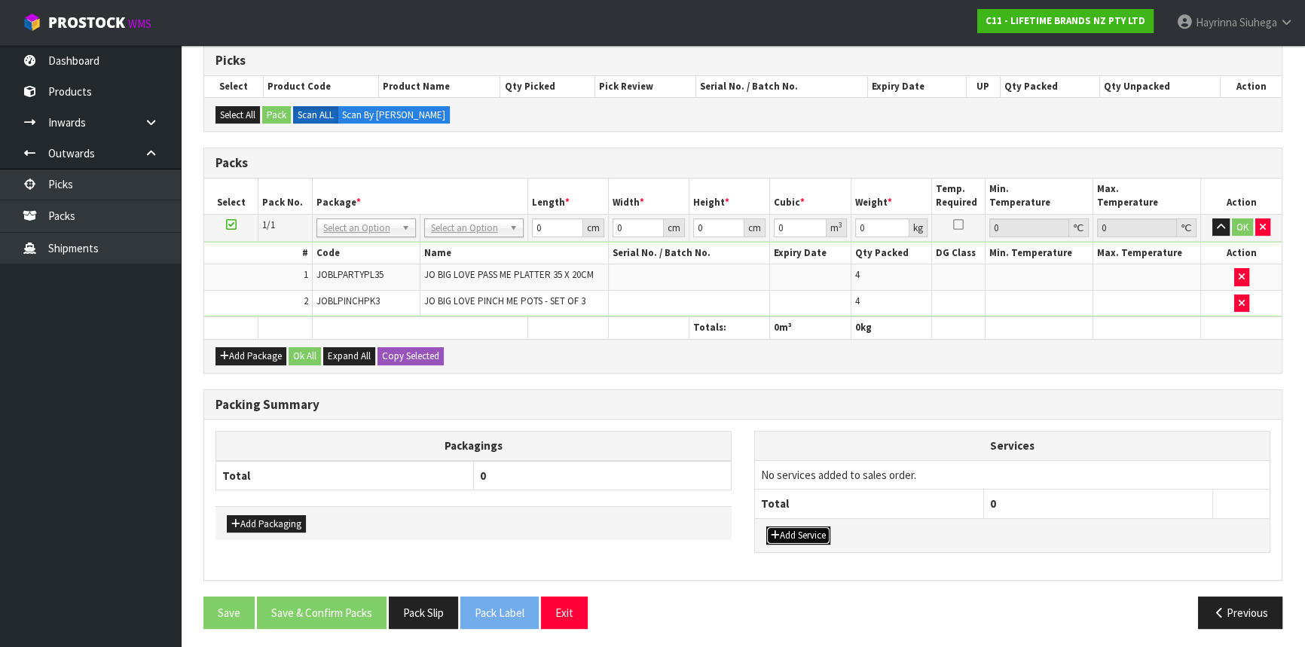
click at [804, 534] on button "Add Service" at bounding box center [799, 536] width 64 height 18
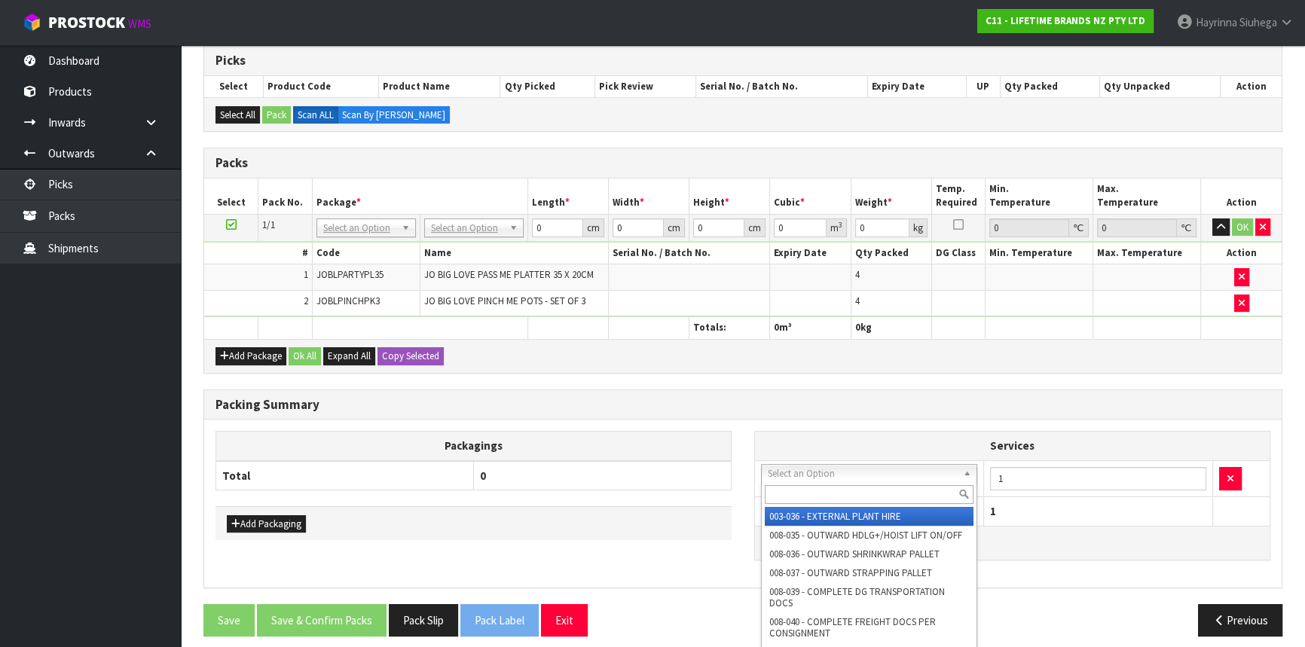
click at [782, 482] on div at bounding box center [869, 494] width 215 height 25
click at [1240, 473] on button "button" at bounding box center [1233, 479] width 23 height 24
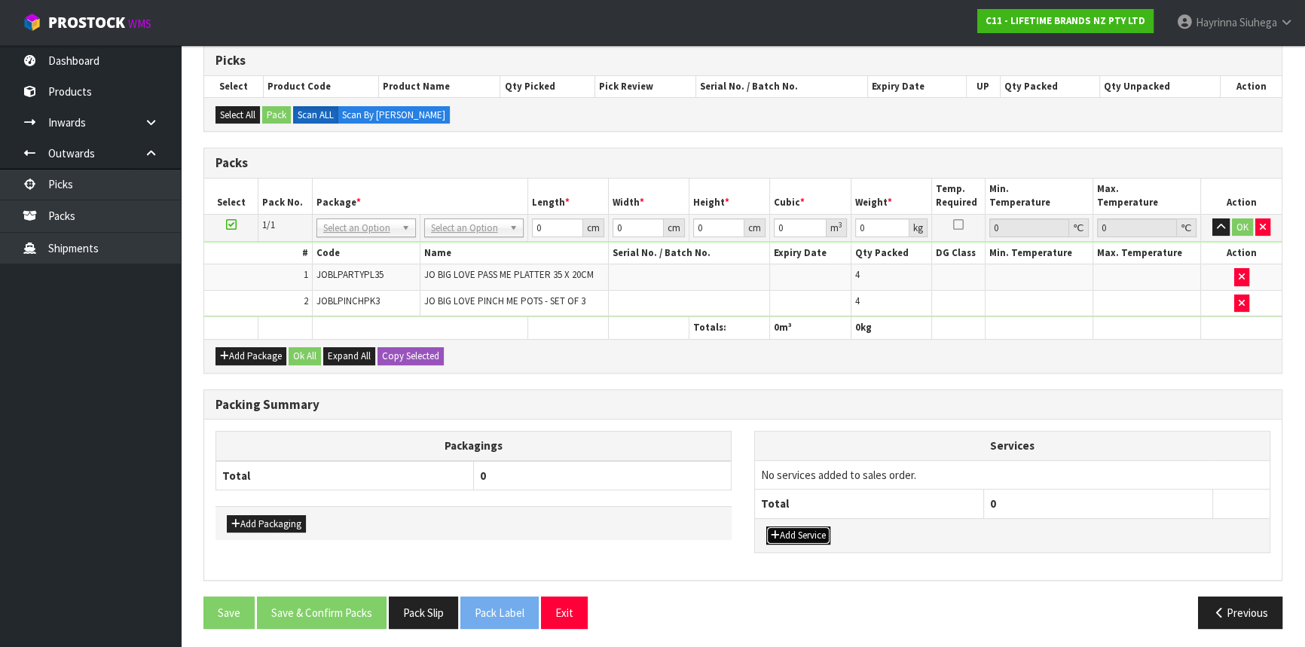
click at [807, 527] on button "Add Service" at bounding box center [799, 536] width 64 height 18
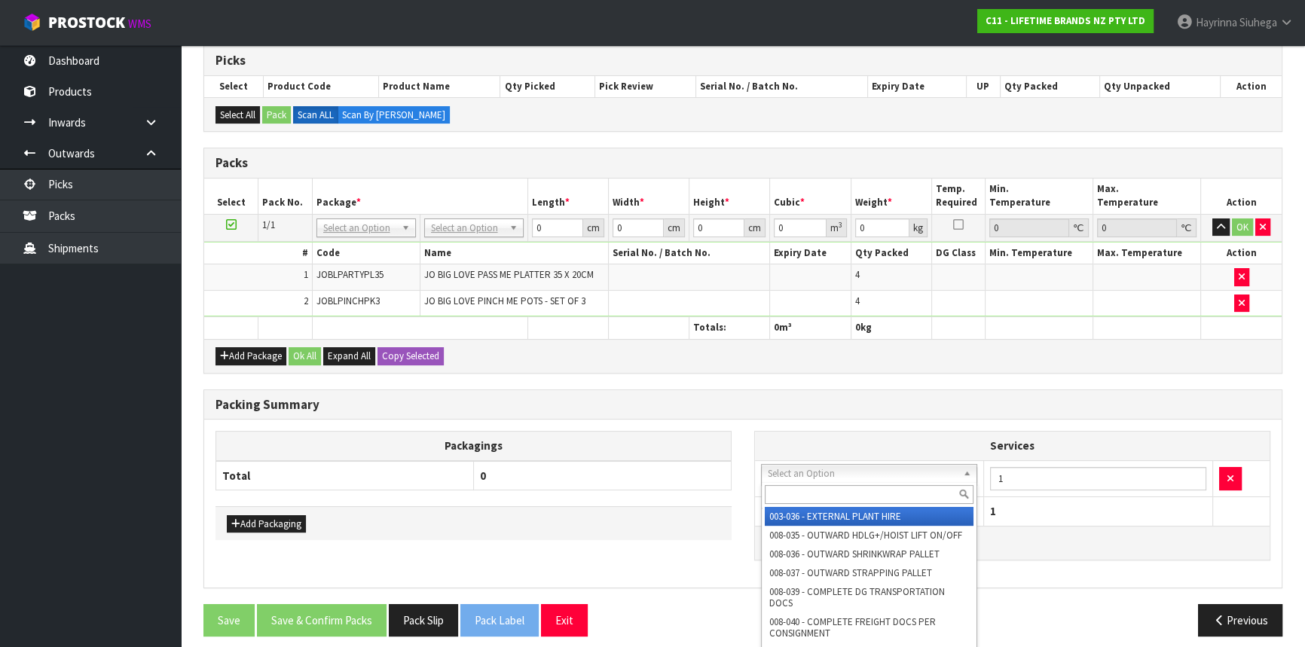
drag, startPoint x: 852, startPoint y: 467, endPoint x: 857, endPoint y: 461, distance: 8.0
click at [837, 490] on input "text" at bounding box center [869, 494] width 209 height 19
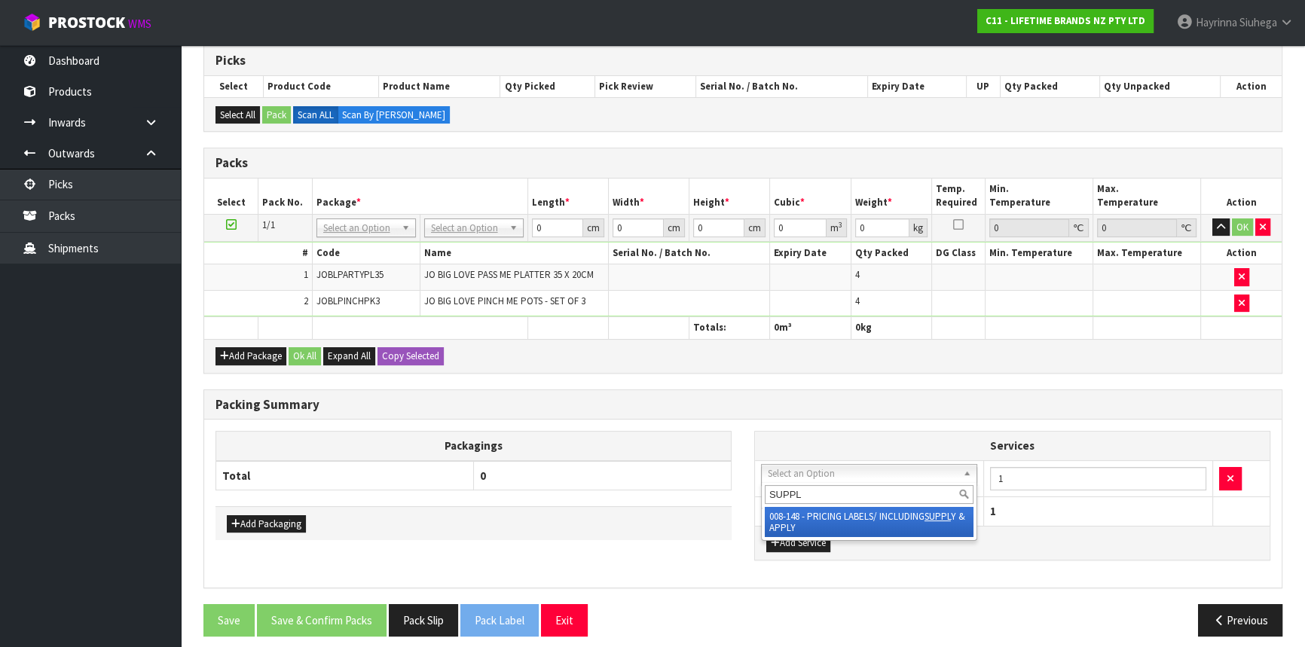
type input "SUPPL"
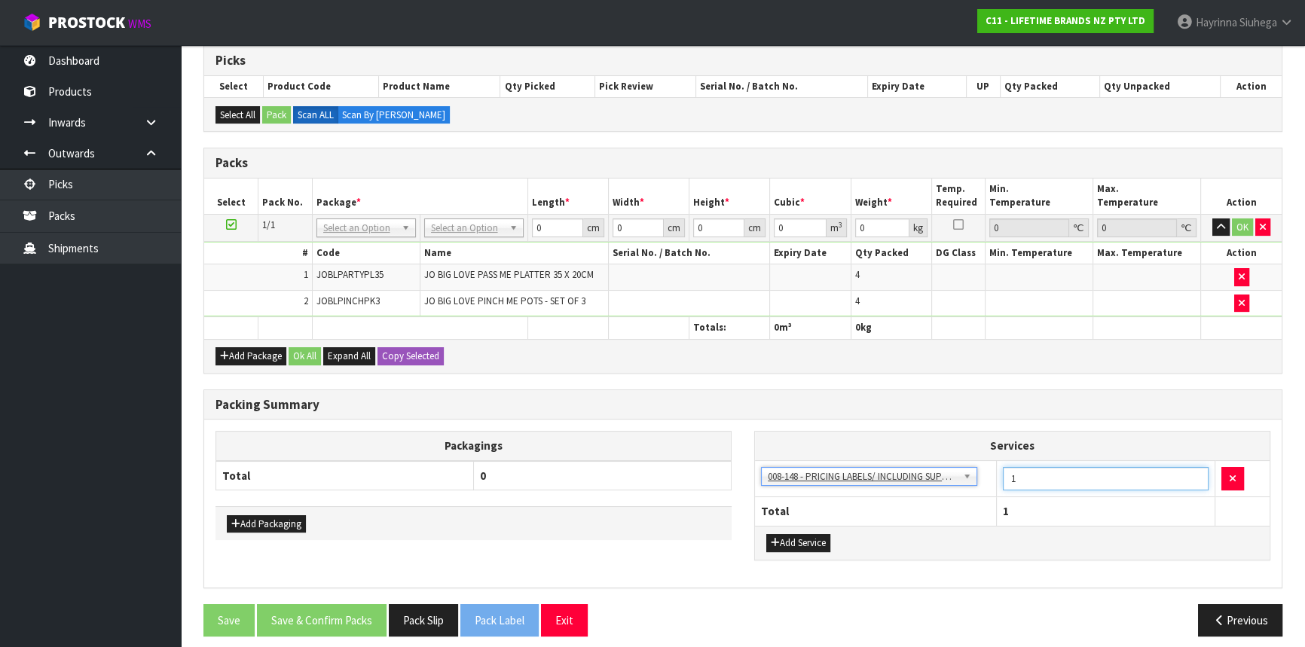
drag, startPoint x: 1039, startPoint y: 476, endPoint x: 880, endPoint y: 472, distance: 159.8
click at [800, 476] on tr "003-036 - EXTERNAL PLANT HIRE 008-035 - OUTWARD HDLG+/HOIST LIFT ON/OFF 008-036…" at bounding box center [1012, 479] width 515 height 37
type input "8"
drag, startPoint x: 1261, startPoint y: 225, endPoint x: 1226, endPoint y: 225, distance: 35.4
click at [1260, 225] on icon "button" at bounding box center [1263, 227] width 6 height 10
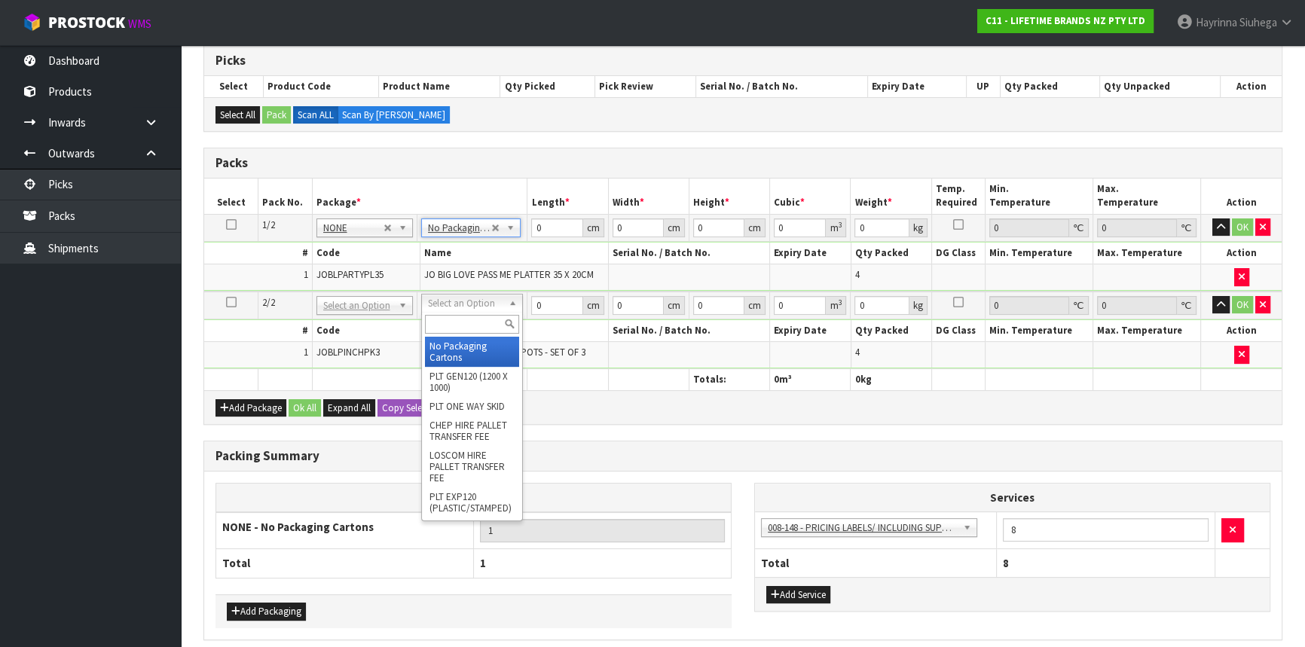
type input "2"
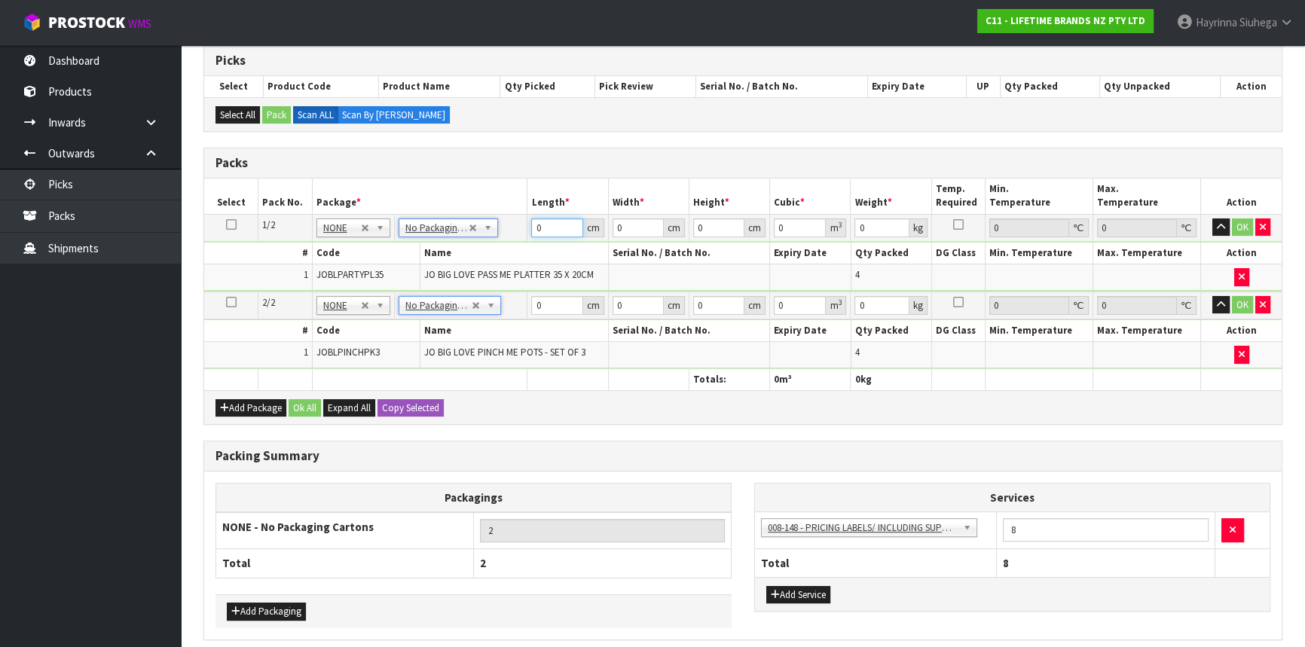
click at [534, 225] on input "0" at bounding box center [556, 228] width 51 height 19
type input "41"
type input "26"
type input "2"
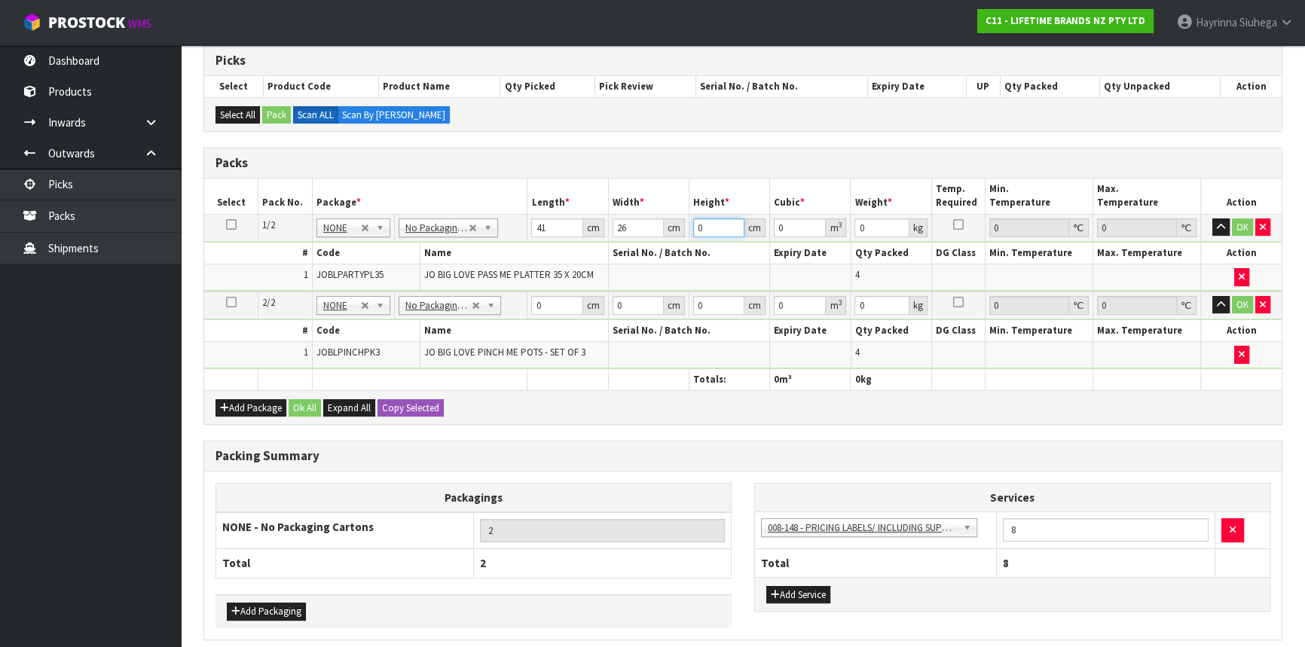
type input "0.002132"
type input "26"
type input "0.027716"
type input "26"
type input "6"
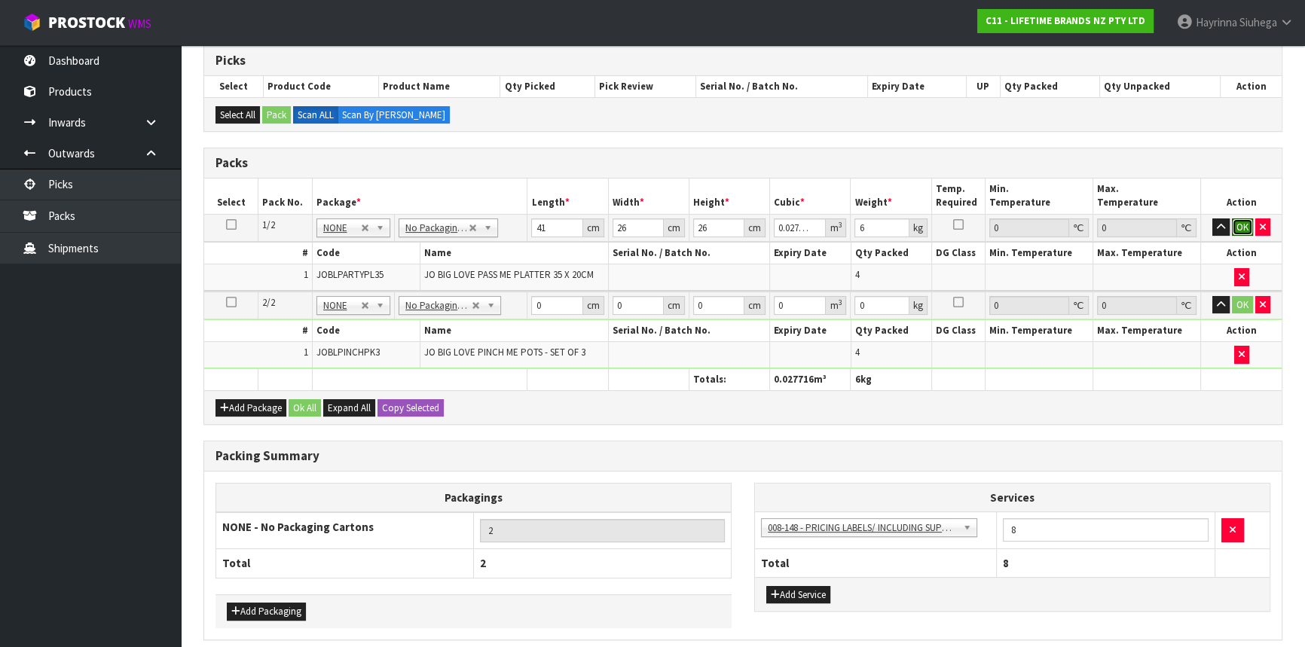
click button "OK" at bounding box center [1242, 228] width 21 height 18
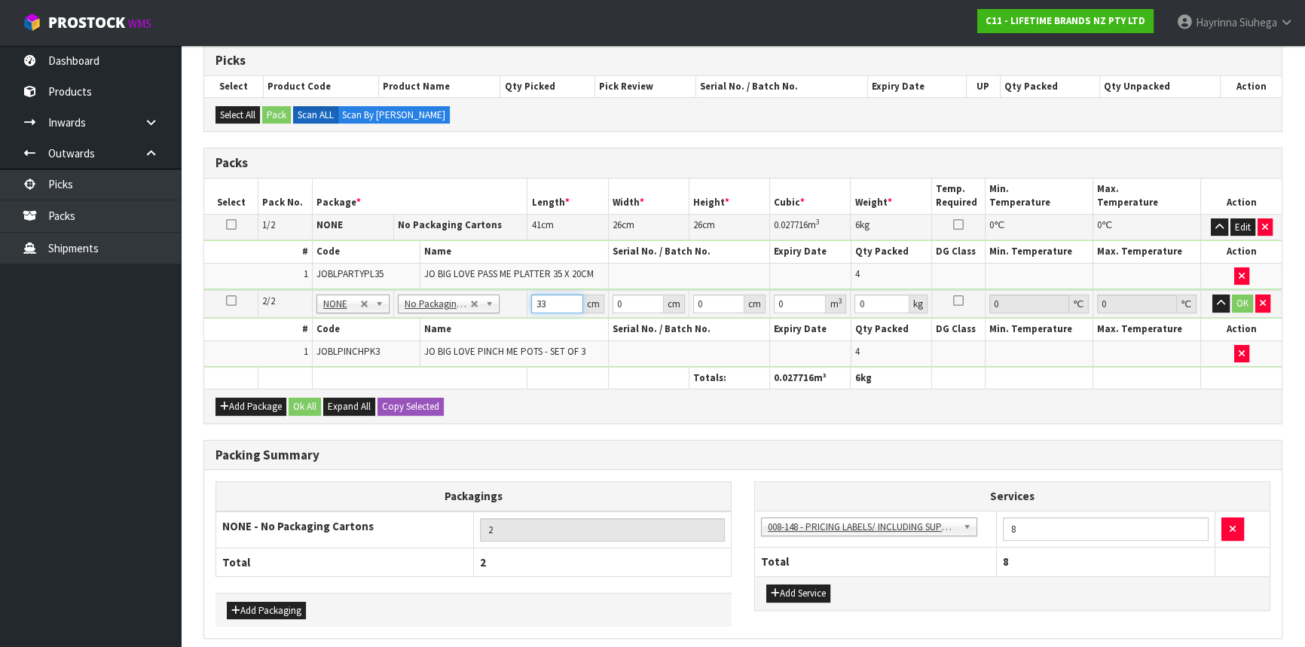
type input "33"
type input "19"
type input "1"
type input "0.000627"
type input "19"
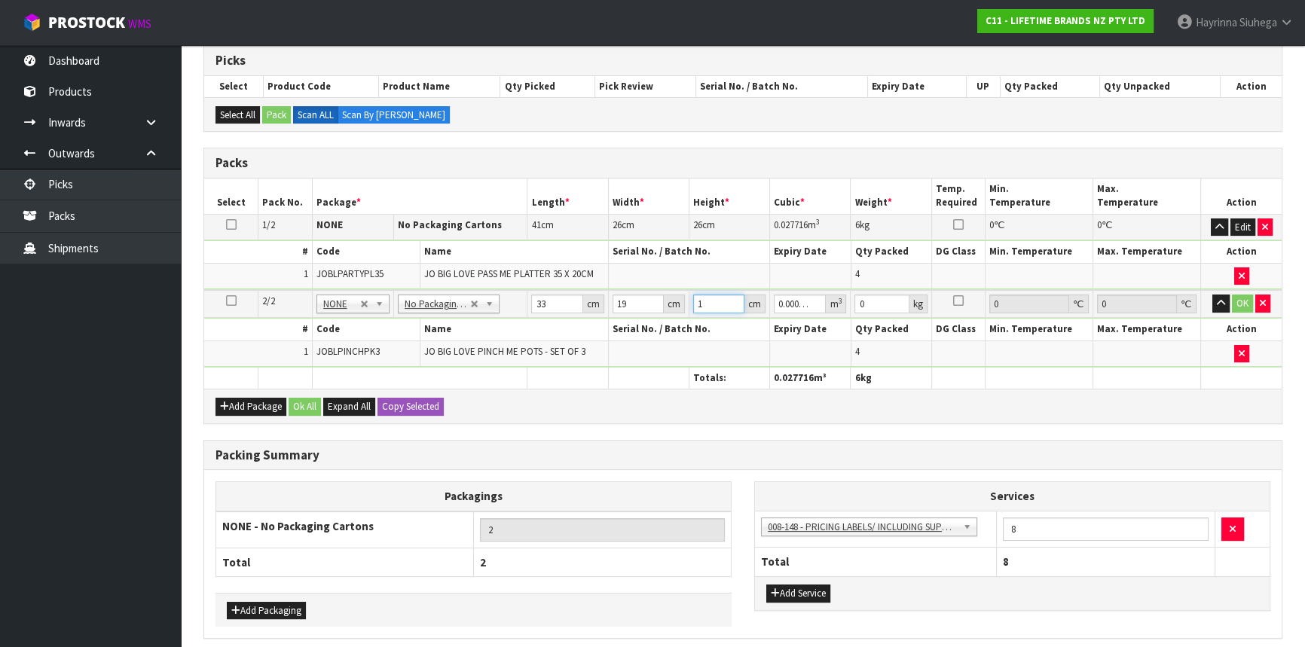
type input "0.011913"
type input "19"
type input "3"
click button "OK" at bounding box center [1242, 304] width 21 height 18
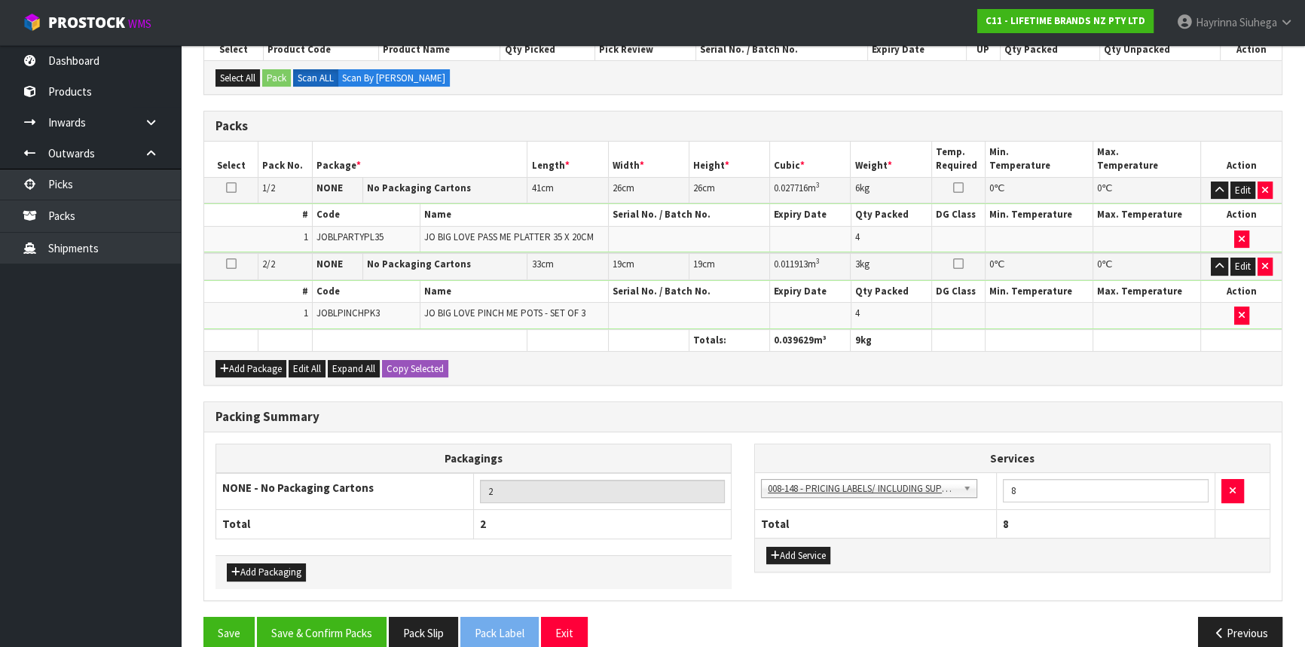
scroll to position [308, 0]
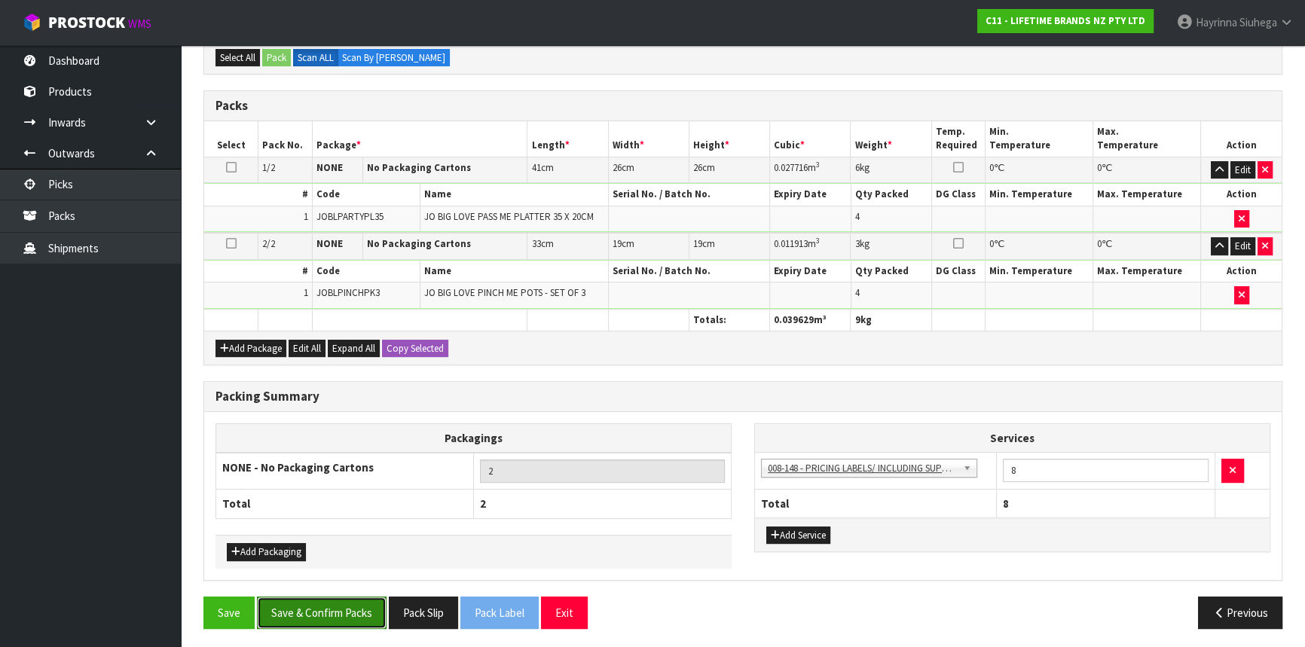
click at [317, 607] on button "Save & Confirm Packs" at bounding box center [322, 613] width 130 height 32
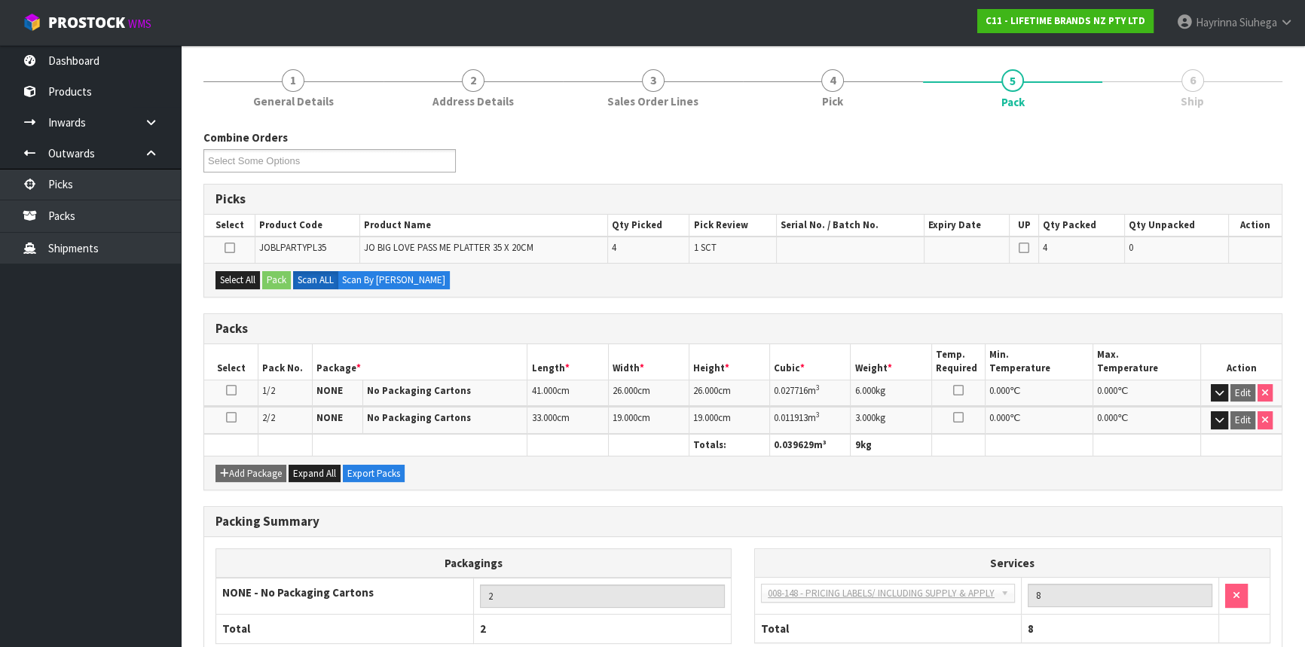
scroll to position [231, 0]
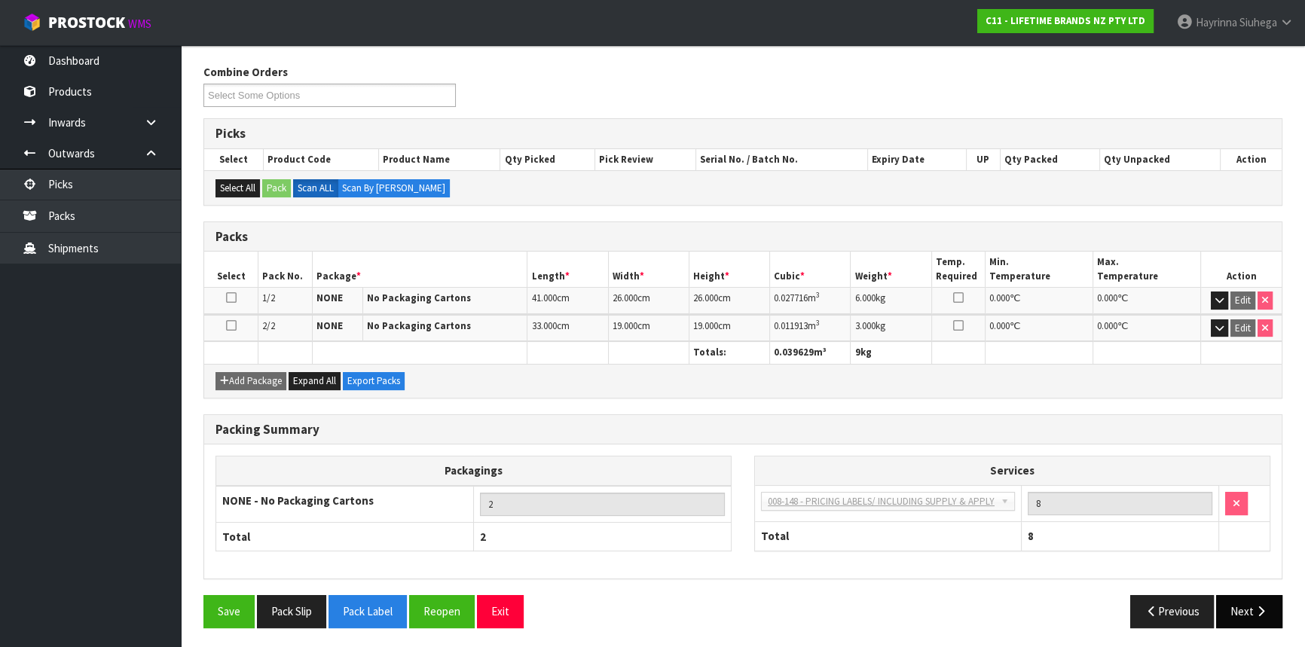
click at [1266, 613] on icon "button" at bounding box center [1261, 611] width 14 height 11
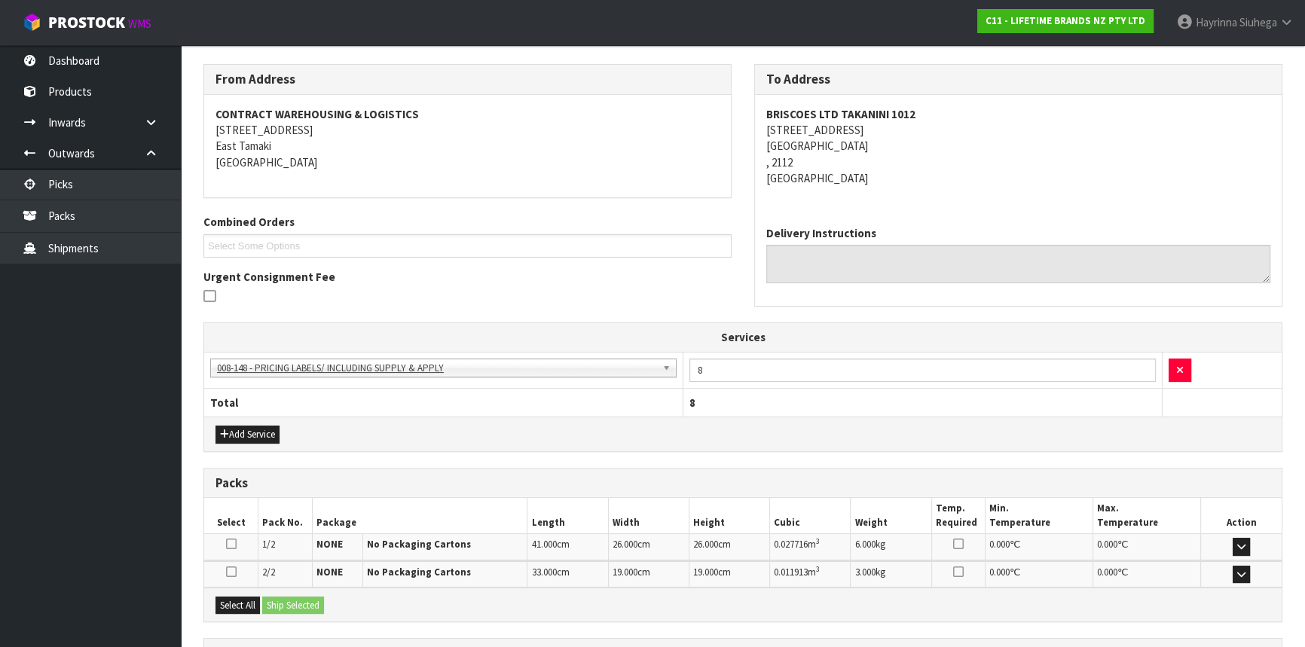
scroll to position [365, 0]
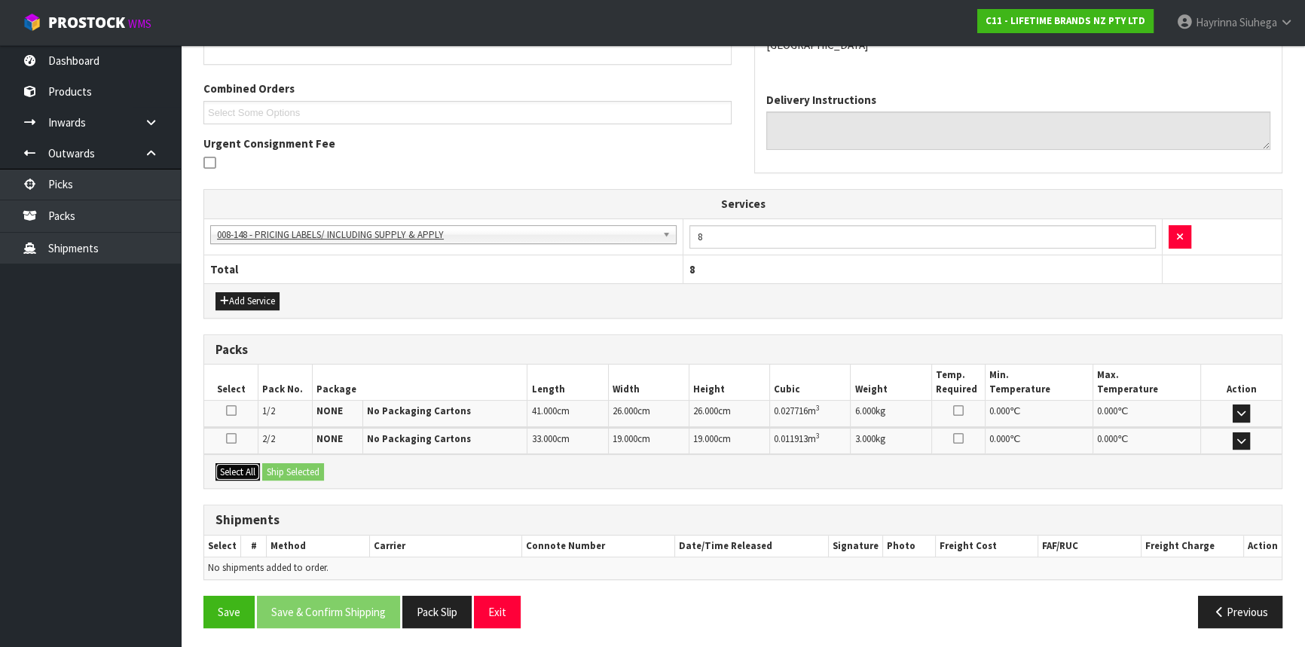
drag, startPoint x: 236, startPoint y: 460, endPoint x: 277, endPoint y: 471, distance: 43.0
click at [235, 464] on button "Select All" at bounding box center [238, 473] width 44 height 18
click at [280, 470] on button "Ship Selected" at bounding box center [293, 473] width 62 height 18
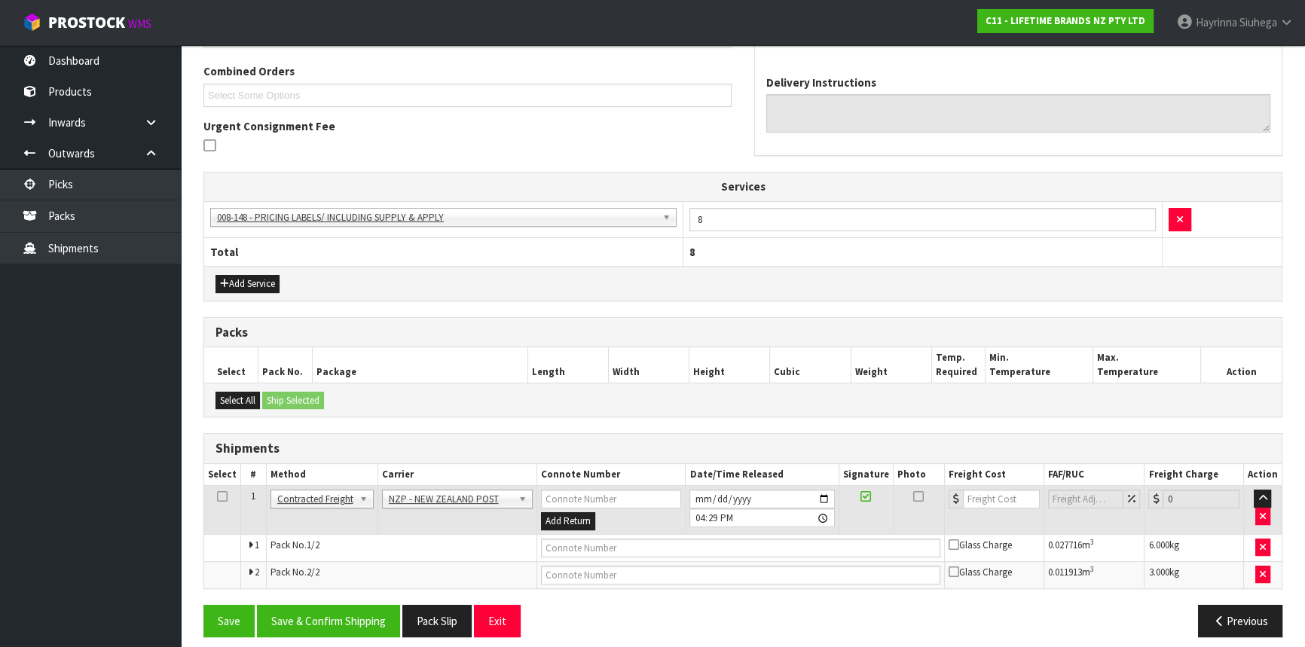
scroll to position [392, 0]
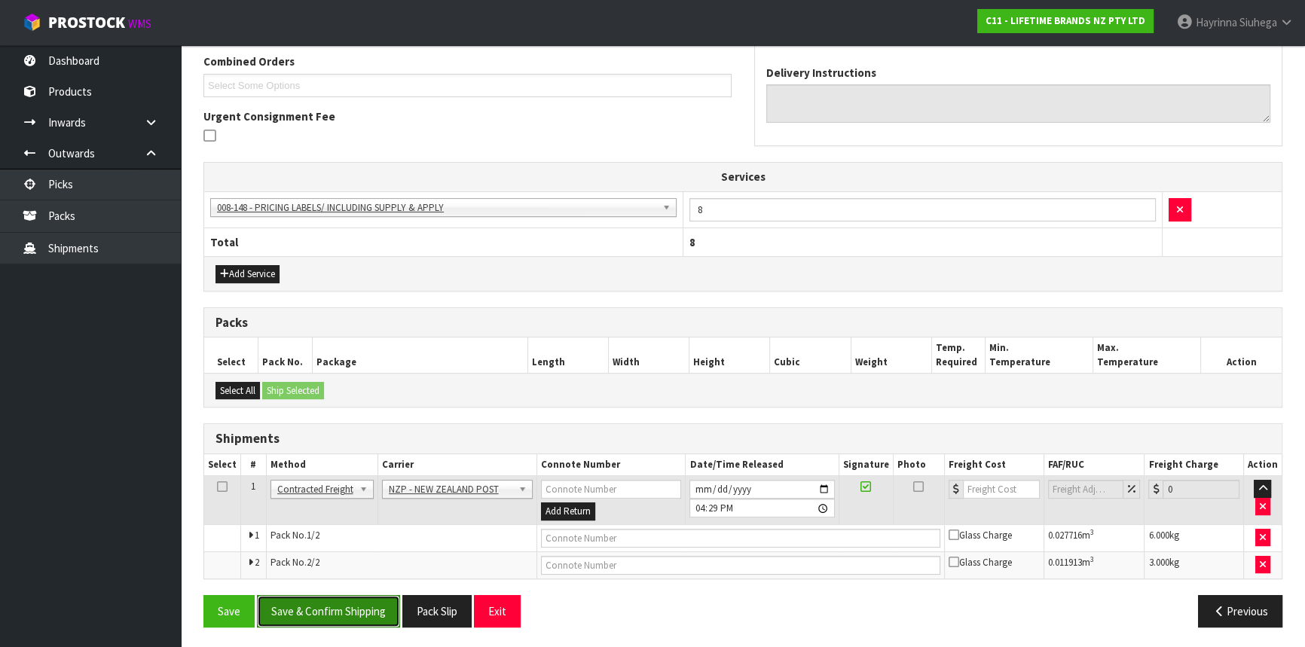
click at [359, 607] on button "Save & Confirm Shipping" at bounding box center [328, 611] width 143 height 32
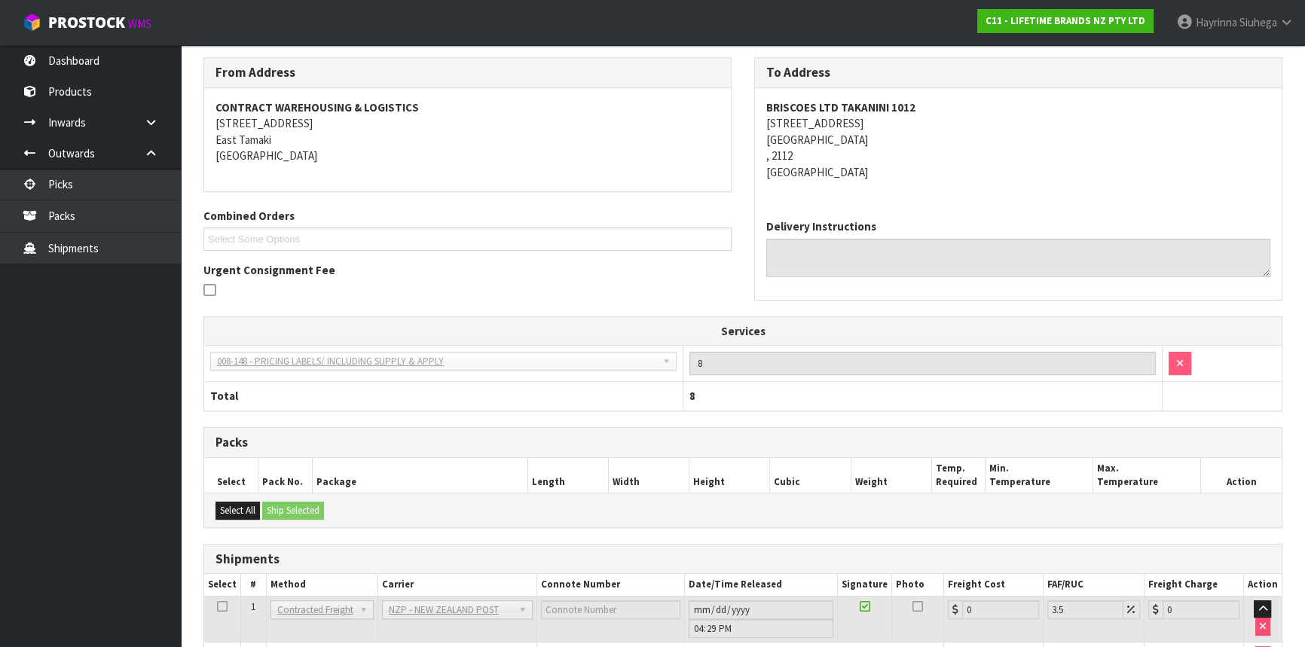
scroll to position [369, 0]
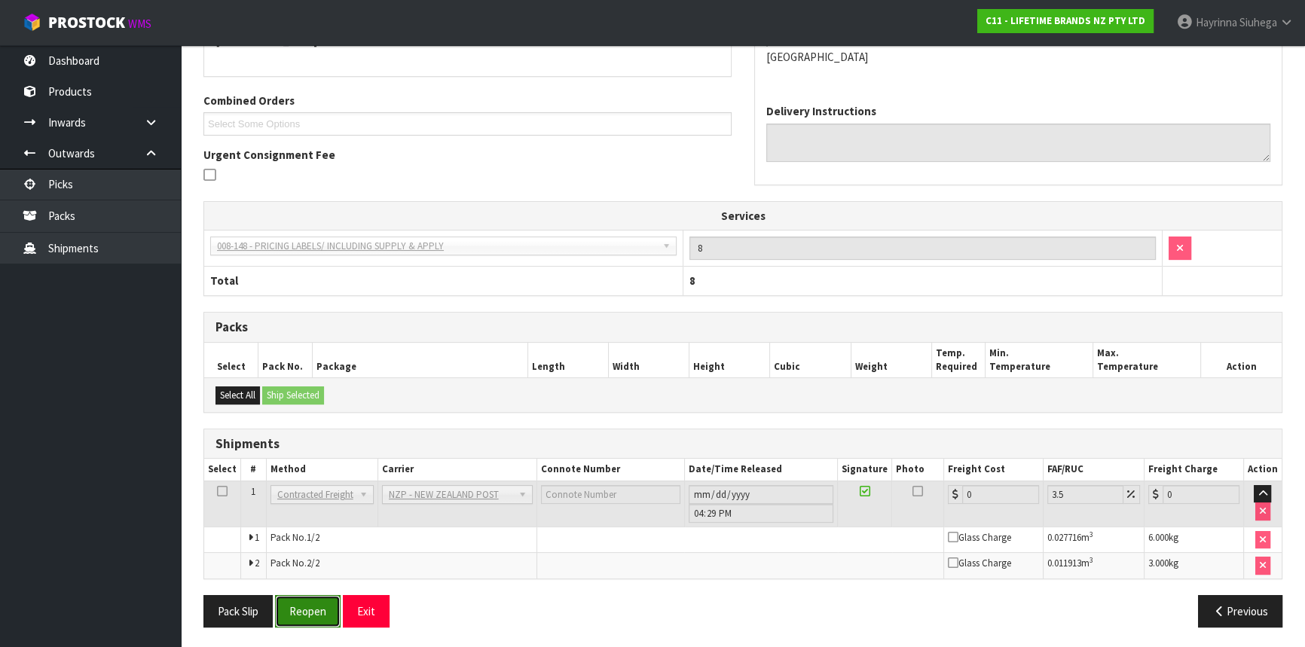
click at [309, 608] on button "Reopen" at bounding box center [308, 611] width 66 height 32
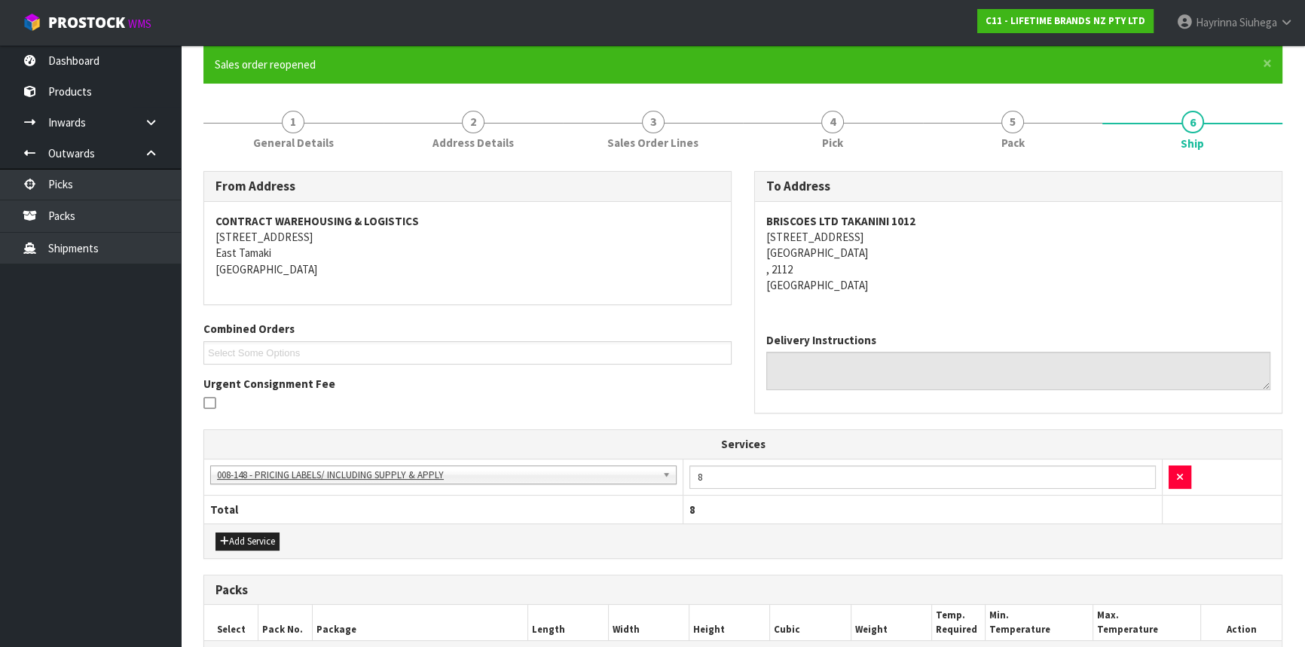
scroll to position [405, 0]
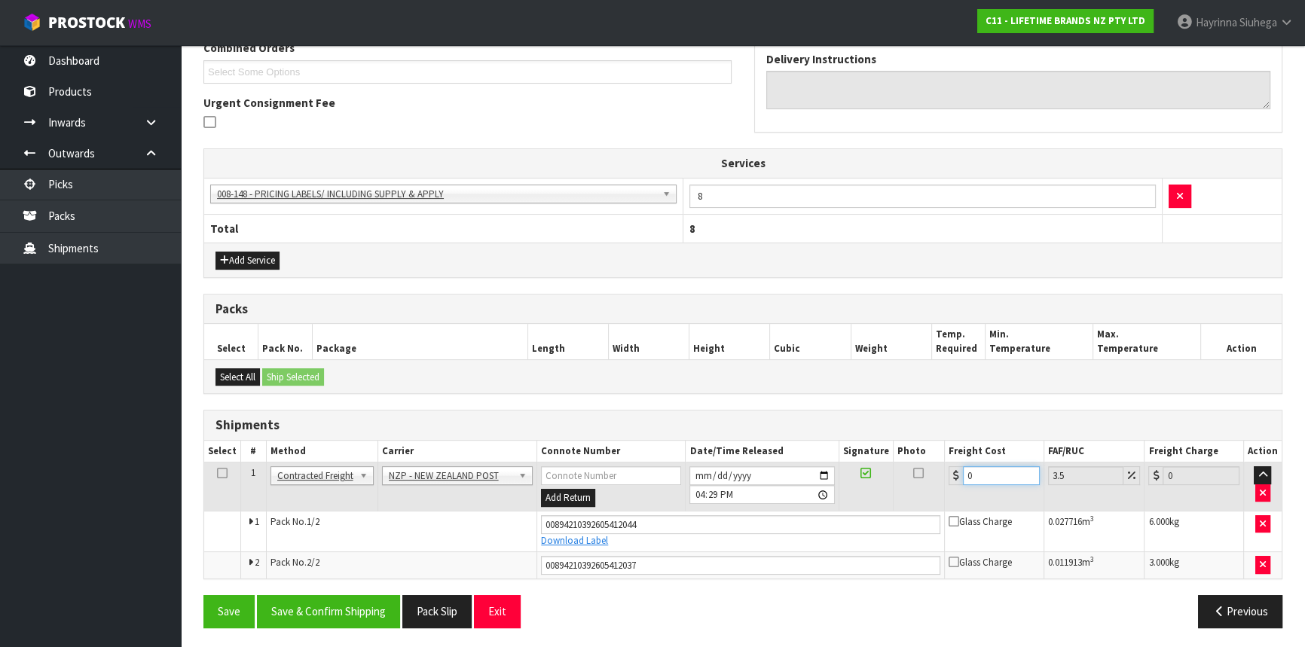
drag, startPoint x: 996, startPoint y: 479, endPoint x: 784, endPoint y: 476, distance: 212.6
click at [842, 478] on tr "1 Client Local Pickup Customer Local Pickup Company Freight Contracted Freight …" at bounding box center [743, 487] width 1078 height 49
type input "8"
type input "8.28"
type input "8.6"
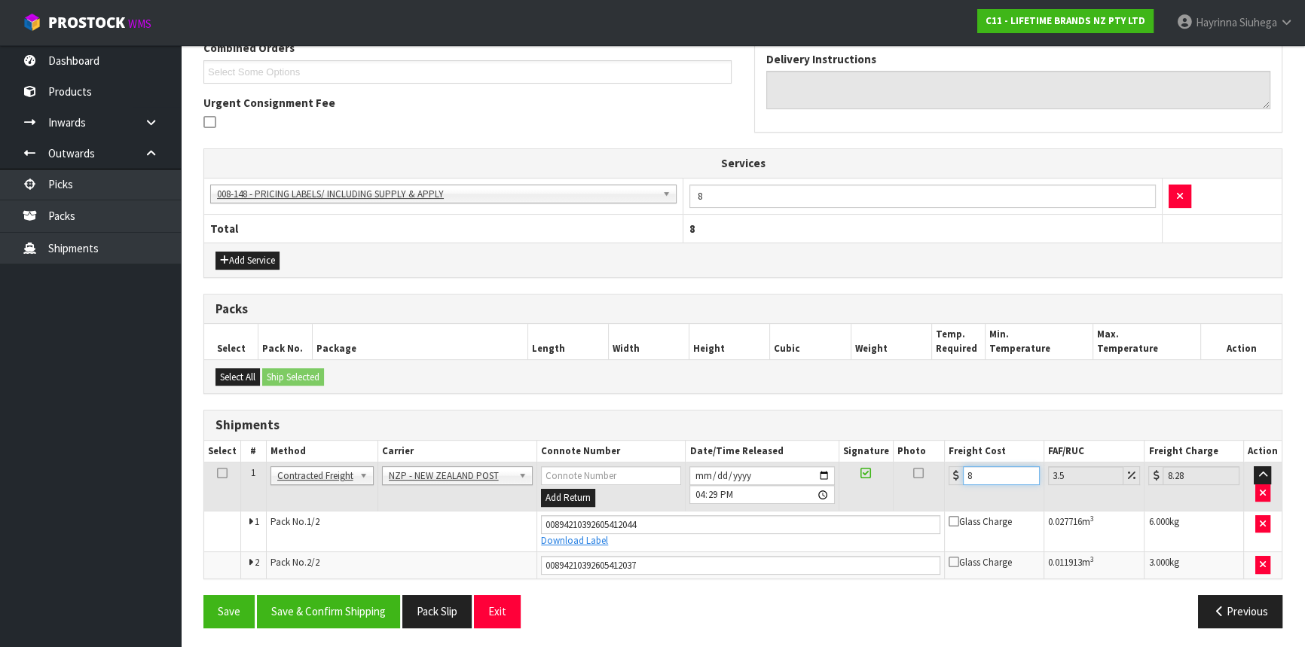
type input "8.9"
type input "8.66"
type input "8.96"
type input "8.66"
click at [204, 595] on button "Save" at bounding box center [229, 611] width 51 height 32
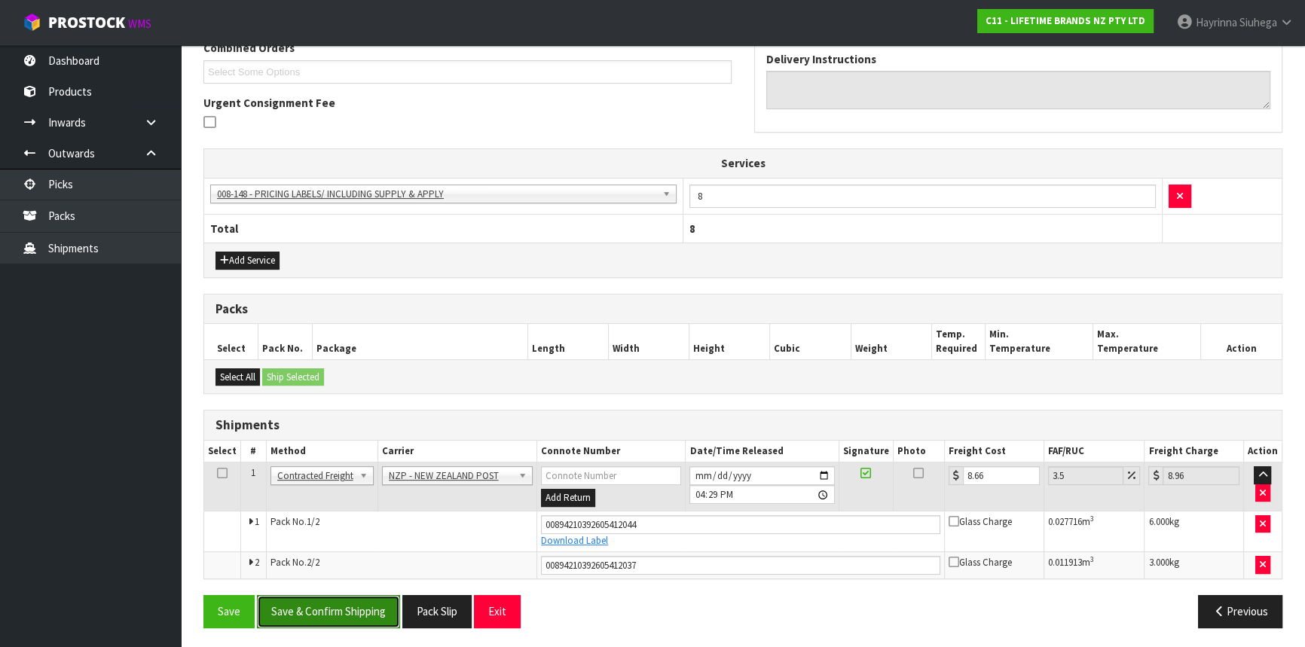
click at [337, 612] on button "Save & Confirm Shipping" at bounding box center [328, 611] width 143 height 32
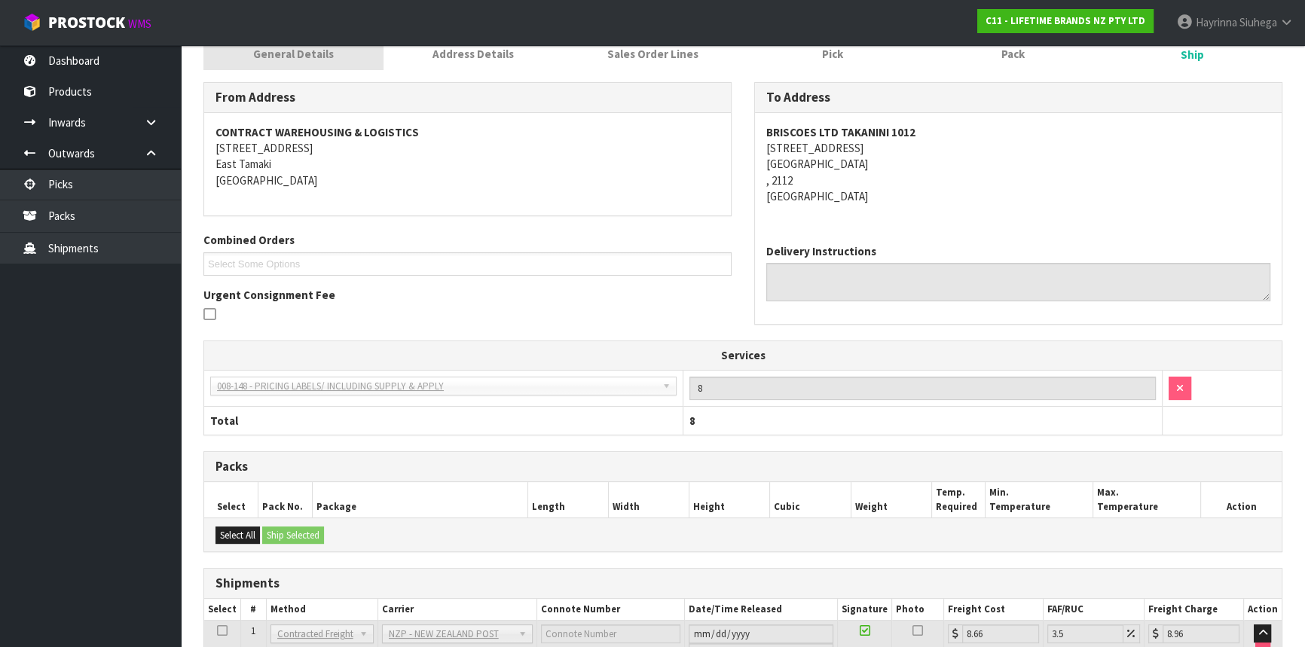
scroll to position [21, 0]
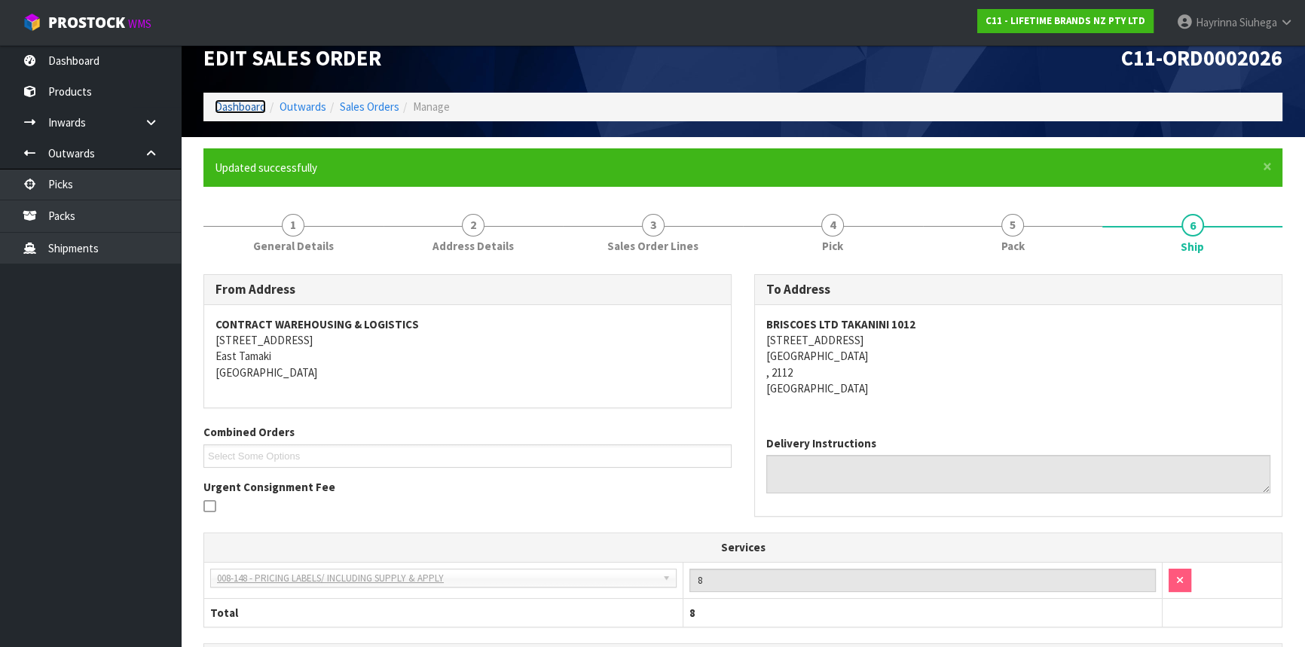
click at [249, 107] on link "Dashboard" at bounding box center [240, 106] width 51 height 14
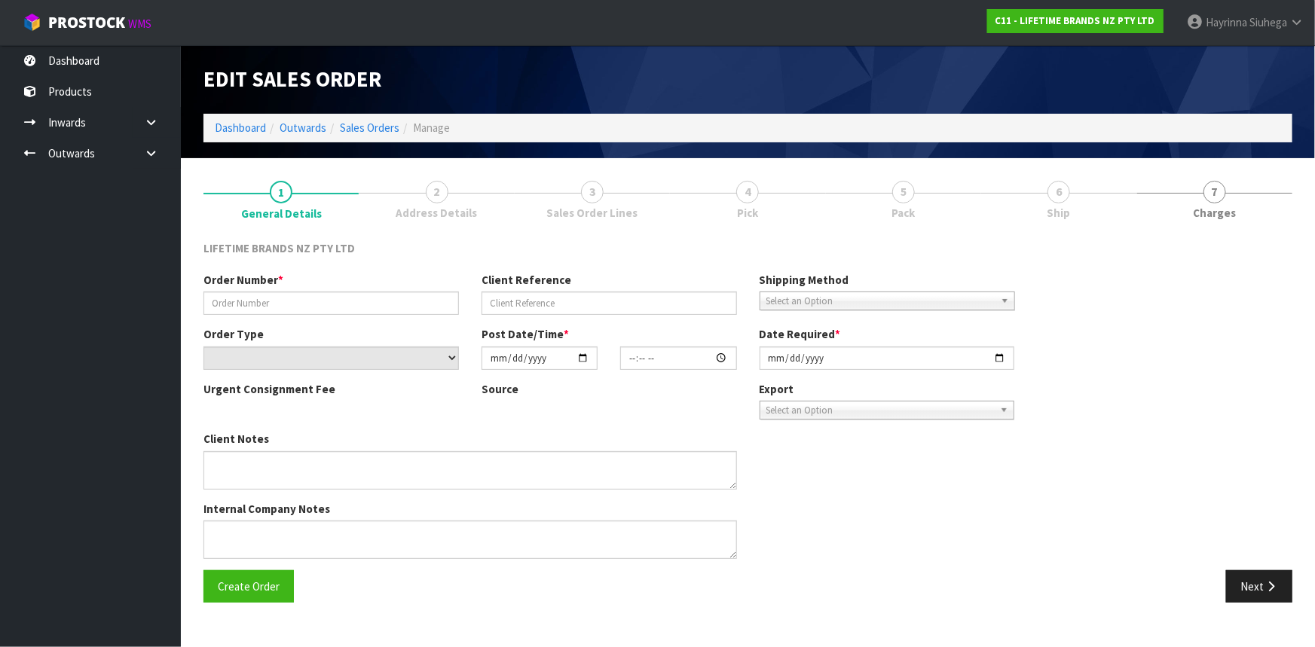
type input "0821437967"
type input "7009664763"
select select "number:0"
type input "2025-09-29"
type input "14:14:29.000"
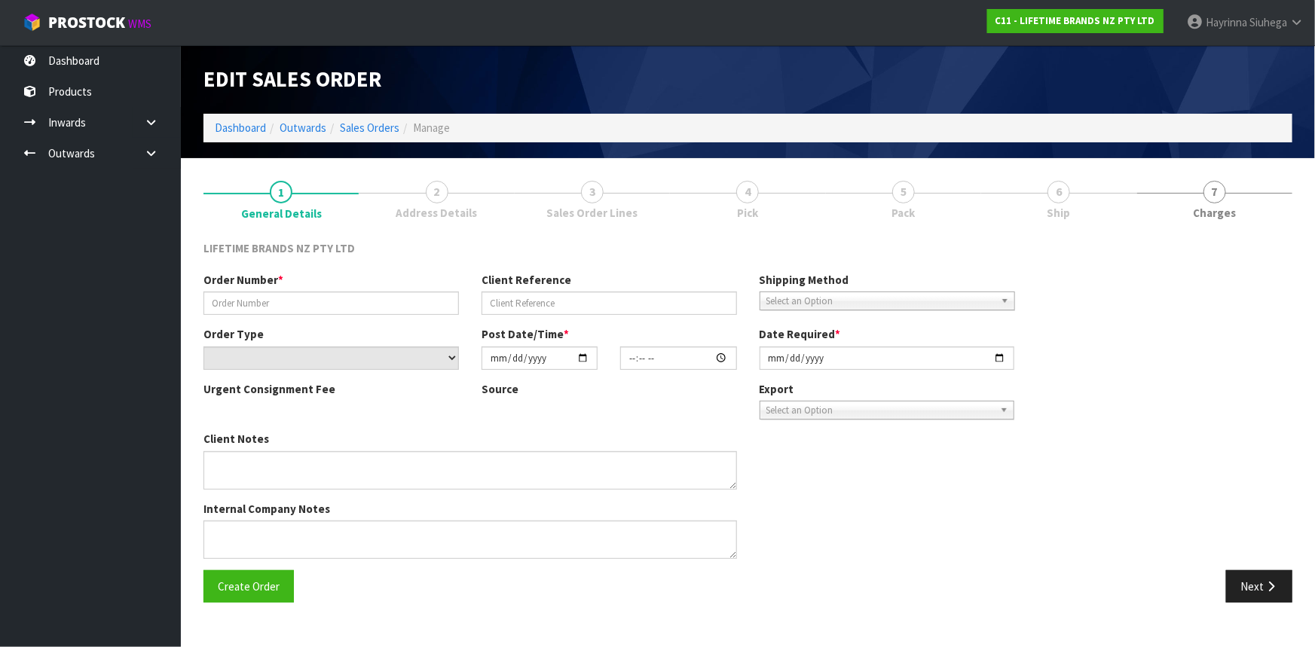
type input "[DATE]"
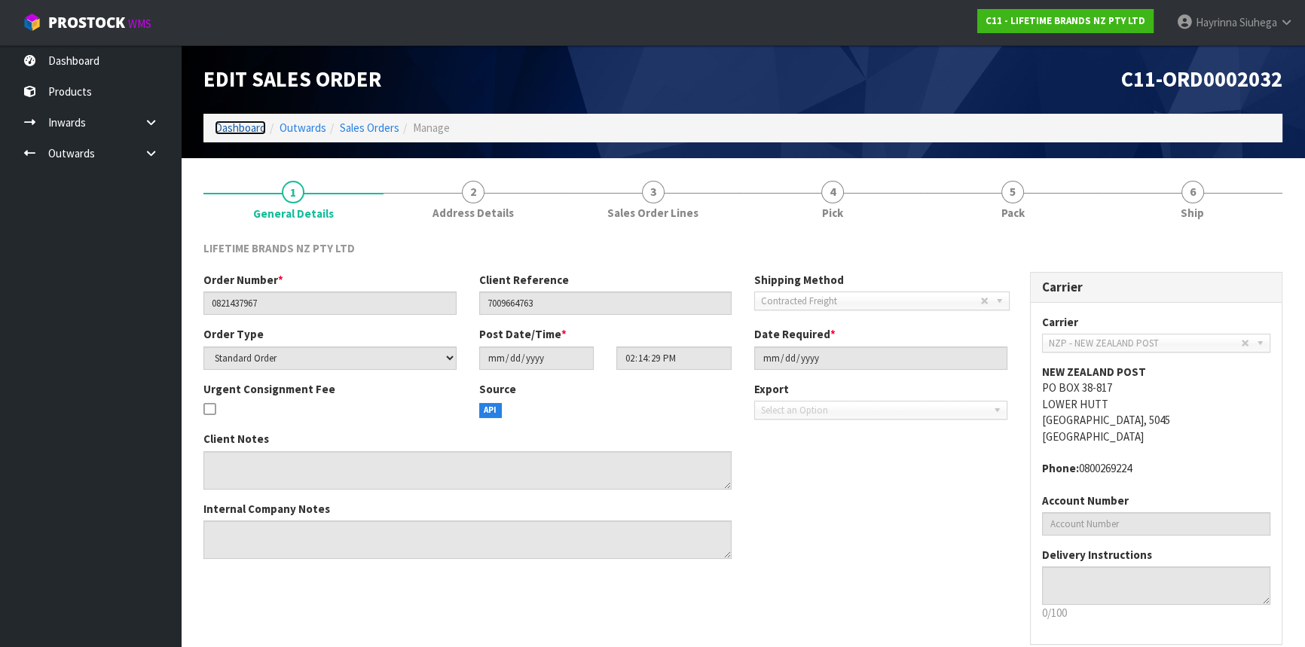
click at [240, 125] on link "Dashboard" at bounding box center [240, 128] width 51 height 14
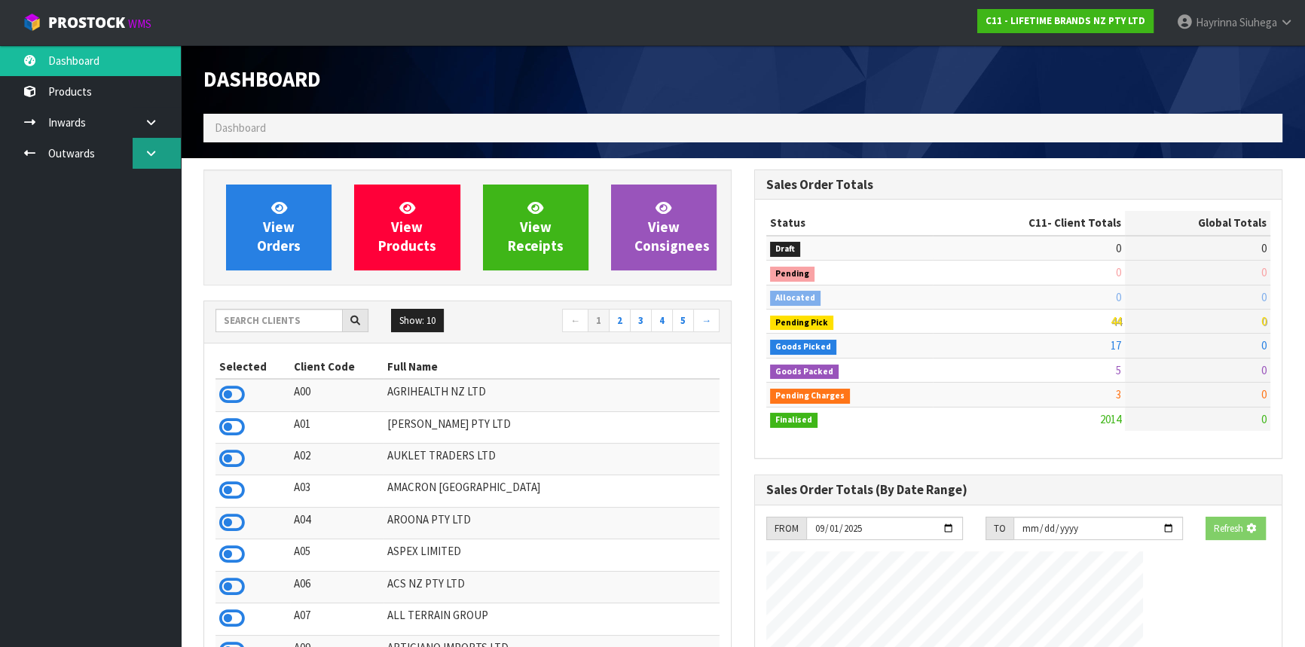
click at [158, 148] on icon at bounding box center [151, 153] width 14 height 11
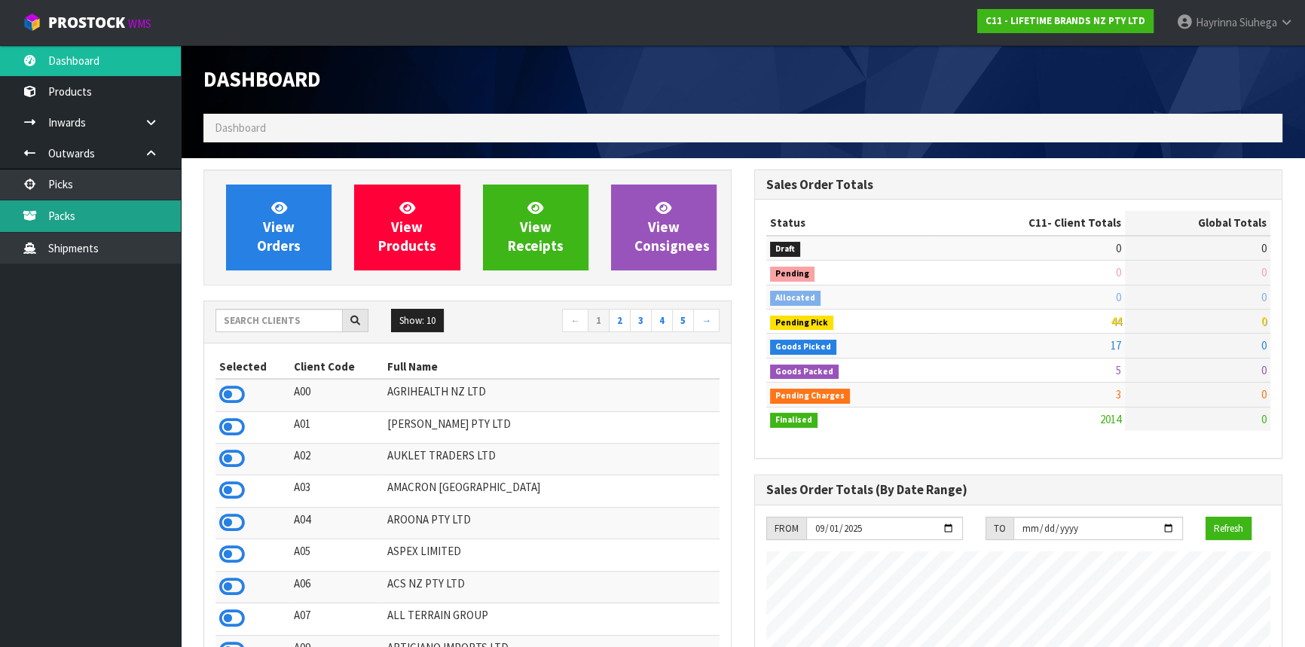
scroll to position [1140, 550]
click at [142, 223] on link "Packs" at bounding box center [90, 215] width 181 height 31
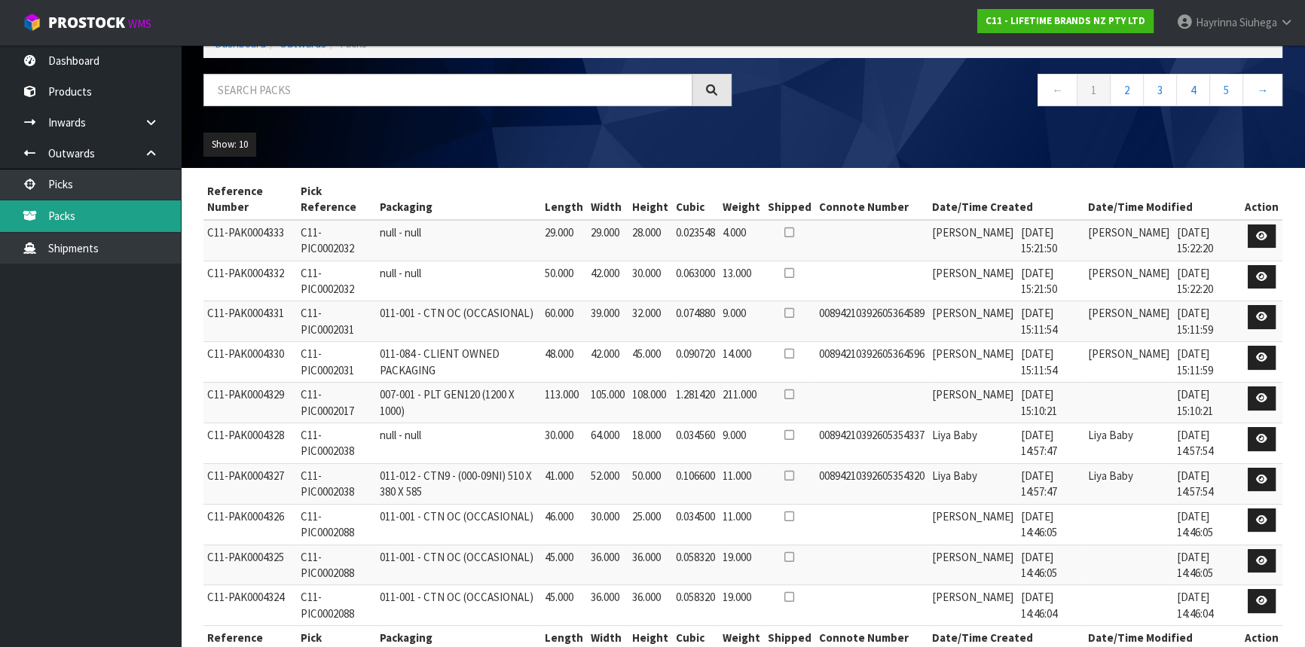
scroll to position [60, 0]
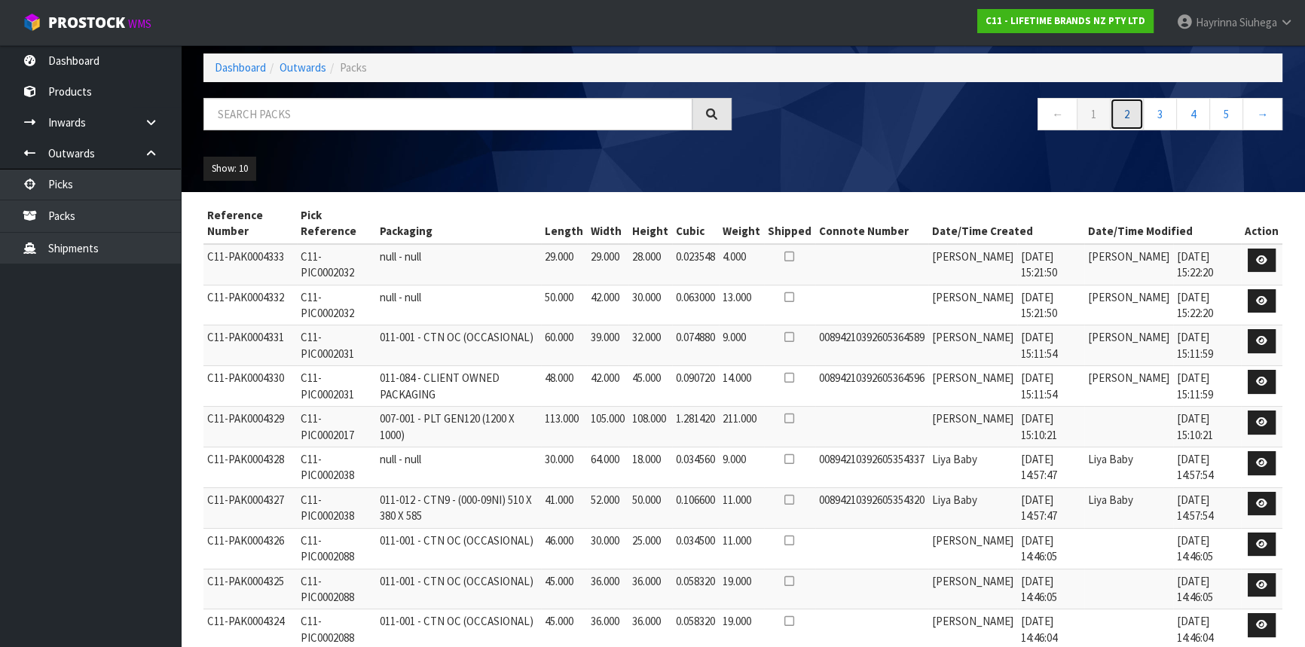
click at [1140, 113] on link "2" at bounding box center [1127, 114] width 34 height 32
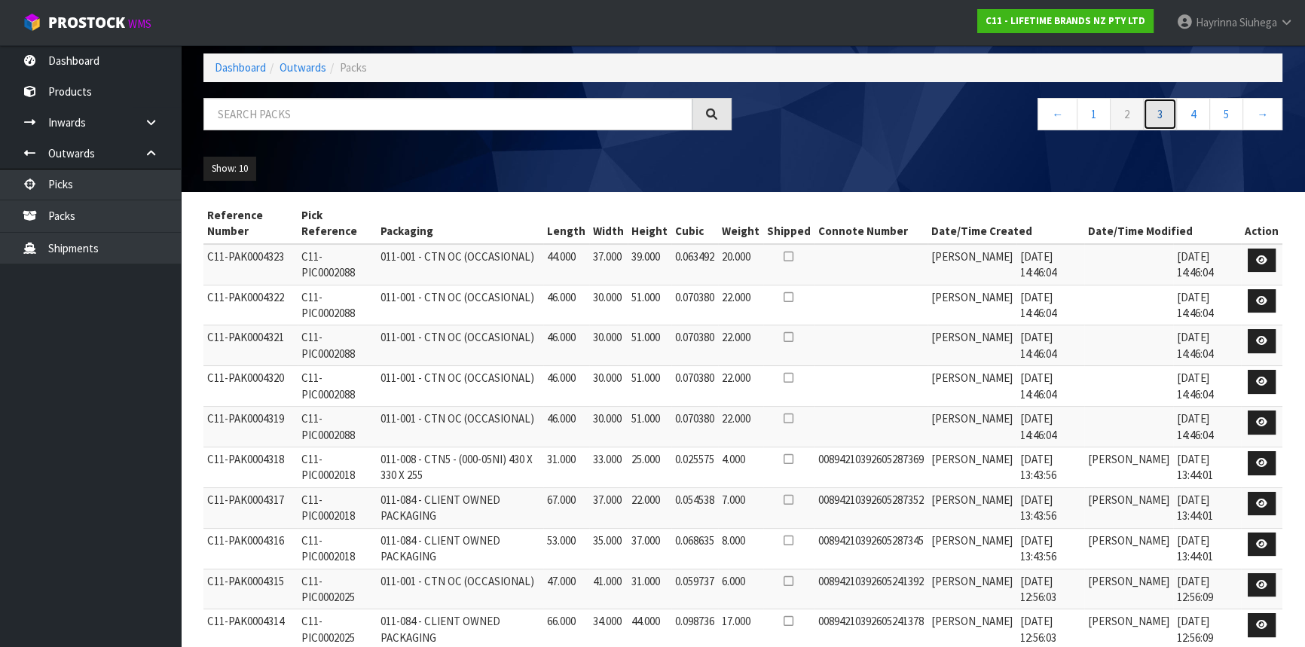
click at [1153, 110] on link "3" at bounding box center [1160, 114] width 34 height 32
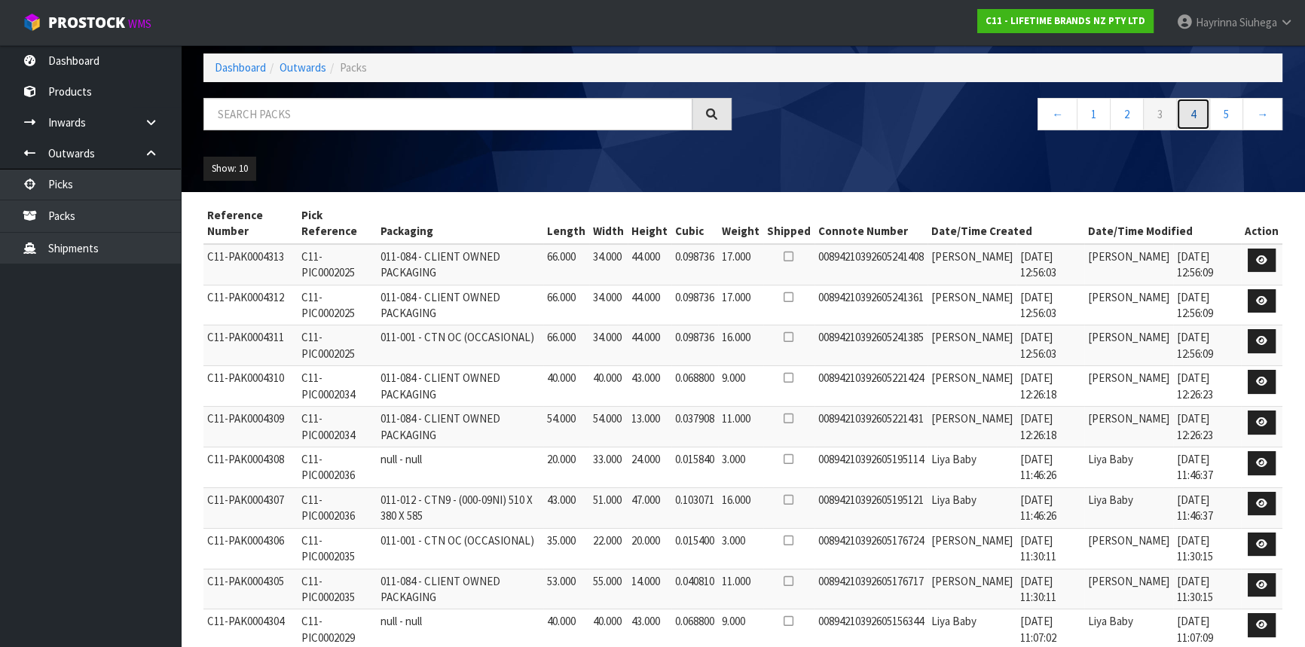
click at [1187, 109] on link "4" at bounding box center [1194, 114] width 34 height 32
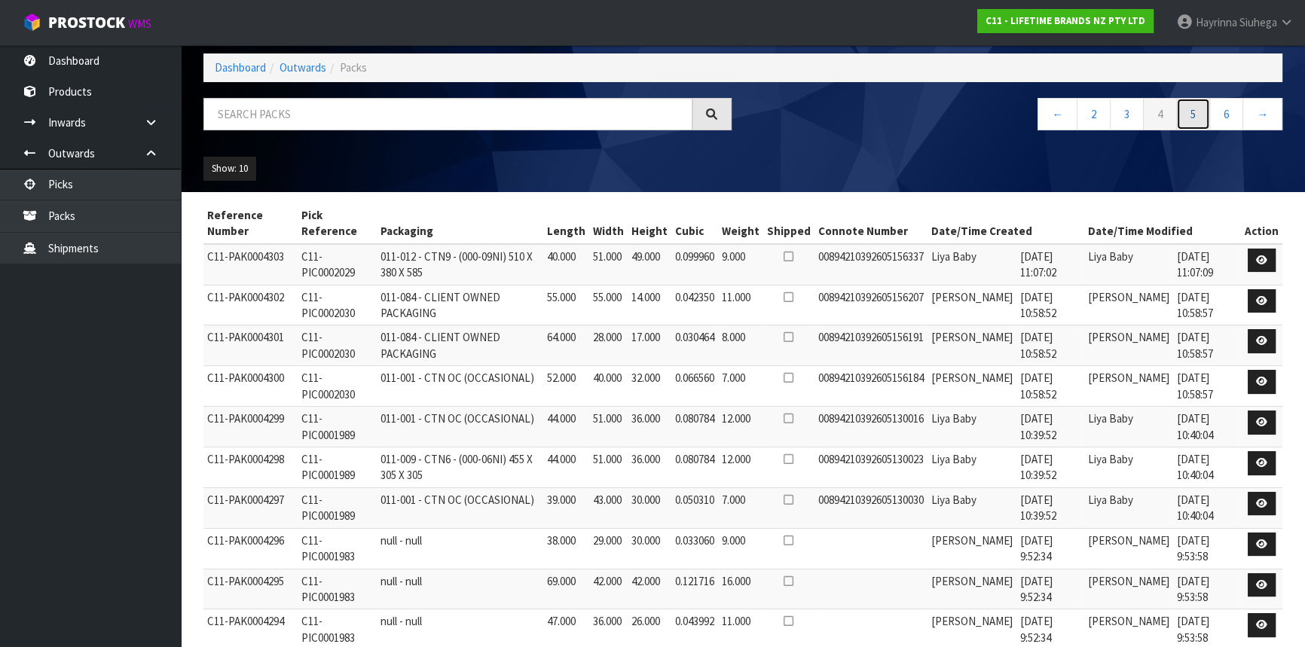
click at [1198, 117] on link "5" at bounding box center [1194, 114] width 34 height 32
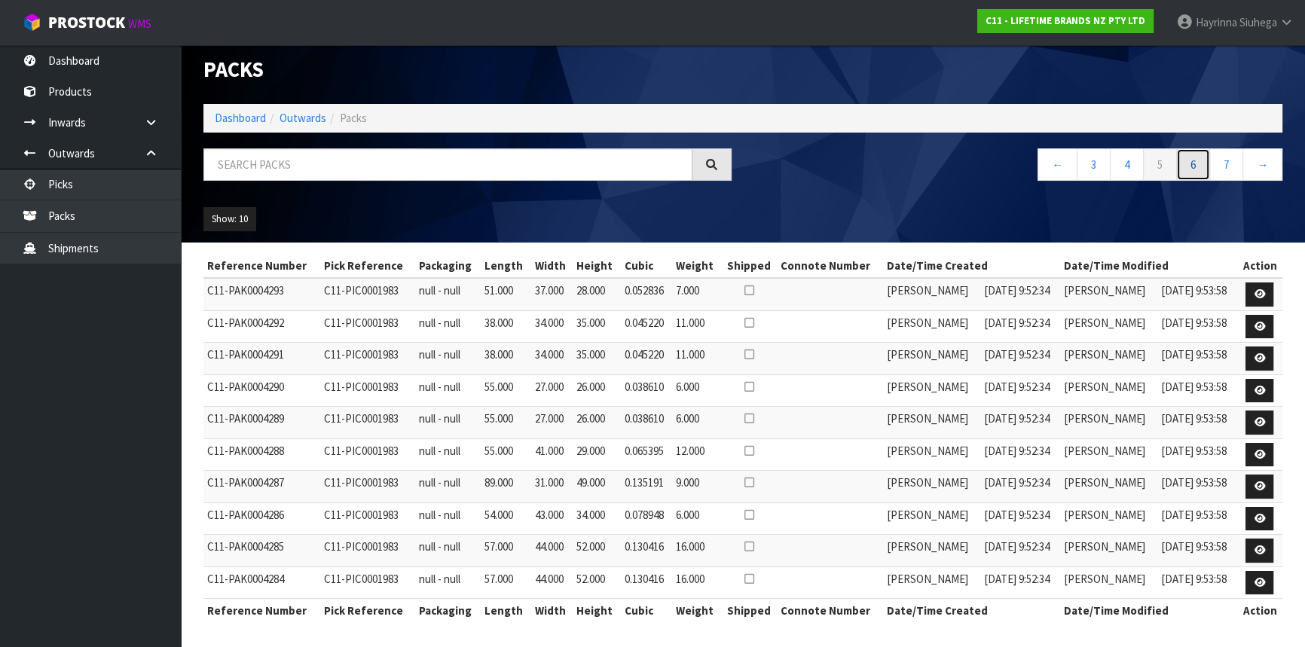
click at [1192, 154] on link "6" at bounding box center [1194, 164] width 34 height 32
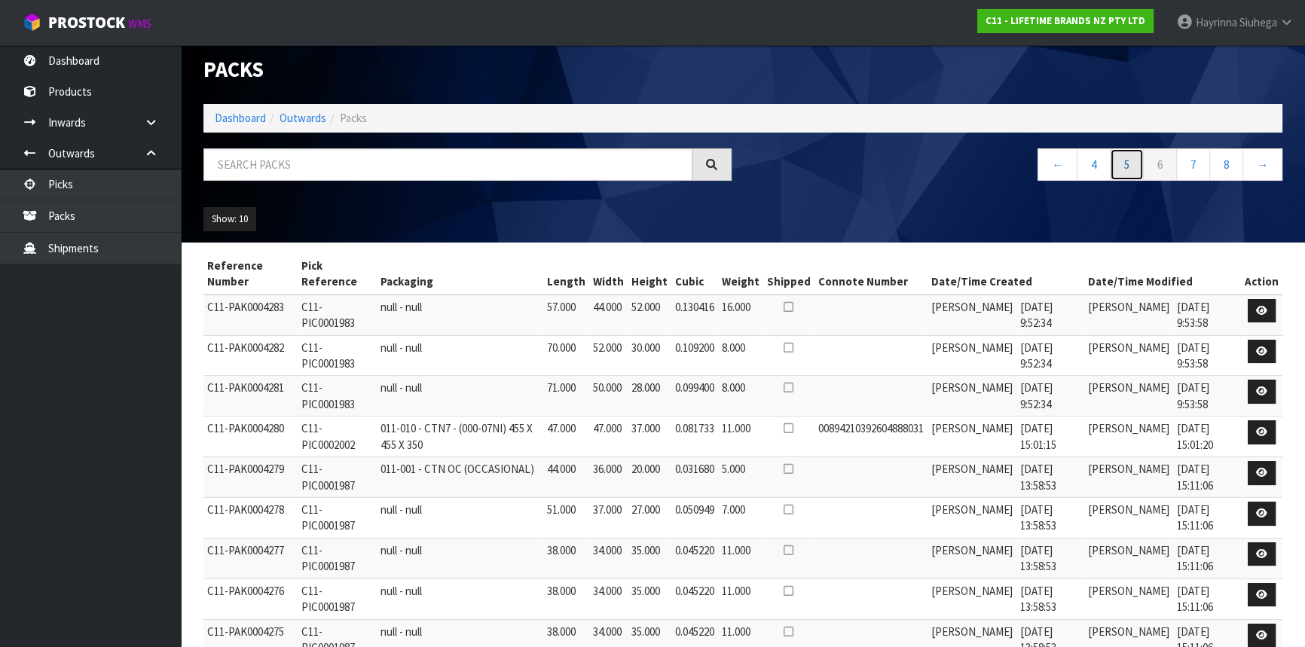
click at [1129, 160] on link "5" at bounding box center [1127, 164] width 34 height 32
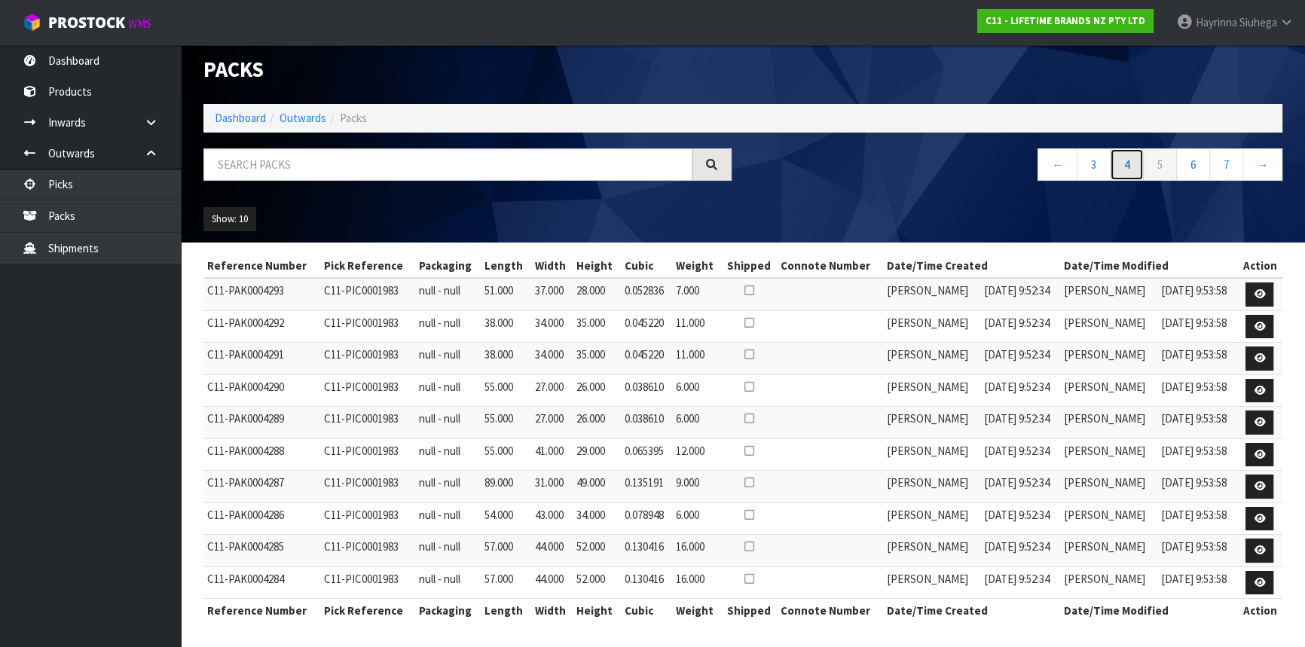
click at [1131, 165] on link "4" at bounding box center [1127, 164] width 34 height 32
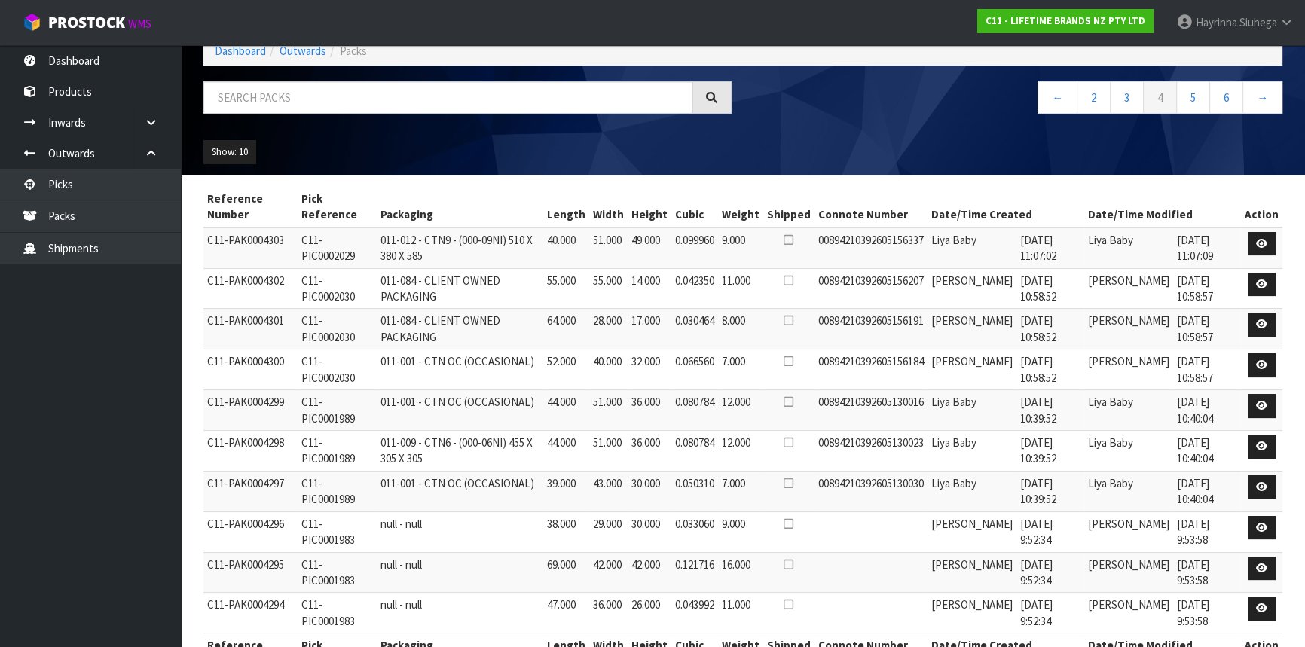
scroll to position [0, 0]
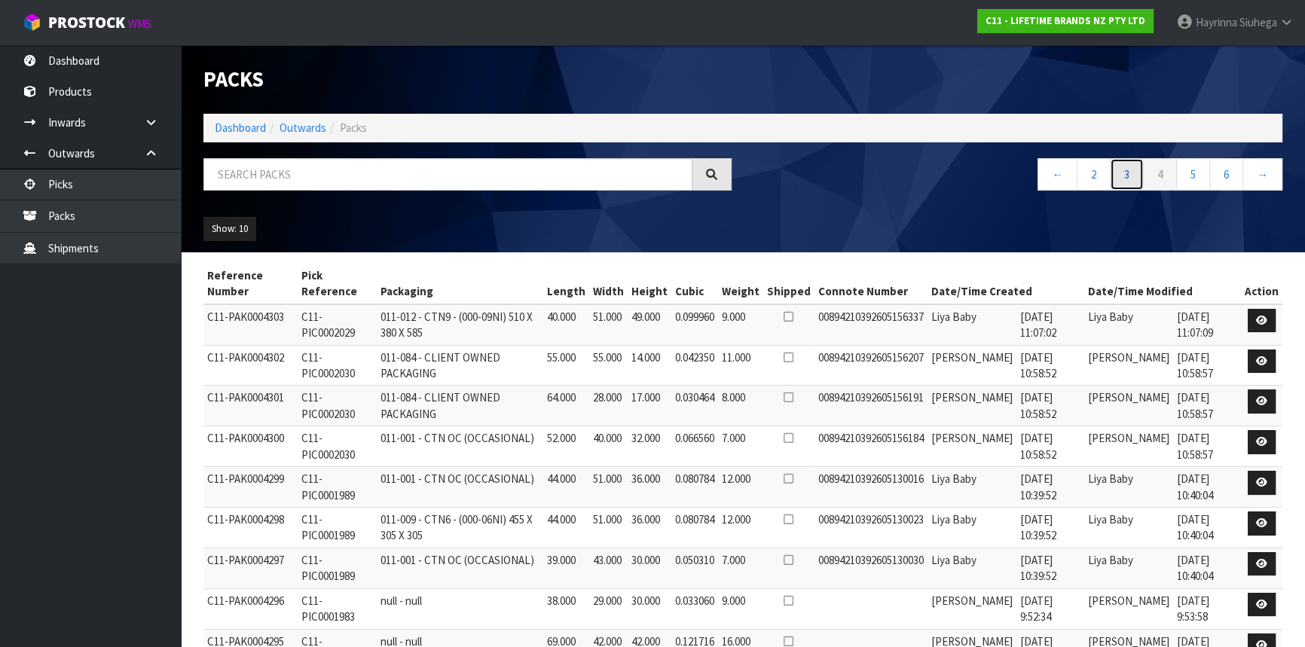
click at [1122, 175] on link "3" at bounding box center [1127, 174] width 34 height 32
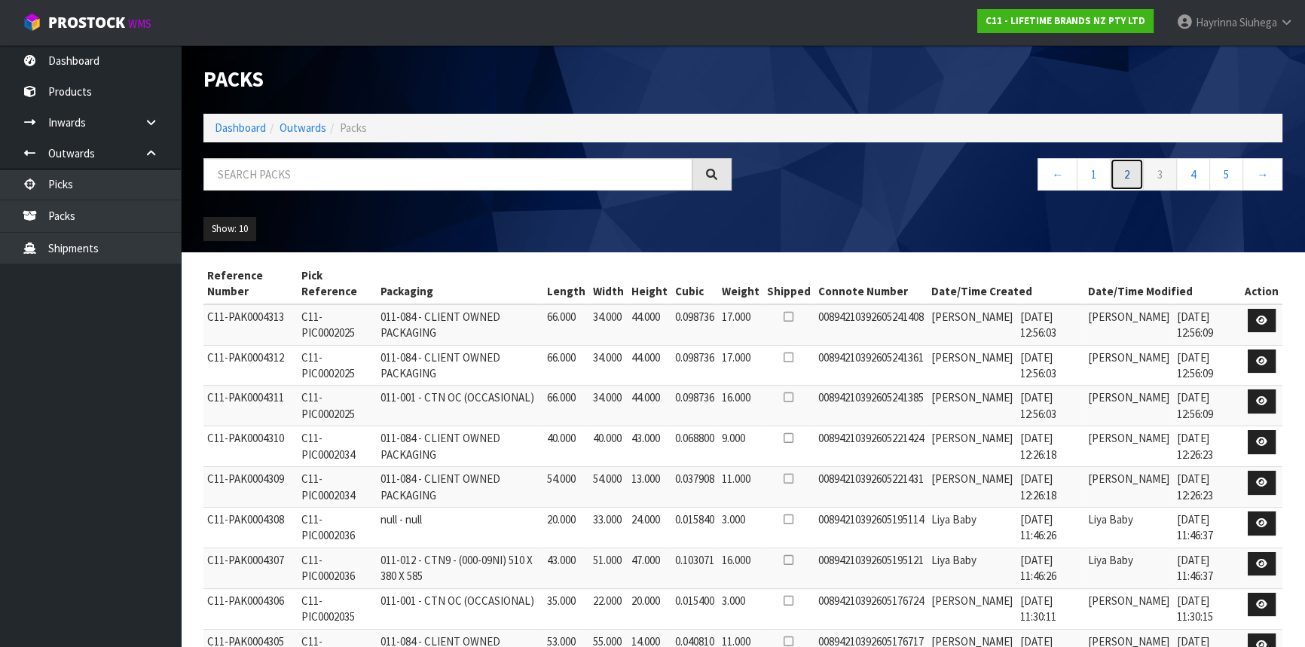
click at [1129, 179] on link "2" at bounding box center [1127, 174] width 34 height 32
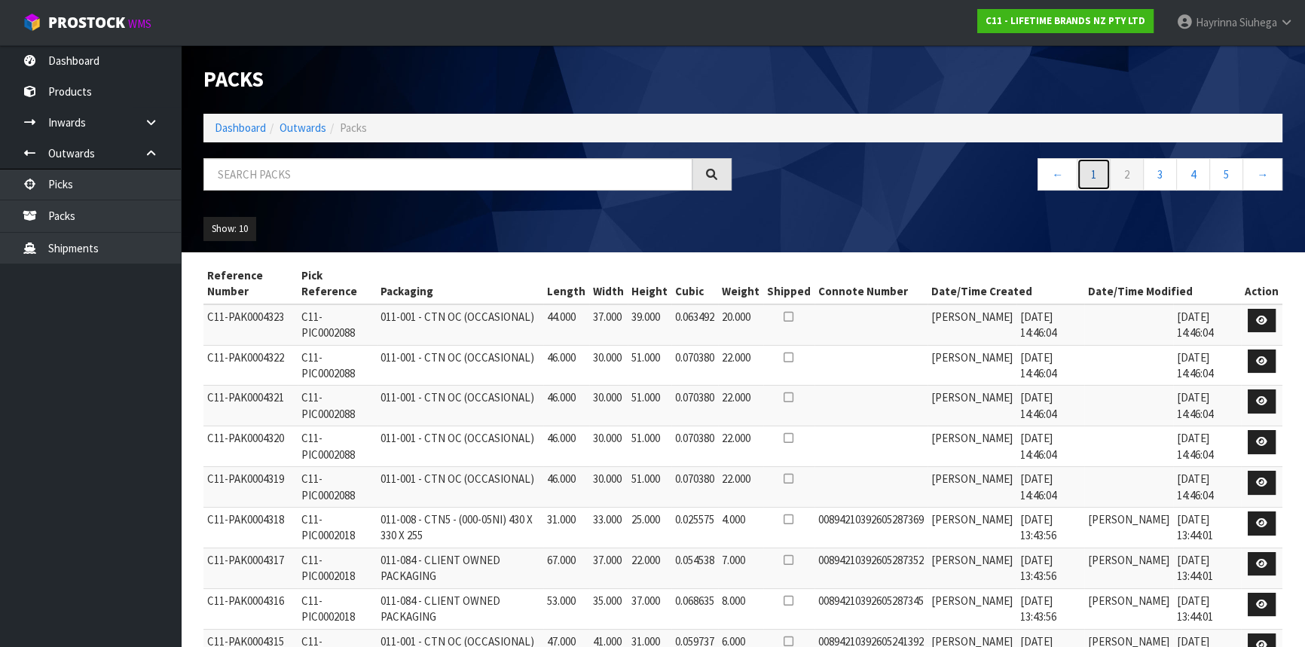
click at [1097, 178] on link "1" at bounding box center [1094, 174] width 34 height 32
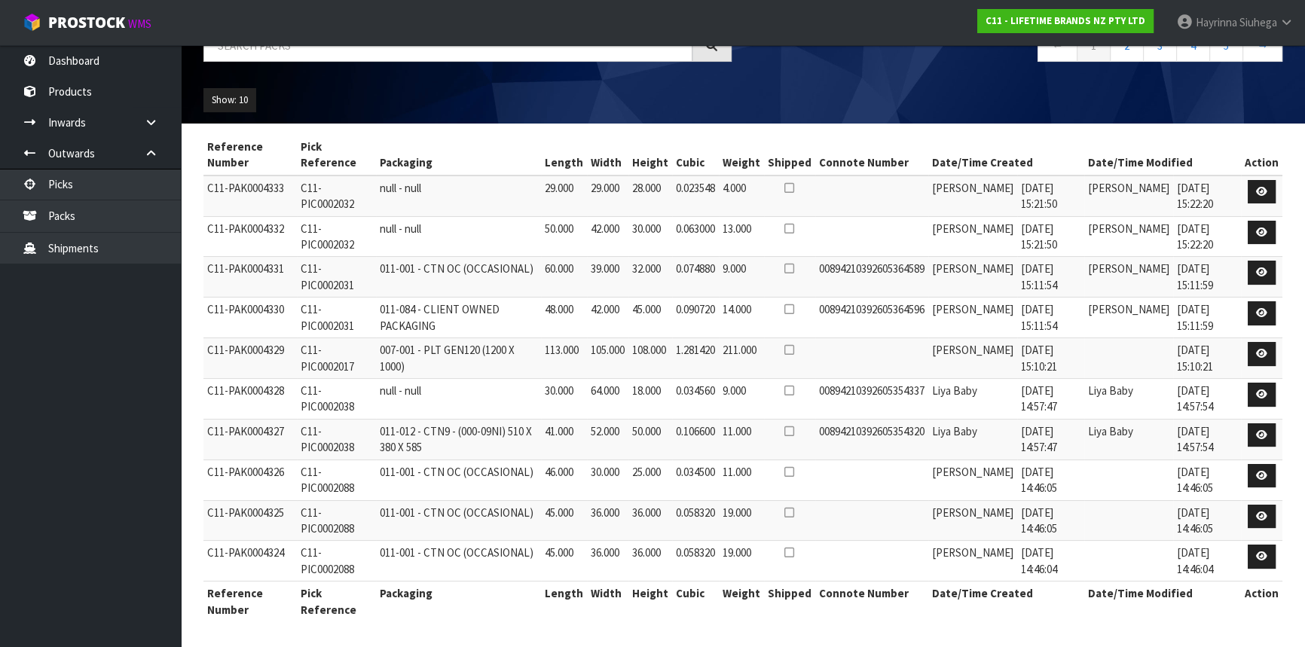
scroll to position [60, 0]
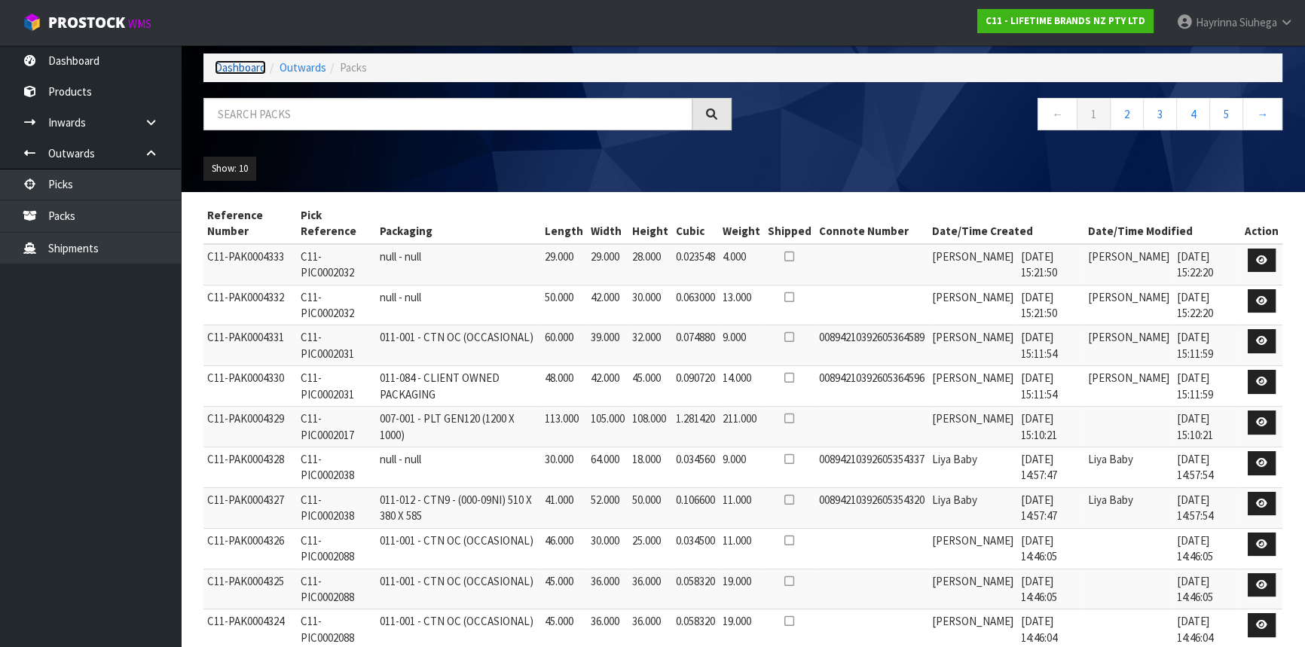
drag, startPoint x: 262, startPoint y: 60, endPoint x: 259, endPoint y: 78, distance: 17.7
click at [260, 60] on link "Dashboard" at bounding box center [240, 67] width 51 height 14
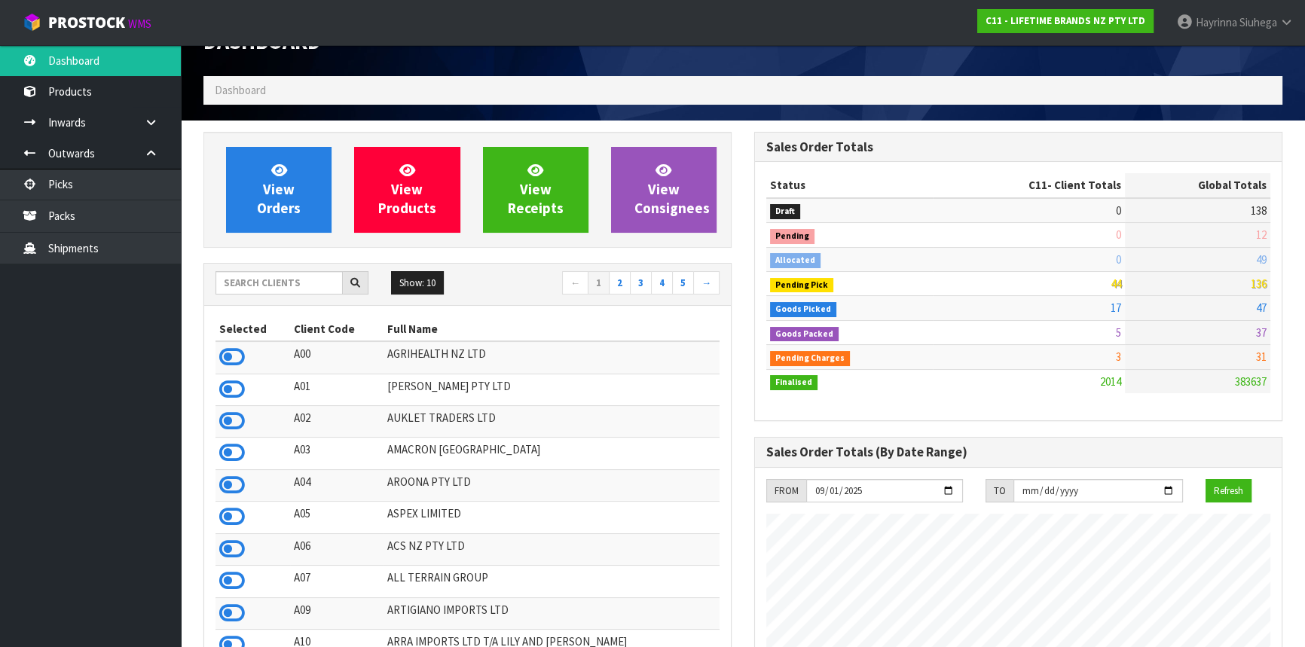
scroll to position [14, 0]
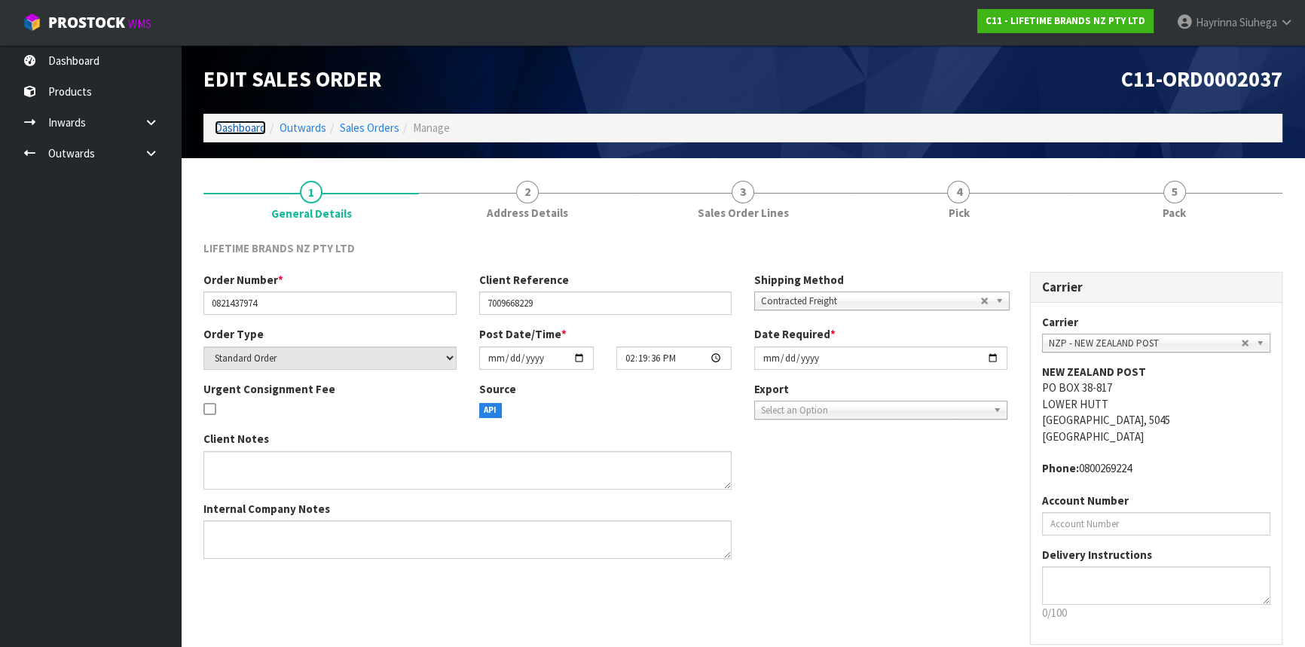
click at [231, 124] on link "Dashboard" at bounding box center [240, 128] width 51 height 14
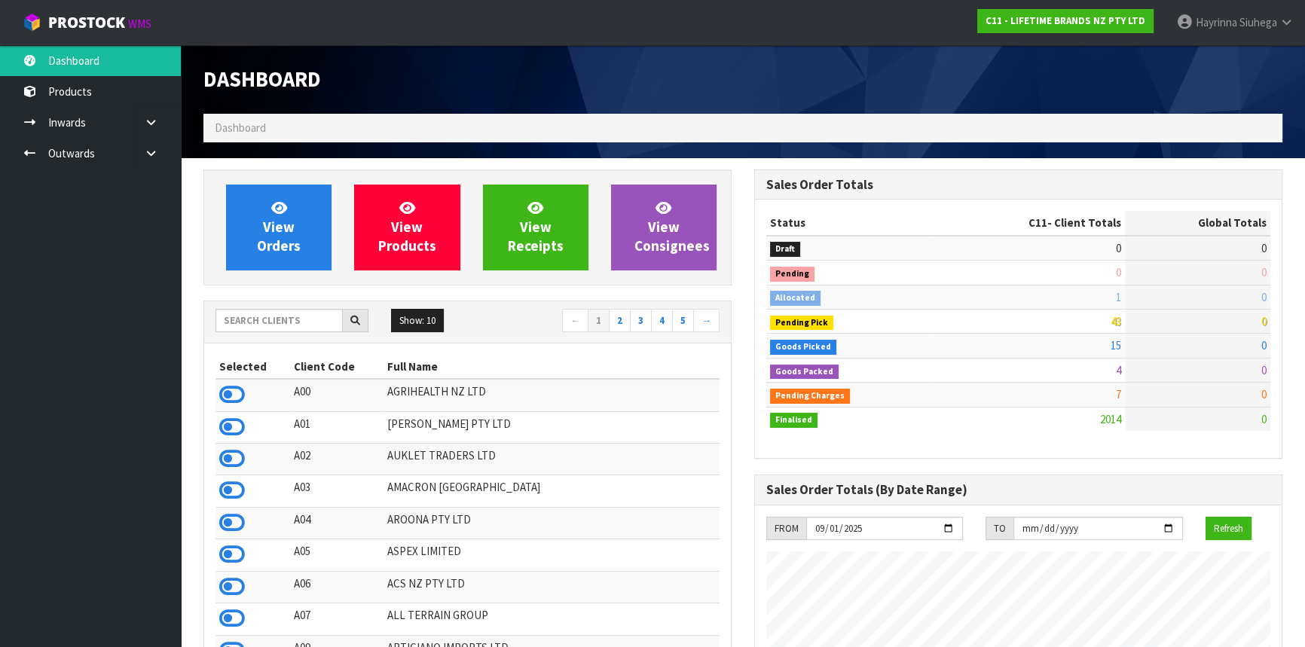
scroll to position [1140, 550]
click at [280, 313] on input "text" at bounding box center [279, 320] width 127 height 23
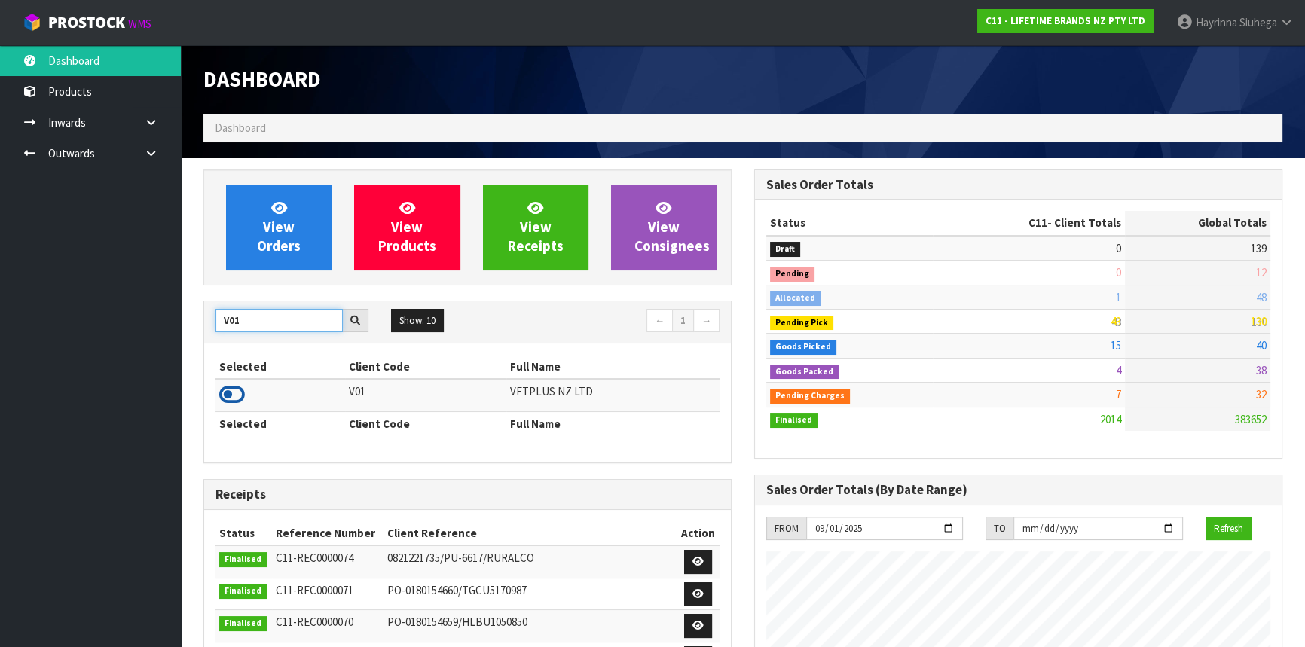
type input "V01"
click at [241, 393] on icon at bounding box center [232, 395] width 26 height 23
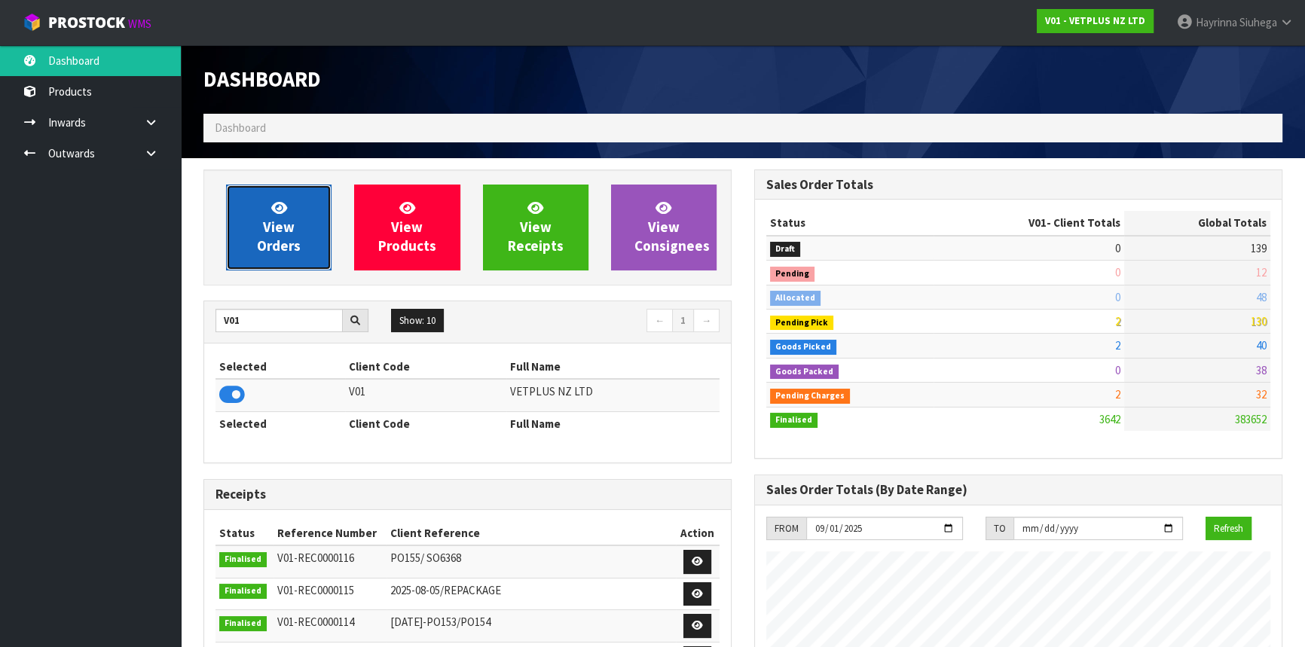
click at [280, 196] on link "View Orders" at bounding box center [279, 228] width 106 height 86
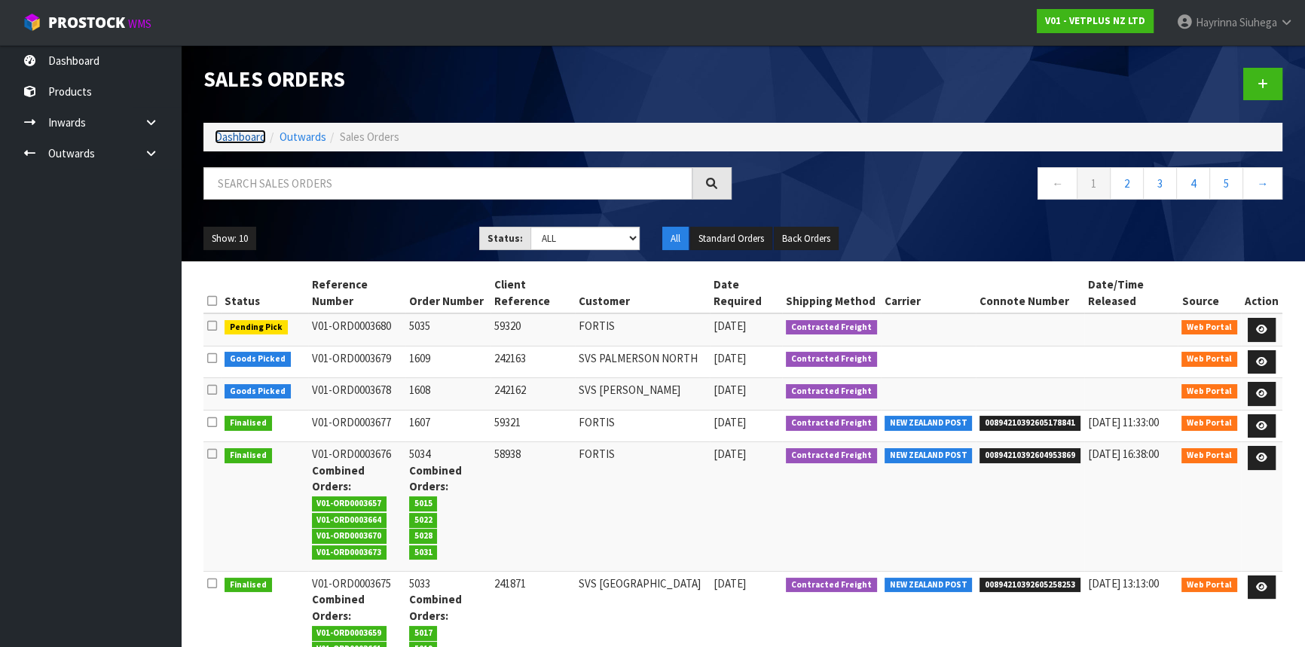
click at [237, 132] on link "Dashboard" at bounding box center [240, 137] width 51 height 14
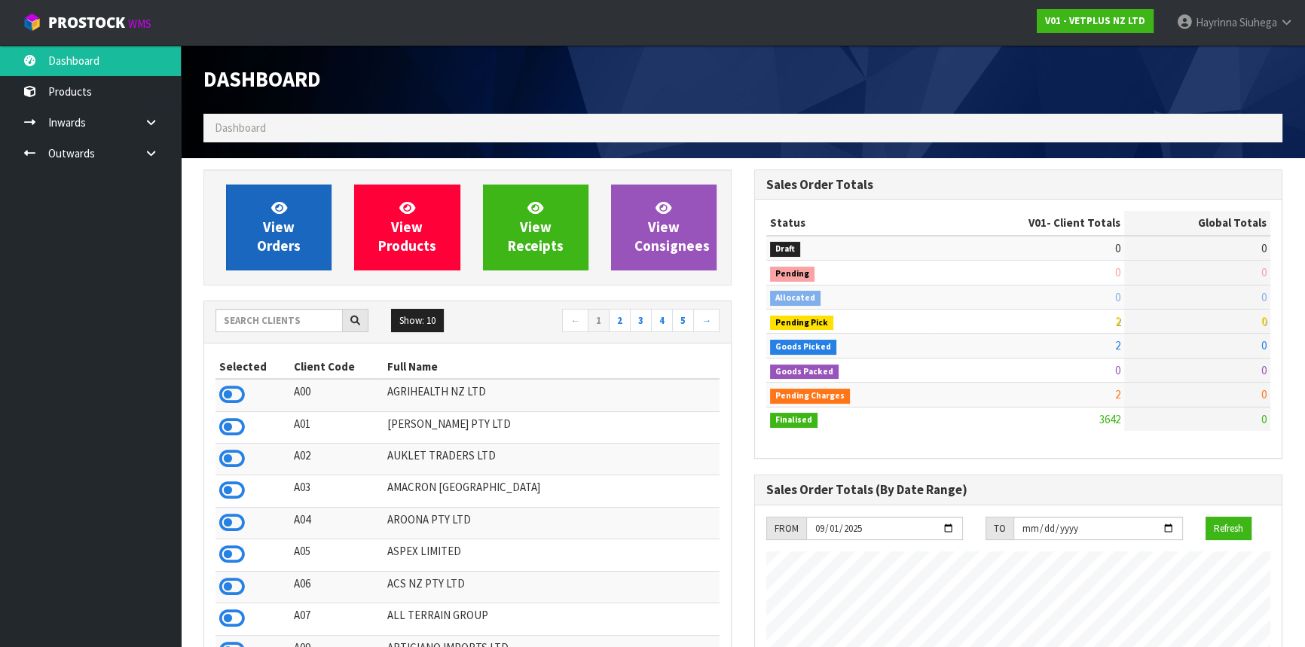
scroll to position [1140, 550]
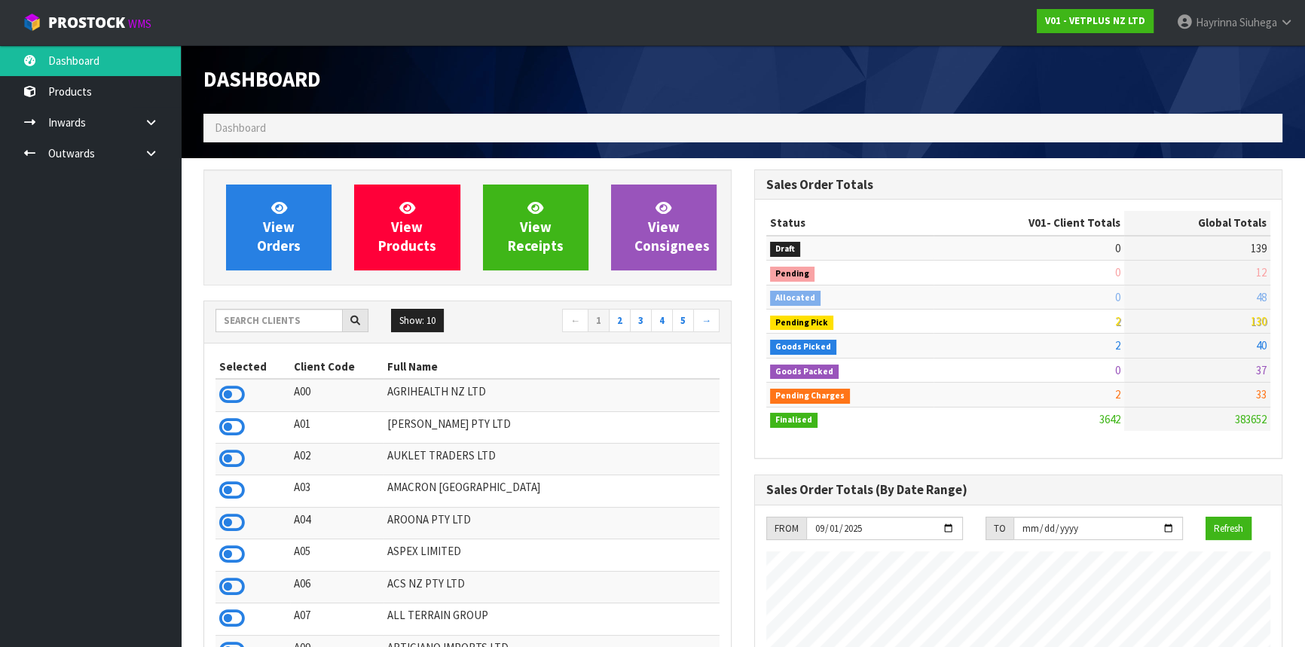
click at [577, 53] on div "Dashboard" at bounding box center [467, 79] width 551 height 69
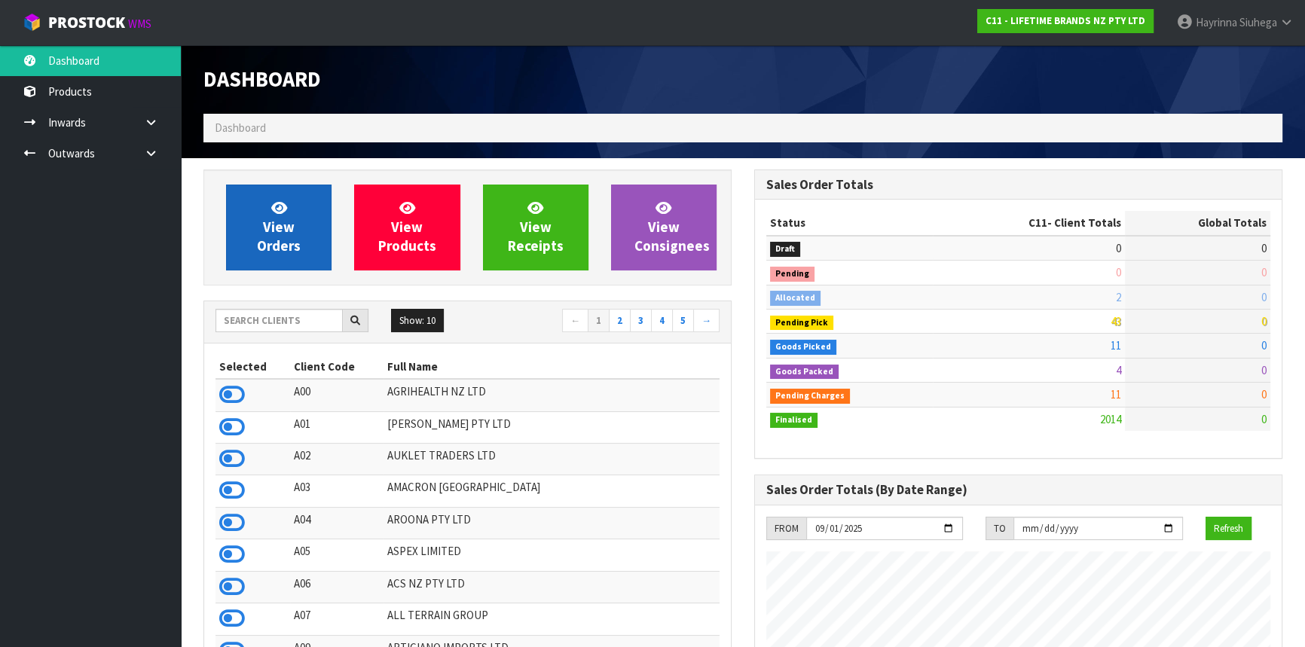
scroll to position [1140, 550]
click at [277, 216] on span "View Orders" at bounding box center [279, 227] width 44 height 57
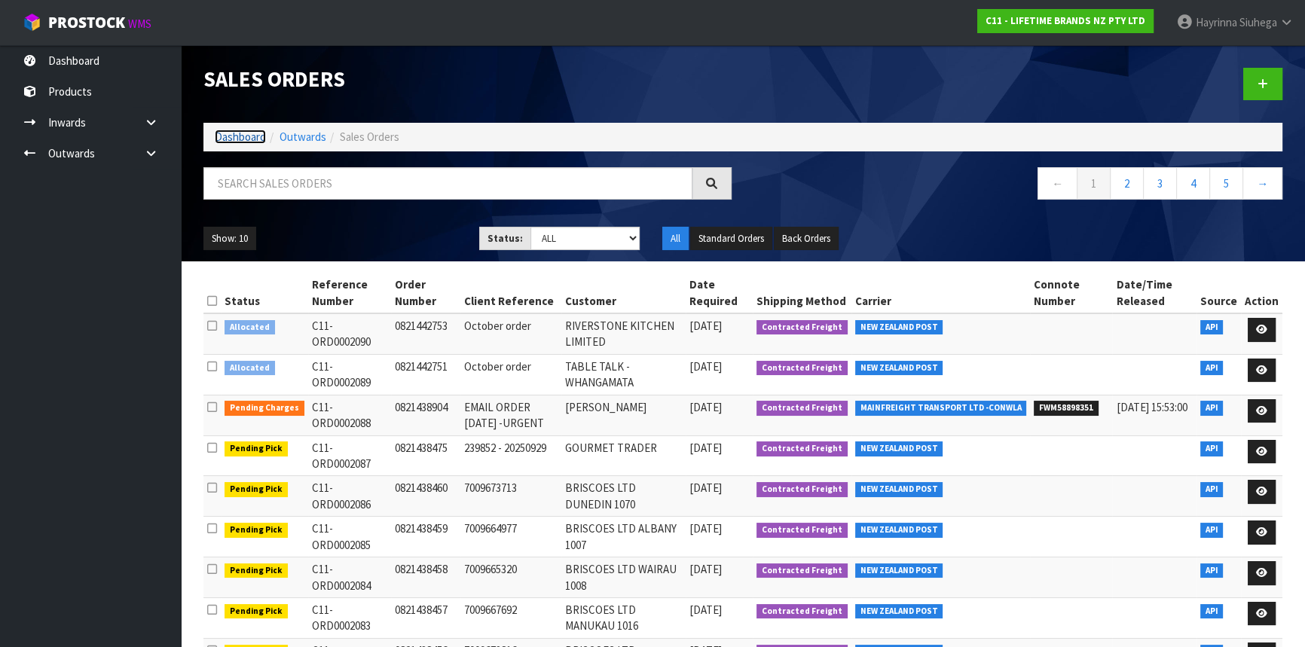
click at [243, 136] on link "Dashboard" at bounding box center [240, 137] width 51 height 14
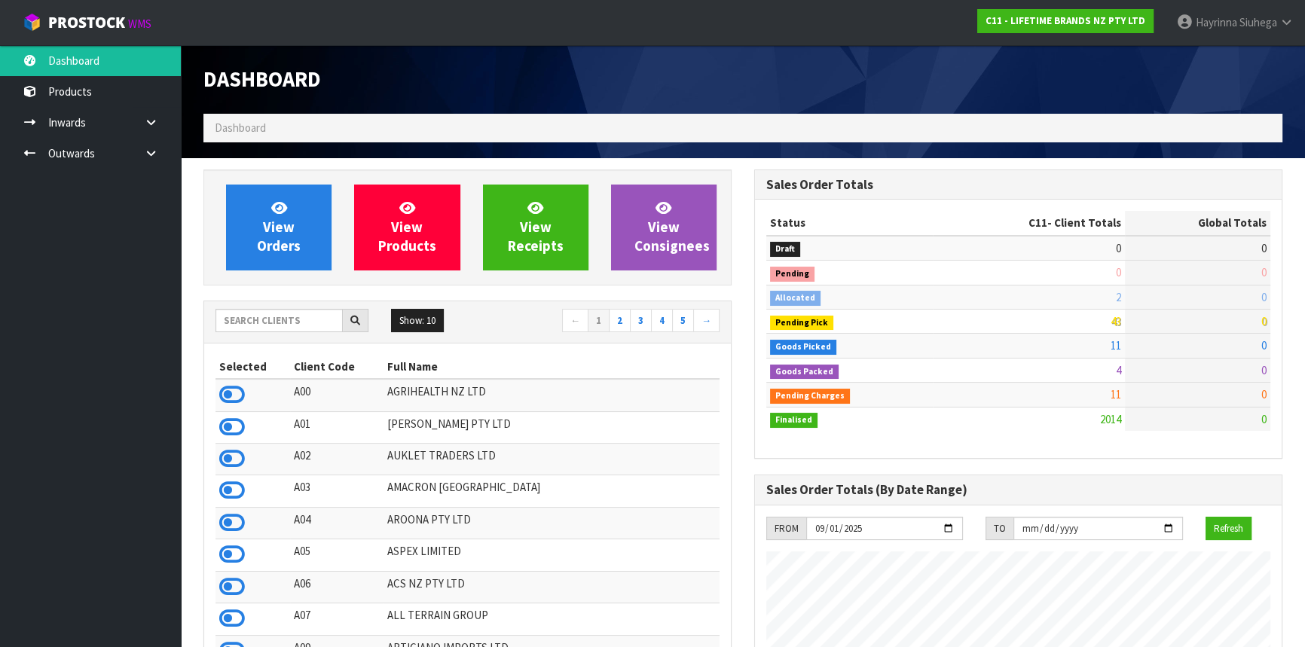
scroll to position [1140, 550]
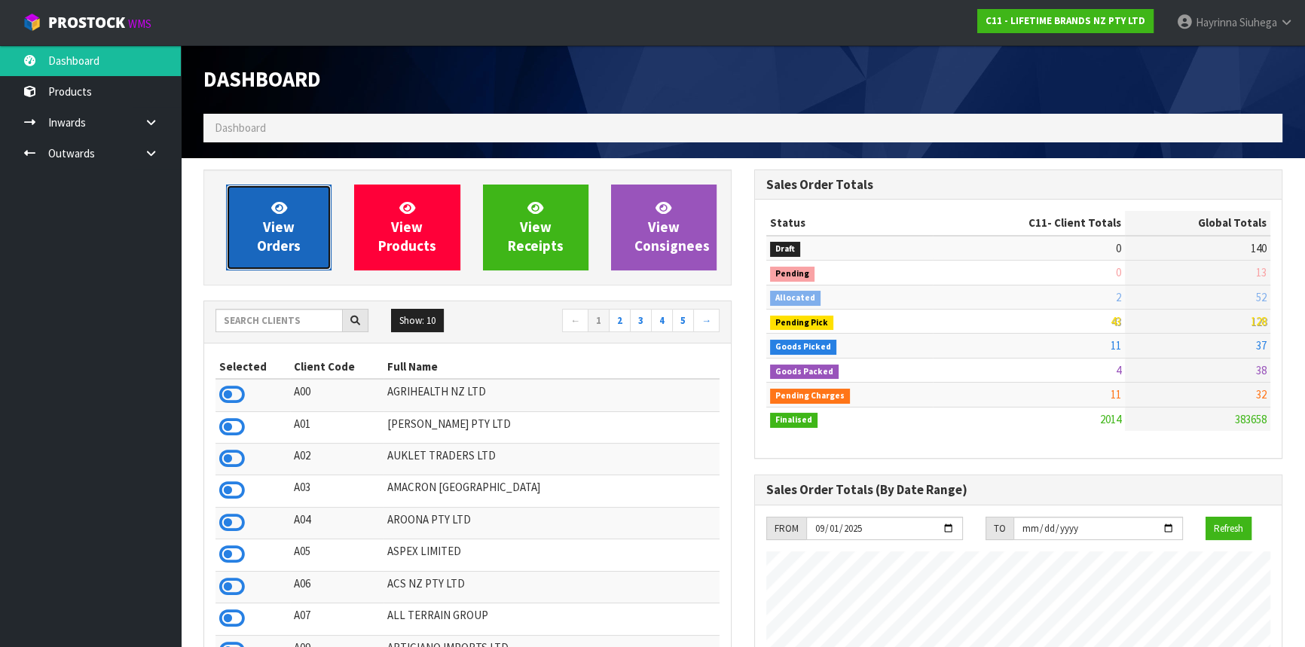
click at [263, 226] on link "View Orders" at bounding box center [279, 228] width 106 height 86
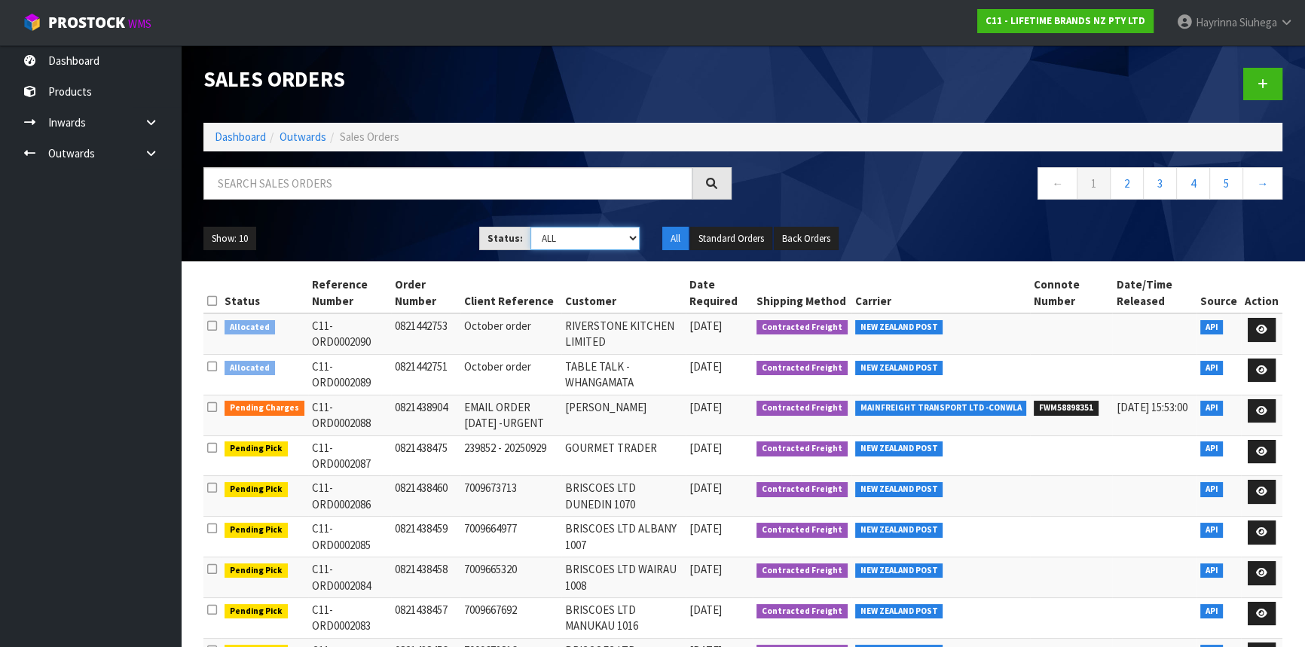
click at [550, 249] on select "Draft Pending Allocated Pending Pick Goods Picked Goods Packed Pending Charges …" at bounding box center [586, 238] width 110 height 23
select select "string:3"
click at [531, 227] on select "Draft Pending Allocated Pending Pick Goods Picked Goods Packed Pending Charges …" at bounding box center [586, 238] width 110 height 23
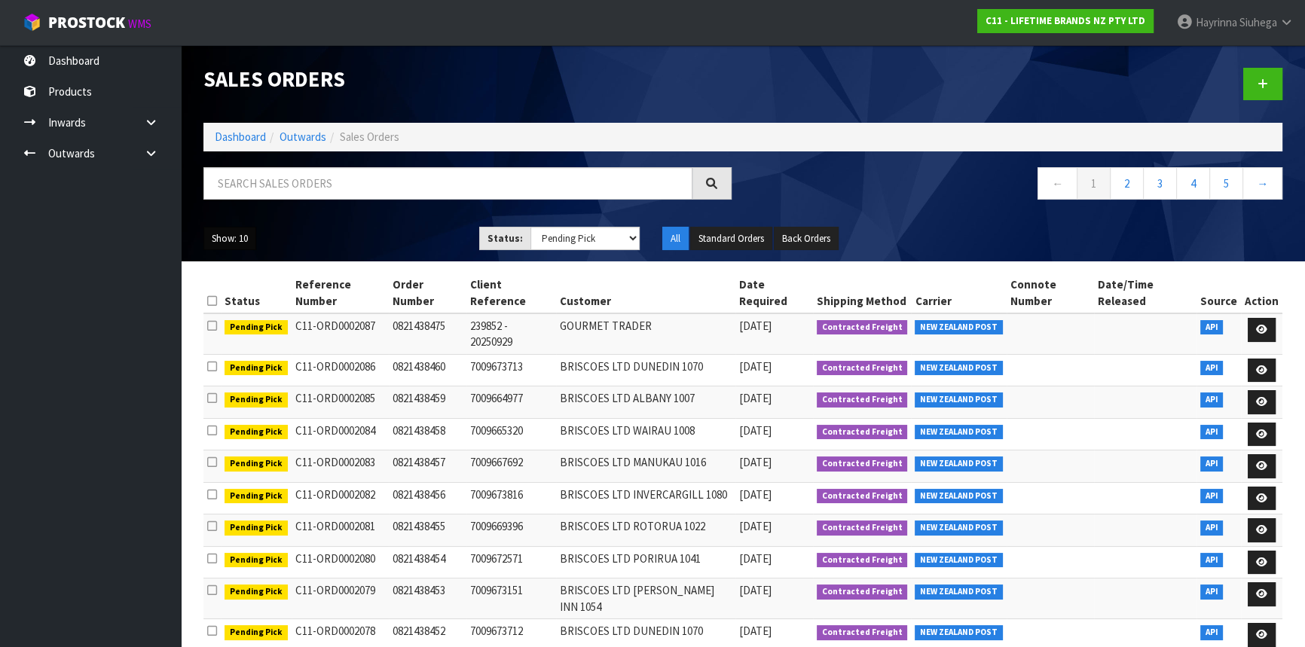
click at [240, 238] on button "Show: 10" at bounding box center [230, 239] width 53 height 24
click at [252, 333] on link "50" at bounding box center [263, 328] width 119 height 20
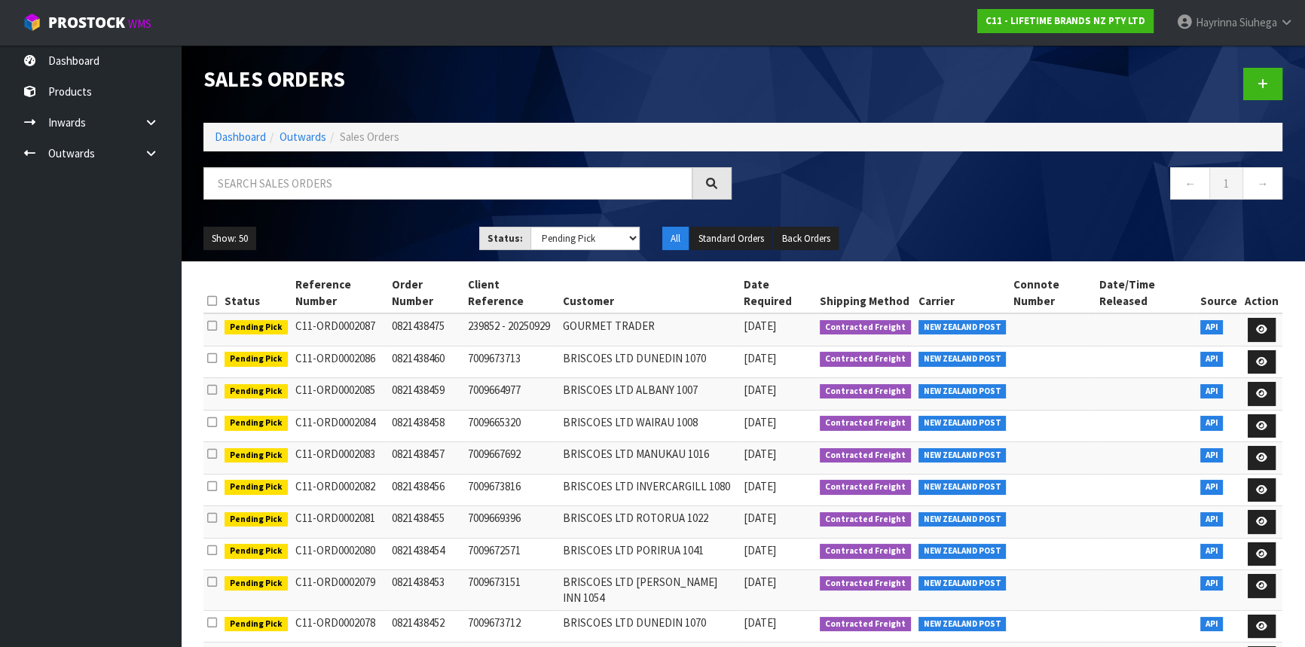
click at [255, 129] on li "Dashboard" at bounding box center [240, 137] width 51 height 16
click at [237, 136] on link "Dashboard" at bounding box center [240, 137] width 51 height 14
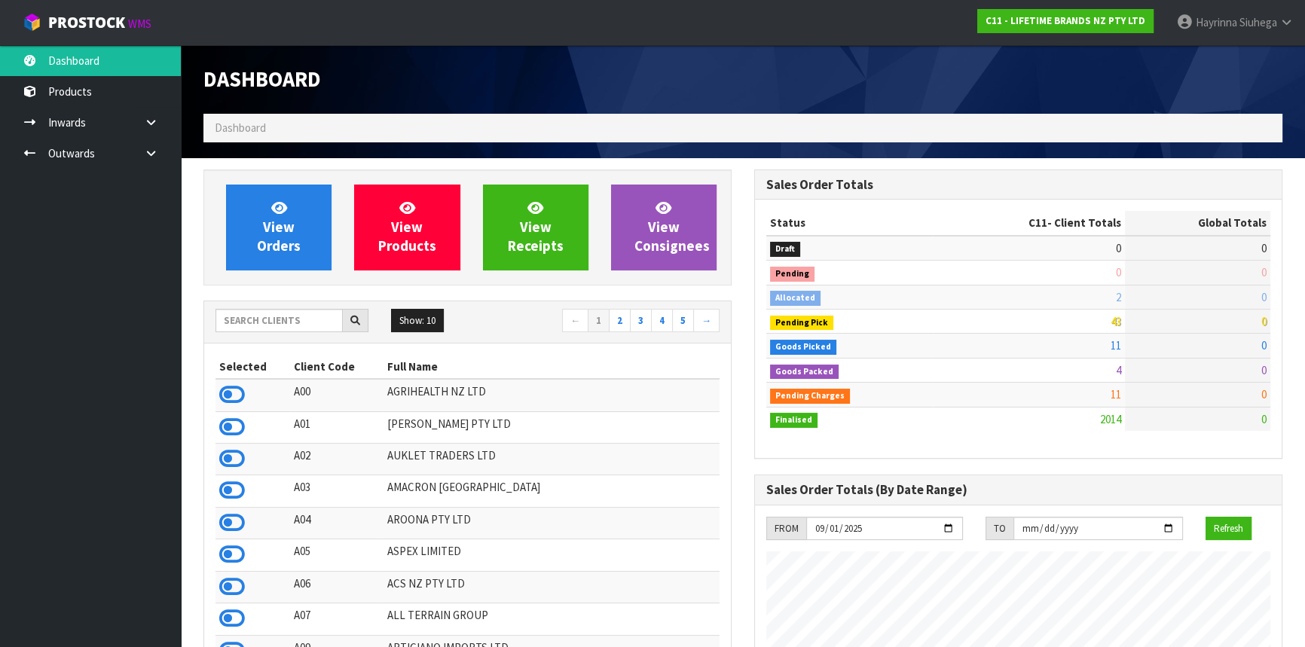
scroll to position [1140, 550]
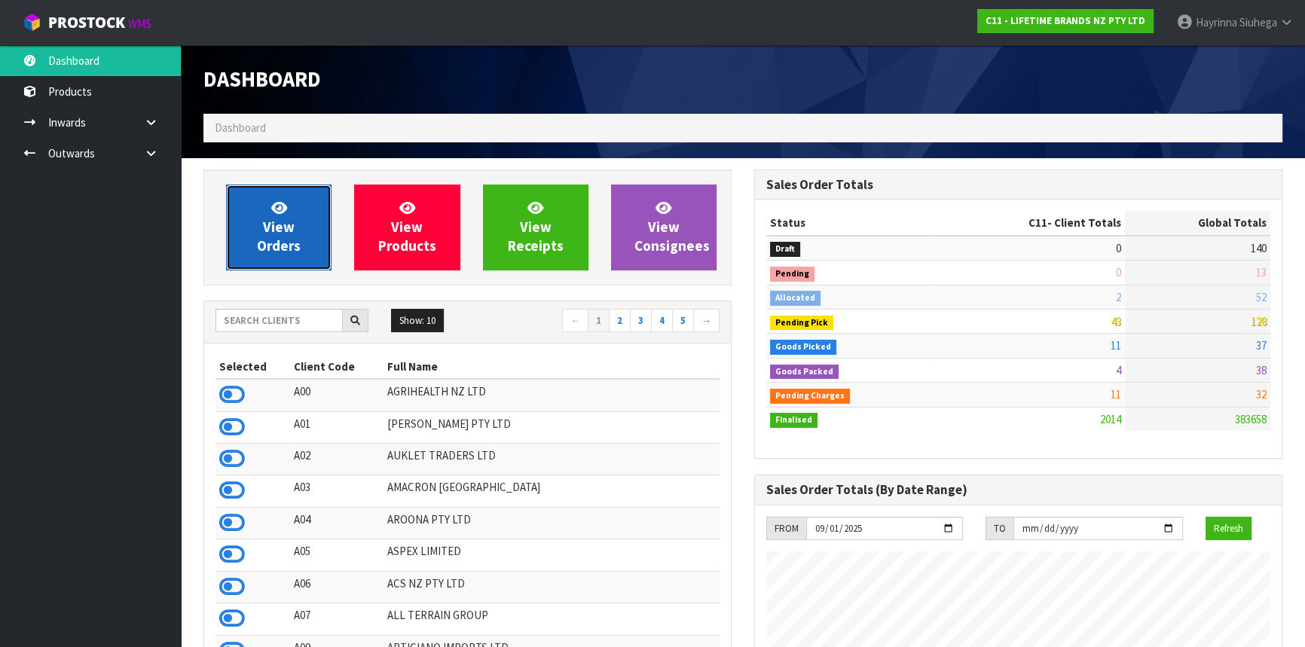
click at [277, 212] on icon at bounding box center [279, 207] width 16 height 14
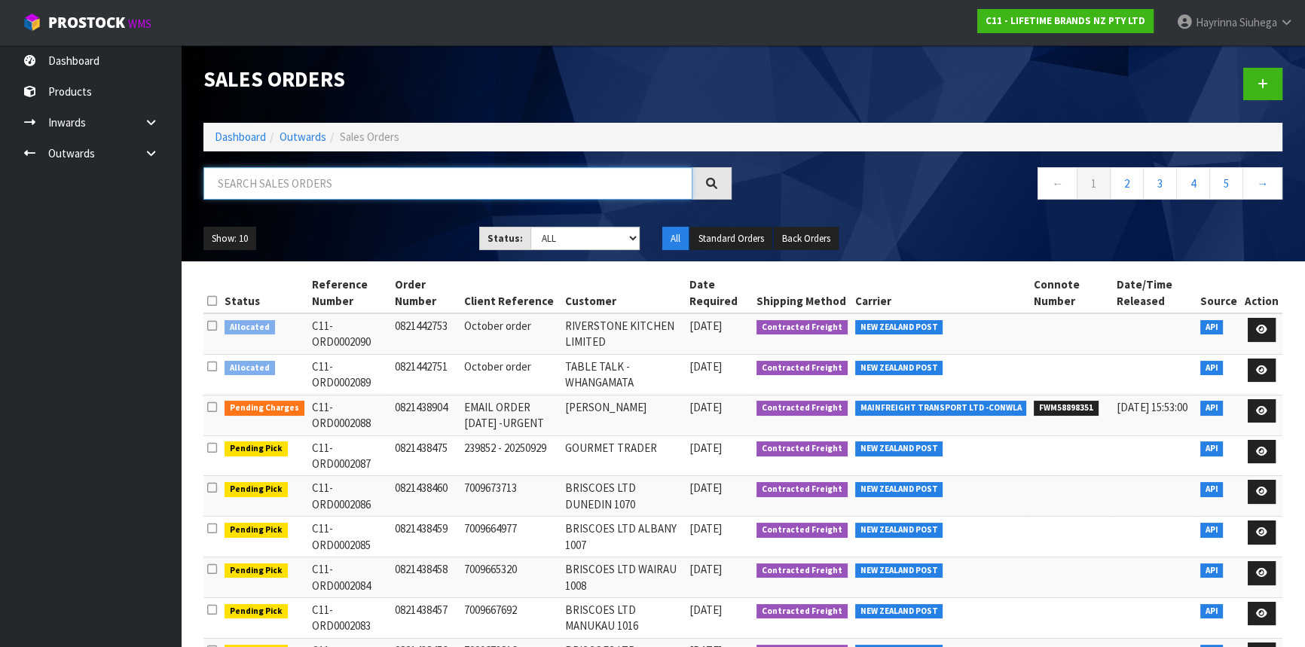
click at [259, 172] on input "text" at bounding box center [448, 183] width 489 height 32
type input "JOB-0414297"
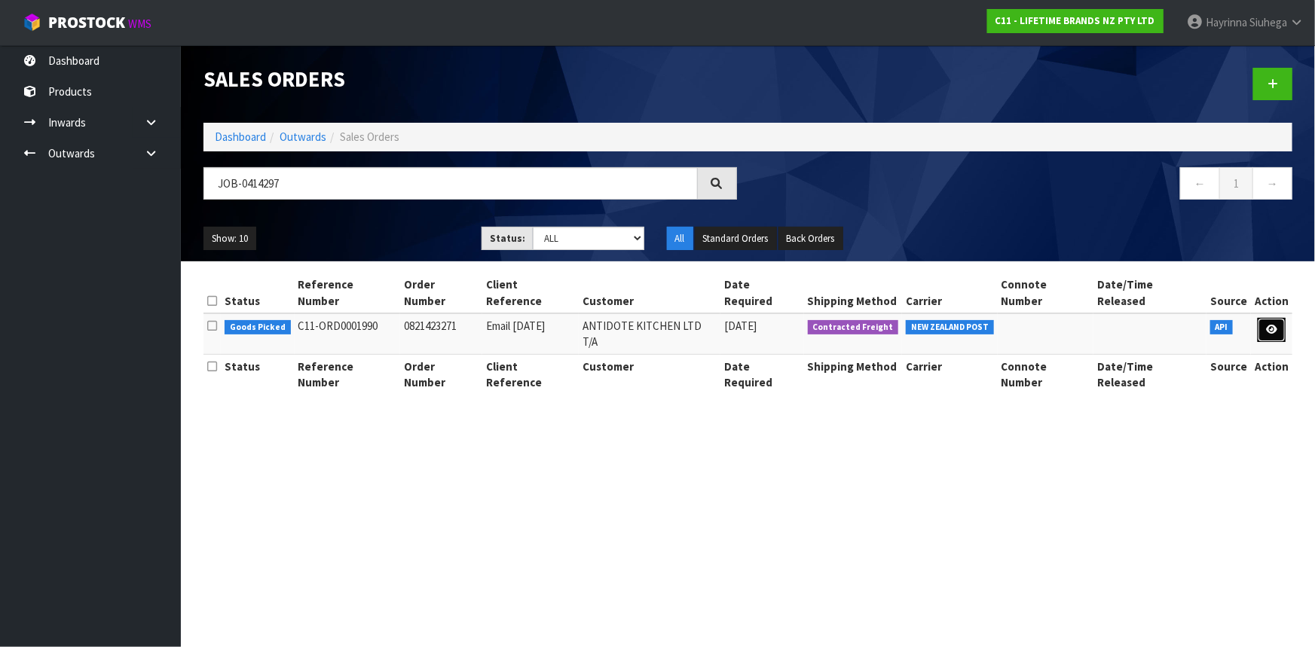
click at [1275, 325] on icon at bounding box center [1271, 330] width 11 height 10
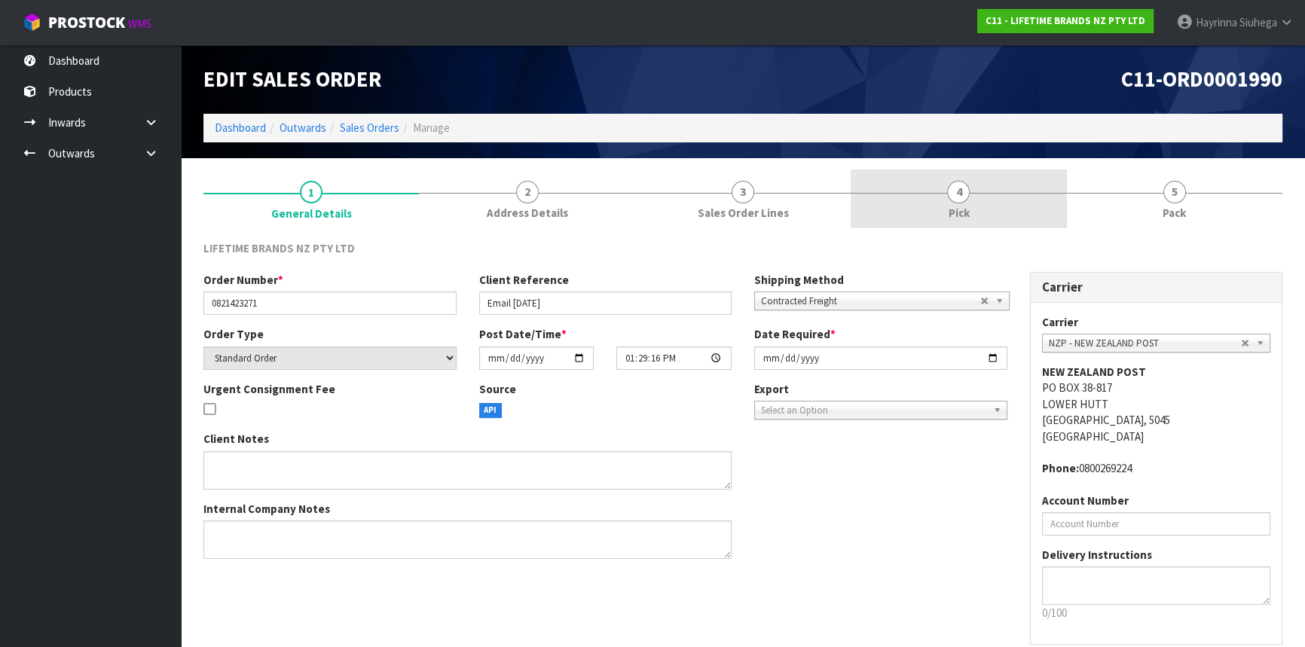
click at [981, 209] on link "4 Pick" at bounding box center [959, 200] width 216 height 60
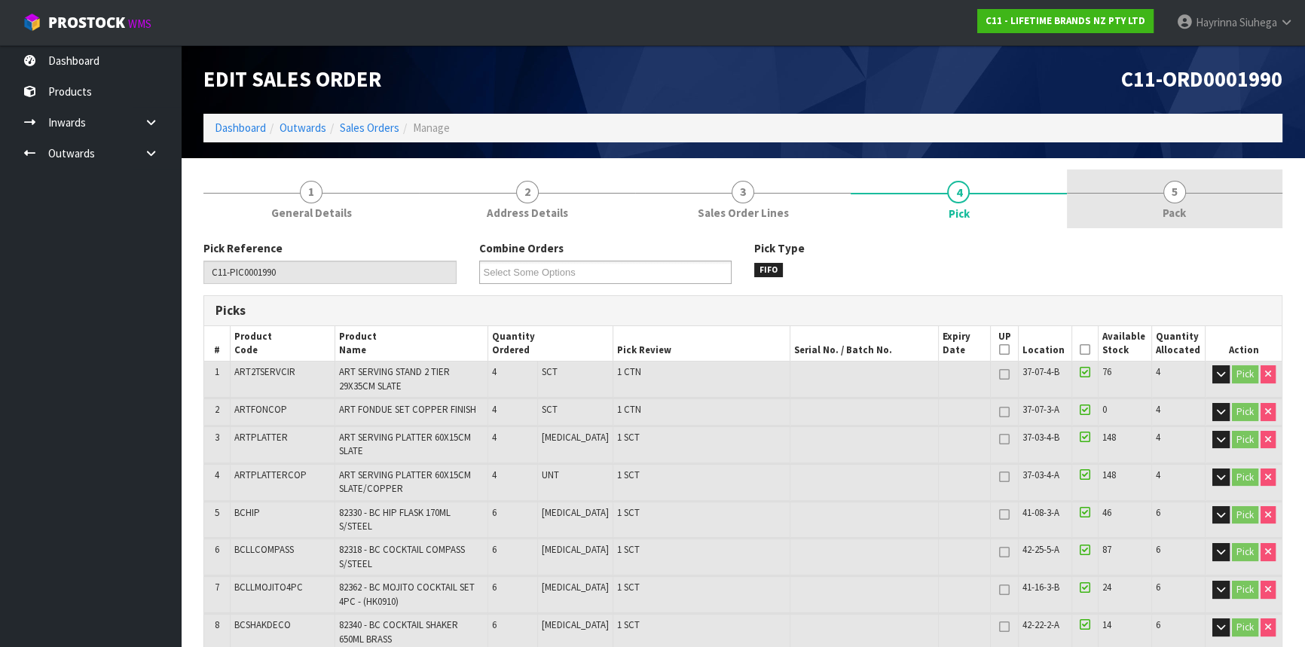
click at [1070, 200] on link "5 Pack" at bounding box center [1175, 200] width 216 height 60
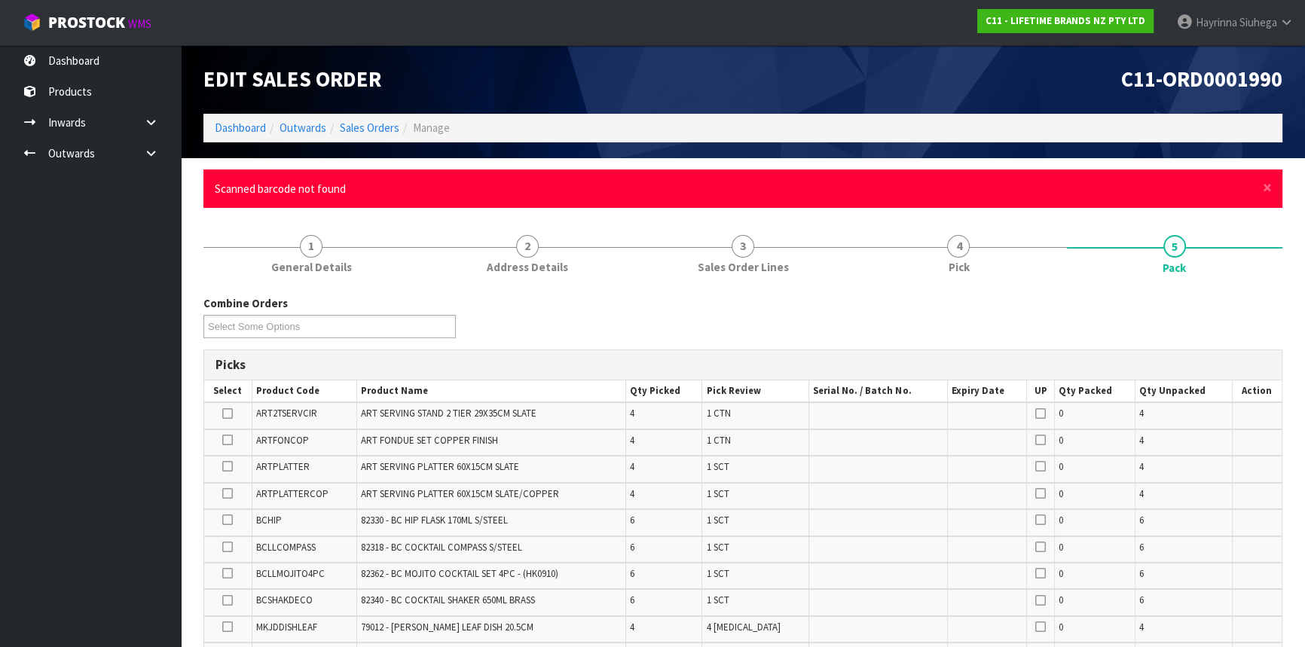
click at [1259, 190] on div "× Close Scanned barcode not found" at bounding box center [743, 189] width 1079 height 38
click at [1265, 185] on span "×" at bounding box center [1267, 187] width 9 height 21
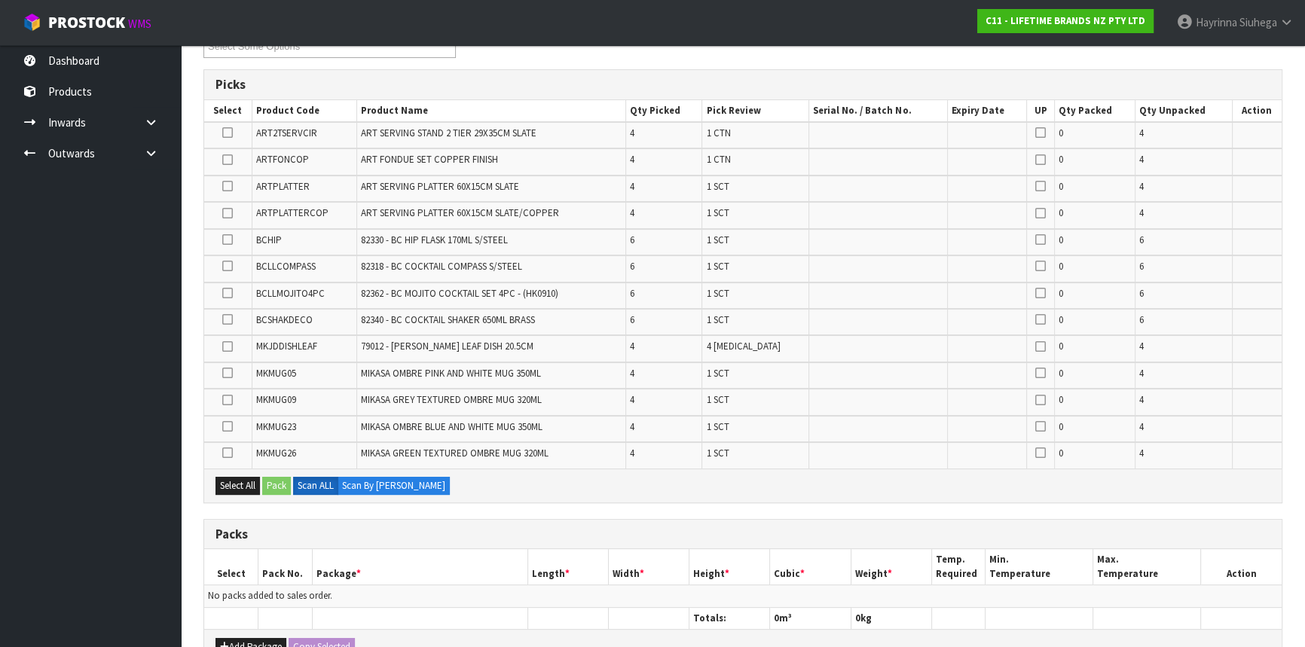
scroll to position [205, 0]
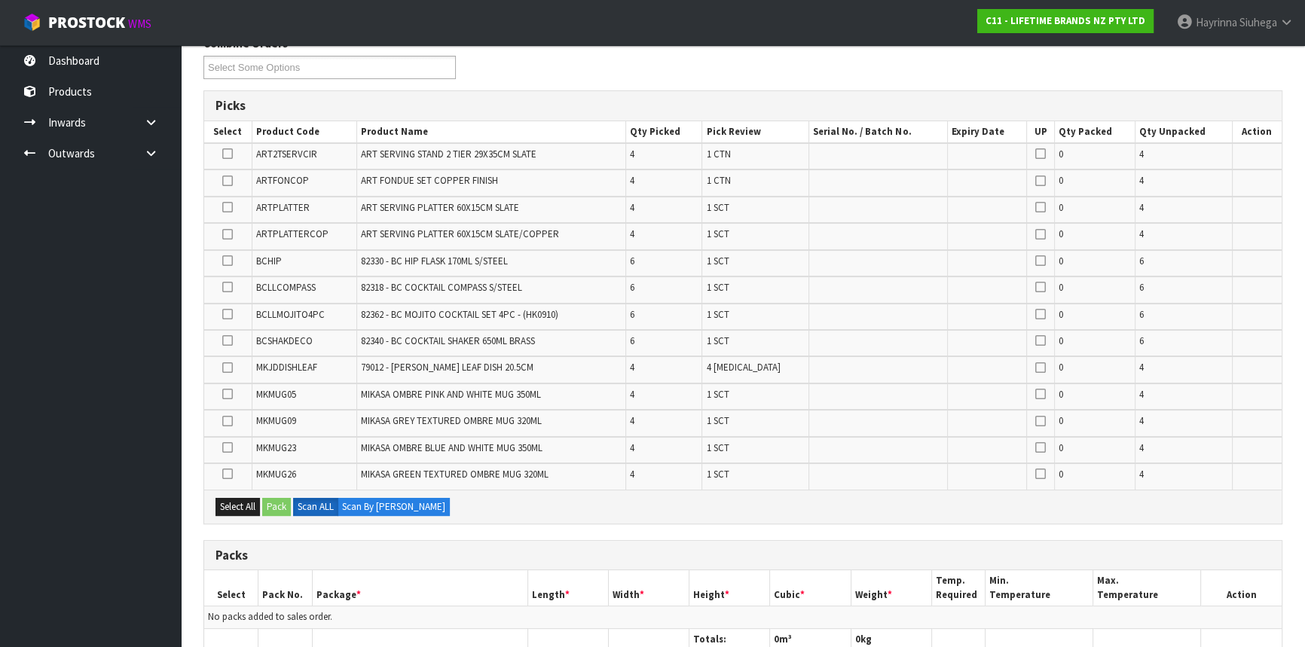
click at [1153, 257] on td "6" at bounding box center [1183, 263] width 97 height 26
click at [130, 394] on ul "Dashboard Products Categories Serial Numbers Kitsets Packagings Inwards Purchas…" at bounding box center [90, 346] width 181 height 602
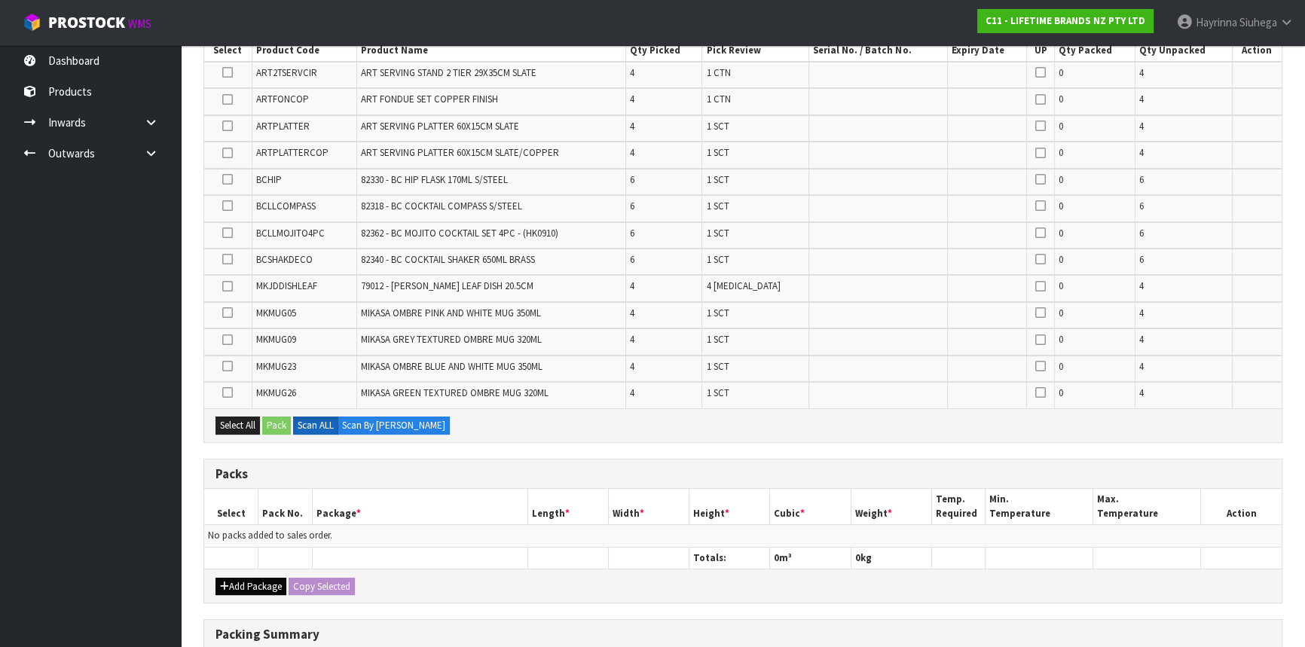
scroll to position [411, 0]
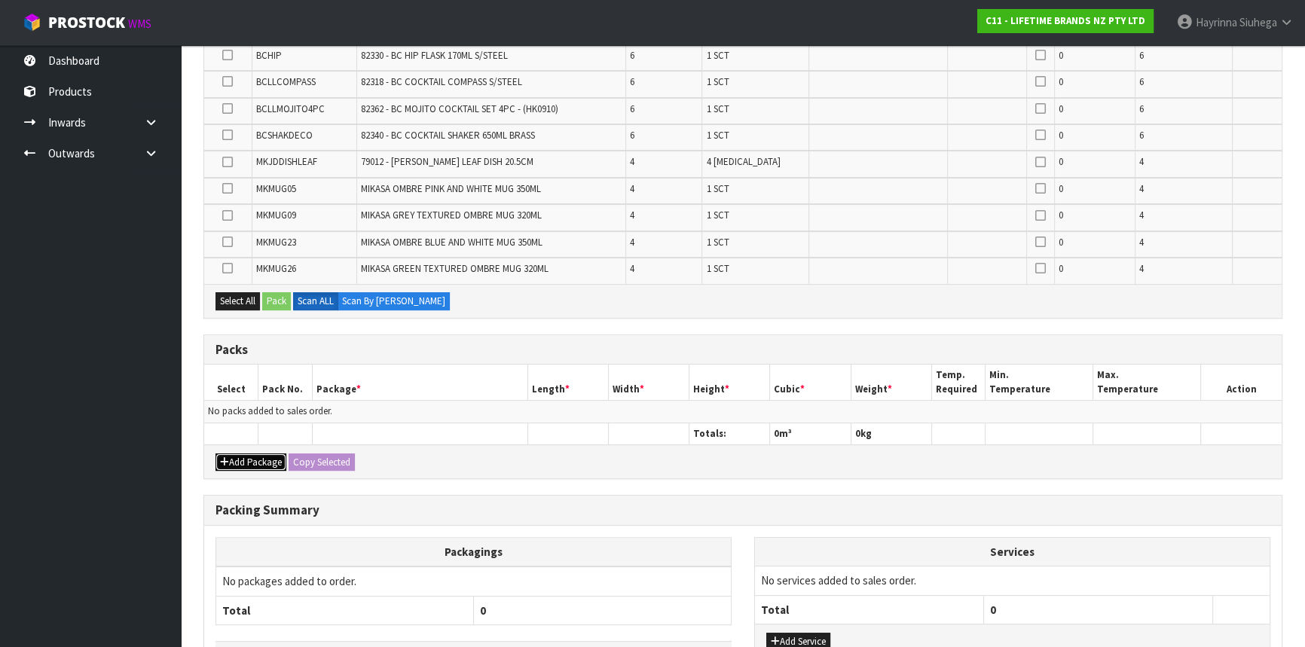
click at [249, 463] on button "Add Package" at bounding box center [251, 463] width 71 height 18
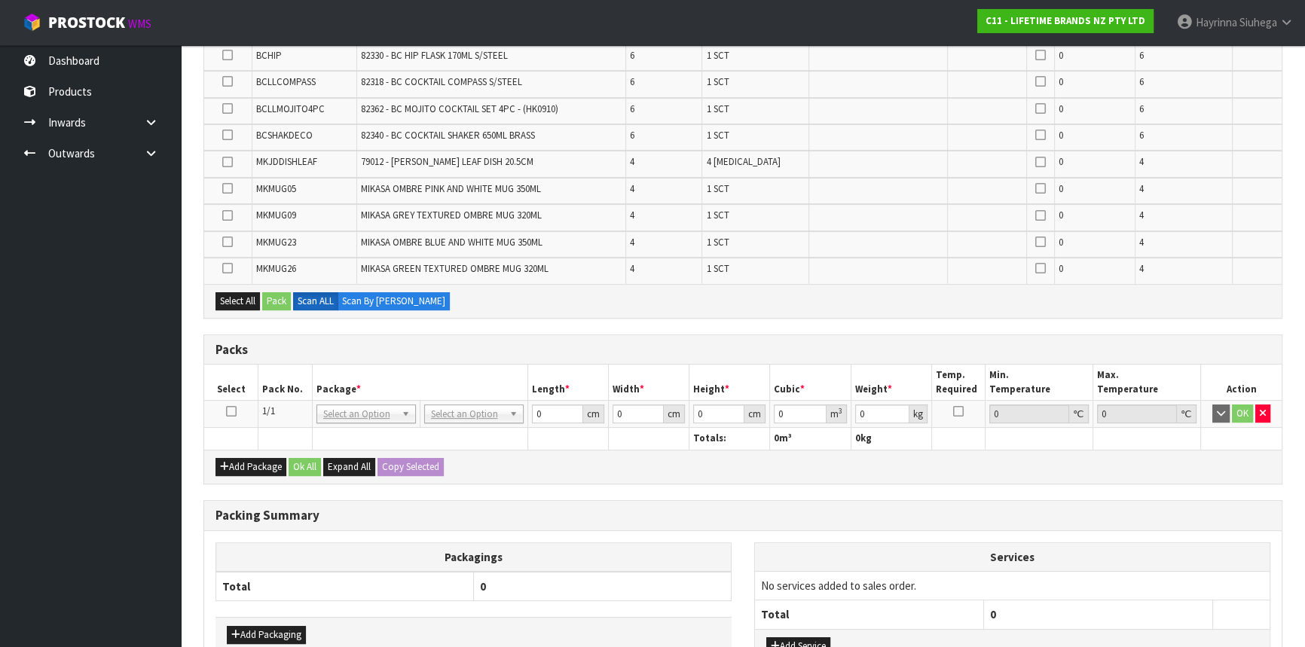
click at [228, 412] on icon at bounding box center [231, 412] width 11 height 1
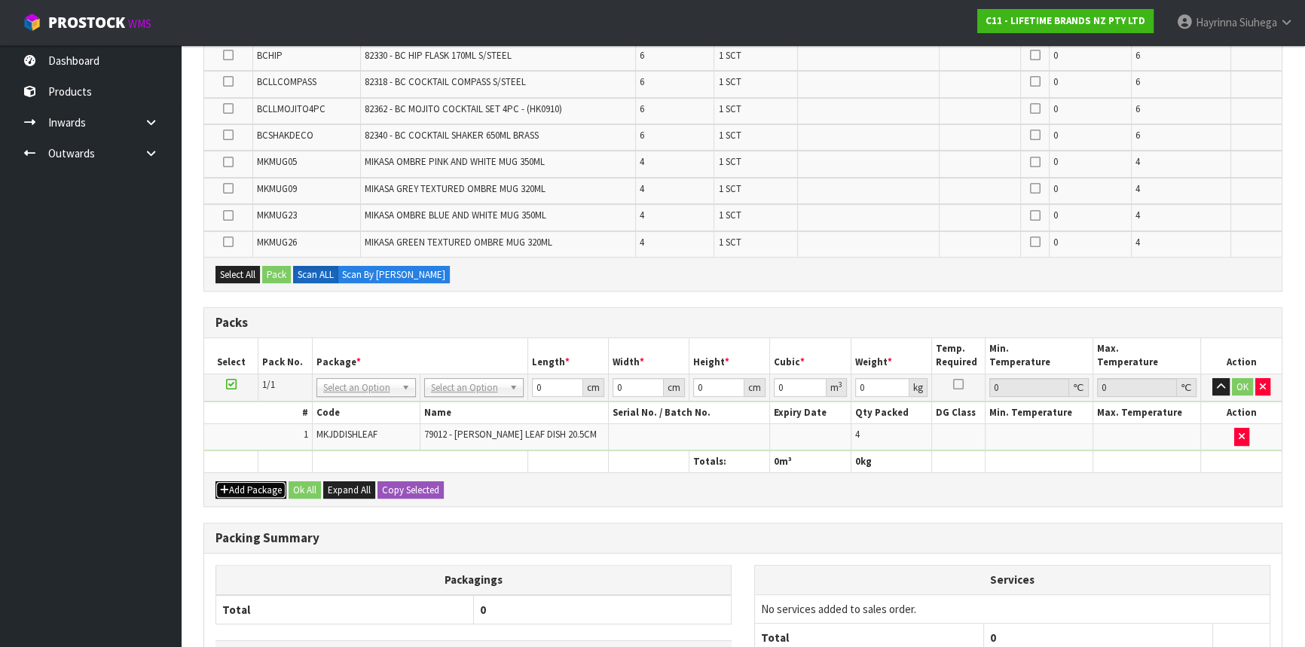
click at [236, 488] on button "Add Package" at bounding box center [251, 491] width 71 height 18
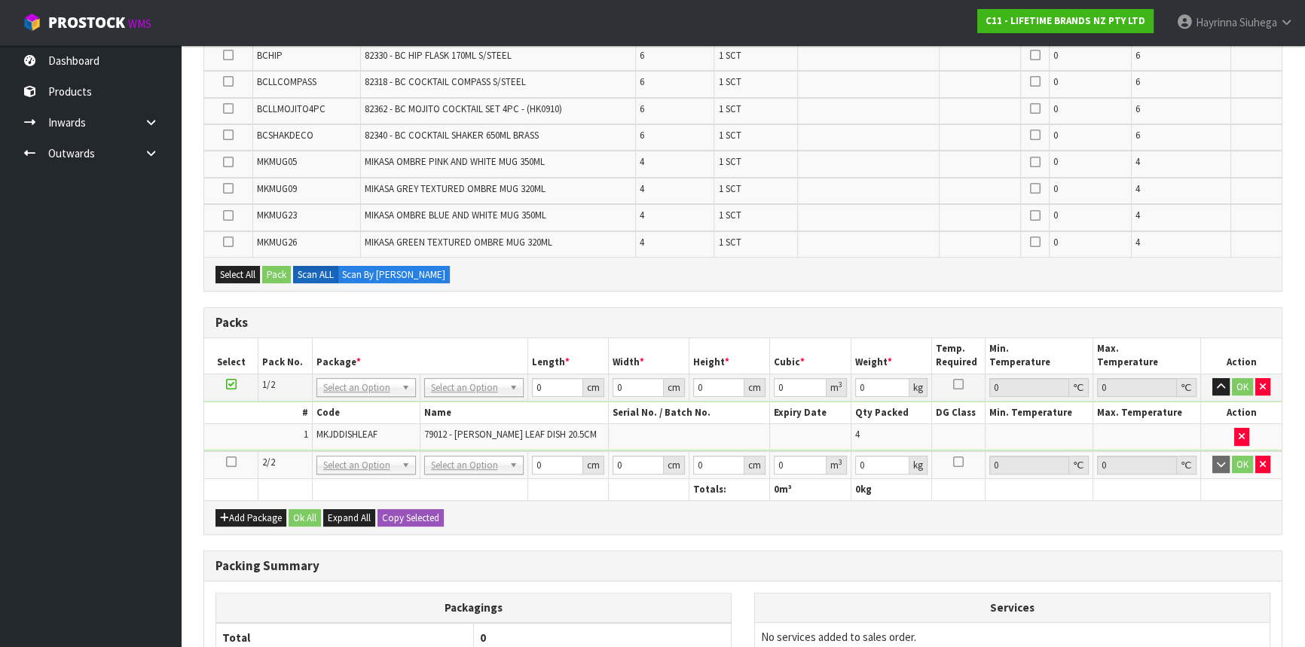
click at [229, 462] on icon at bounding box center [231, 462] width 11 height 1
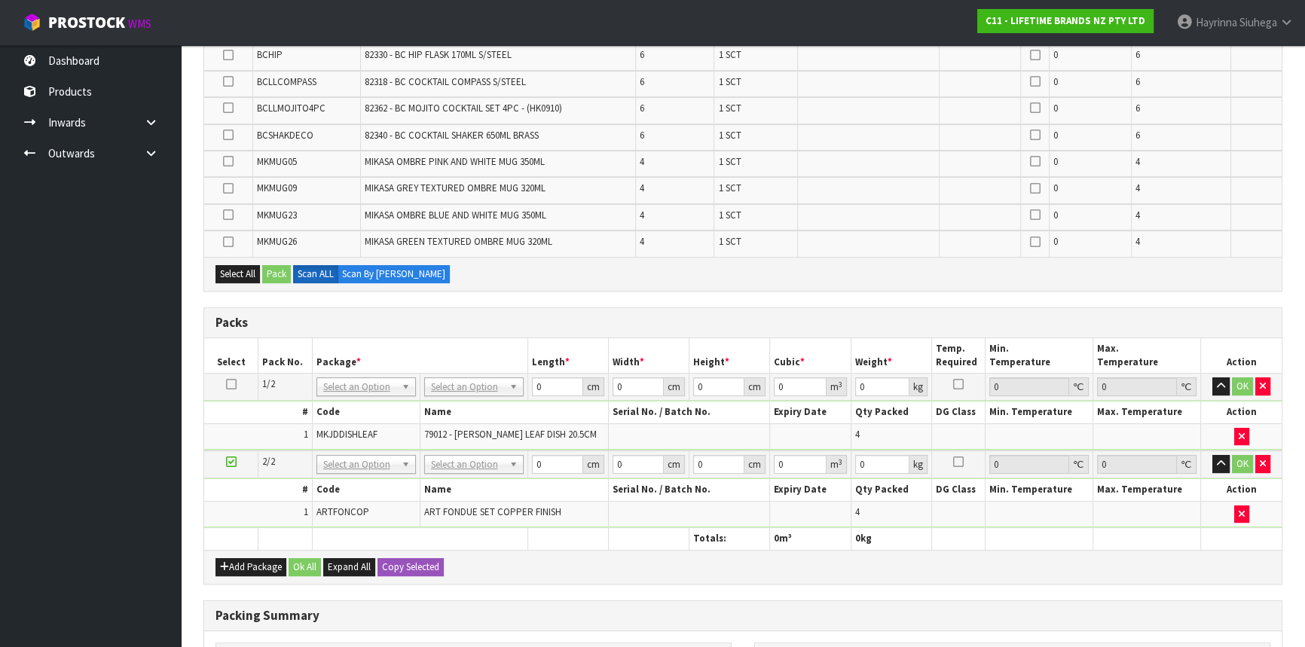
click at [306, 490] on th "#" at bounding box center [258, 490] width 108 height 22
click at [684, 288] on div "Picks Select Product Code Product Name Qty Picked Pick Review Serial No. / Batc…" at bounding box center [743, 101] width 1079 height 381
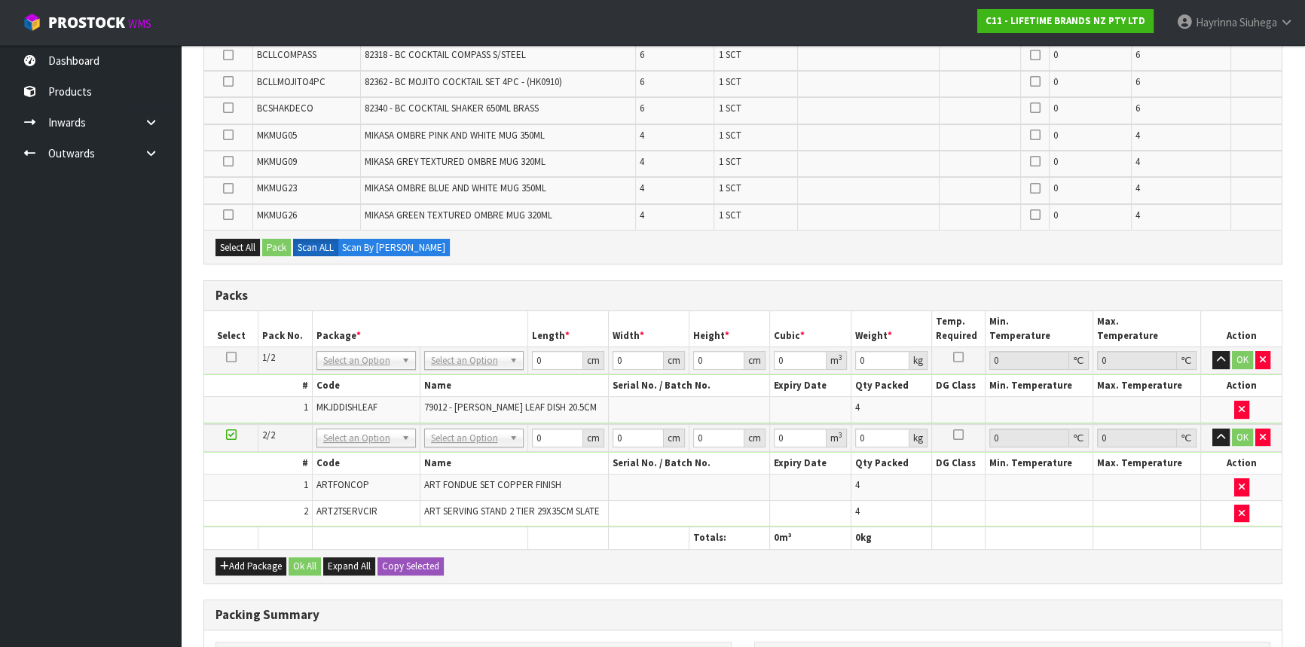
scroll to position [357, 0]
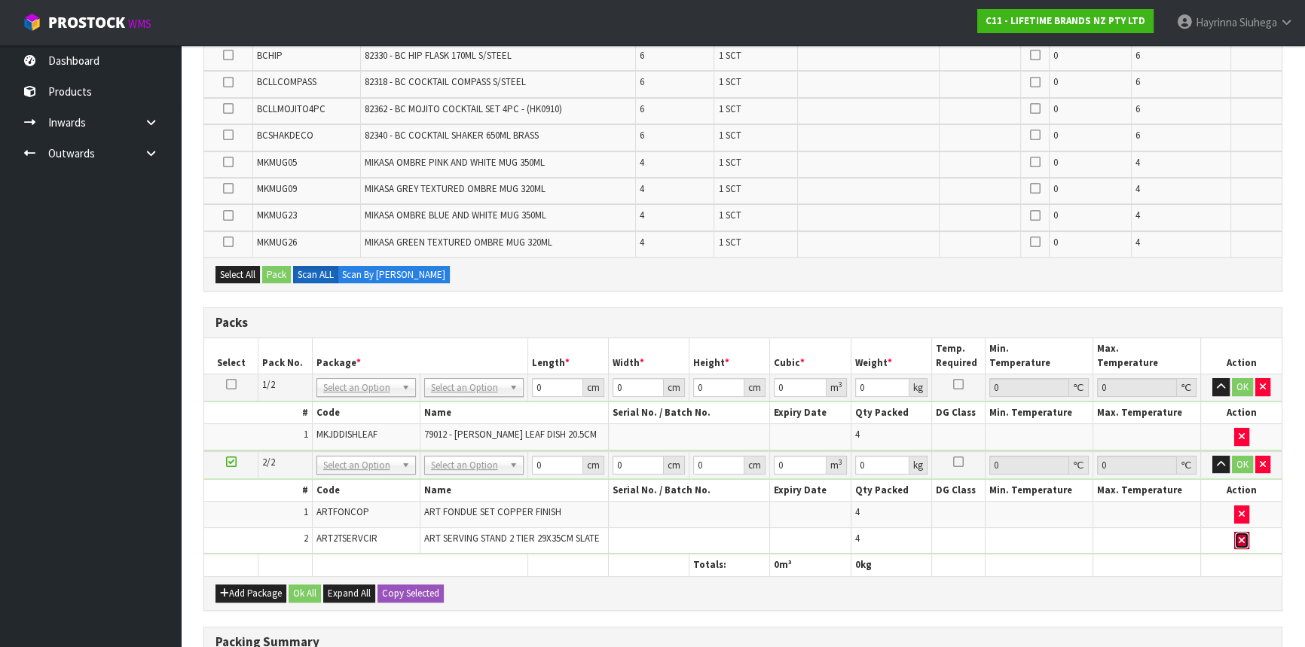
click at [1240, 536] on icon "button" at bounding box center [1242, 541] width 6 height 10
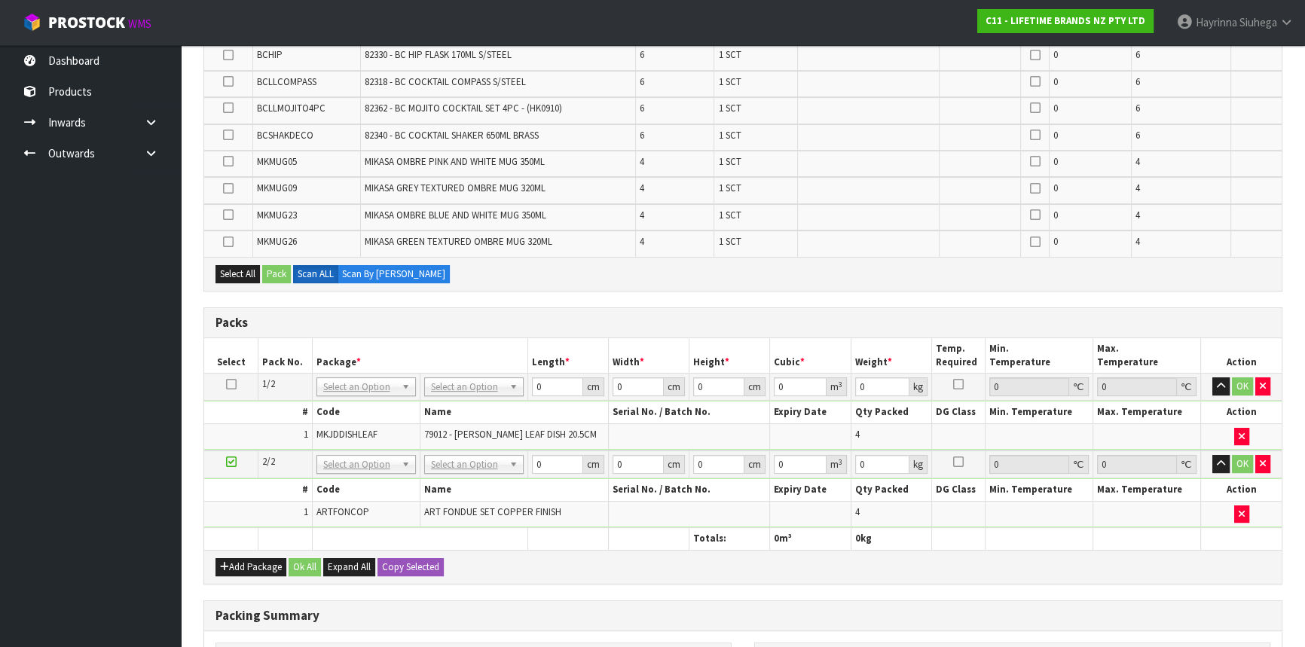
click at [771, 590] on div "Combine Orders C11-ORD0001821 C11-ORD0001925 C11-ORD0001983 C11-ORD0001990 C11-…" at bounding box center [743, 354] width 1079 height 996
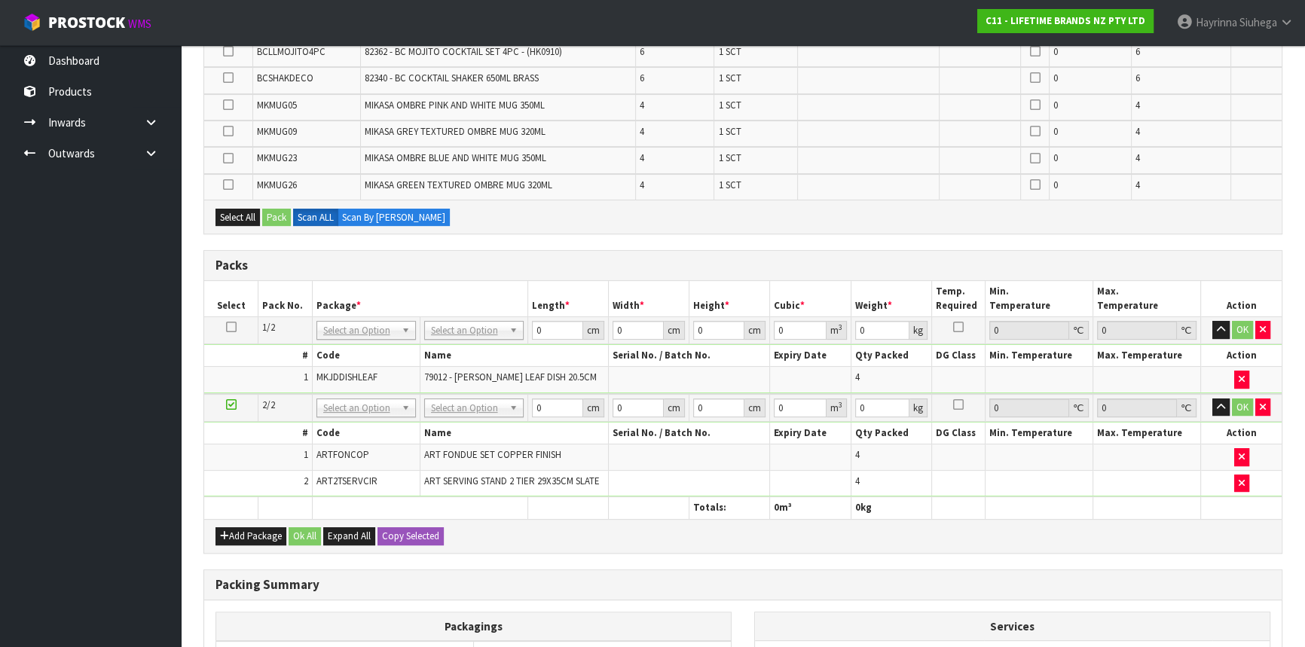
scroll to position [426, 0]
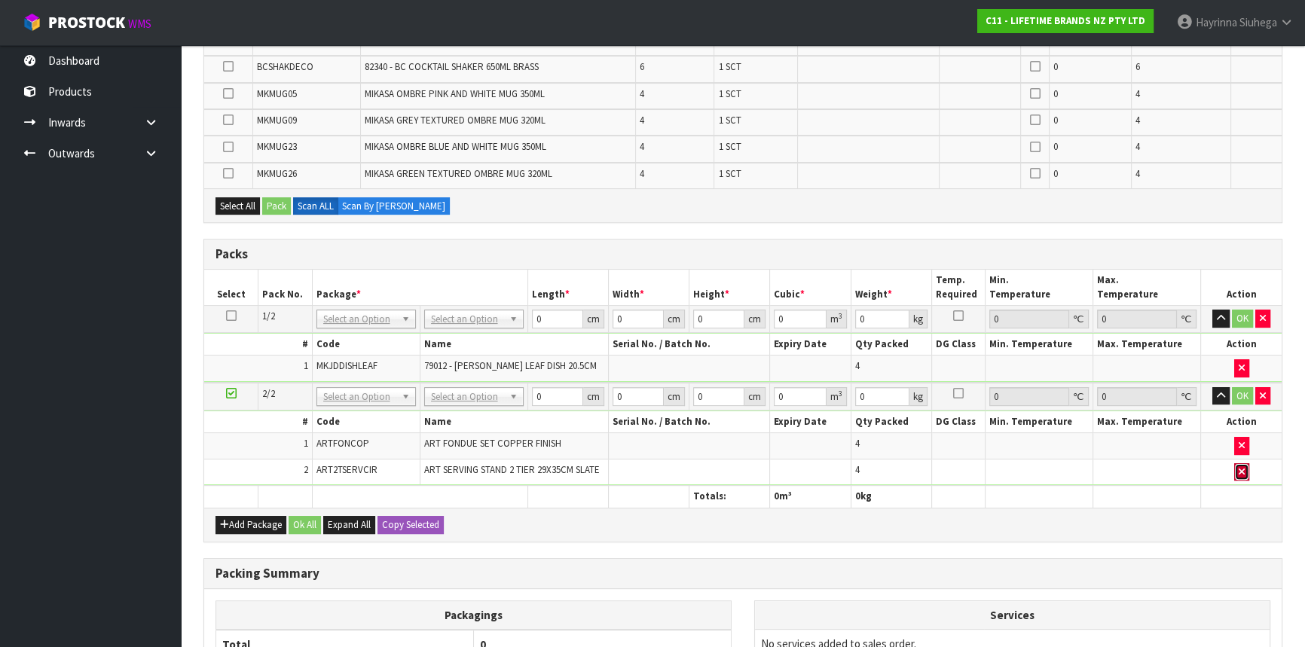
click at [1241, 467] on icon "button" at bounding box center [1242, 472] width 6 height 10
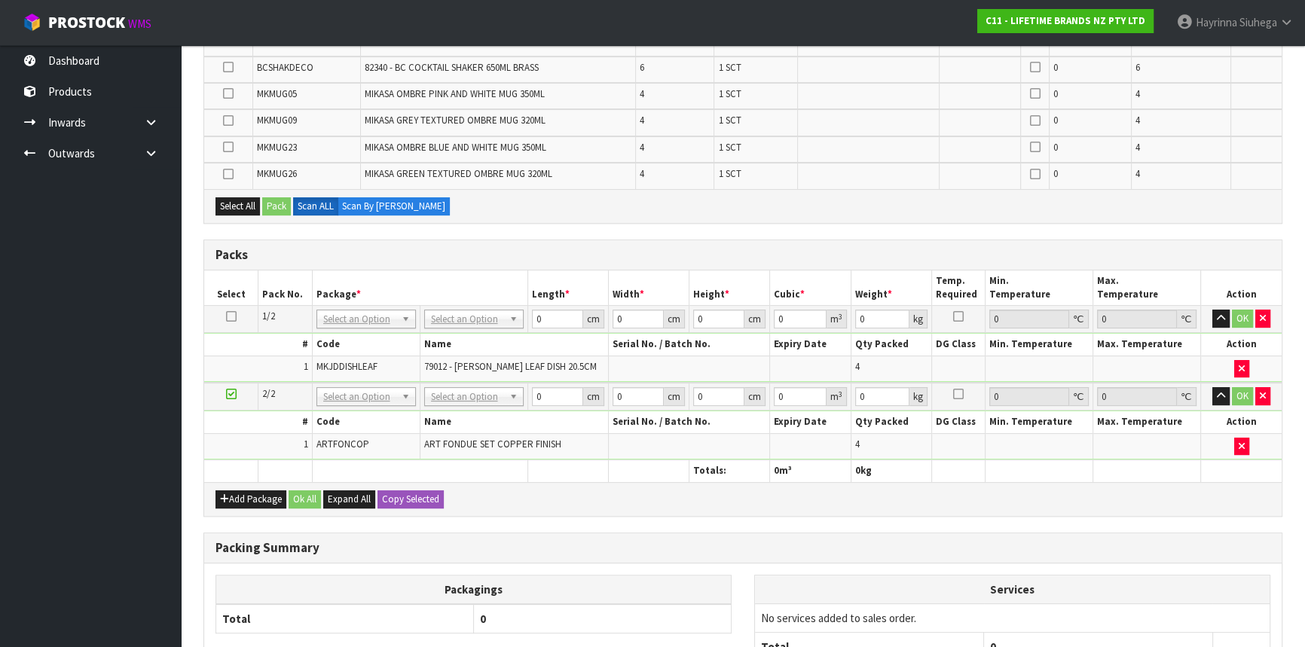
click at [228, 394] on icon at bounding box center [231, 394] width 11 height 1
click at [134, 420] on ul "Dashboard Products Categories Serial Numbers Kitsets Packagings Inwards Purchas…" at bounding box center [90, 346] width 181 height 602
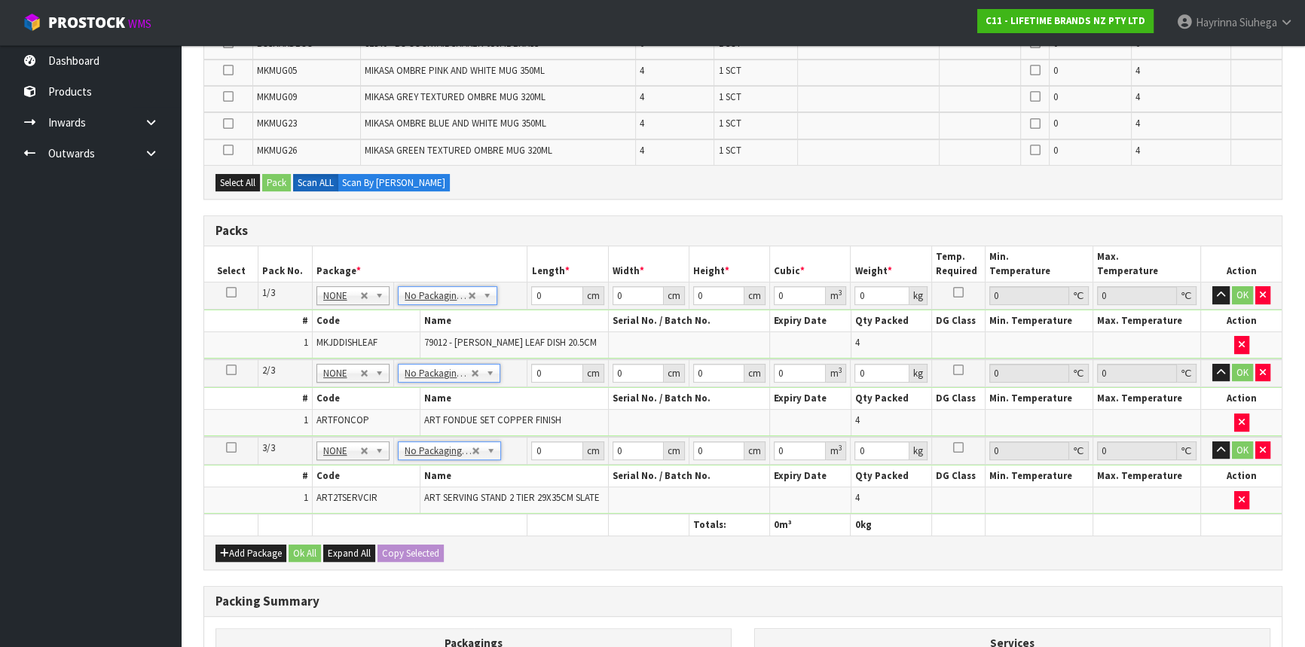
scroll to position [632, 0]
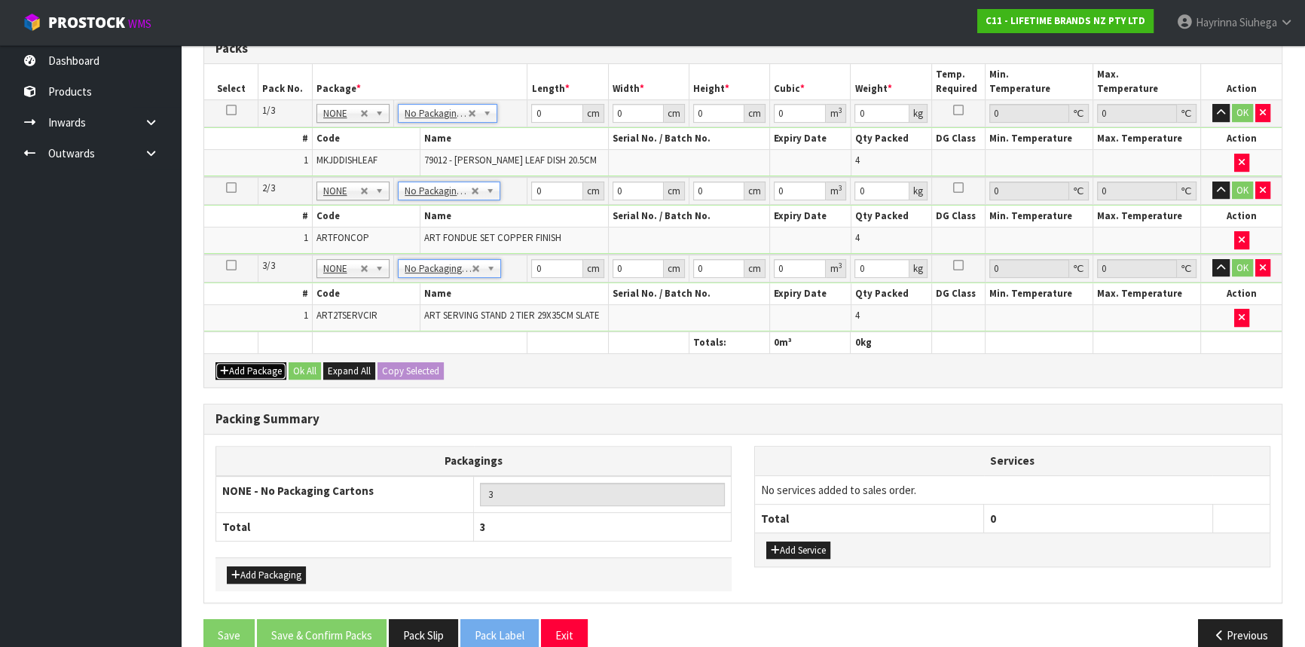
click at [262, 365] on button "Add Package" at bounding box center [251, 372] width 71 height 18
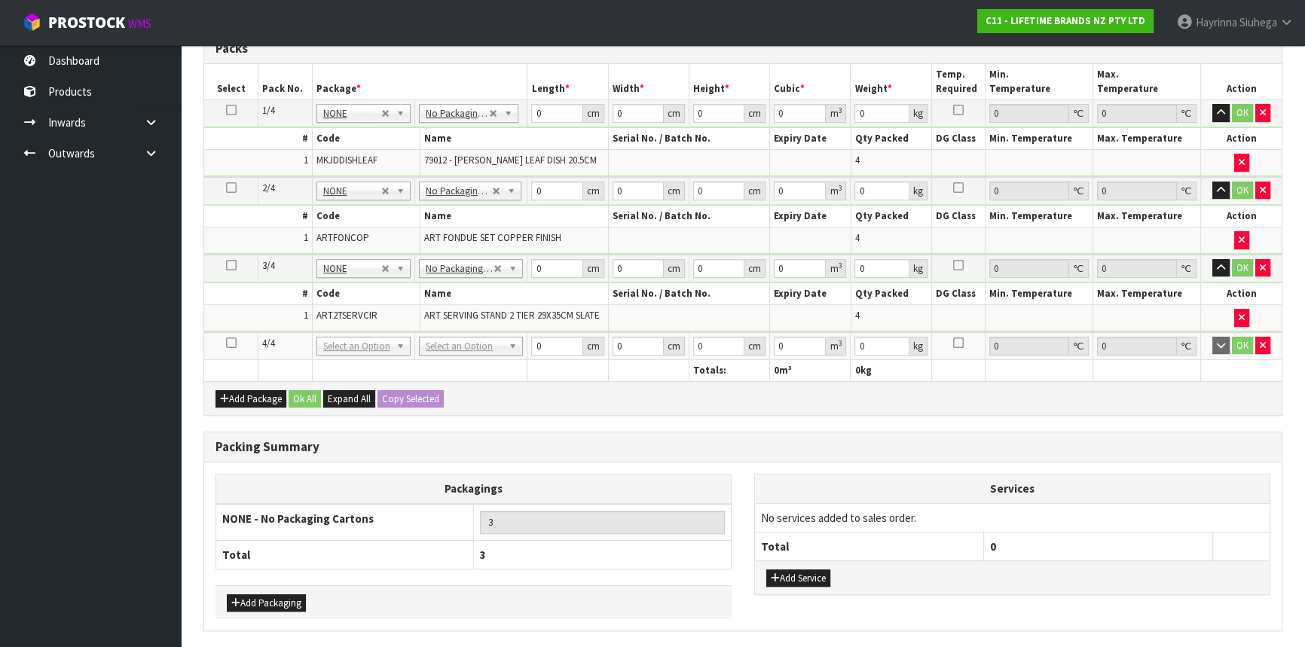
click at [236, 340] on td at bounding box center [231, 346] width 54 height 28
click at [226, 343] on icon at bounding box center [231, 343] width 11 height 1
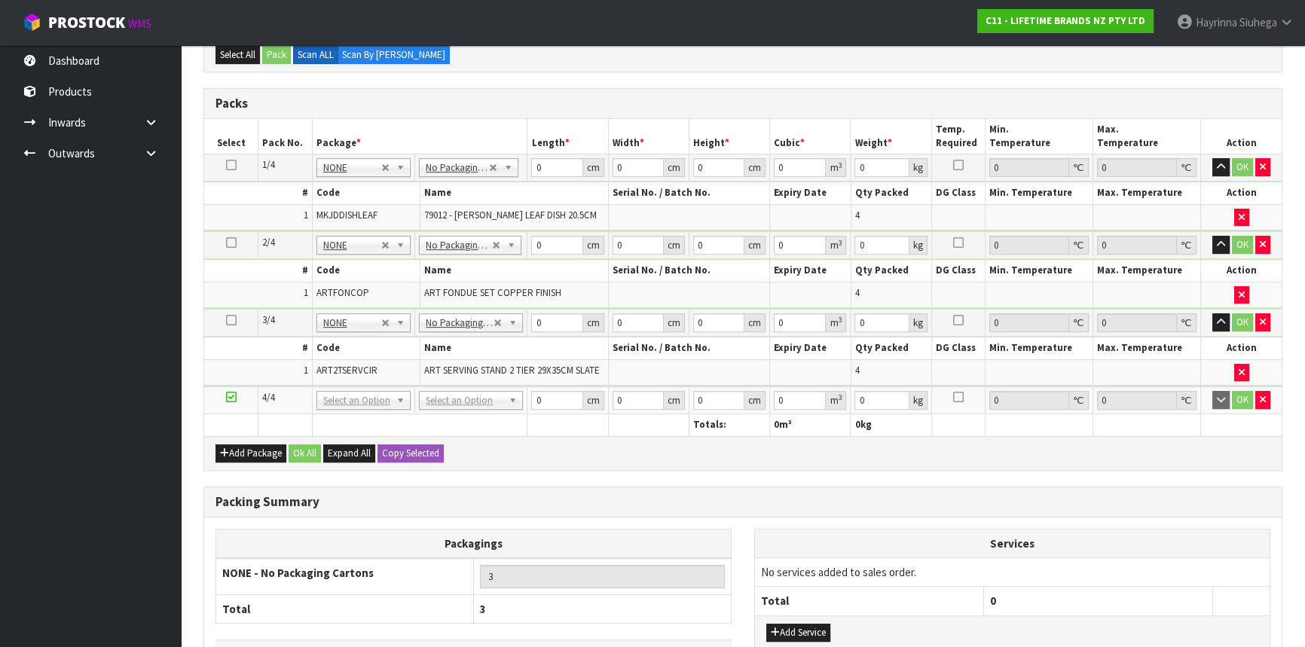
scroll to position [0, 0]
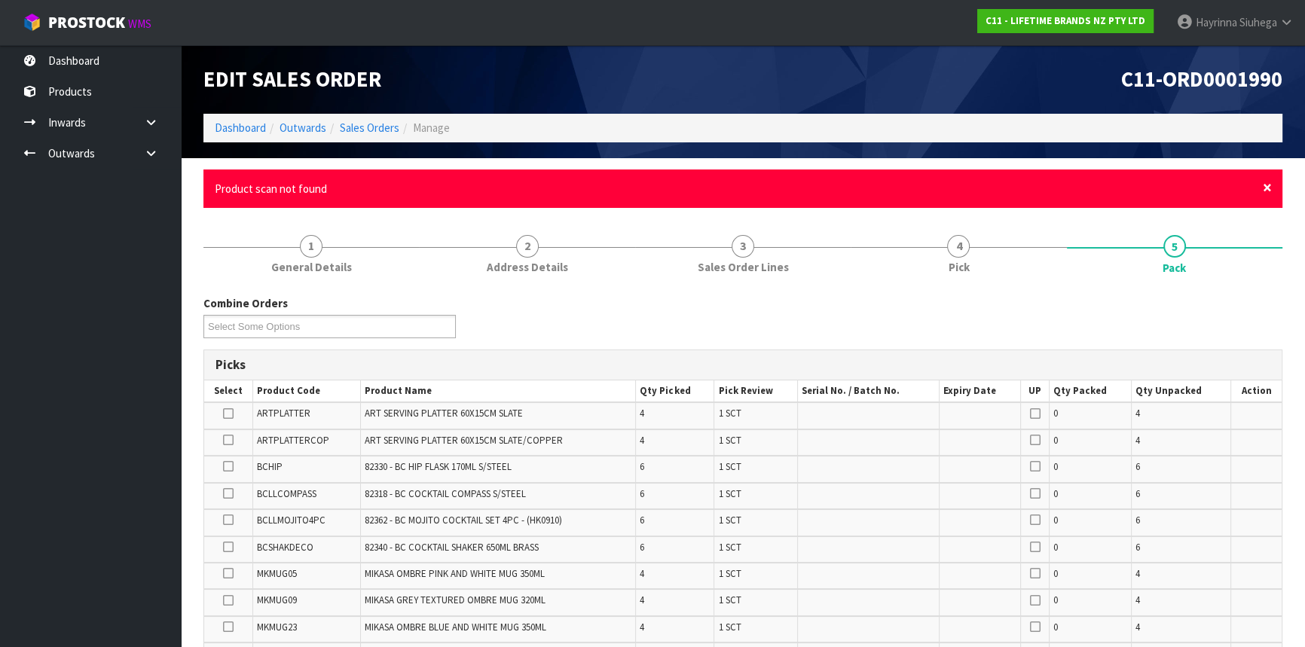
click at [1266, 183] on span "×" at bounding box center [1267, 187] width 9 height 21
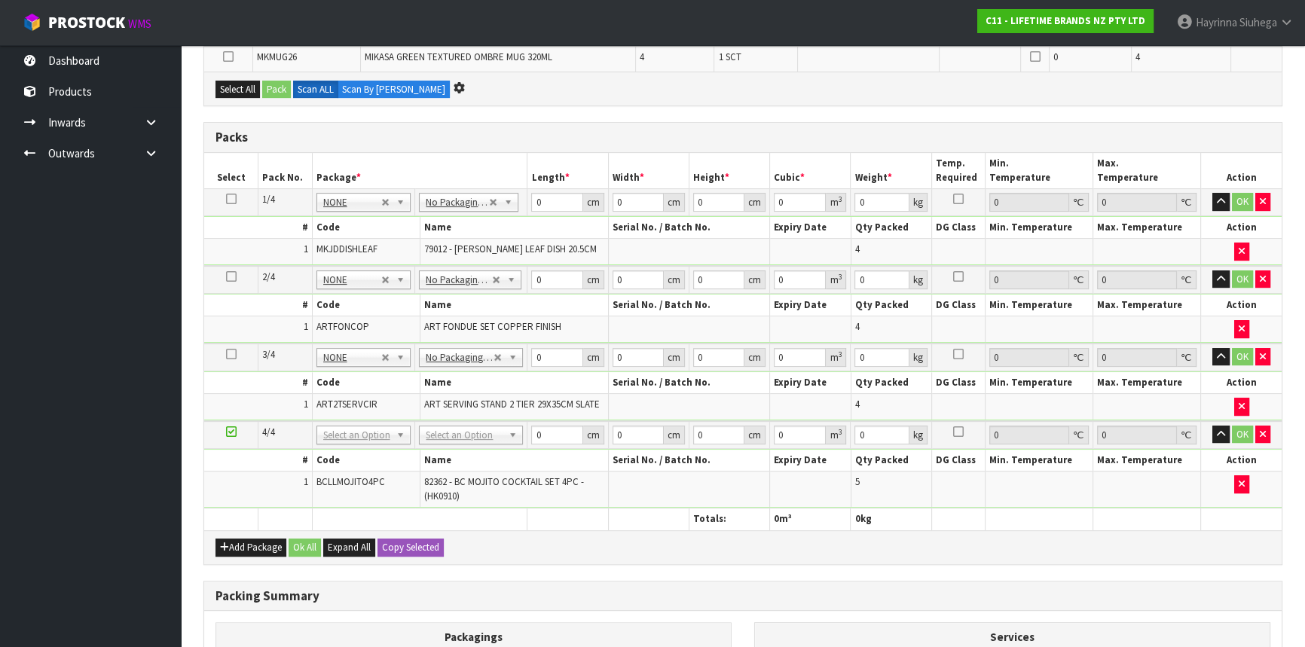
scroll to position [516, 0]
click at [264, 539] on button "Add Package" at bounding box center [251, 548] width 71 height 18
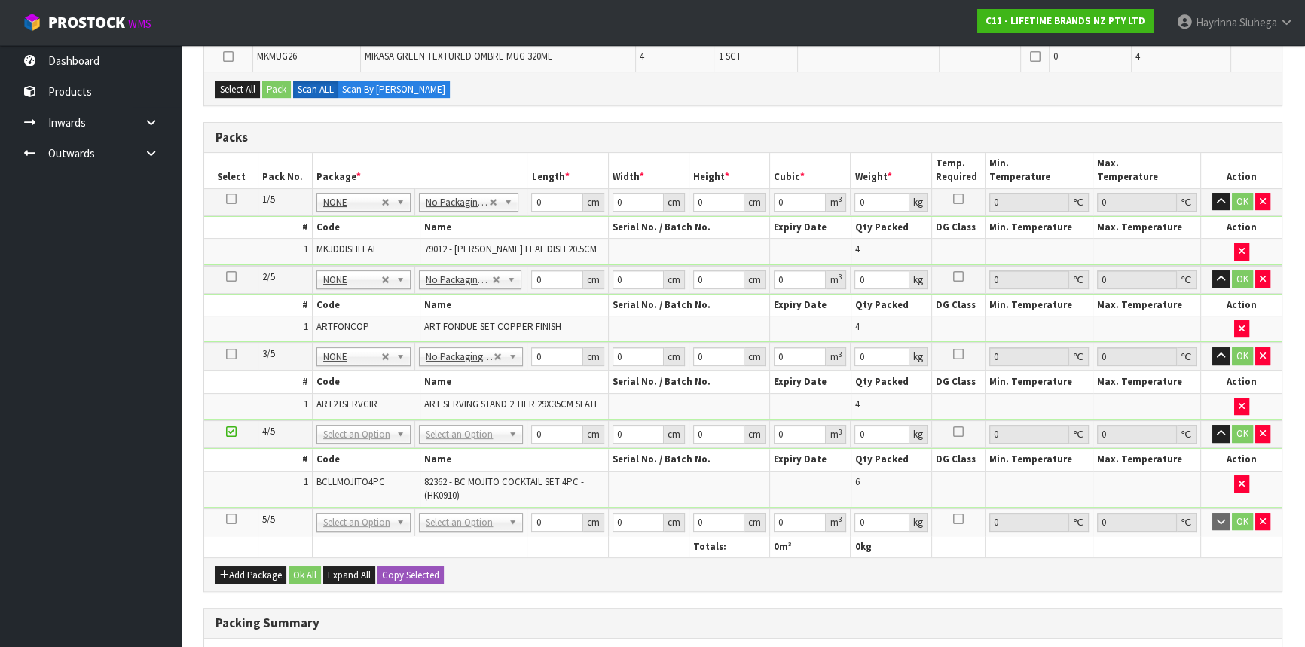
click at [234, 519] on icon at bounding box center [231, 519] width 11 height 1
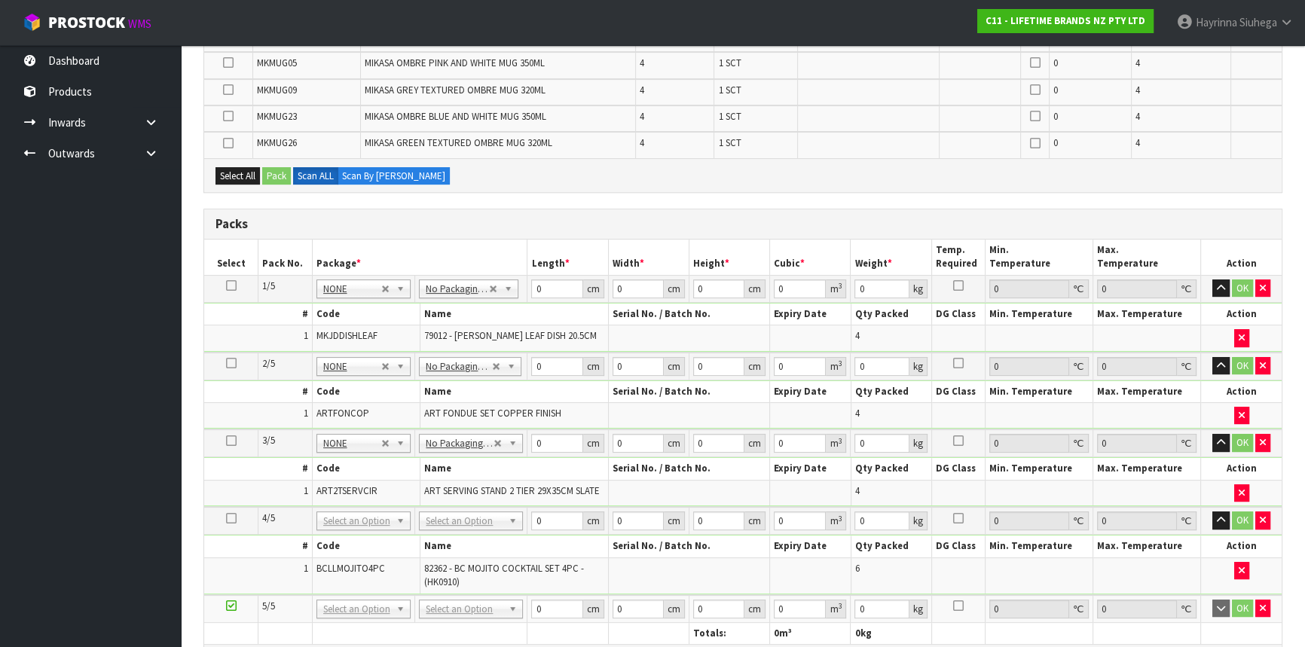
scroll to position [448, 0]
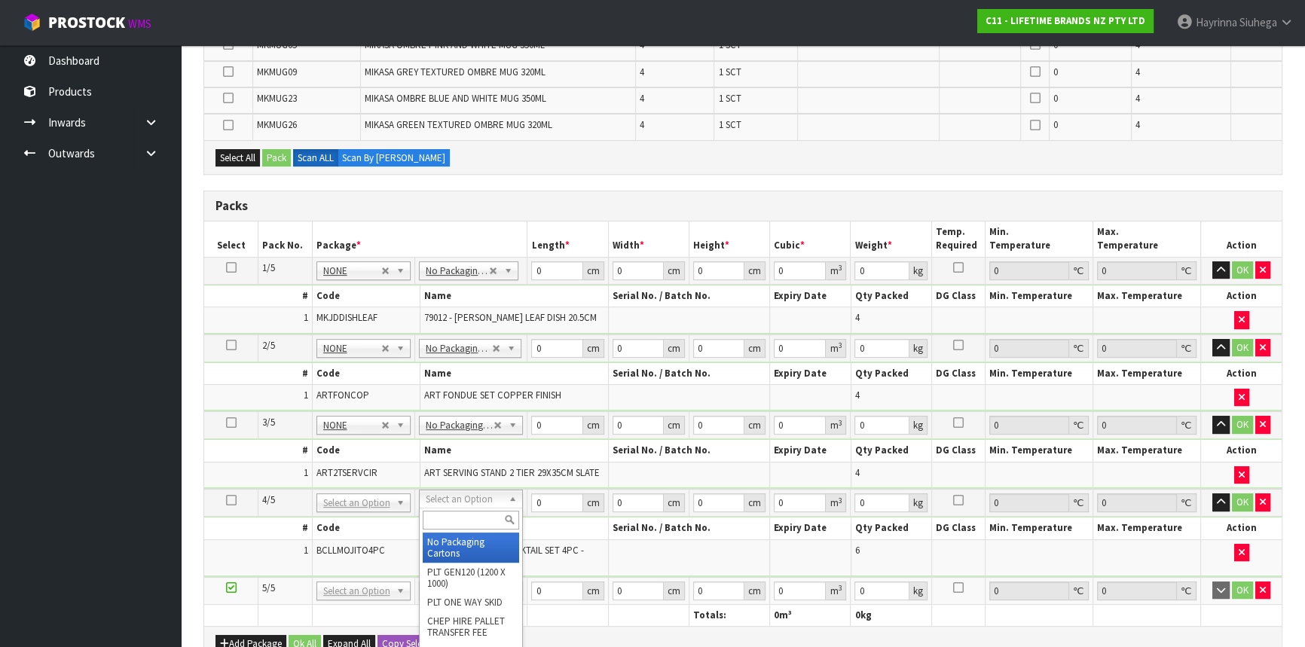
type input "4"
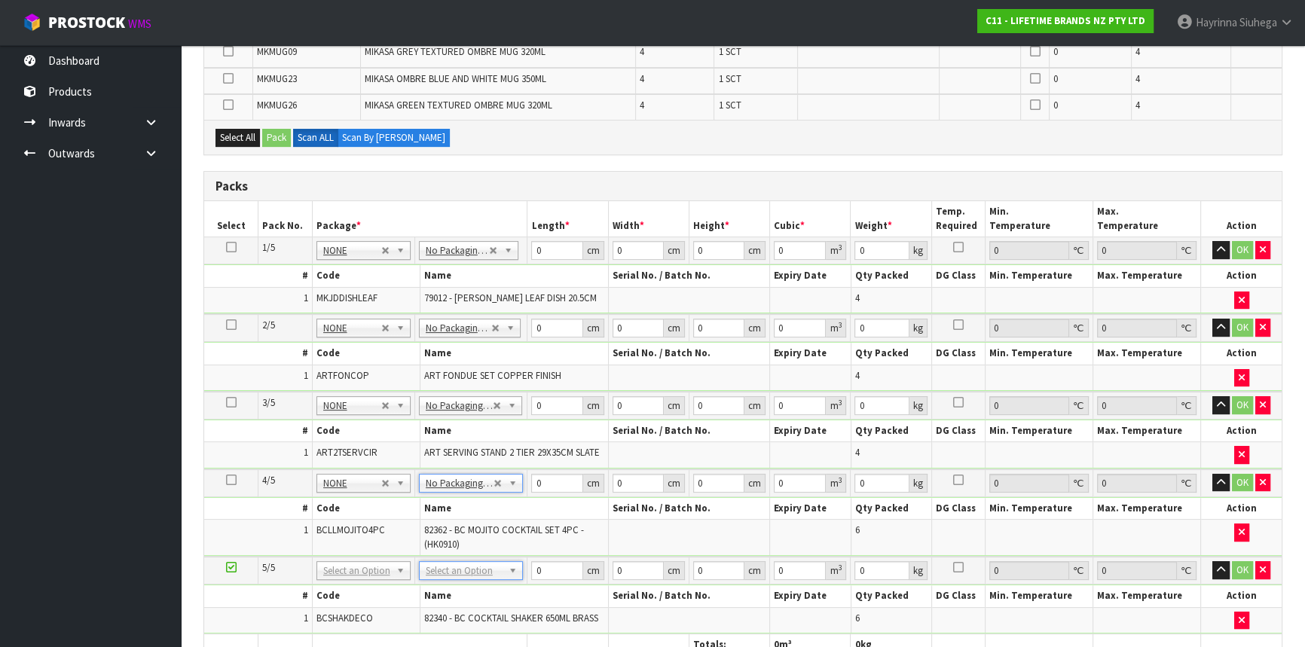
scroll to position [516, 0]
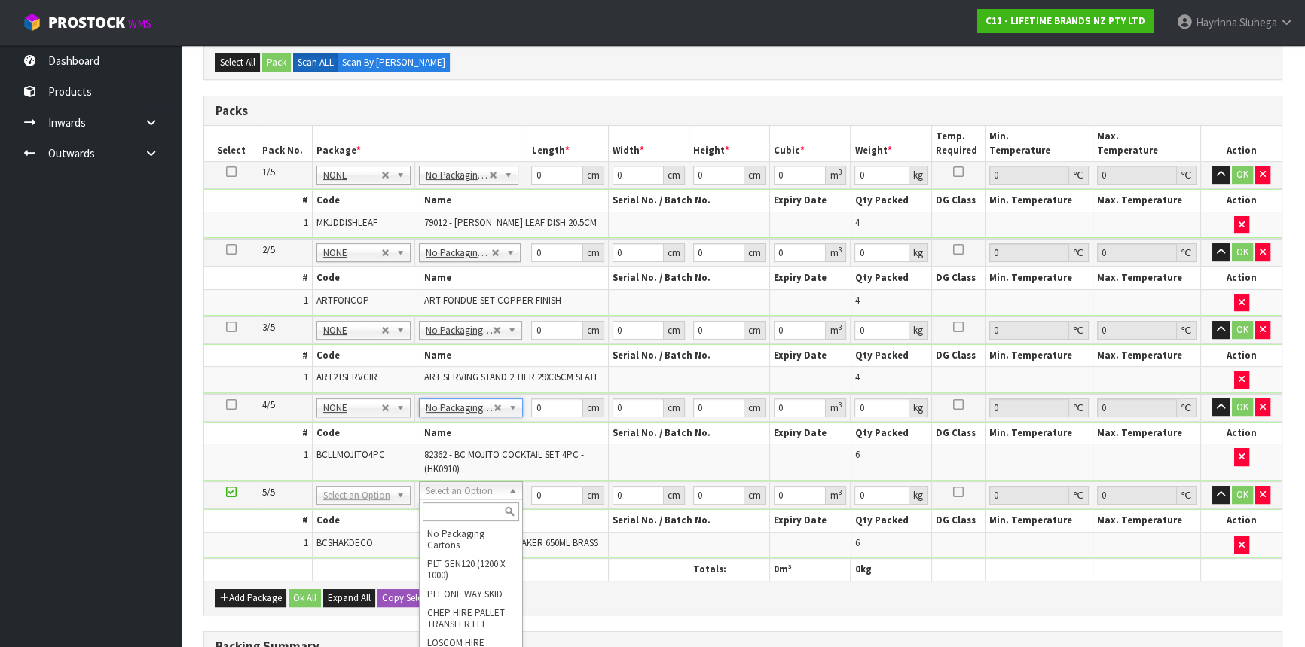
click at [507, 445] on td "82362 - BC MOJITO COCKTAIL SET 4PC - (HK0910)" at bounding box center [514, 462] width 188 height 35
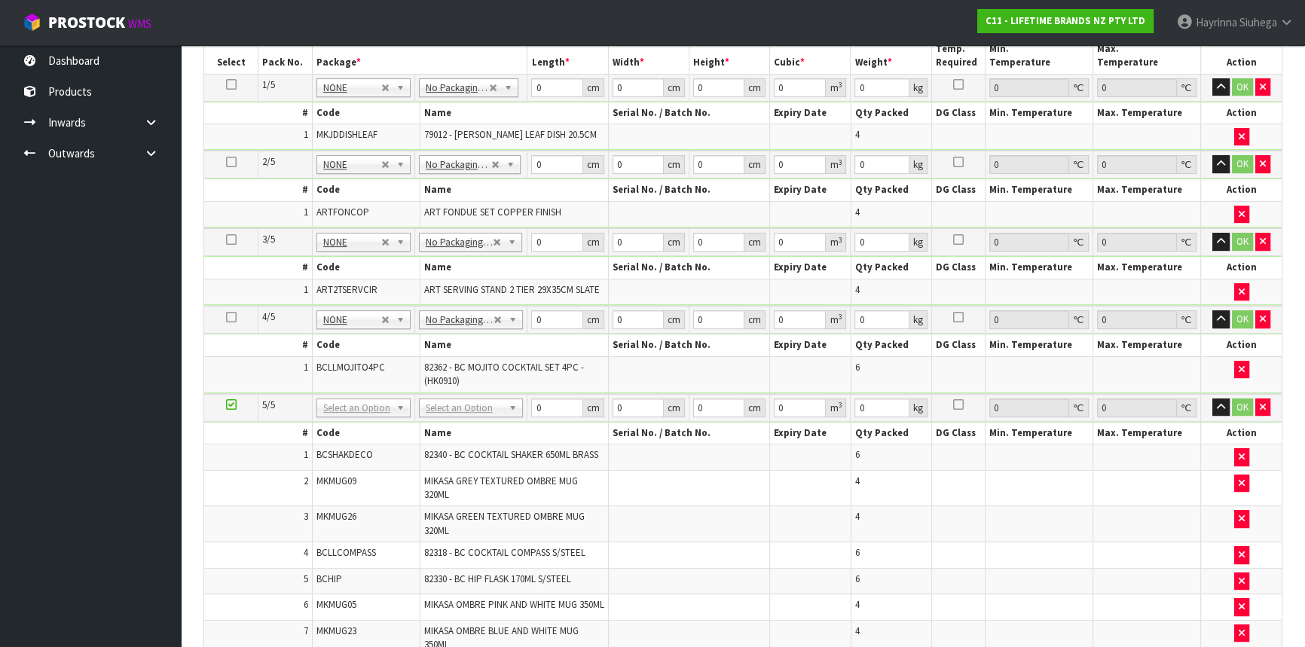
scroll to position [548, 0]
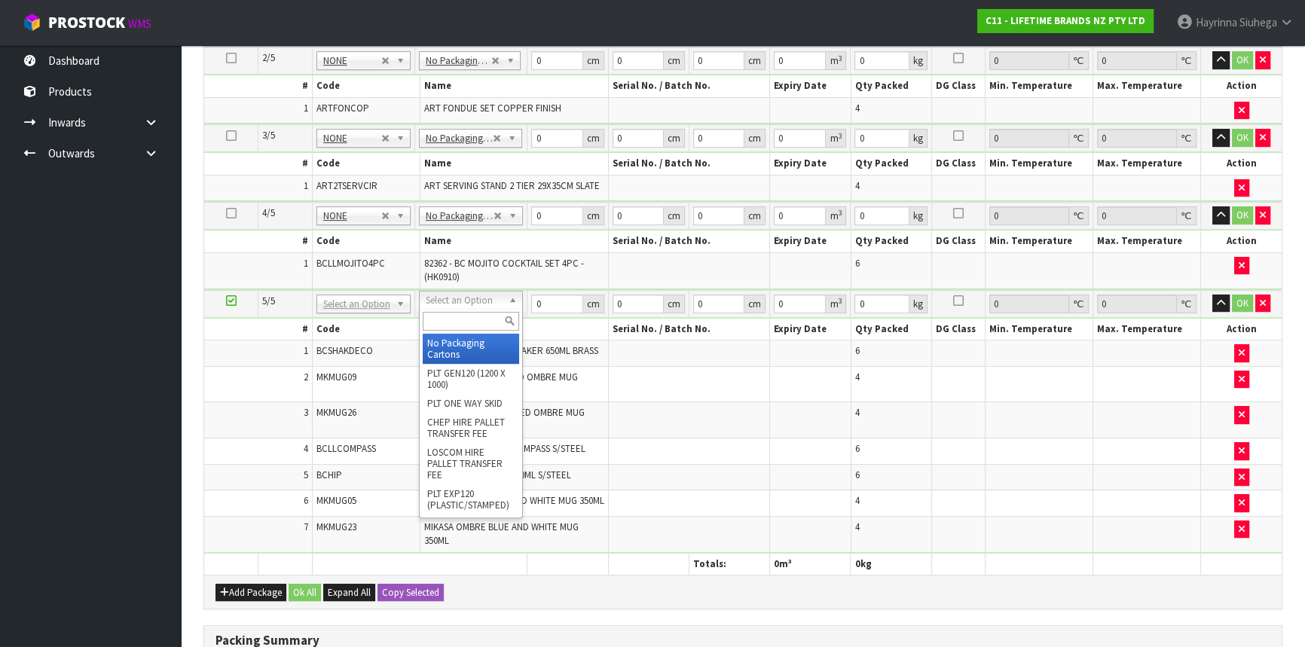
click at [461, 323] on input "text" at bounding box center [471, 321] width 96 height 19
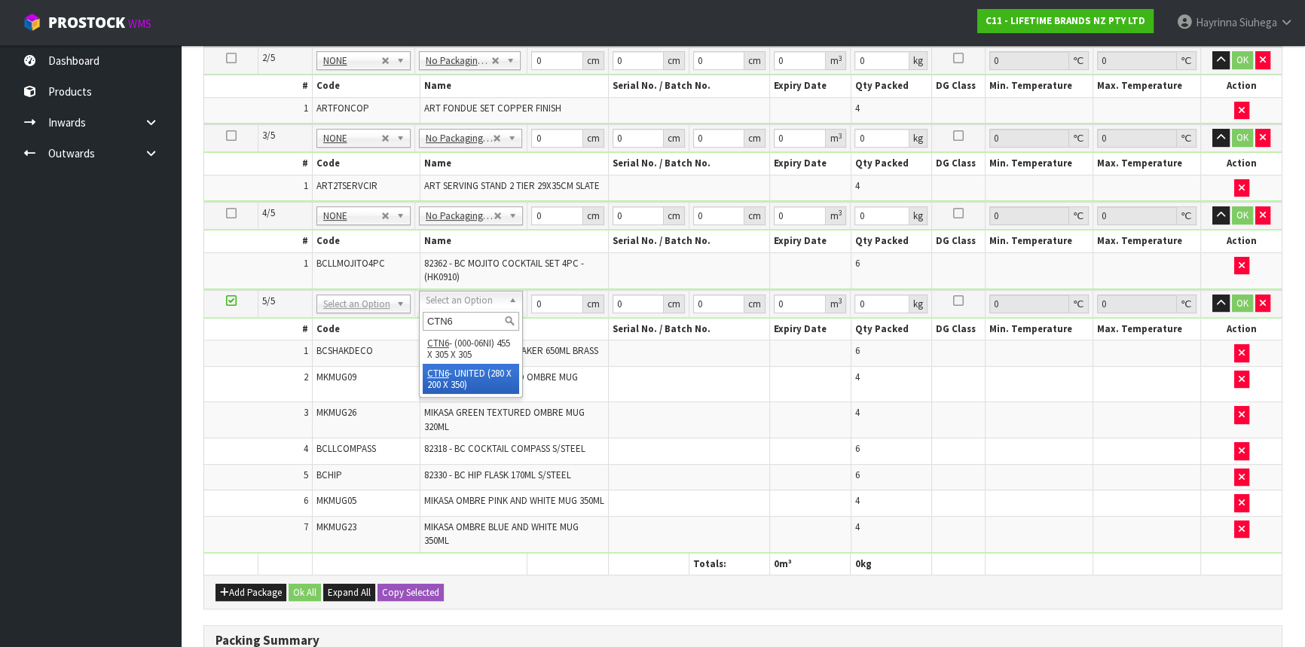
type input "CTN6"
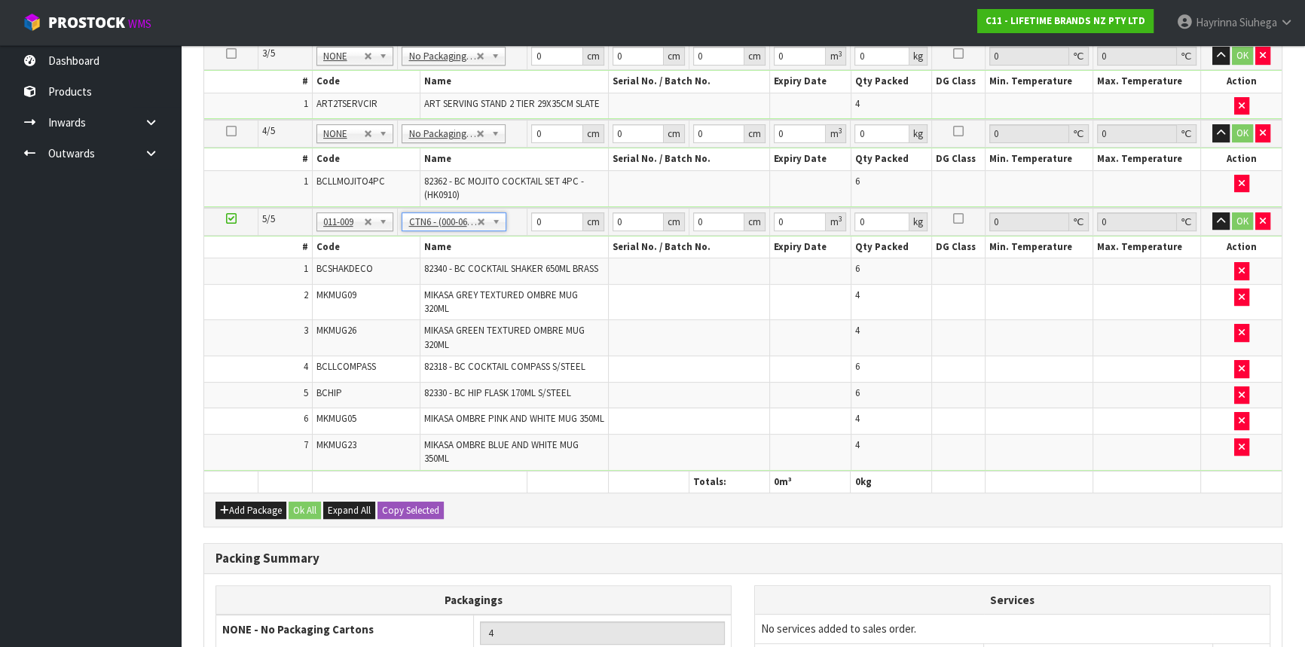
type input "45.5"
type input "30.5"
type input "0.042326"
type input "9.74"
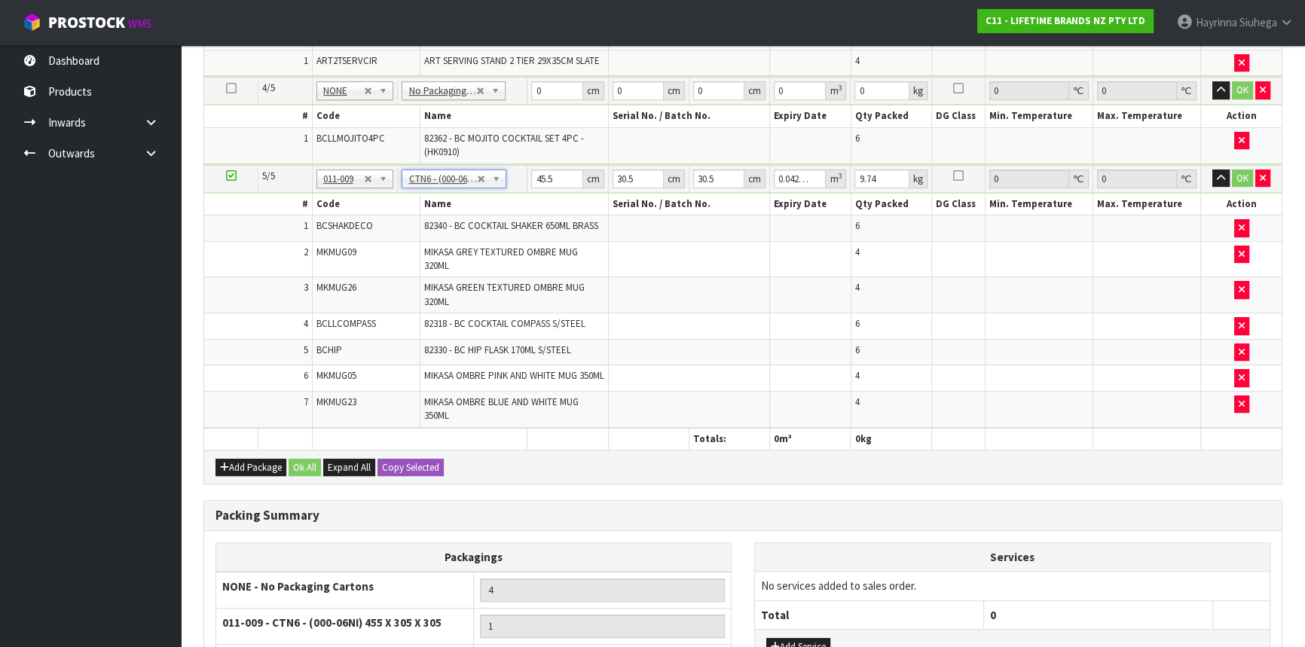
scroll to position [685, 0]
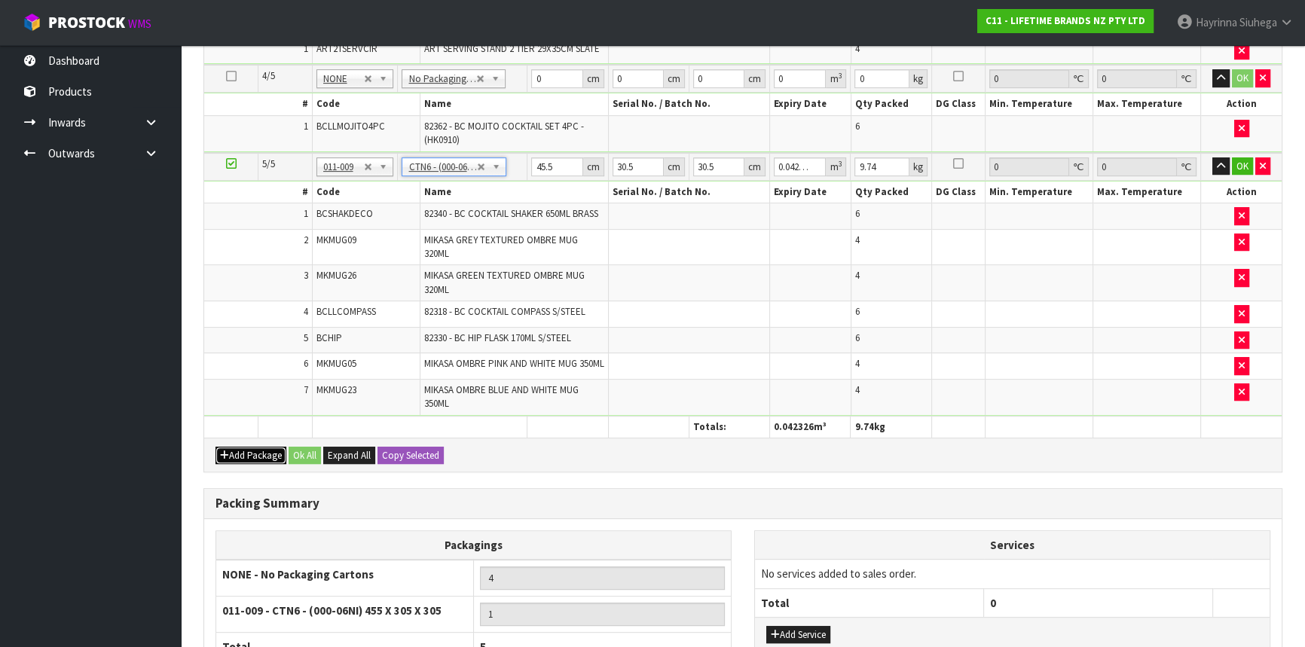
click at [263, 465] on button "Add Package" at bounding box center [251, 456] width 71 height 18
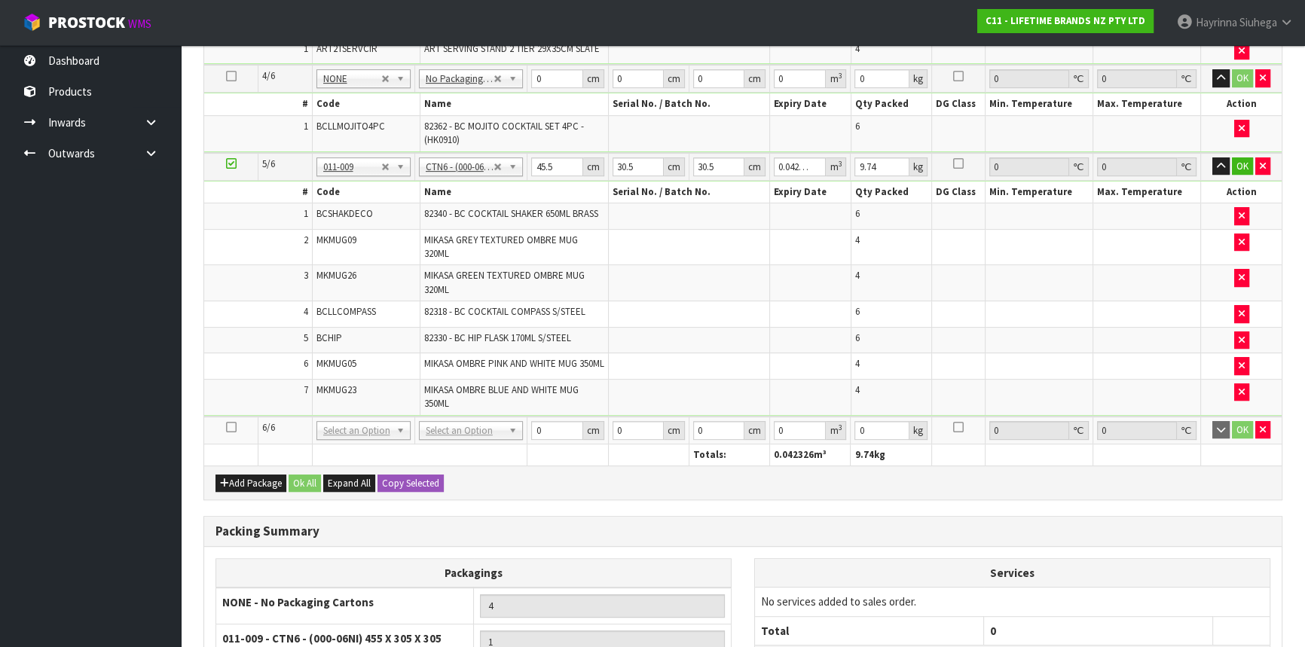
drag, startPoint x: 232, startPoint y: 436, endPoint x: 277, endPoint y: 431, distance: 44.7
click at [232, 428] on icon at bounding box center [231, 427] width 11 height 1
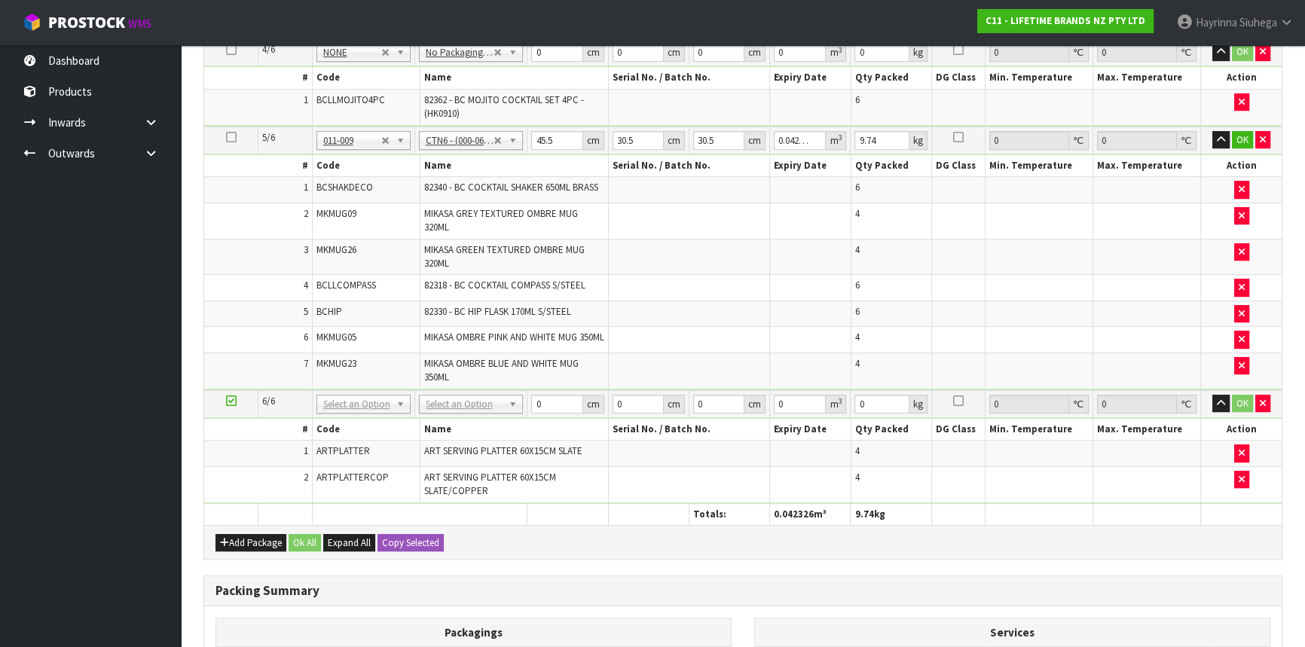
scroll to position [632, 0]
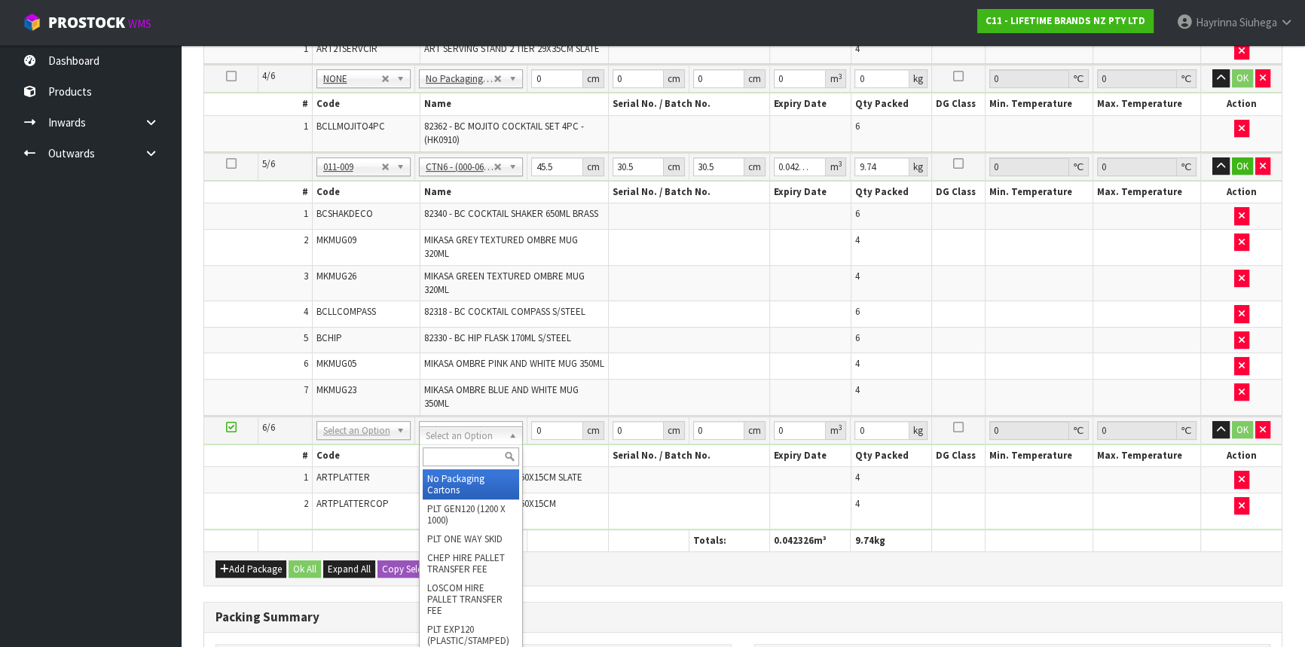
click at [458, 468] on div at bounding box center [471, 457] width 103 height 25
type input "5"
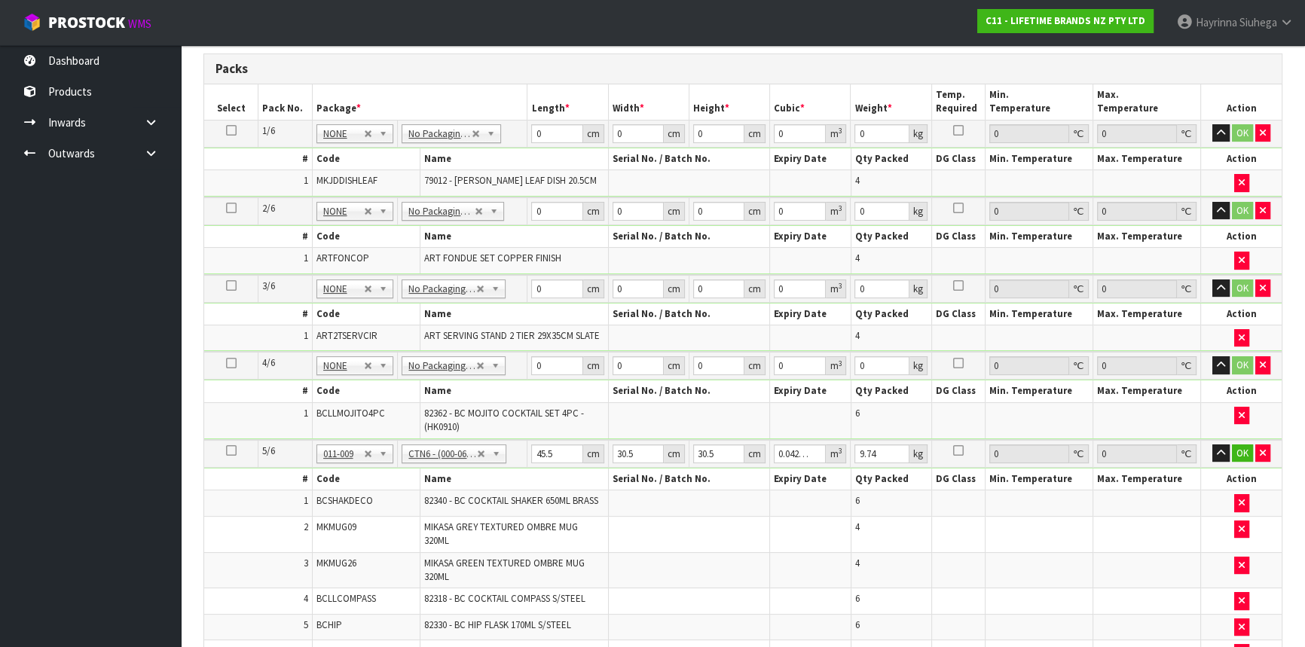
scroll to position [211, 0]
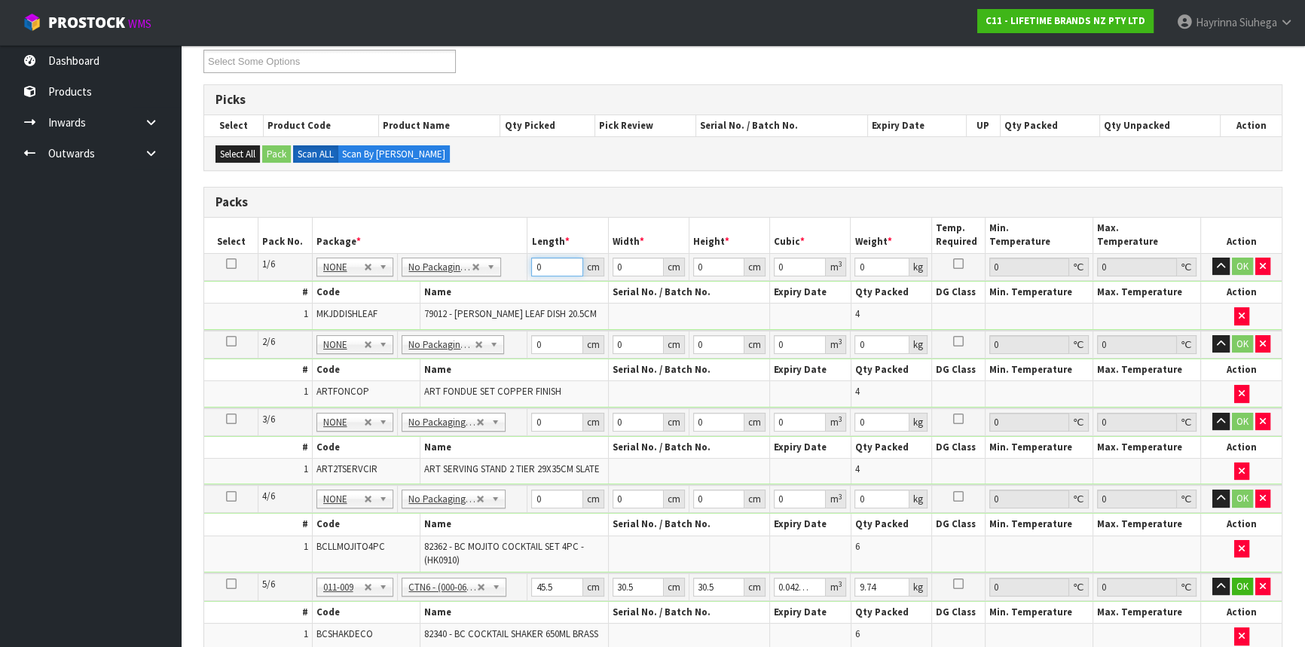
click at [538, 264] on input "0" at bounding box center [556, 267] width 51 height 19
click at [537, 268] on input "0" at bounding box center [556, 267] width 51 height 19
type input "12"
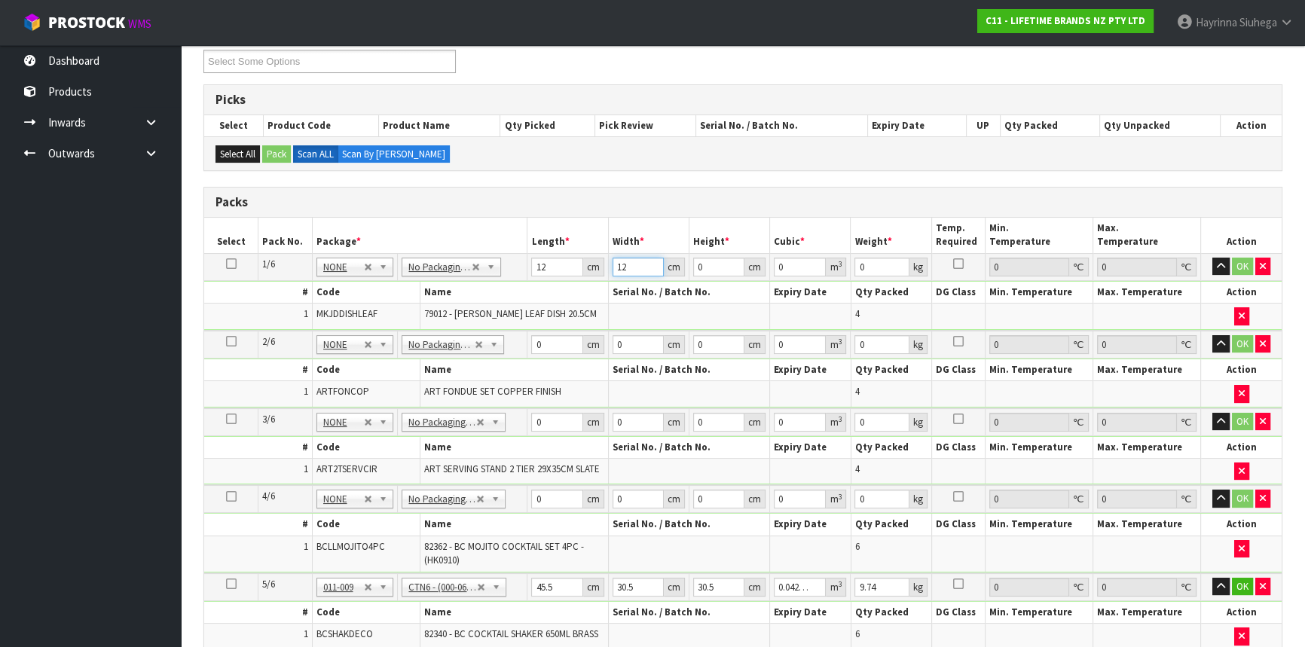
type input "12"
type input "1"
type input "0.000144"
type input "12"
type input "0.001728"
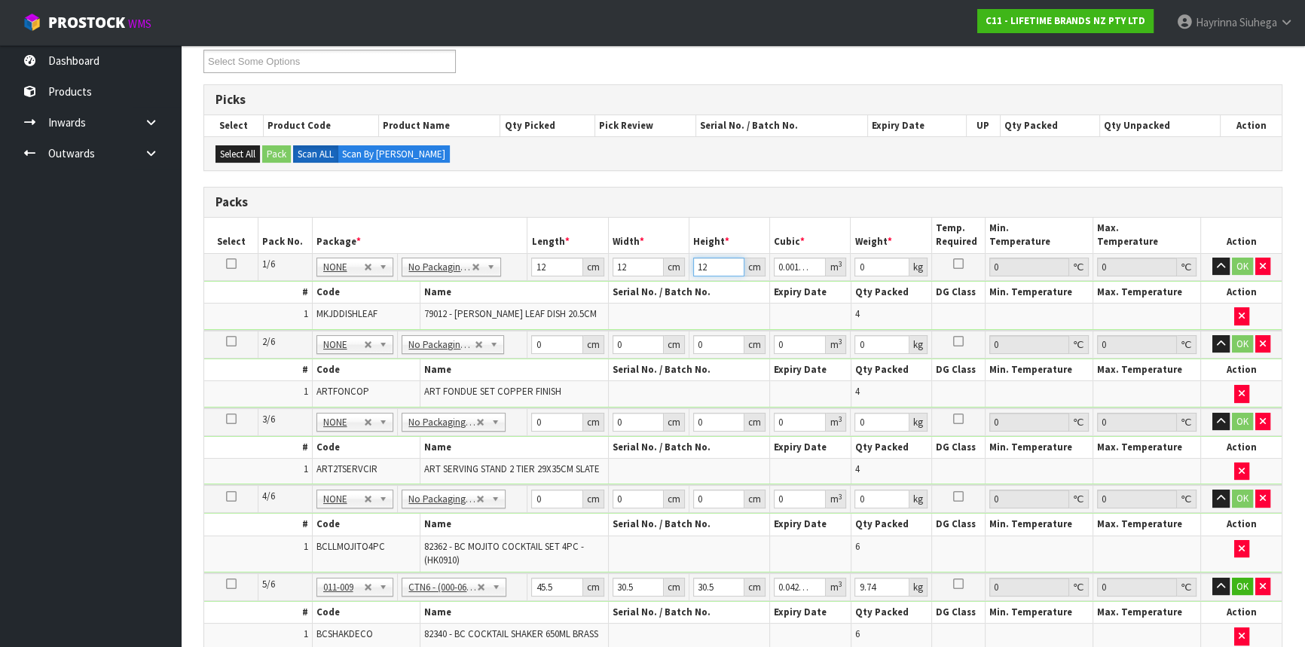
type input "12"
type input "1"
click at [226, 264] on icon at bounding box center [231, 264] width 11 height 1
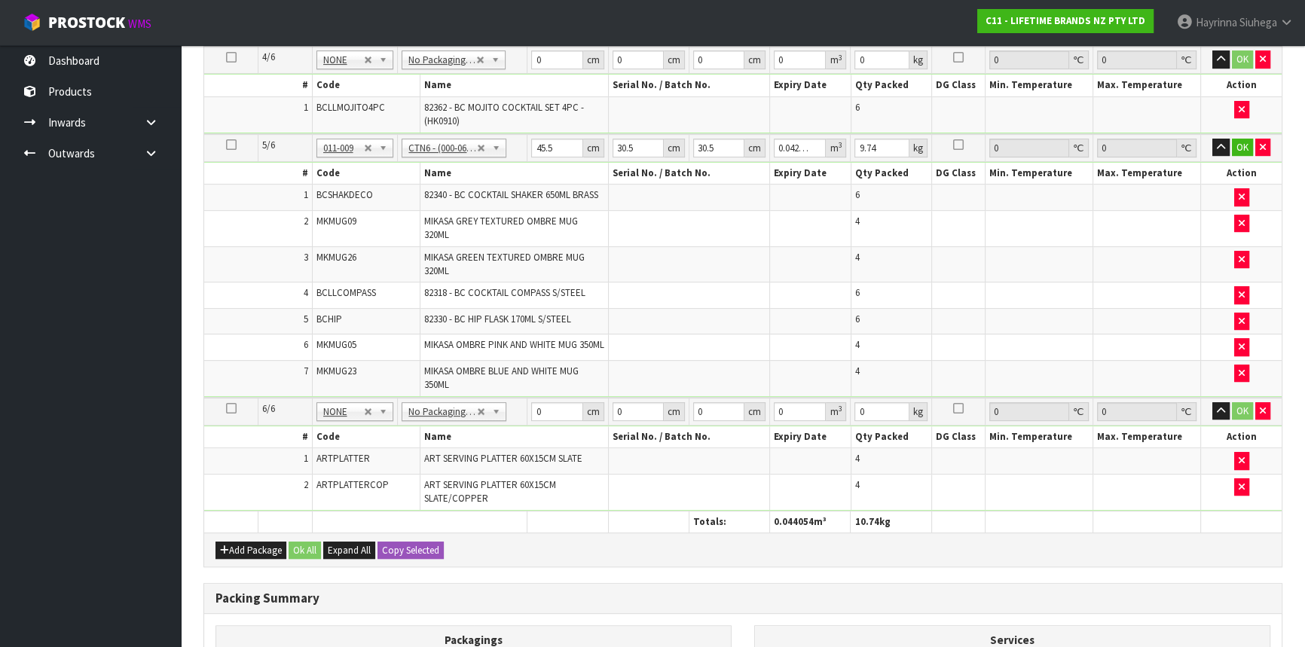
scroll to position [759, 0]
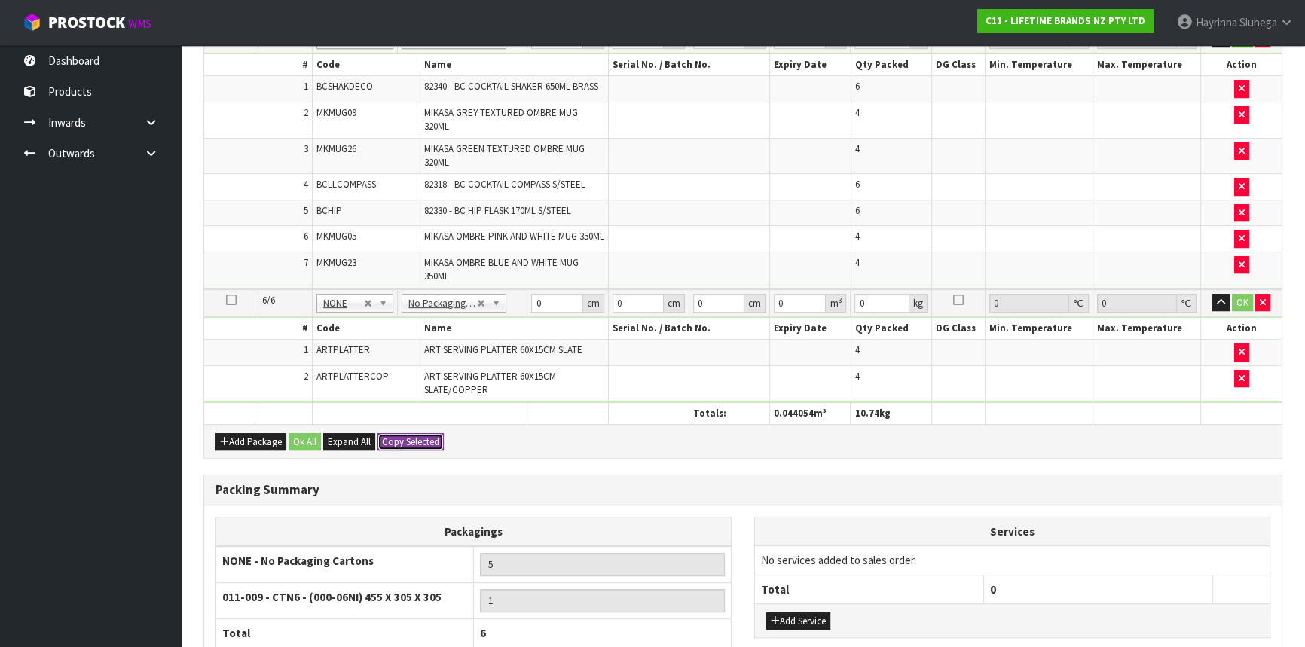
click at [400, 445] on button "Copy Selected" at bounding box center [411, 442] width 66 height 18
click at [400, 445] on span "Confirm" at bounding box center [398, 442] width 33 height 13
type input "12"
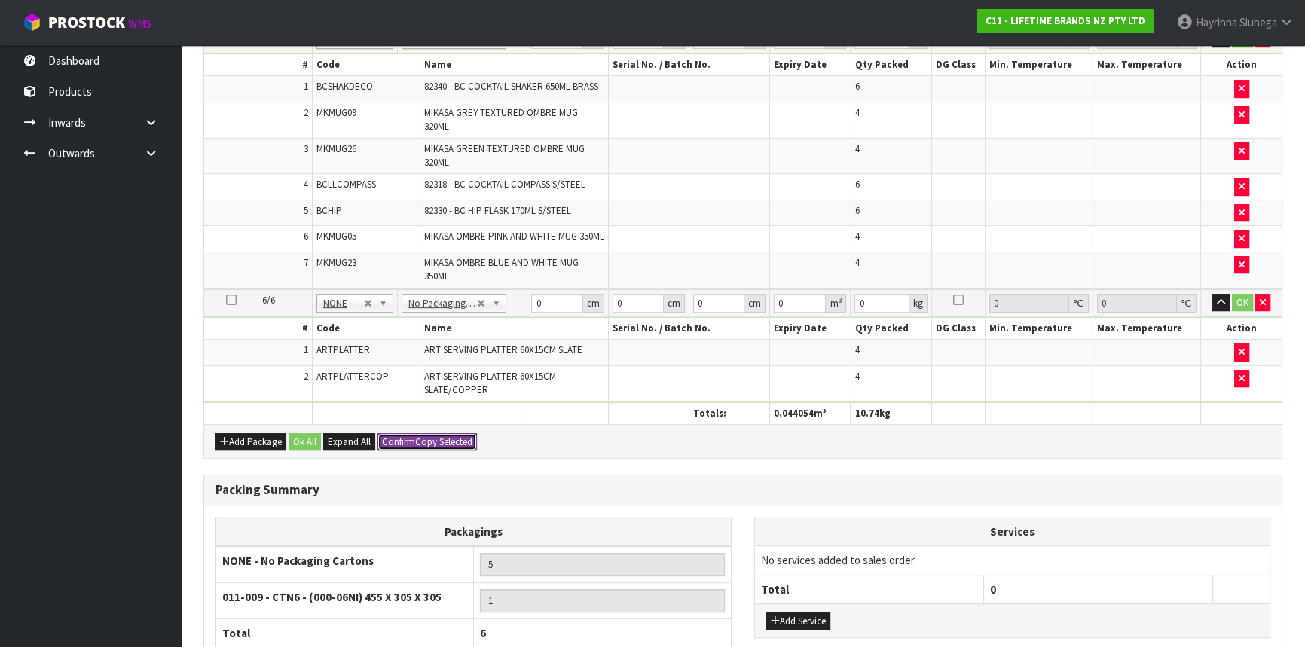
type input "0.001728"
type input "1"
type input "12"
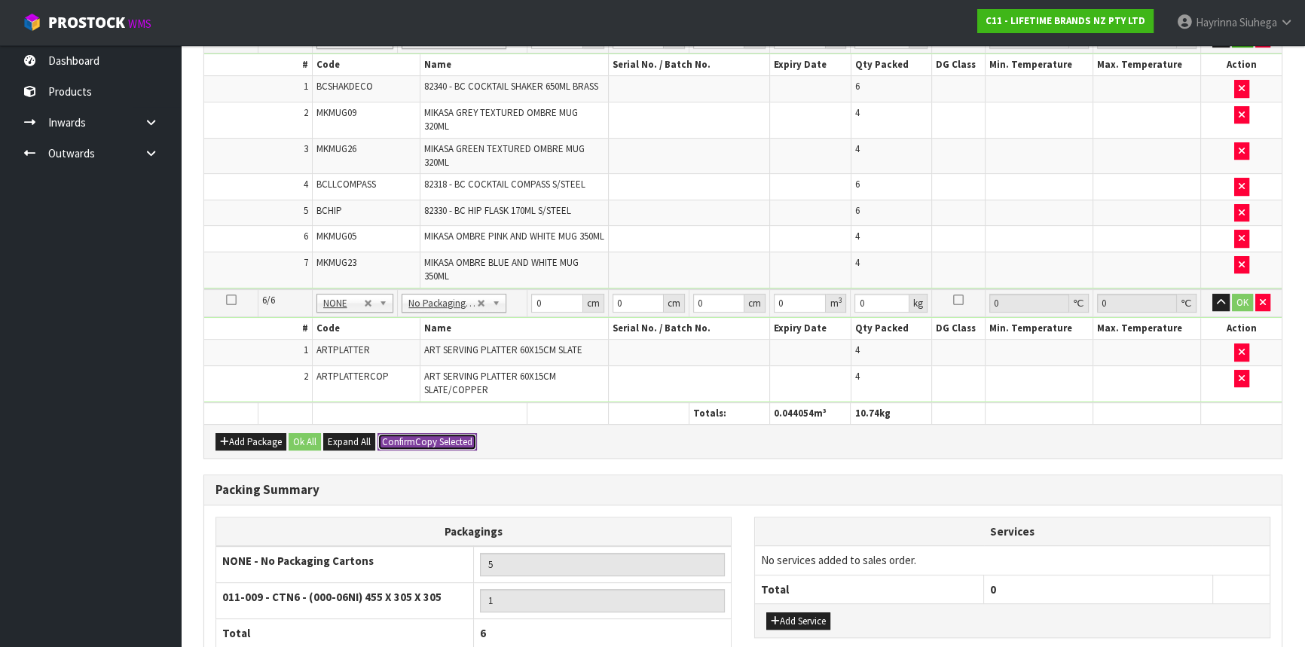
type input "0.001728"
type input "1"
type input "6"
type input "12"
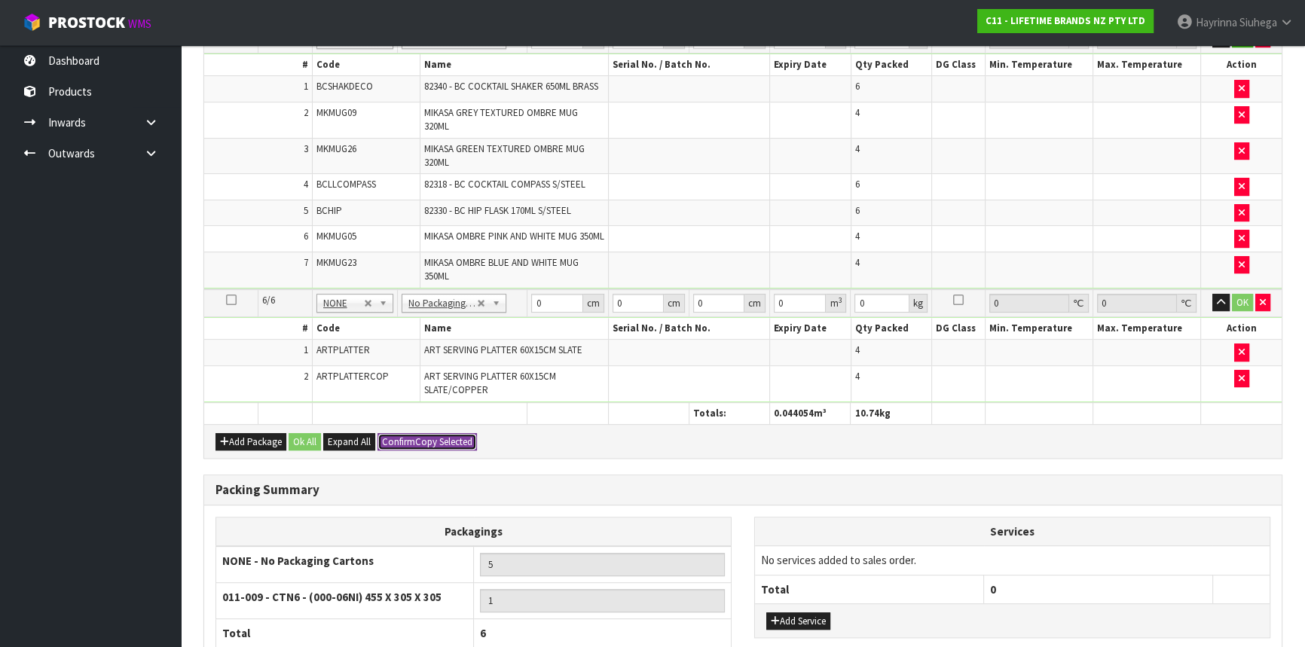
type input "12"
type input "0.001728"
type input "1"
type input "12"
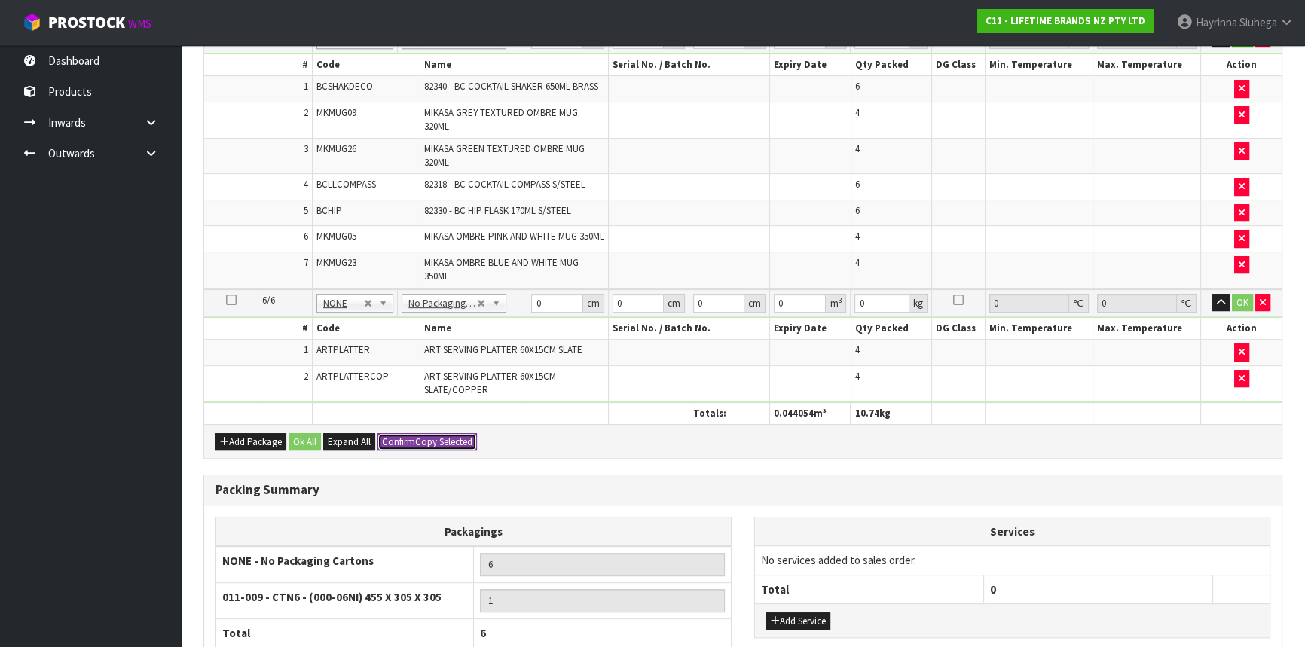
type input "12"
type input "0.001728"
type input "1"
type input "12"
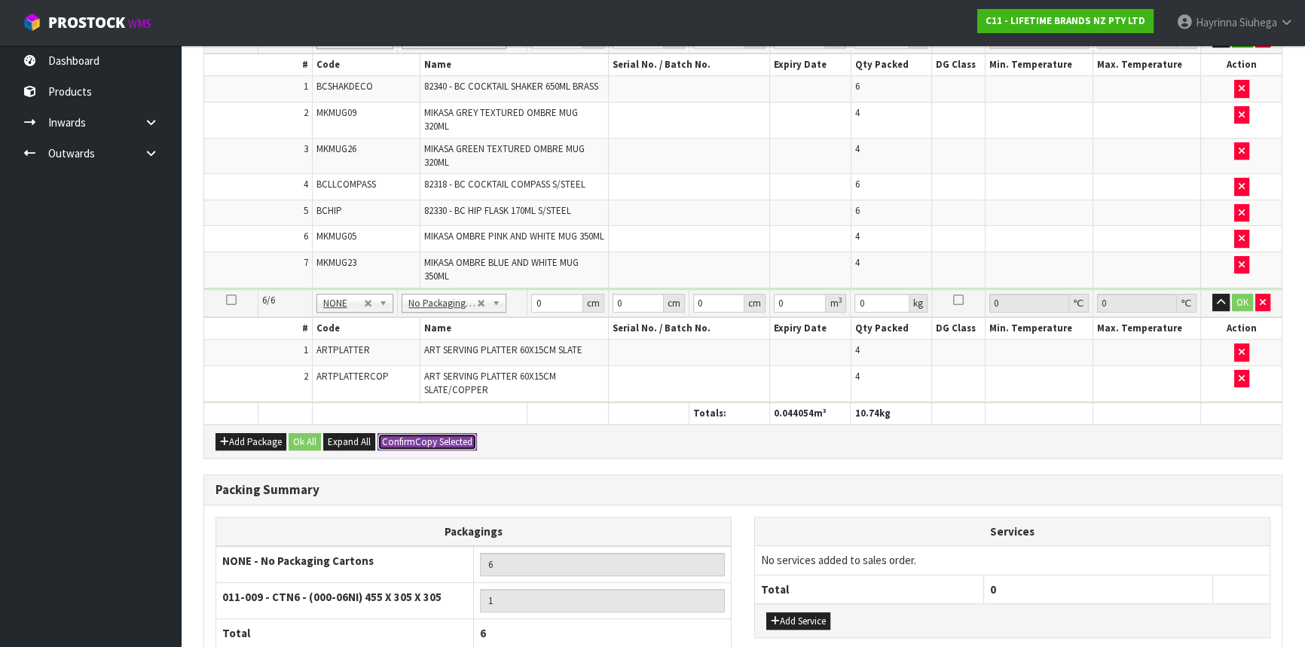
type input "12"
type input "0.001728"
type input "1"
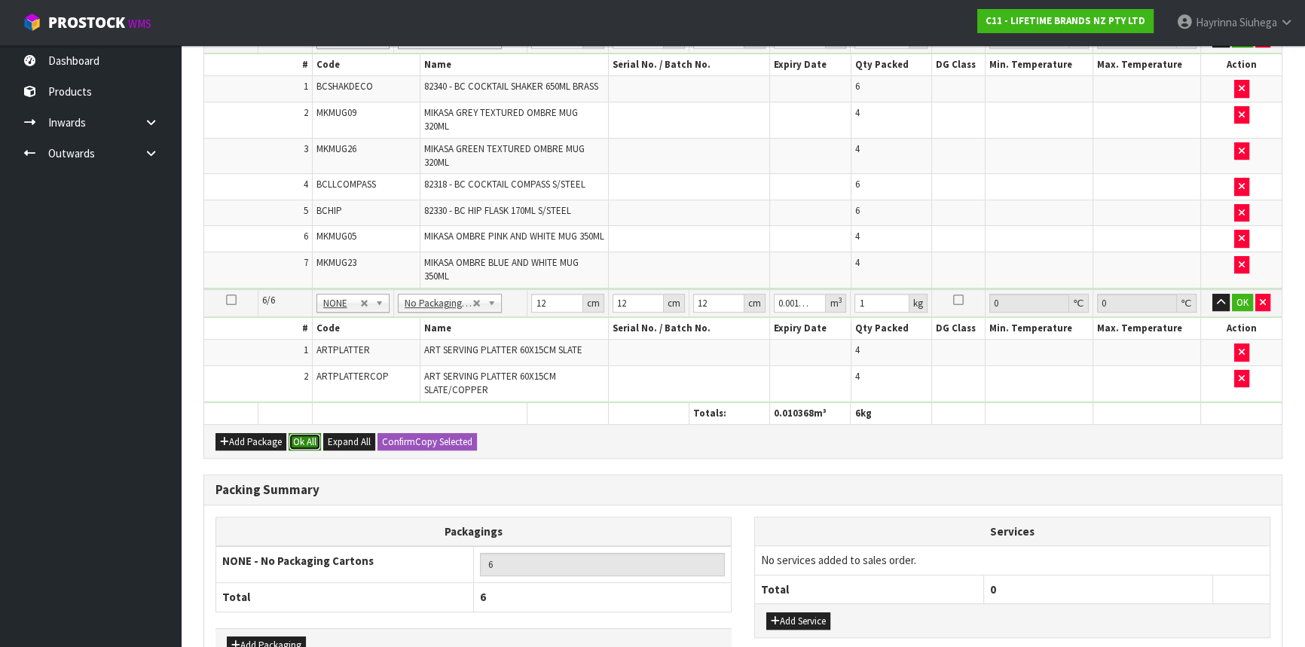
click at [308, 451] on button "Ok All" at bounding box center [305, 442] width 32 height 18
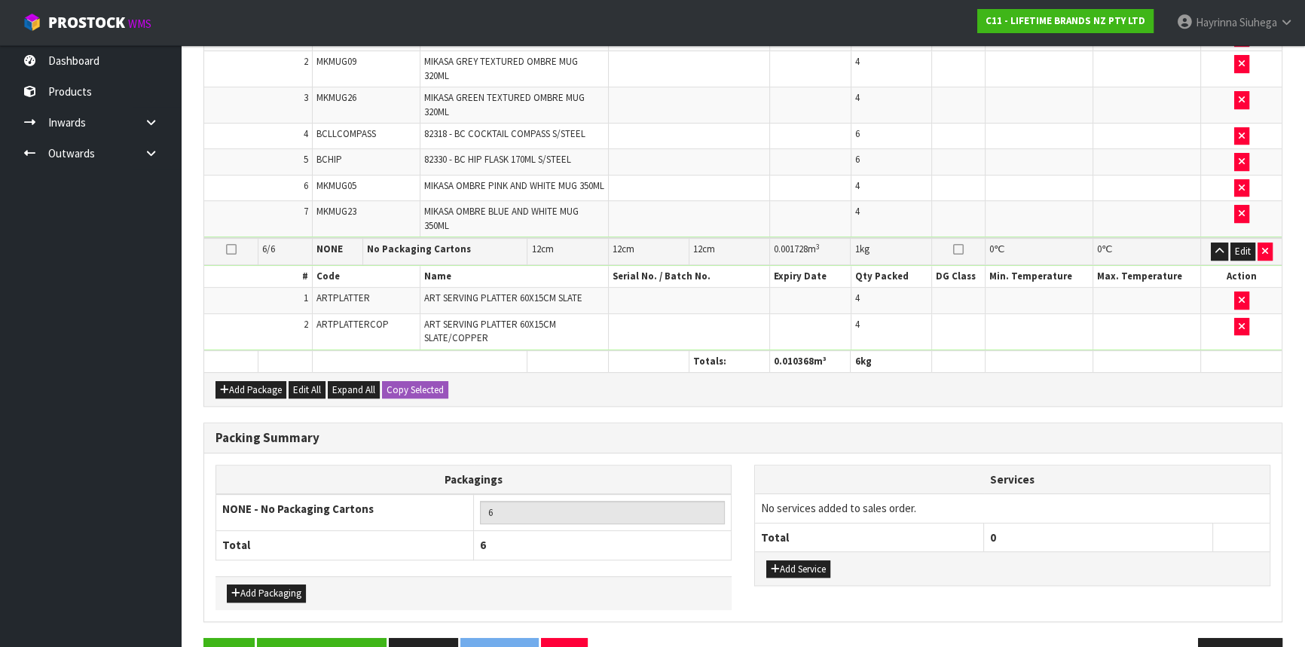
scroll to position [852, 0]
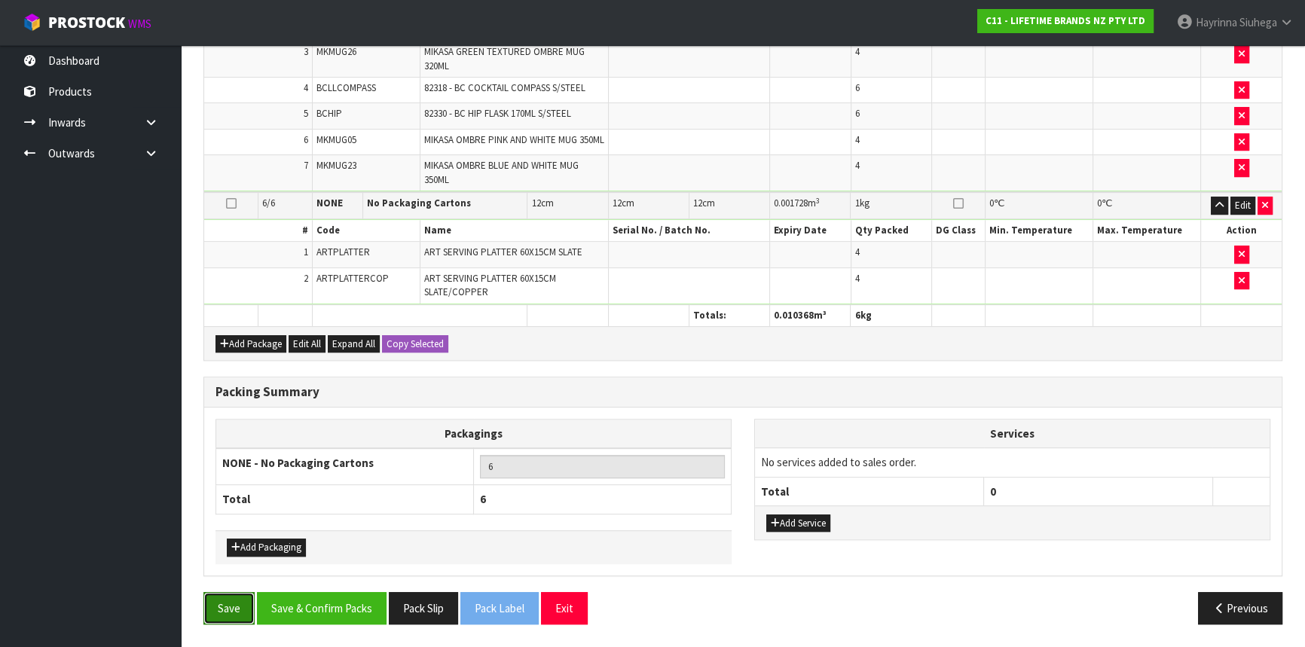
click at [225, 604] on button "Save" at bounding box center [229, 608] width 51 height 32
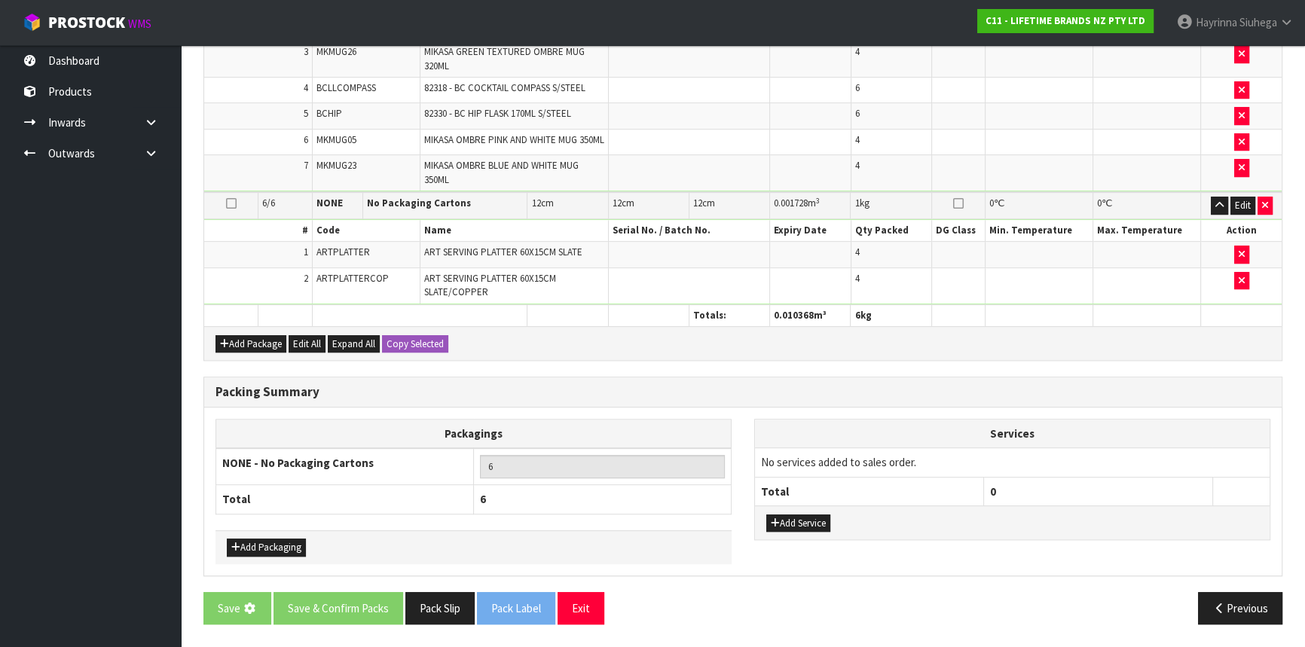
scroll to position [0, 0]
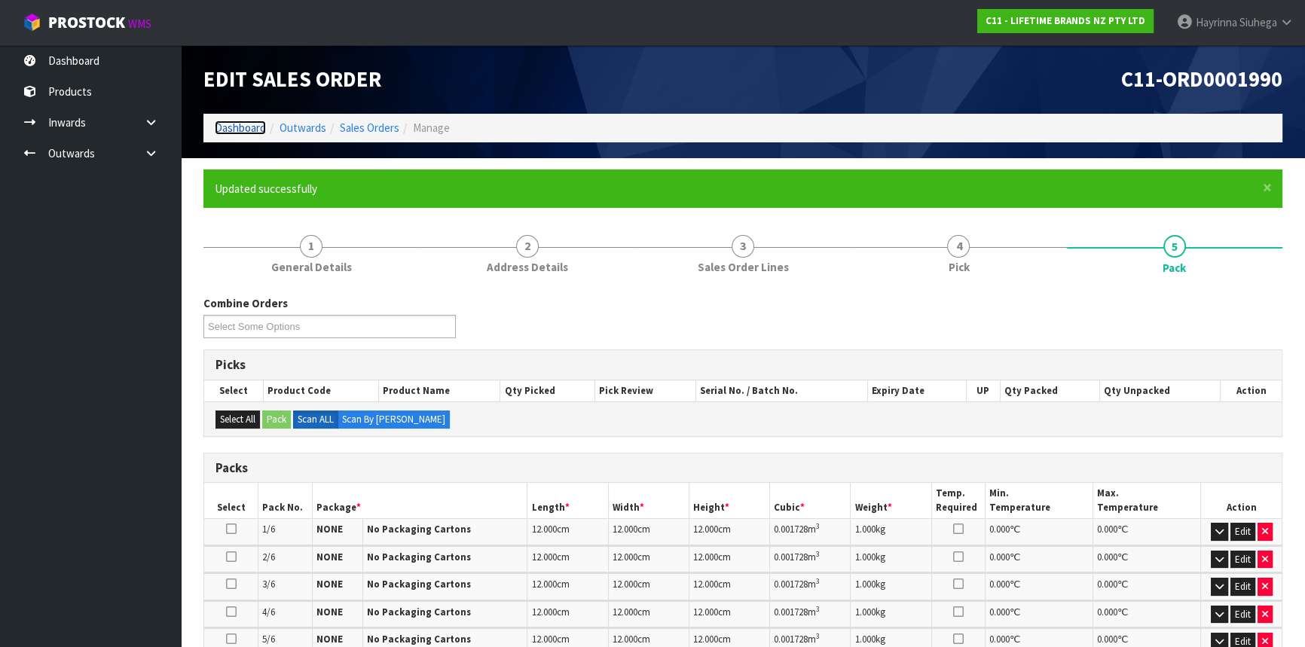
click at [225, 125] on link "Dashboard" at bounding box center [240, 128] width 51 height 14
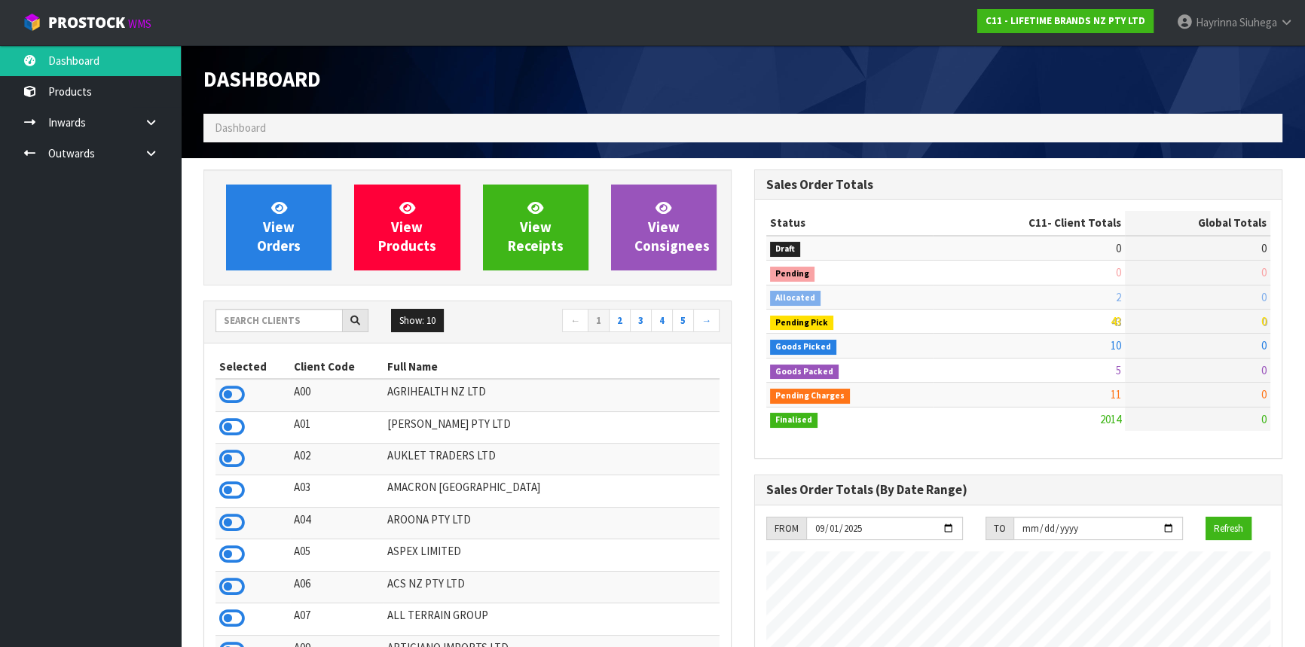
scroll to position [1140, 550]
click at [1250, 26] on span "Siuhega" at bounding box center [1259, 22] width 38 height 14
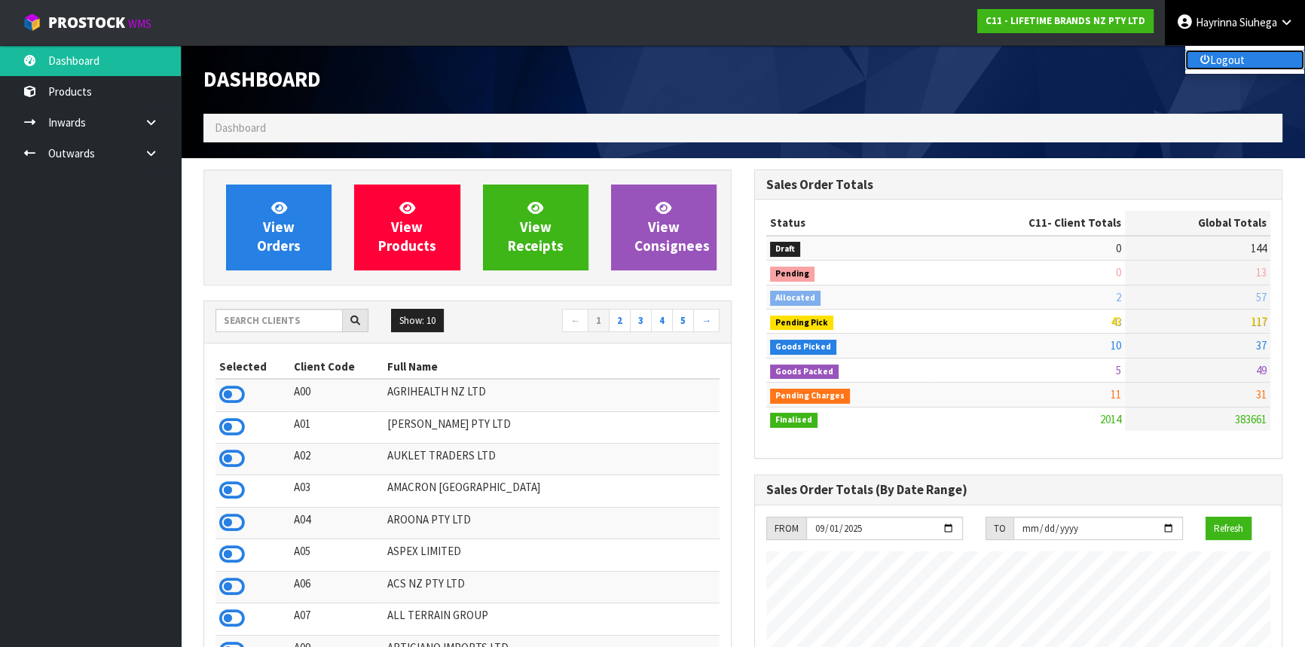
click at [1230, 66] on link "Logout" at bounding box center [1245, 60] width 119 height 20
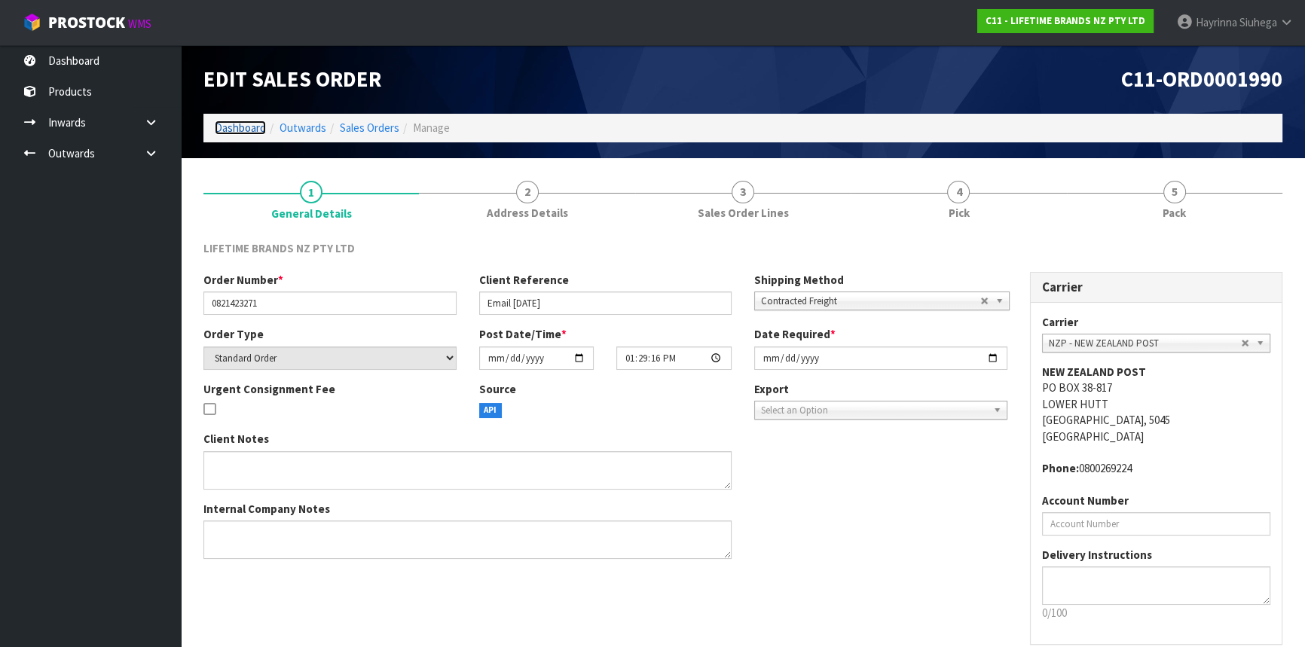
click at [237, 124] on link "Dashboard" at bounding box center [240, 128] width 51 height 14
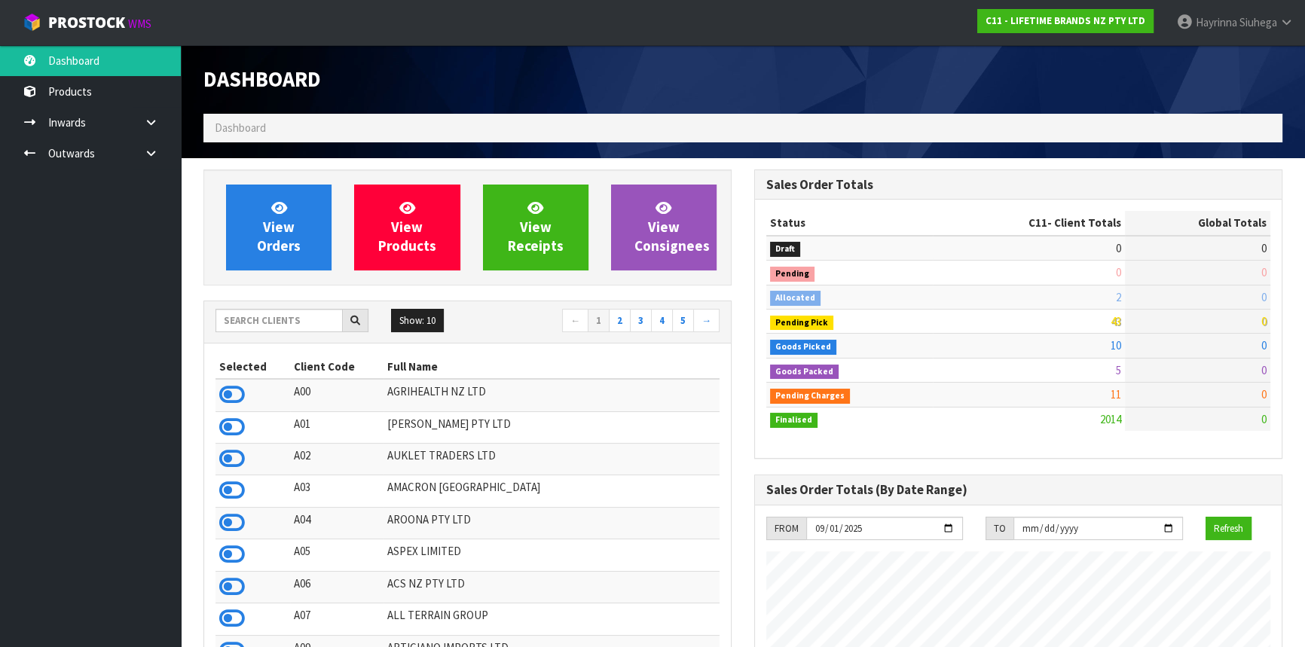
scroll to position [1140, 550]
click at [281, 320] on input "text" at bounding box center [279, 320] width 127 height 23
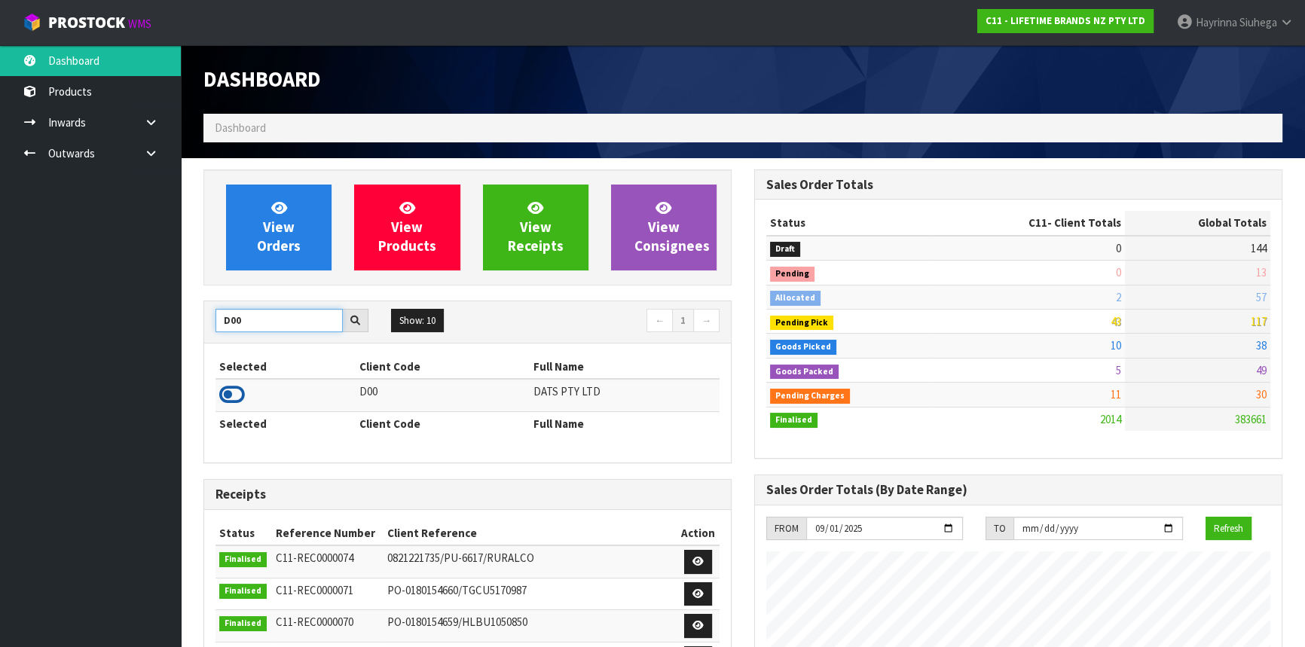
type input "D00"
click at [234, 393] on icon at bounding box center [232, 395] width 26 height 23
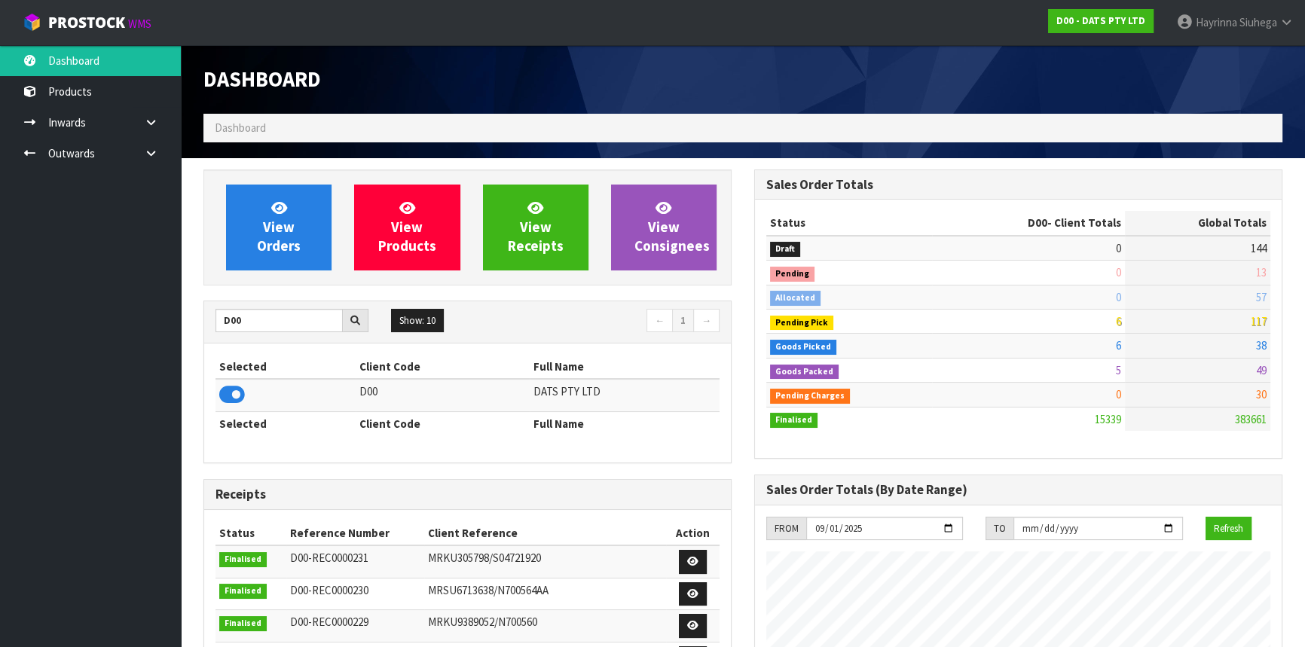
scroll to position [1188, 550]
click at [156, 155] on icon at bounding box center [151, 153] width 14 height 11
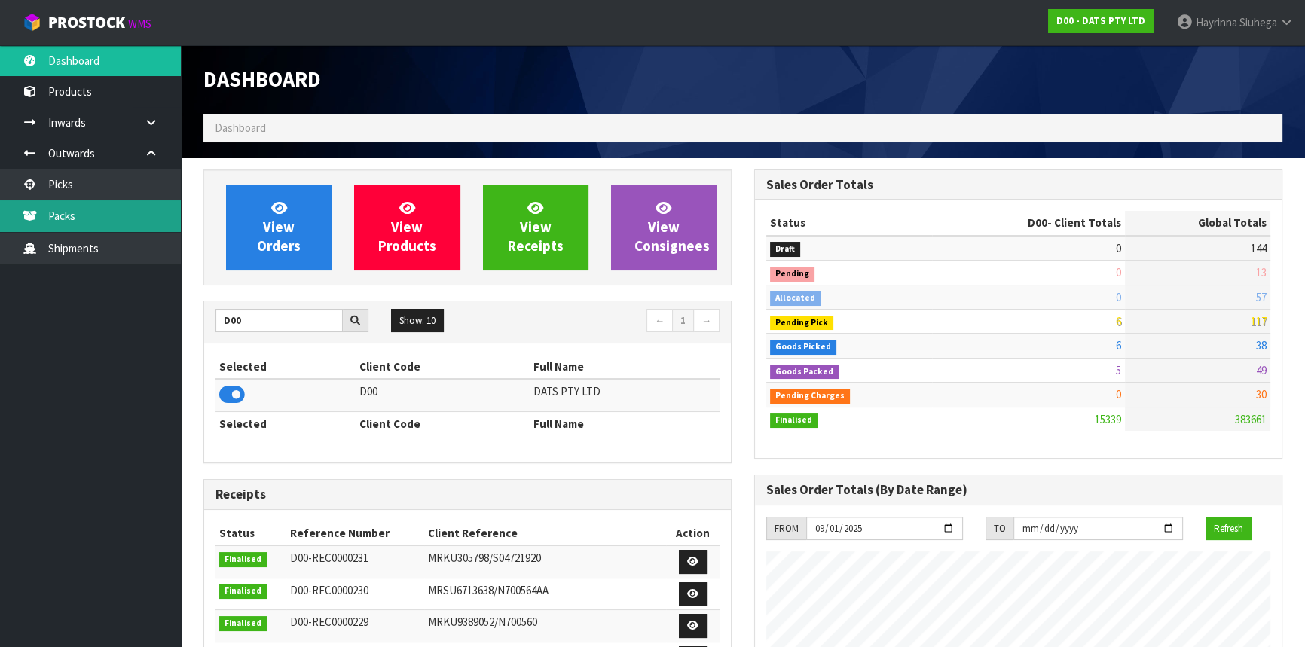
click at [102, 204] on link "Packs" at bounding box center [90, 215] width 181 height 31
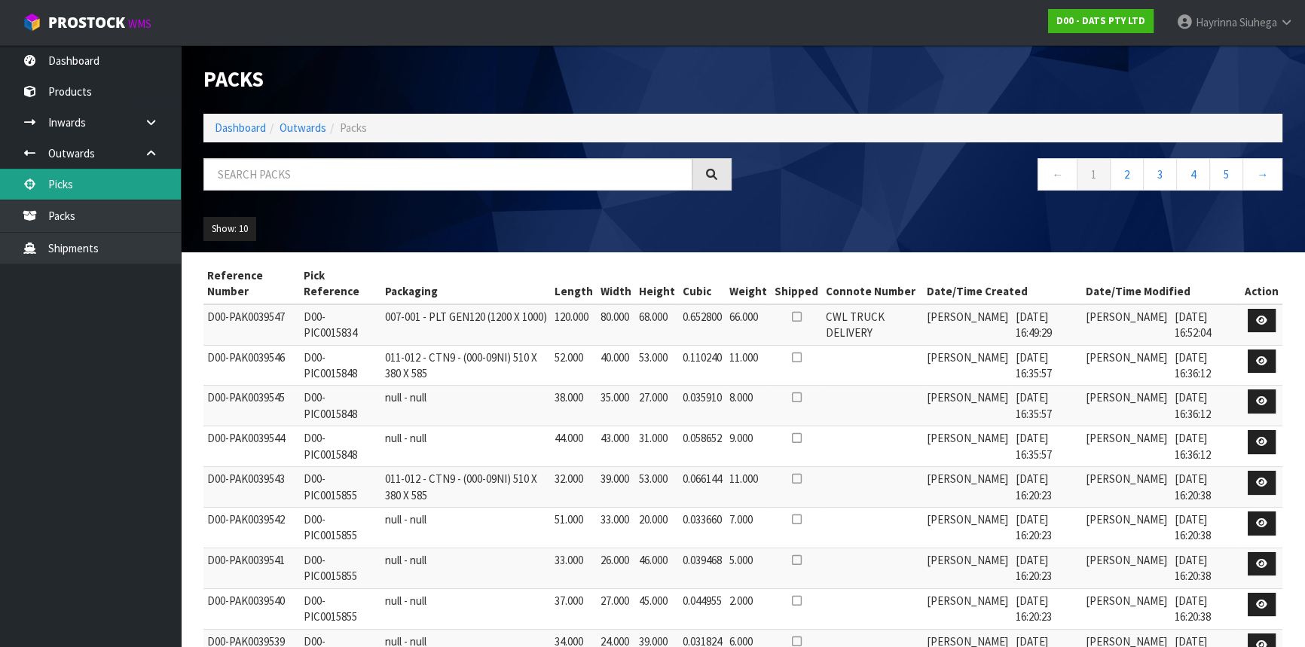
click at [99, 185] on link "Picks" at bounding box center [90, 184] width 181 height 31
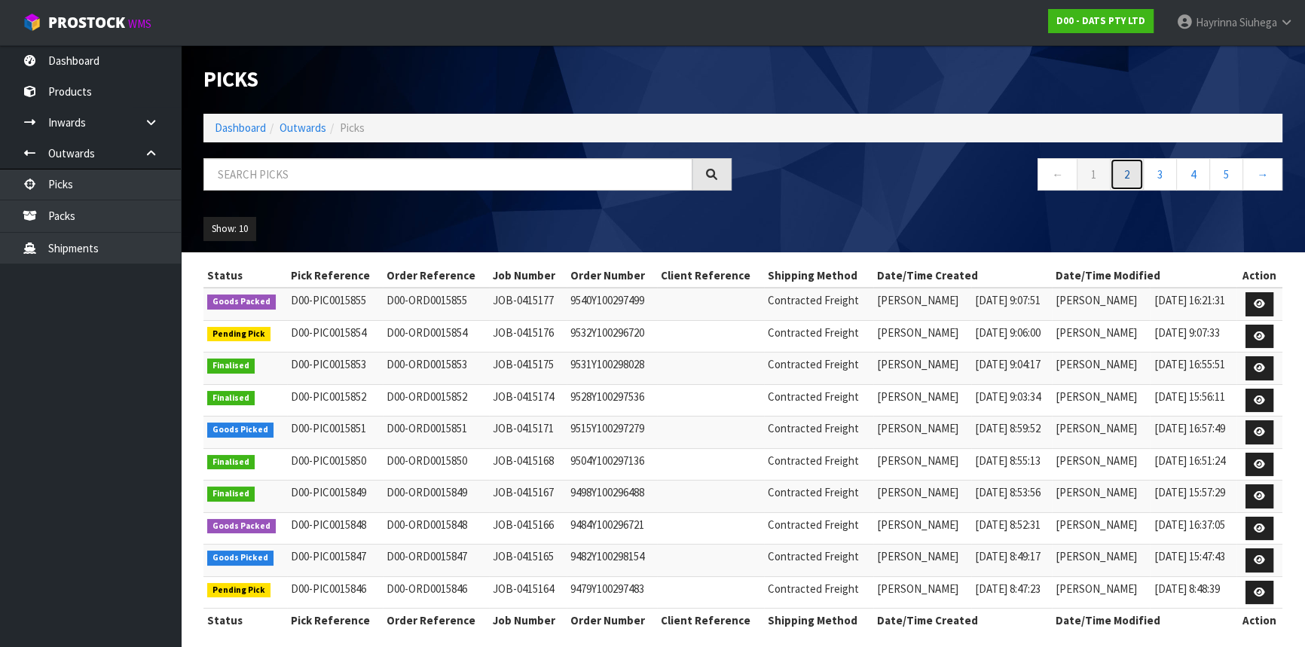
click at [1136, 167] on link "2" at bounding box center [1127, 174] width 34 height 32
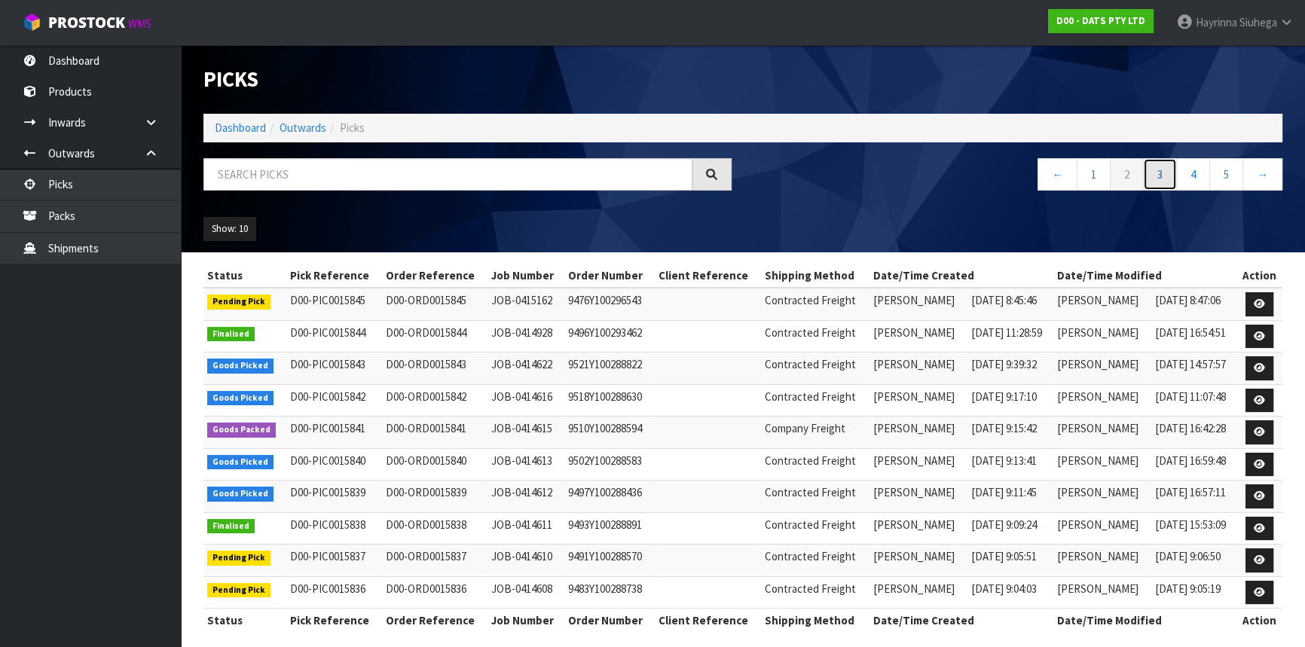
click at [1166, 172] on link "3" at bounding box center [1160, 174] width 34 height 32
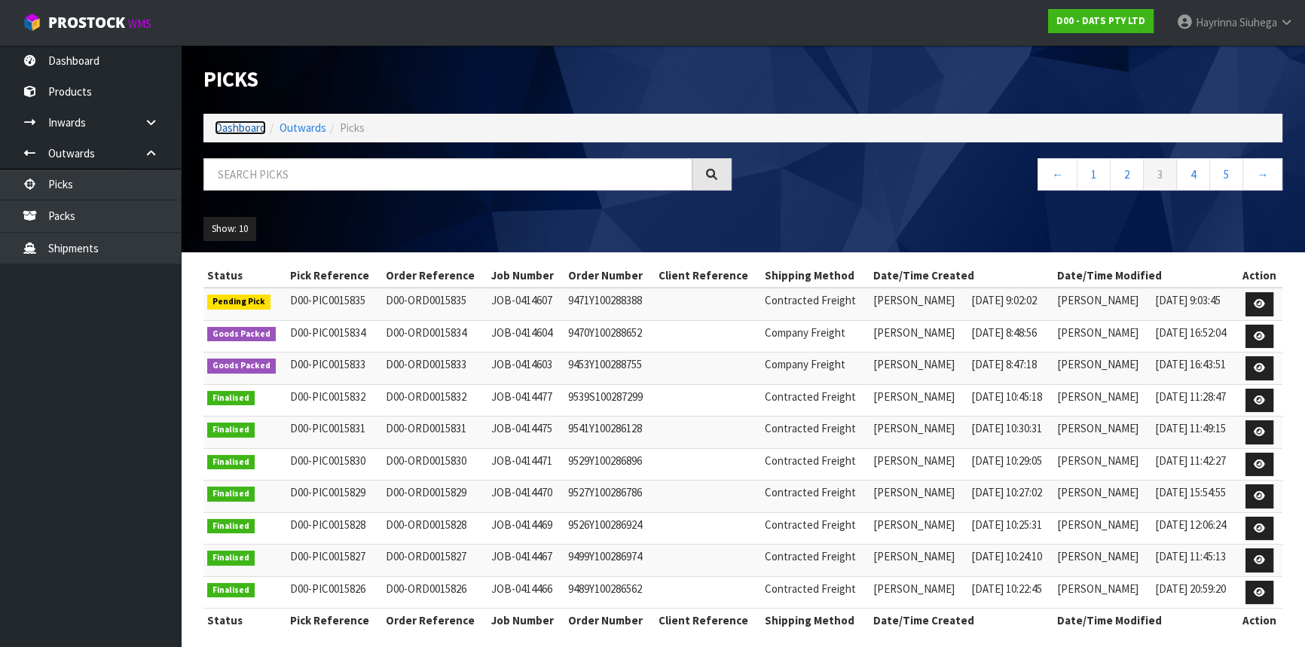
click at [259, 128] on link "Dashboard" at bounding box center [240, 128] width 51 height 14
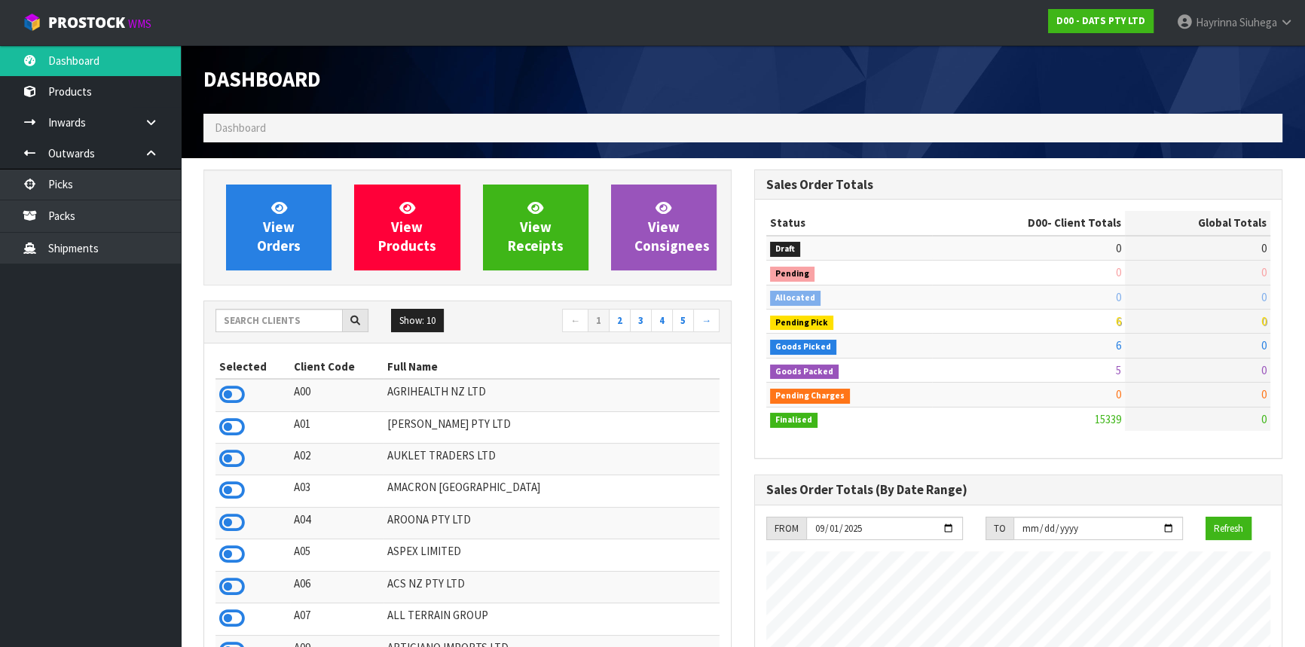
scroll to position [1172, 550]
